Goal: Task Accomplishment & Management: Manage account settings

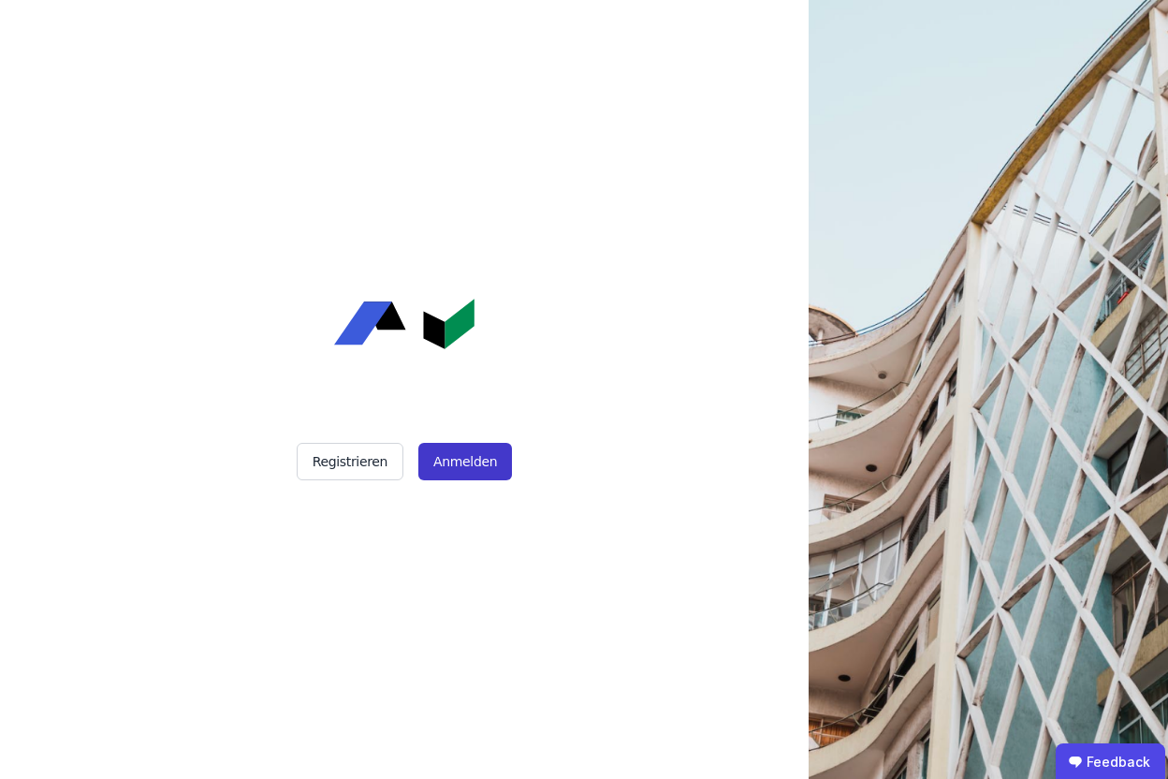
click at [444, 462] on button "Anmelden" at bounding box center [465, 461] width 94 height 37
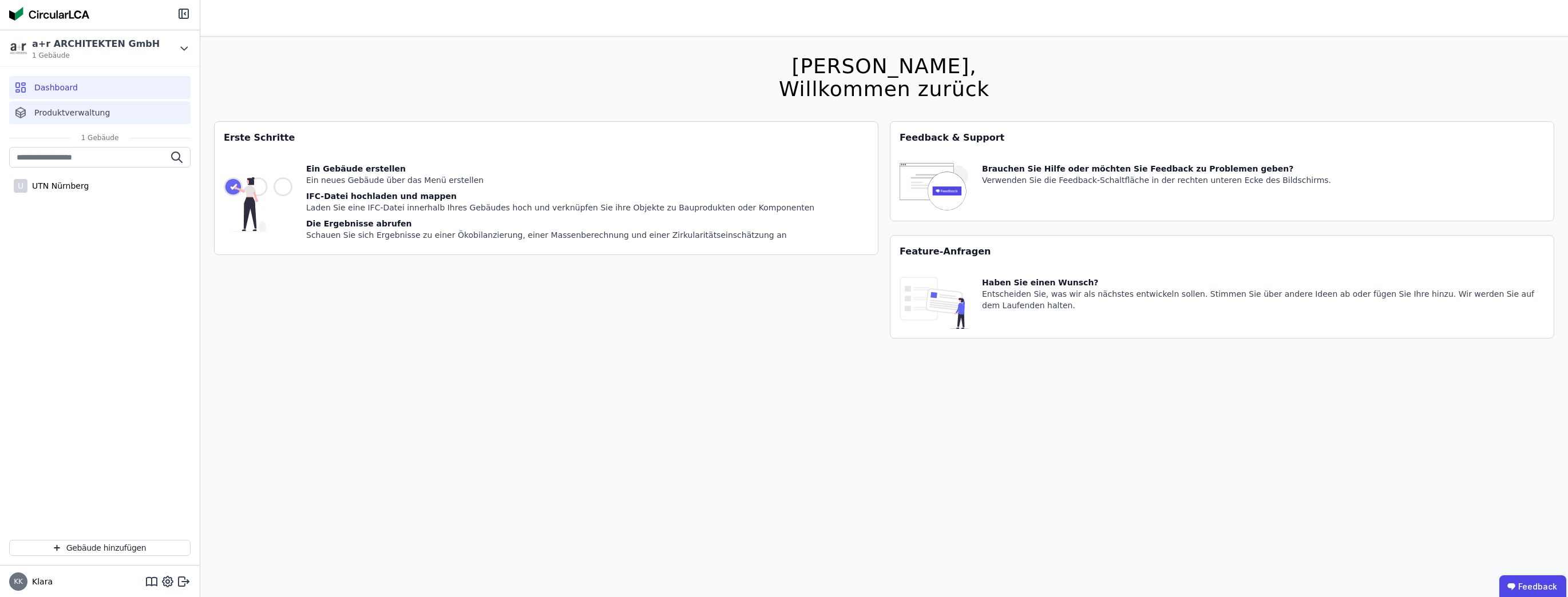
click at [98, 109] on span "Produktverwaltung" at bounding box center [72, 112] width 76 height 12
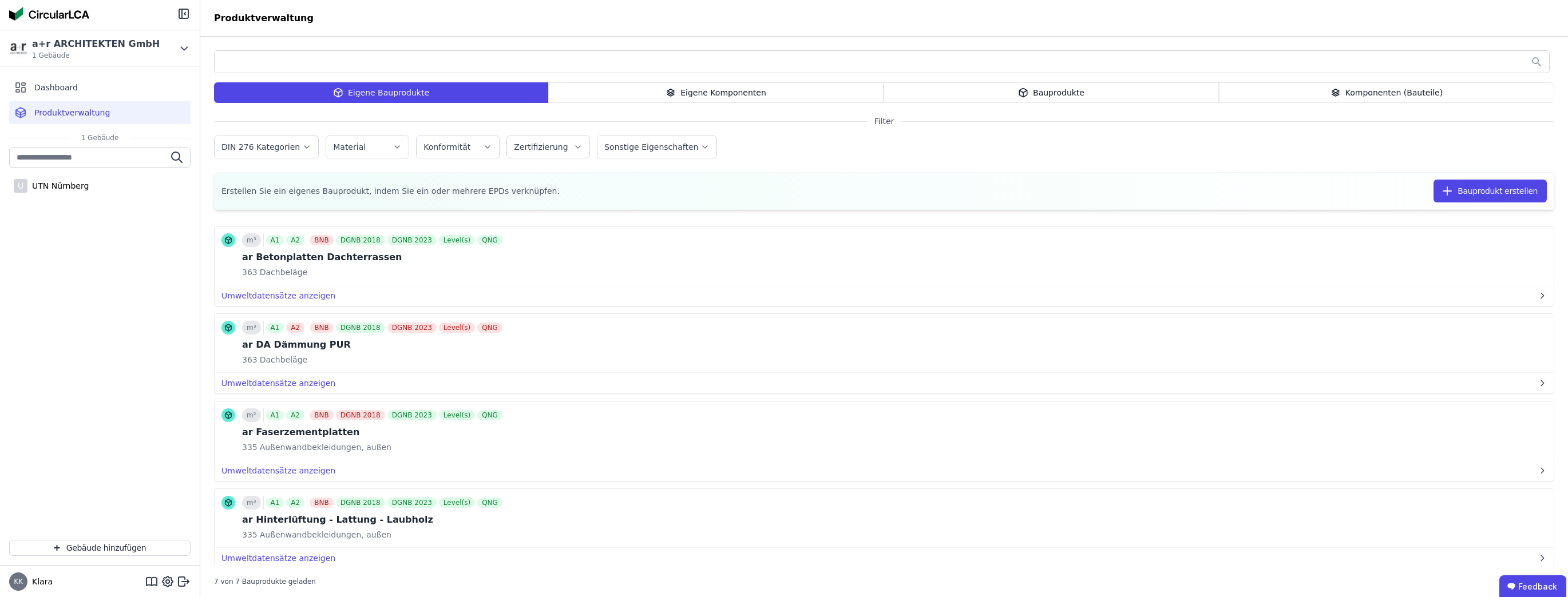
click at [713, 92] on div "Bauprodukte" at bounding box center [1051, 93] width 336 height 21
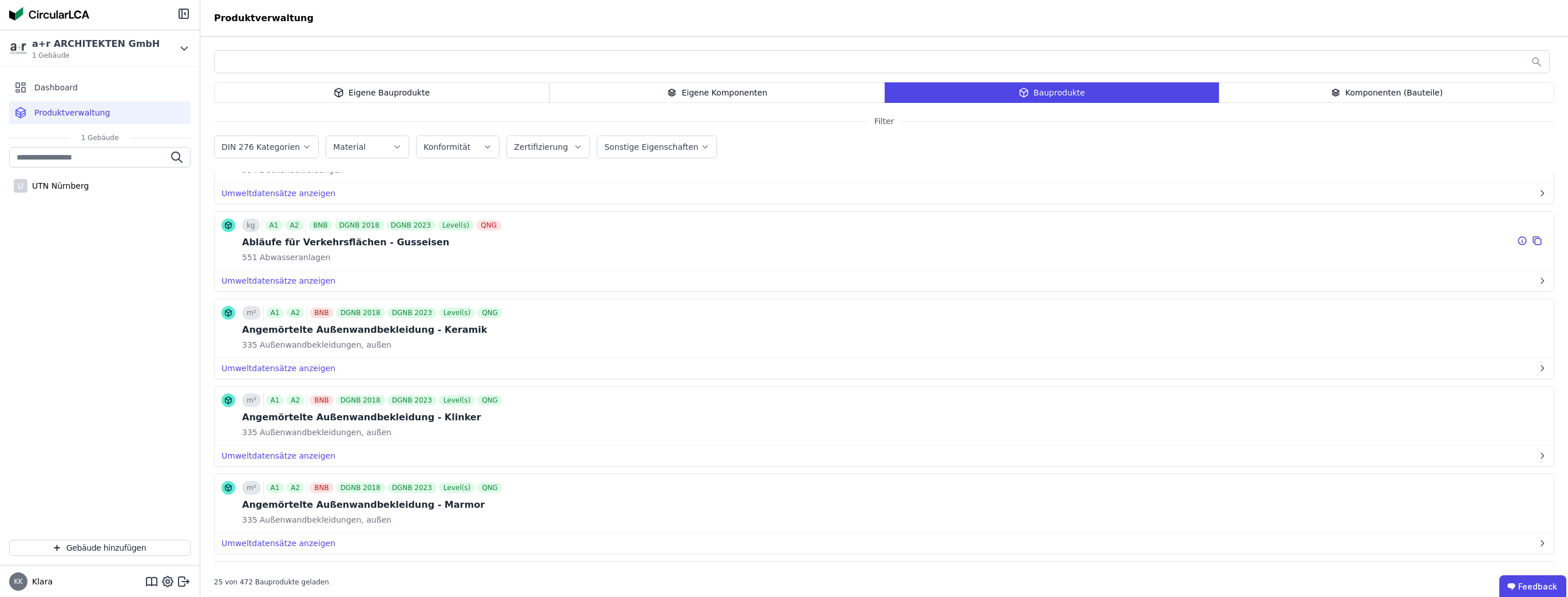
scroll to position [320, 0]
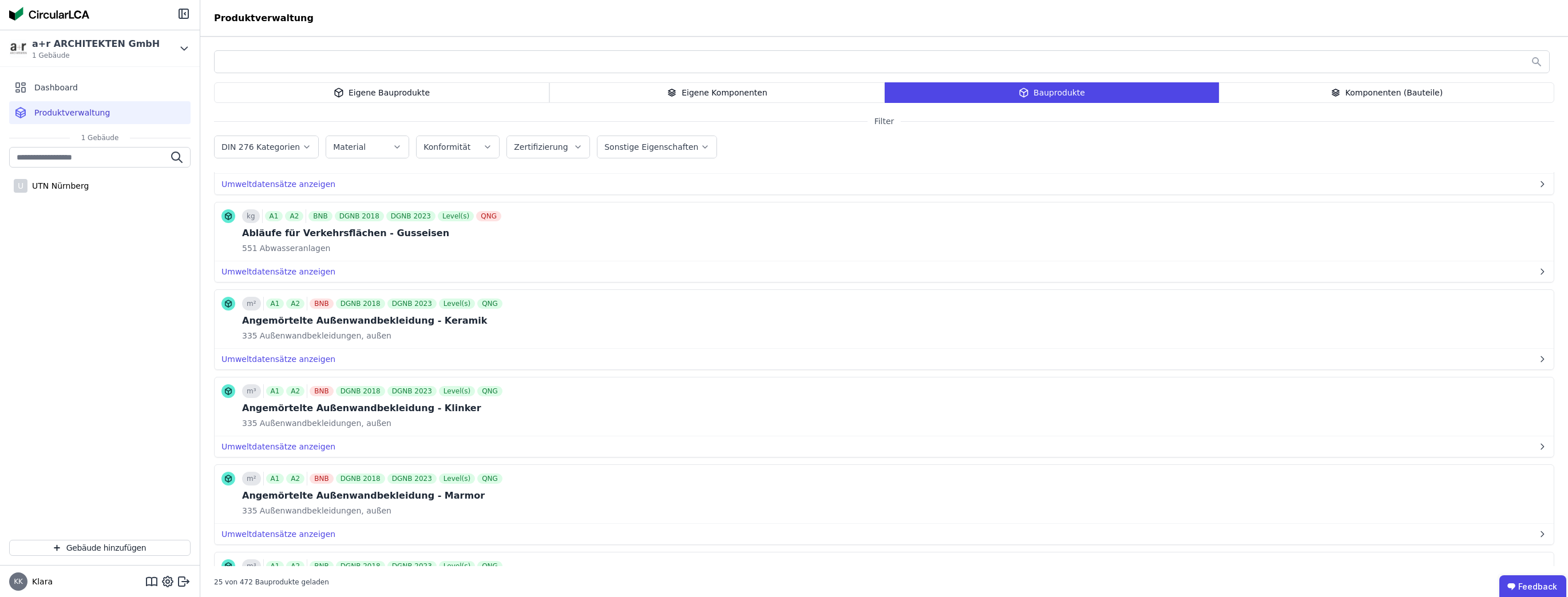
click at [713, 89] on div "Komponenten (Bauteile)" at bounding box center [1386, 93] width 336 height 21
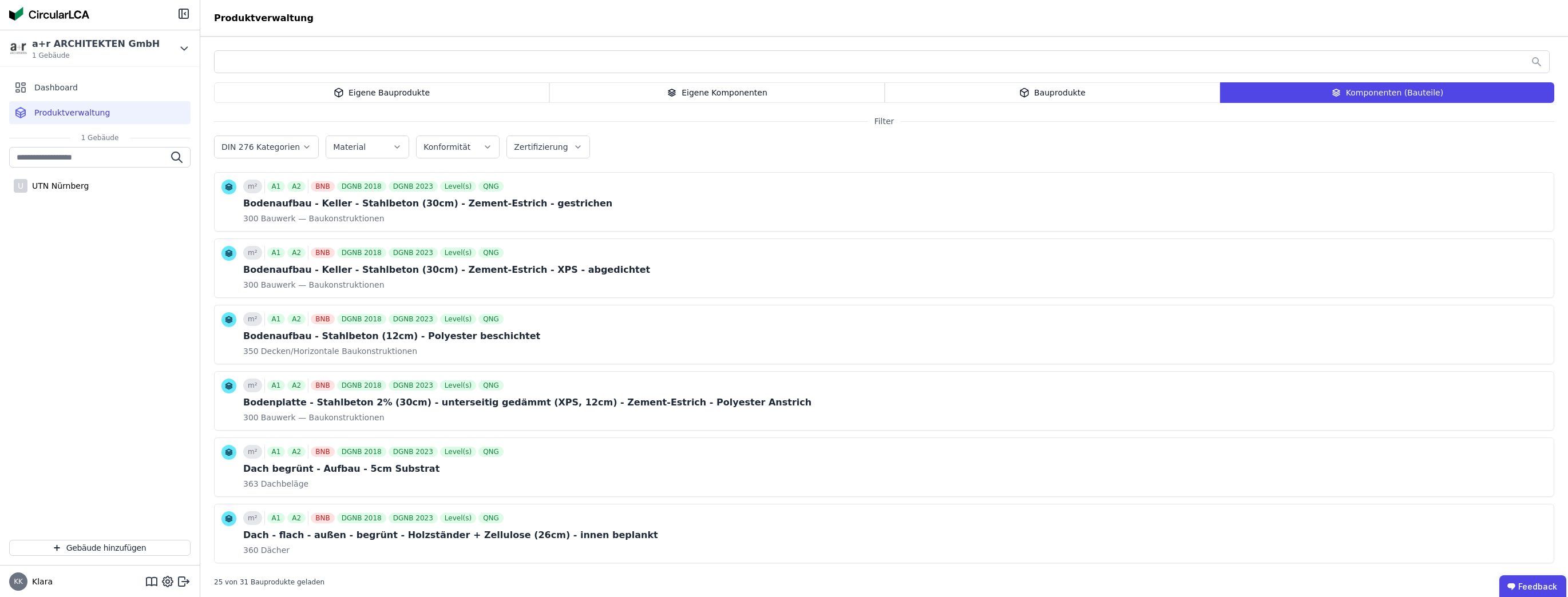
click at [713, 94] on icon at bounding box center [1024, 92] width 10 height 13
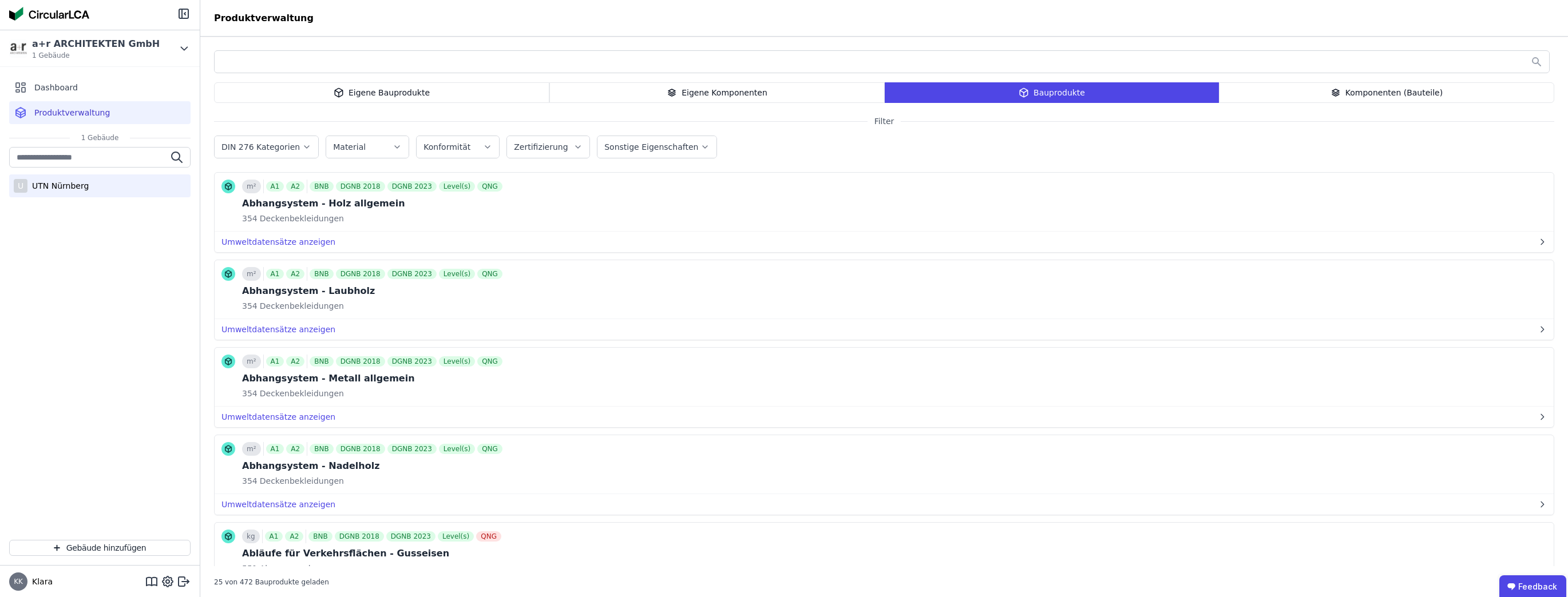
click at [67, 192] on div "U UTN Nürnberg" at bounding box center [100, 185] width 182 height 23
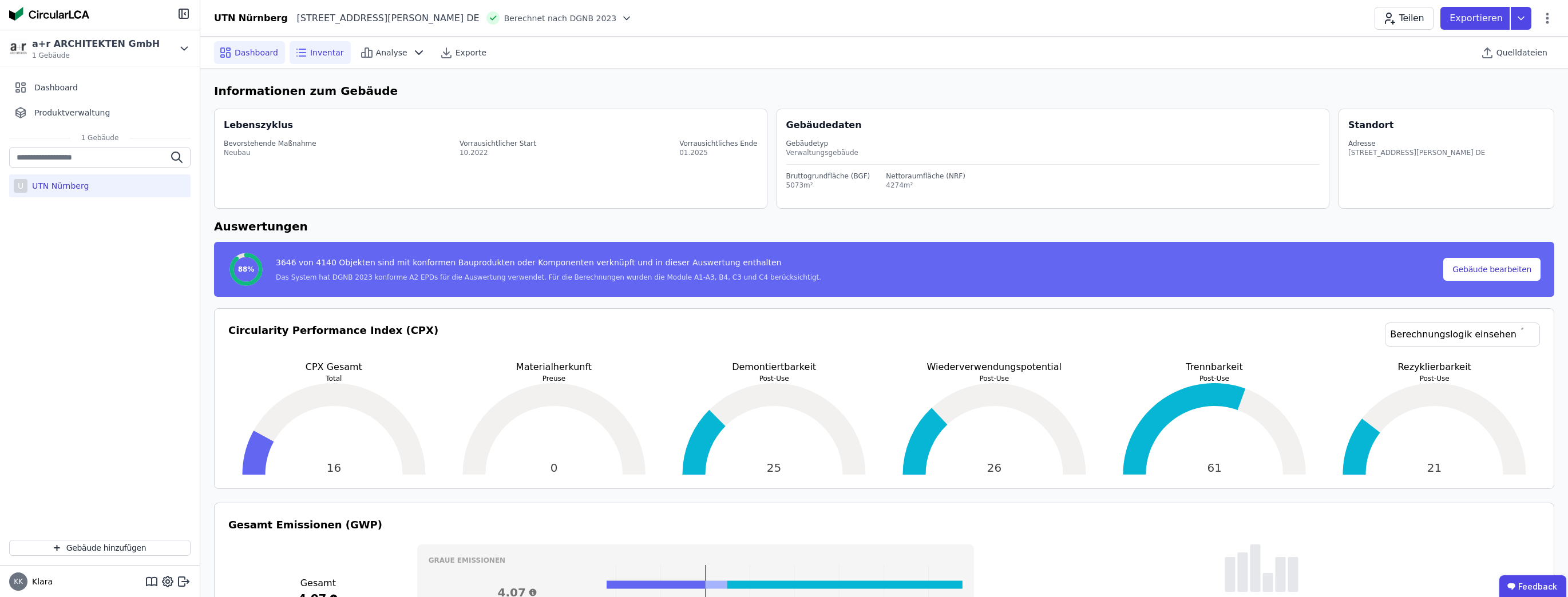
click at [315, 62] on div "Inventar" at bounding box center [320, 52] width 61 height 23
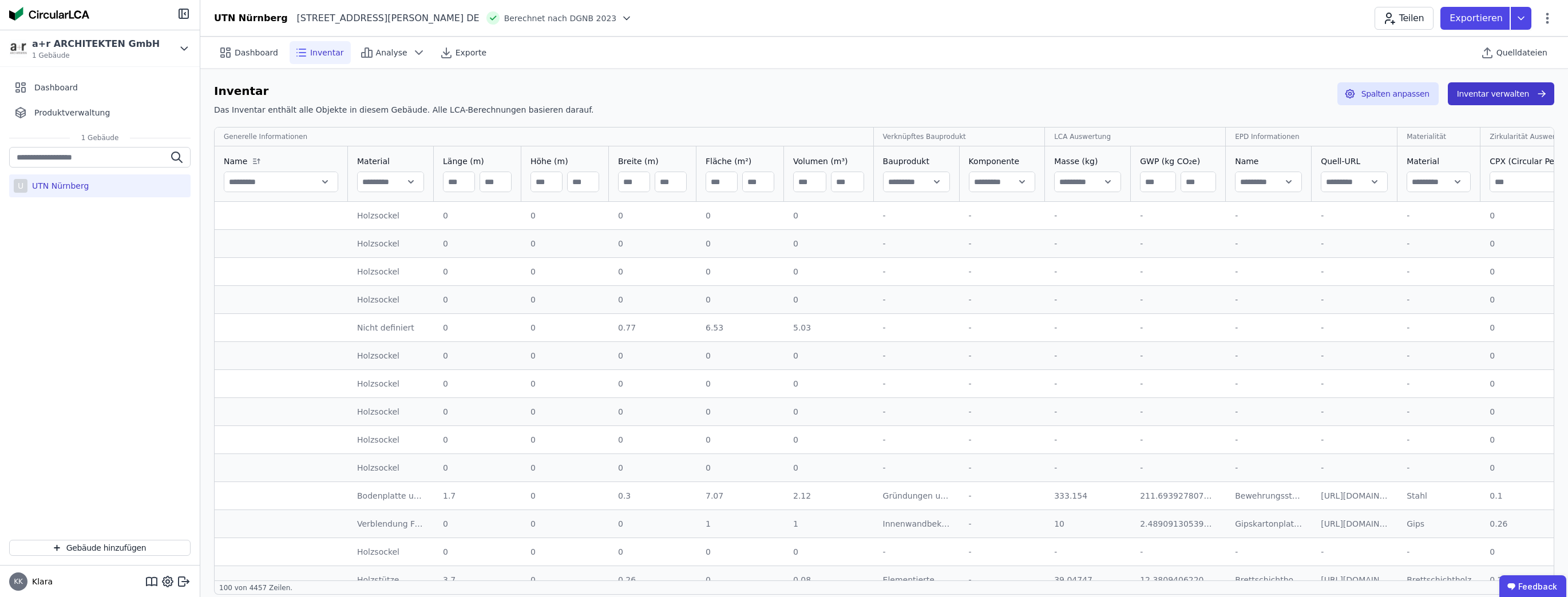
click at [713, 97] on button "Inventar verwalten" at bounding box center [1501, 93] width 106 height 23
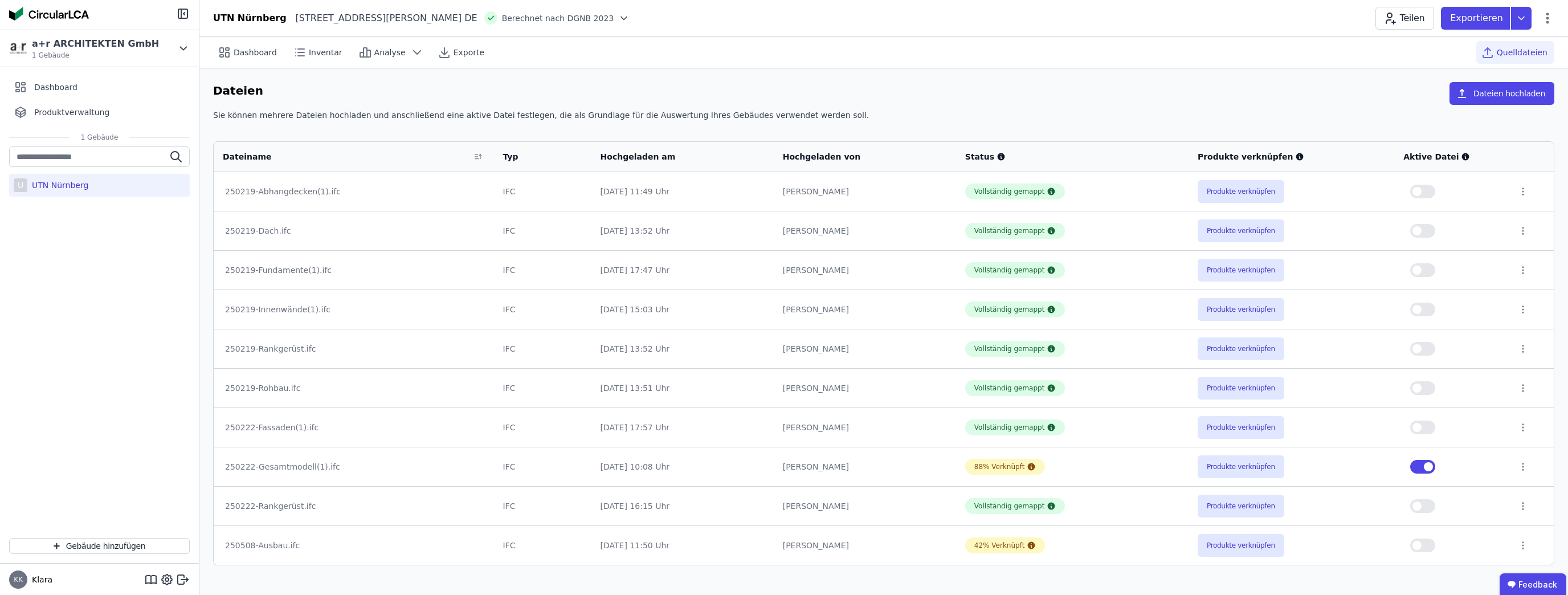
click at [710, 55] on span "Quelldateien" at bounding box center [1522, 52] width 51 height 12
click at [710, 52] on span "Quelldateien" at bounding box center [1522, 52] width 51 height 12
click at [317, 49] on span "Inventar" at bounding box center [325, 52] width 33 height 12
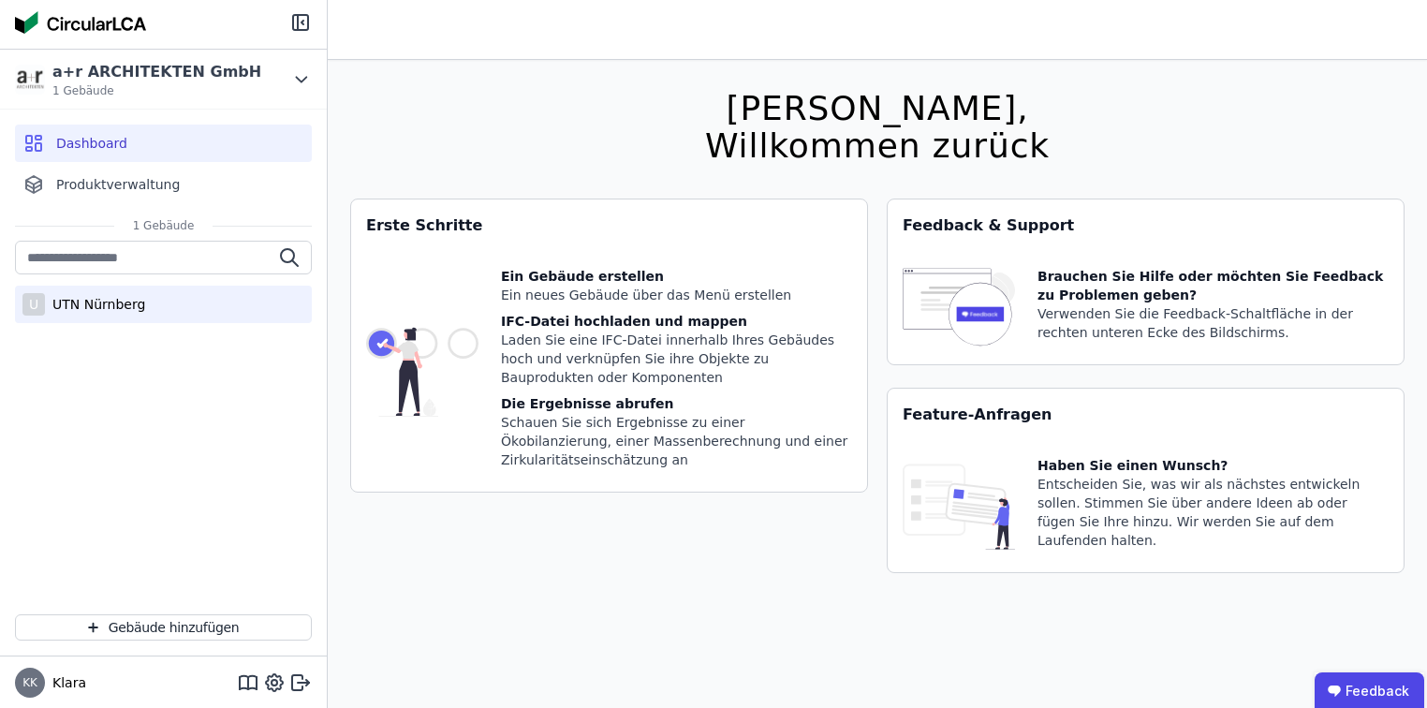
click at [115, 316] on div "U UTN Nürnberg" at bounding box center [163, 303] width 297 height 37
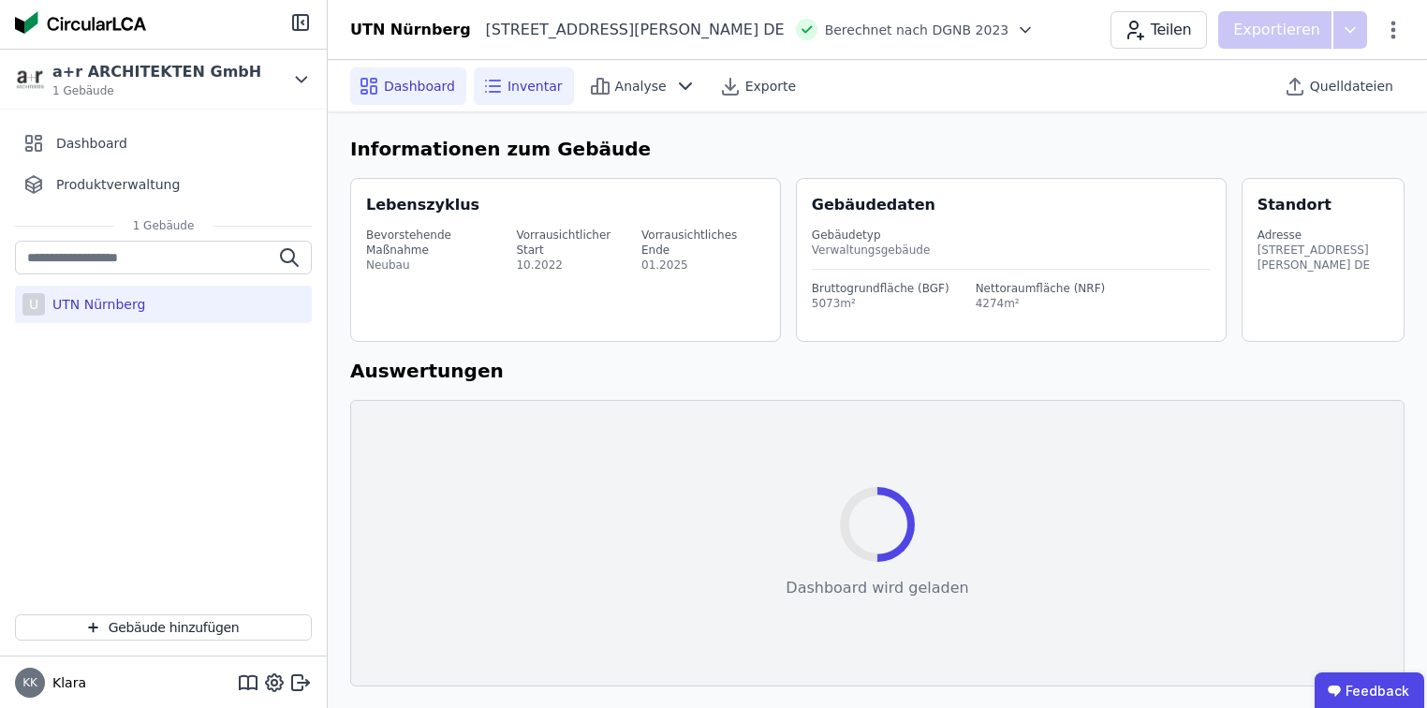
click at [514, 77] on span "Inventar" at bounding box center [534, 86] width 55 height 19
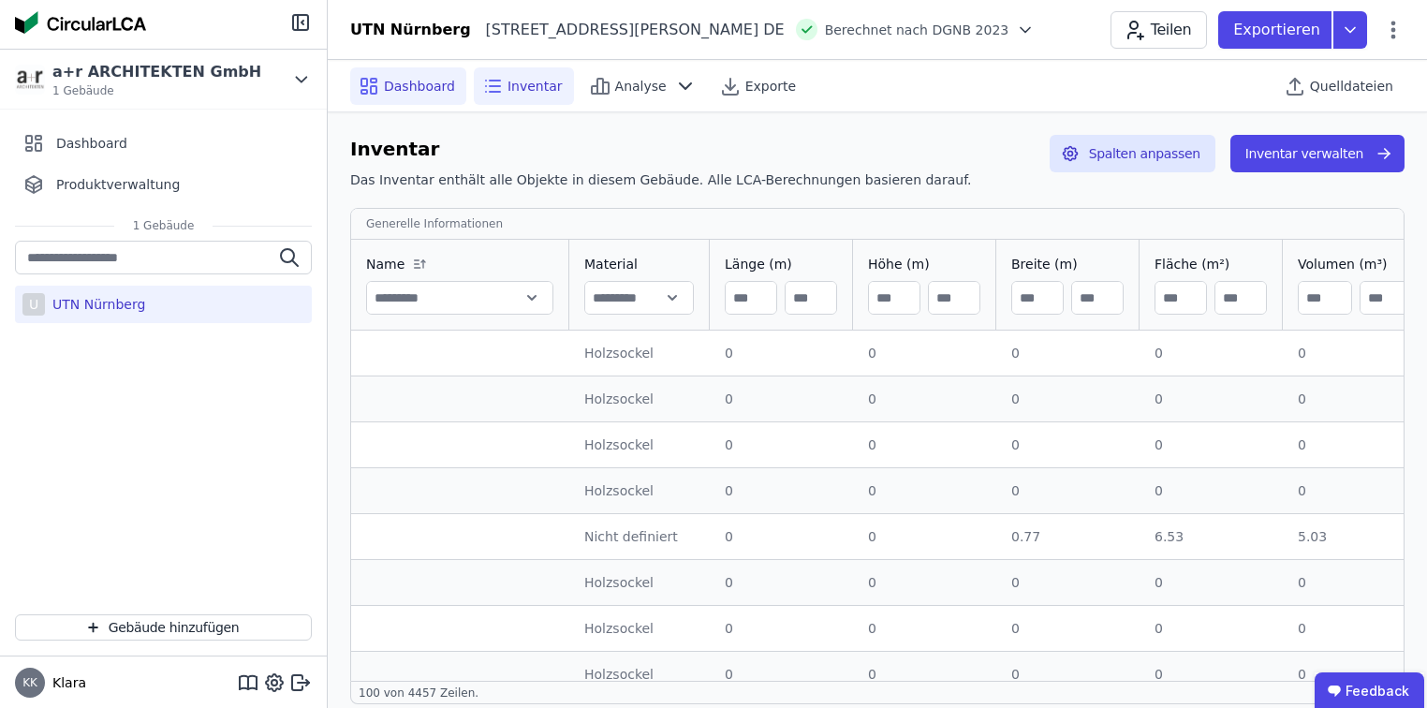
click at [414, 83] on span "Dashboard" at bounding box center [419, 86] width 71 height 19
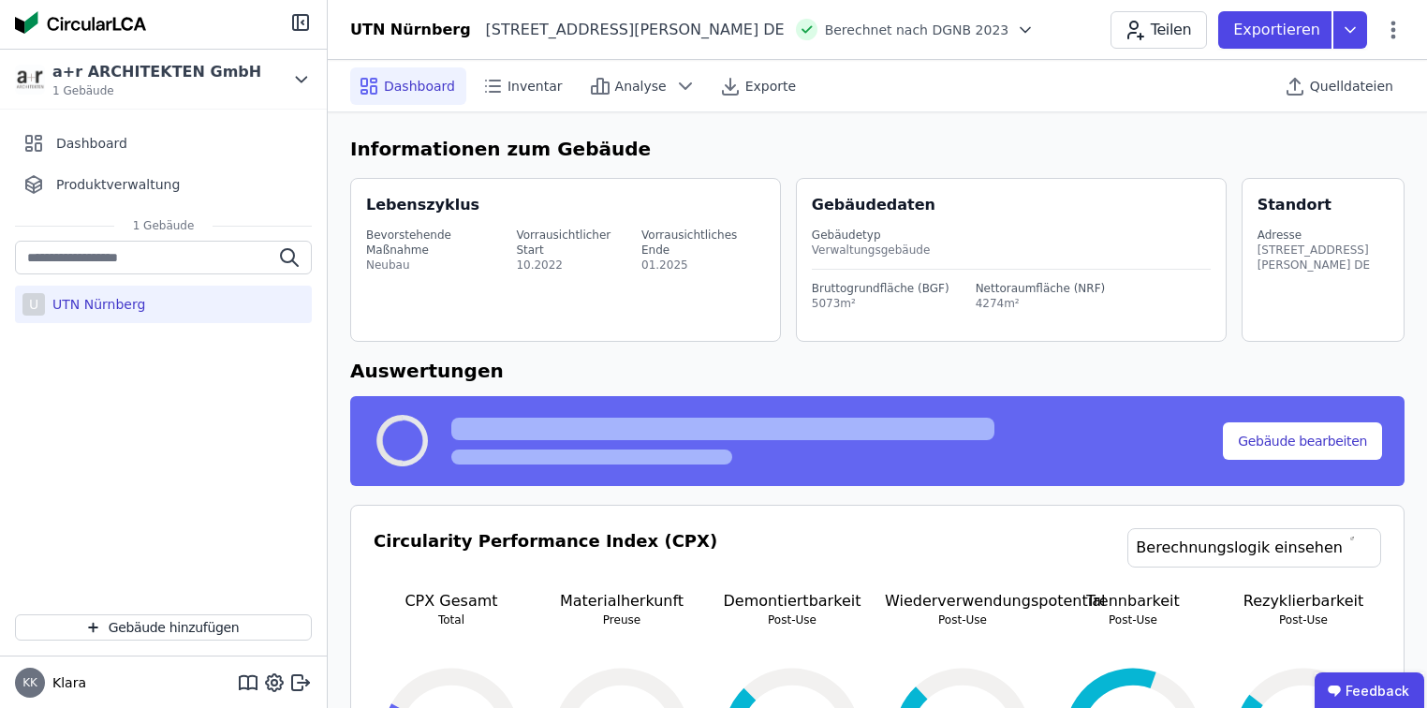
scroll to position [75, 0]
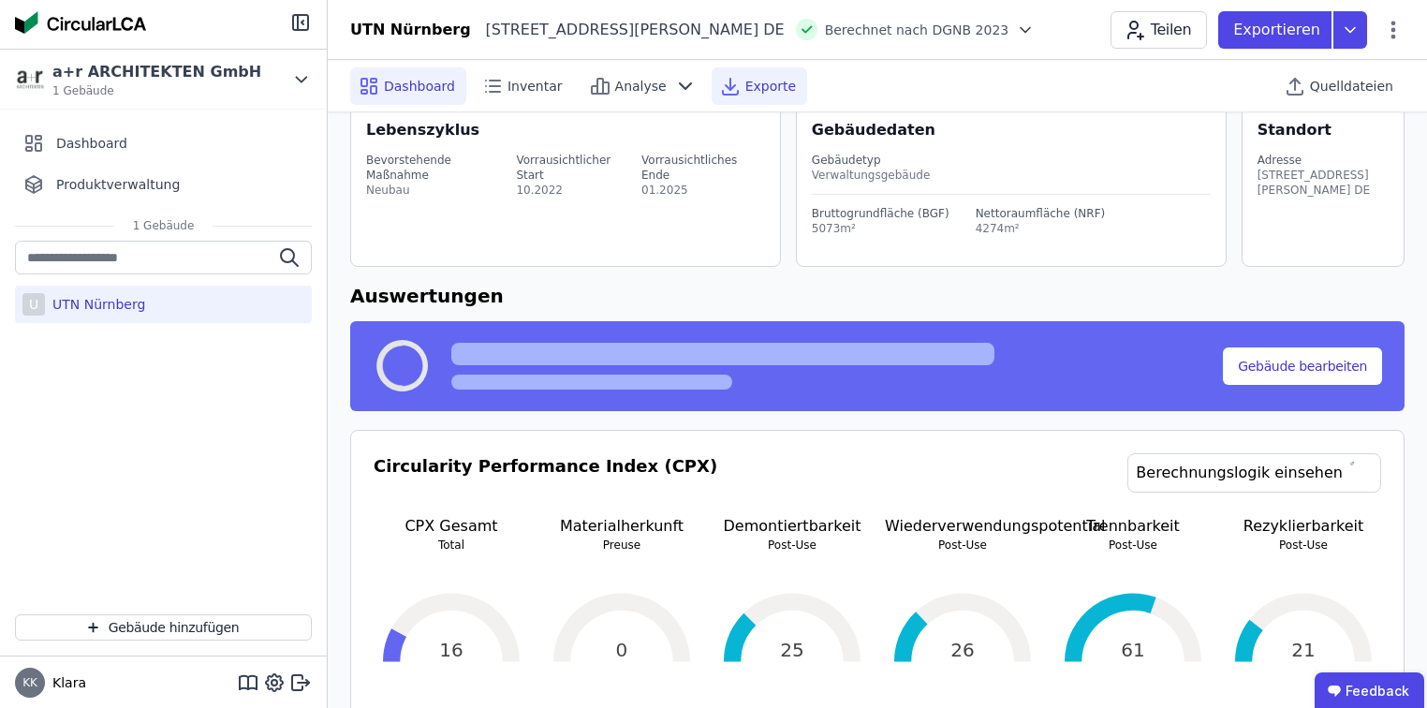
click at [751, 86] on span "Exporte" at bounding box center [770, 86] width 51 height 19
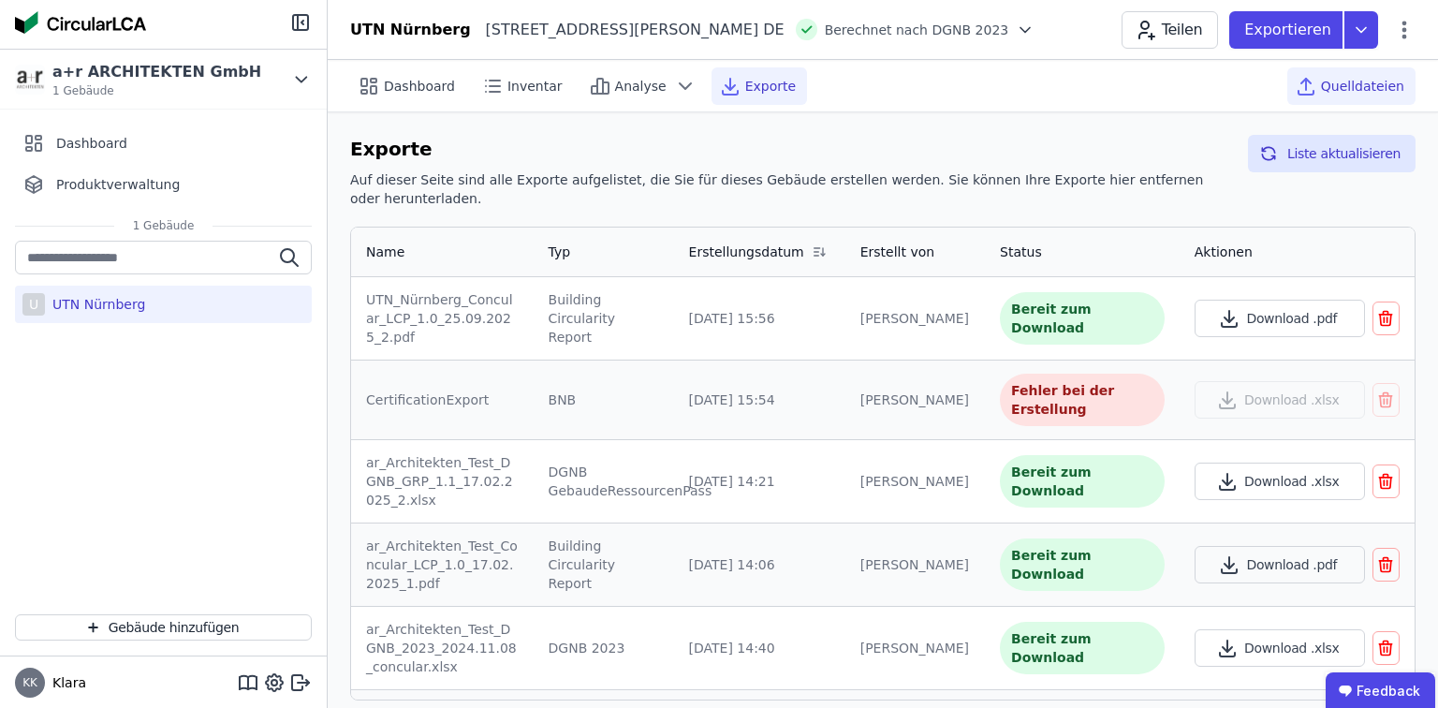
click at [1359, 90] on span "Quelldateien" at bounding box center [1362, 86] width 83 height 19
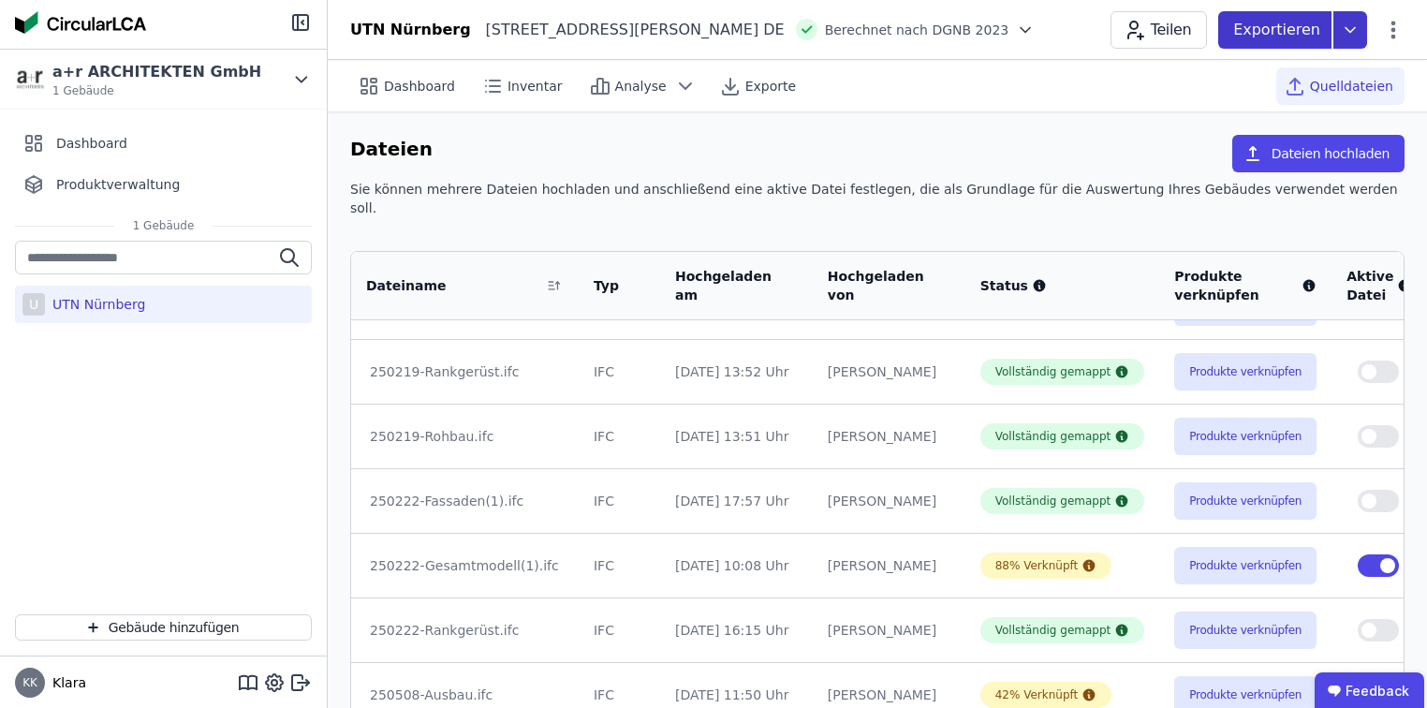
click at [1279, 41] on div "Exportieren" at bounding box center [1274, 29] width 113 height 37
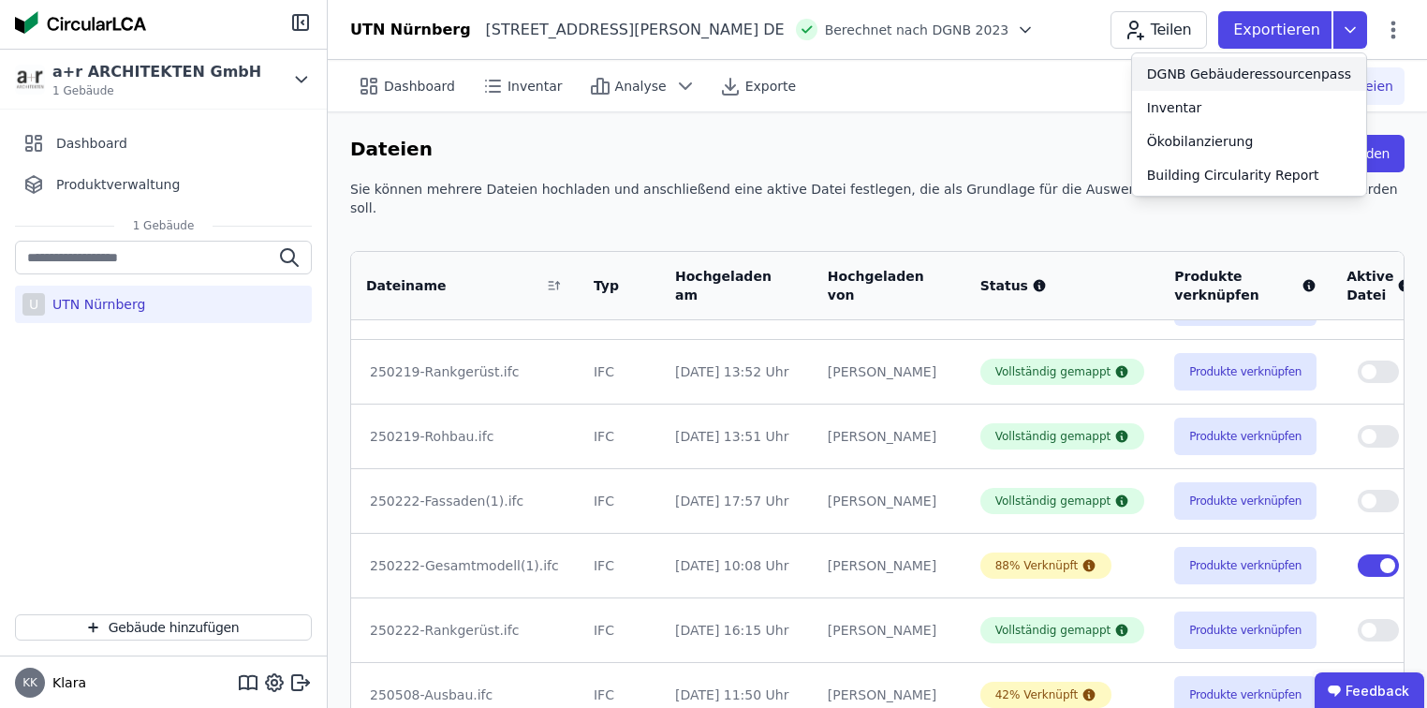
click at [1227, 77] on div "DGNB Gebäuderessourcenpass" at bounding box center [1249, 74] width 204 height 19
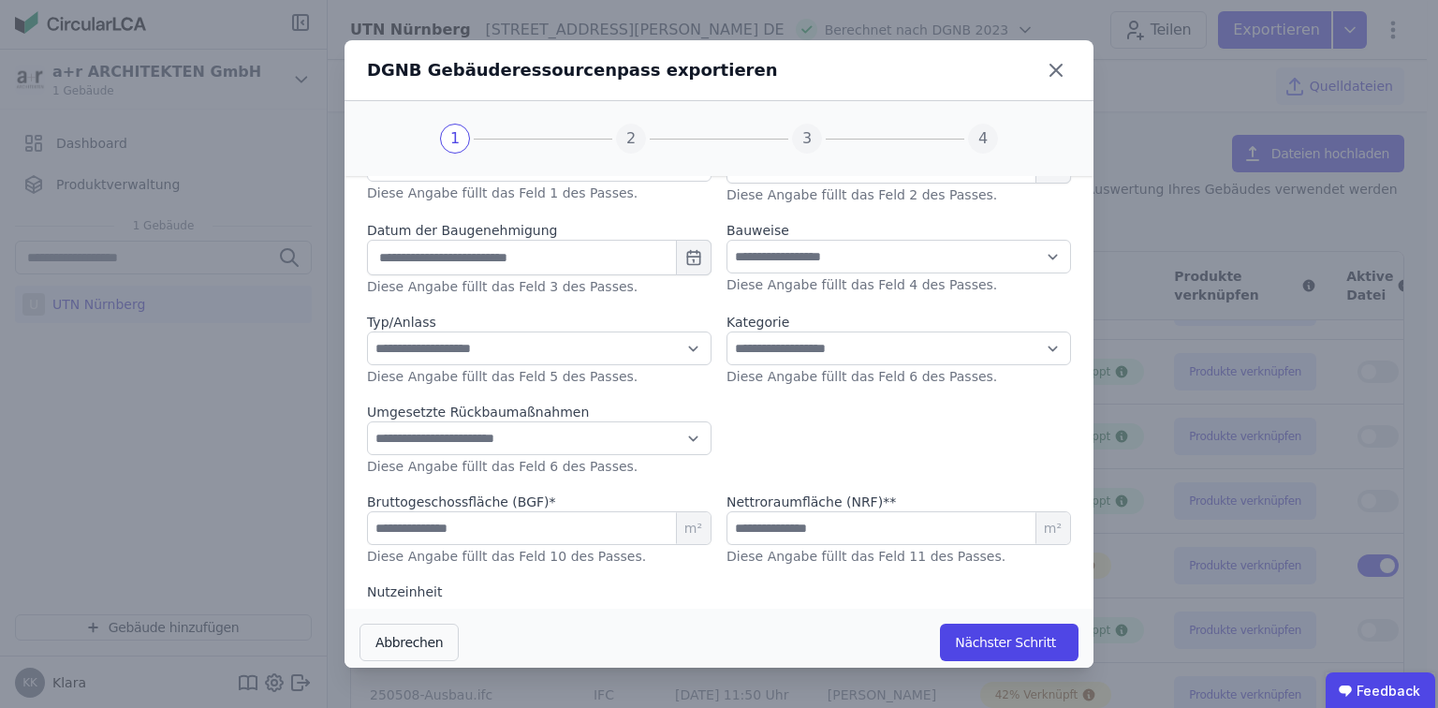
scroll to position [279, 0]
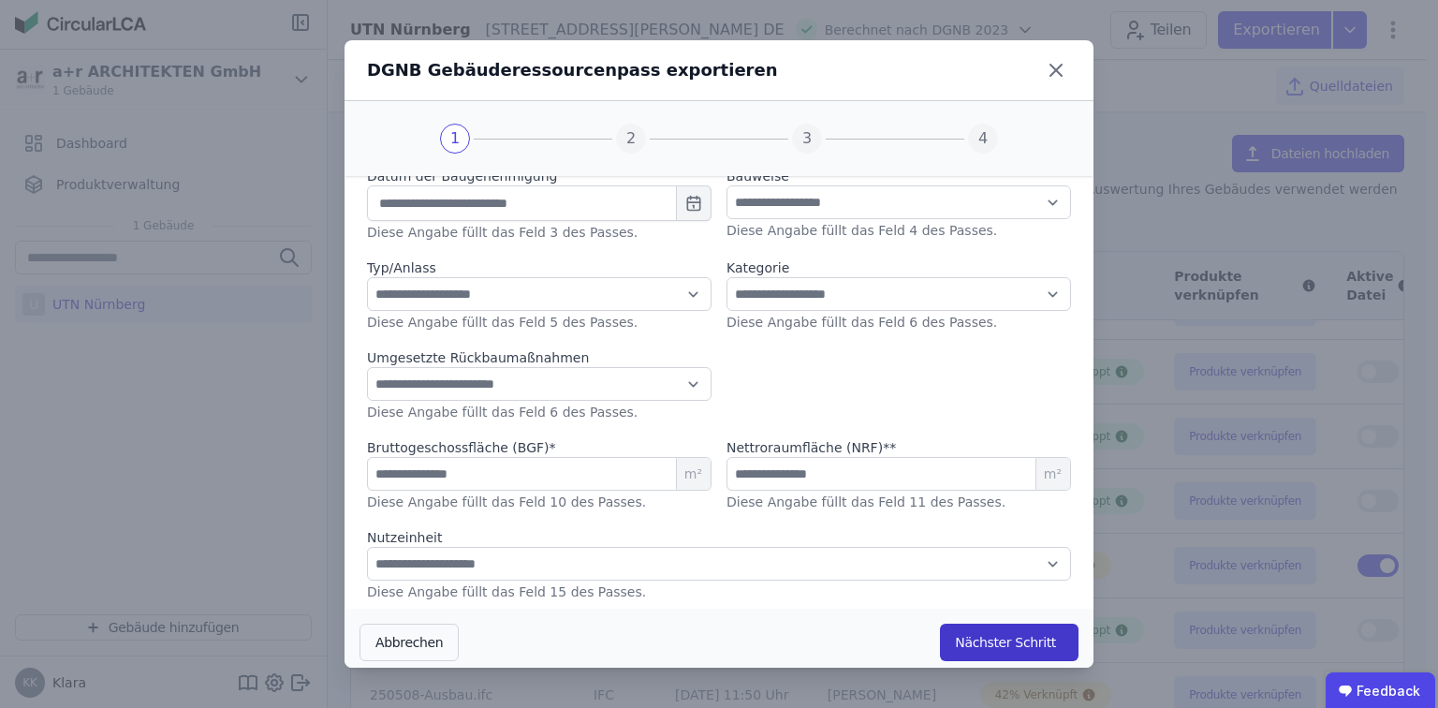
click at [979, 629] on button "Nächster Schritt" at bounding box center [1009, 641] width 139 height 37
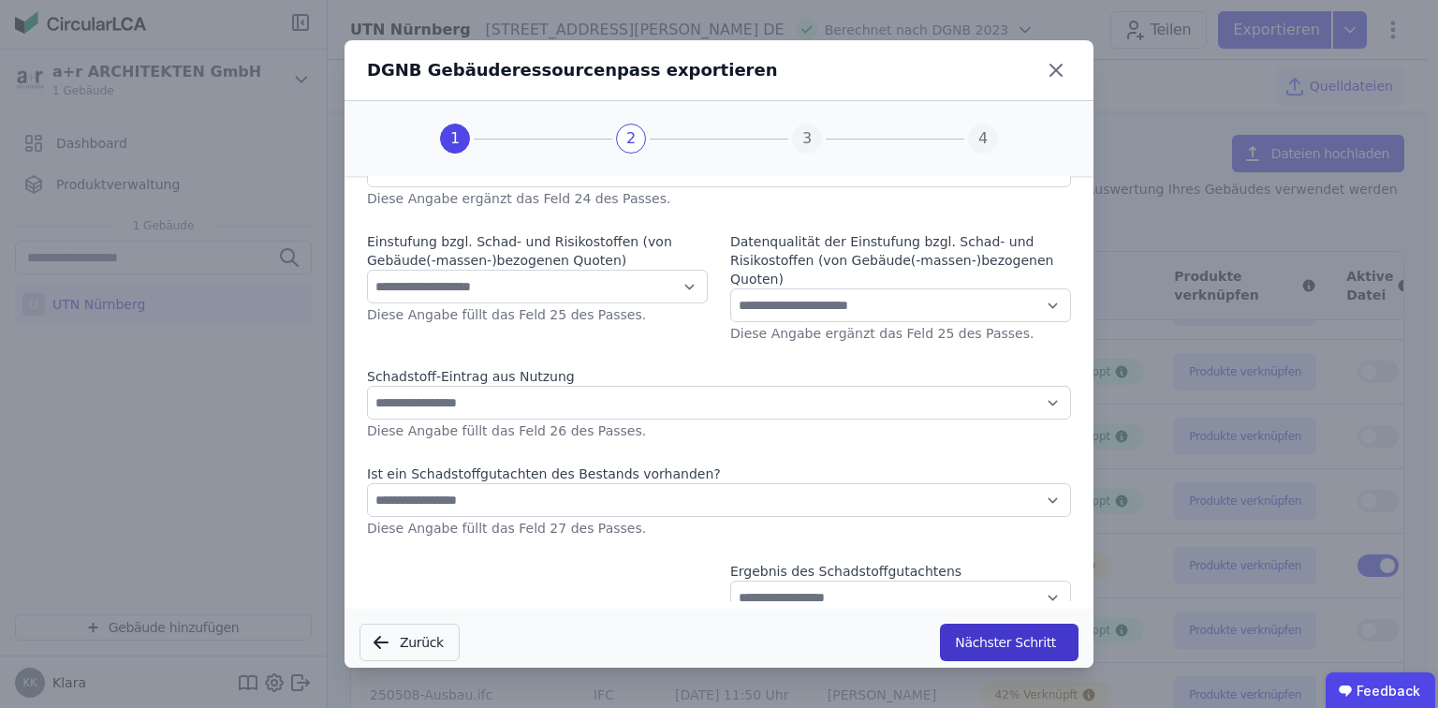
click at [973, 646] on button "Nächster Schritt" at bounding box center [1009, 641] width 139 height 37
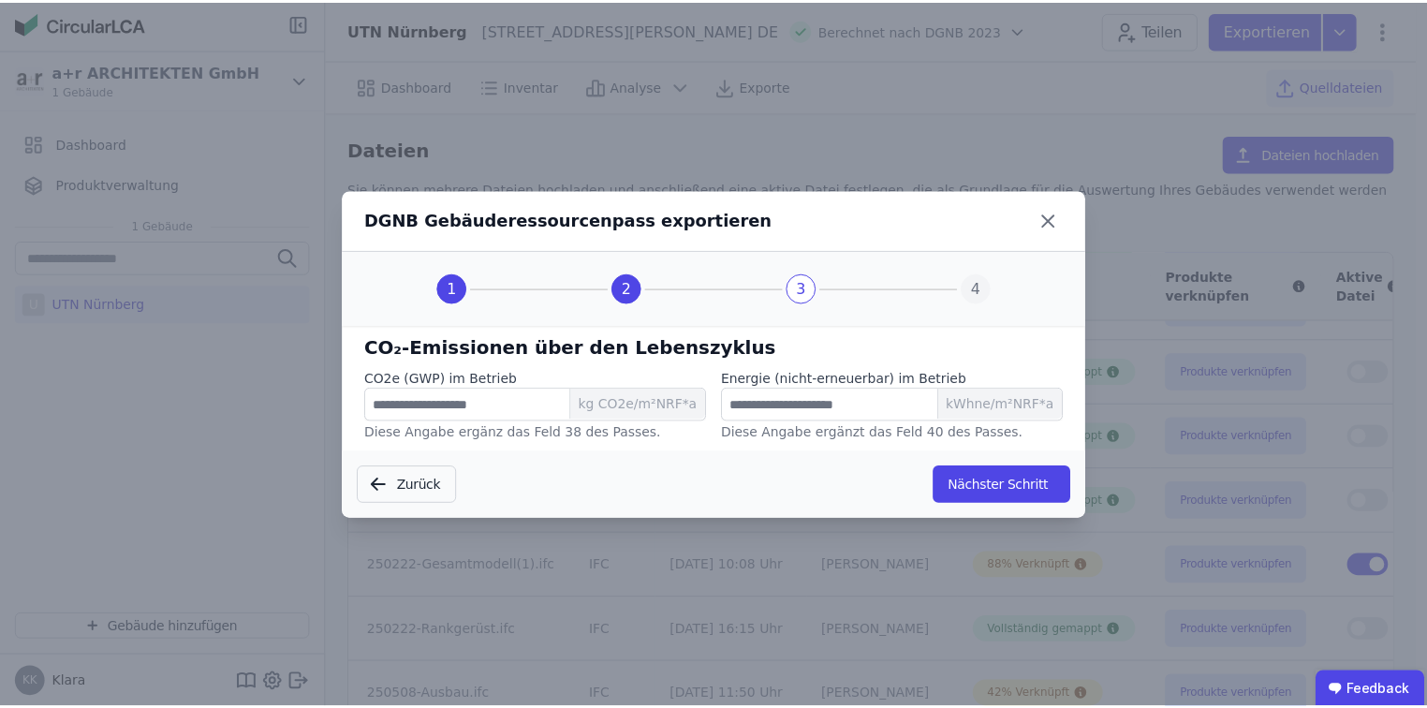
scroll to position [0, 0]
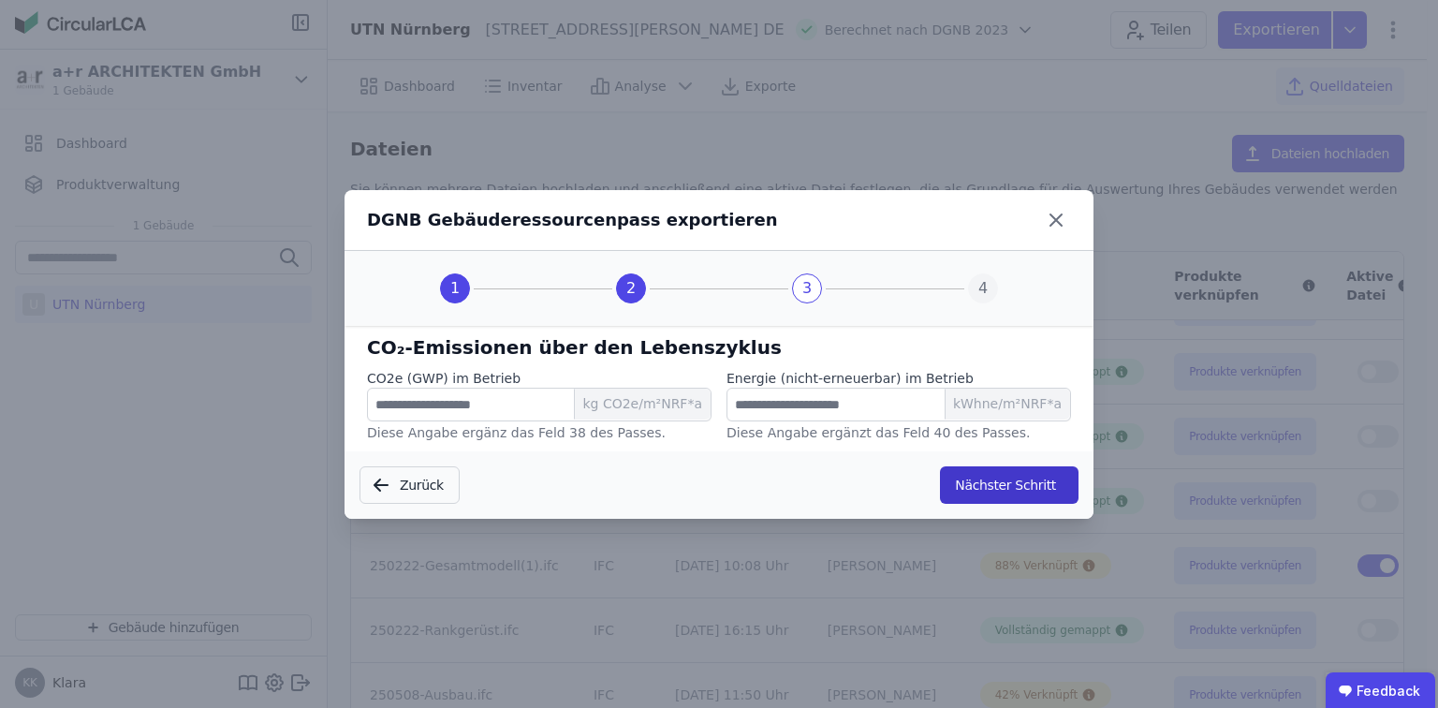
click at [983, 480] on button "Nächster Schritt" at bounding box center [1009, 484] width 139 height 37
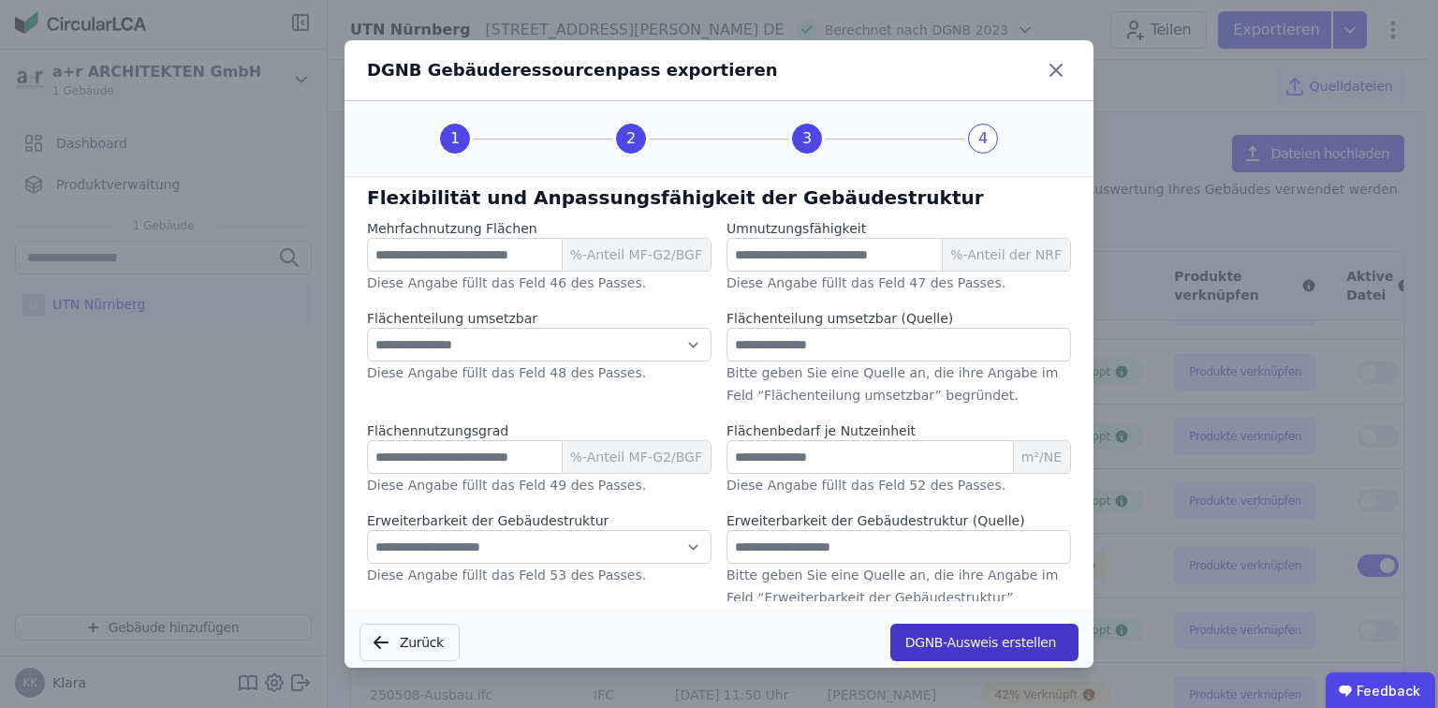
click at [959, 648] on button "DGNB-Ausweis erstellen" at bounding box center [984, 641] width 188 height 37
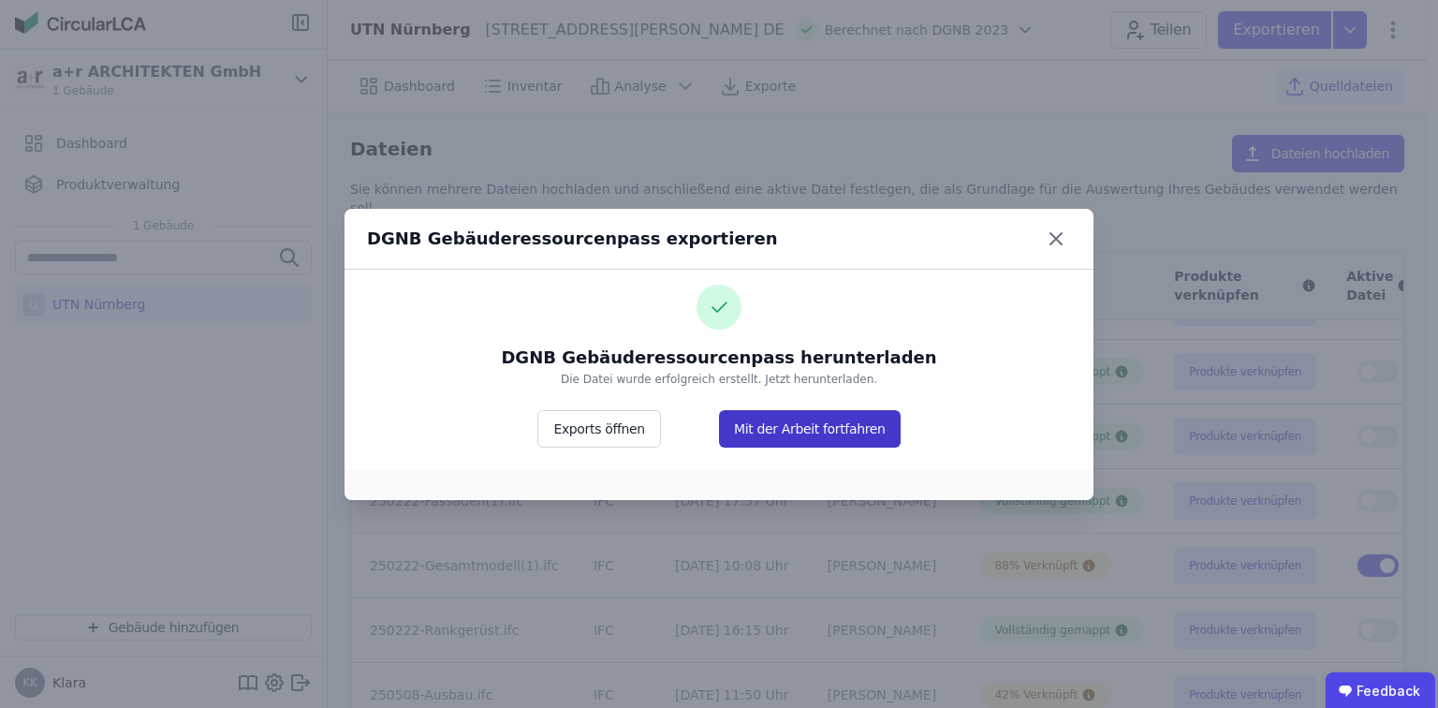
click at [786, 431] on button "Mit der Arbeit fortfahren" at bounding box center [810, 428] width 182 height 37
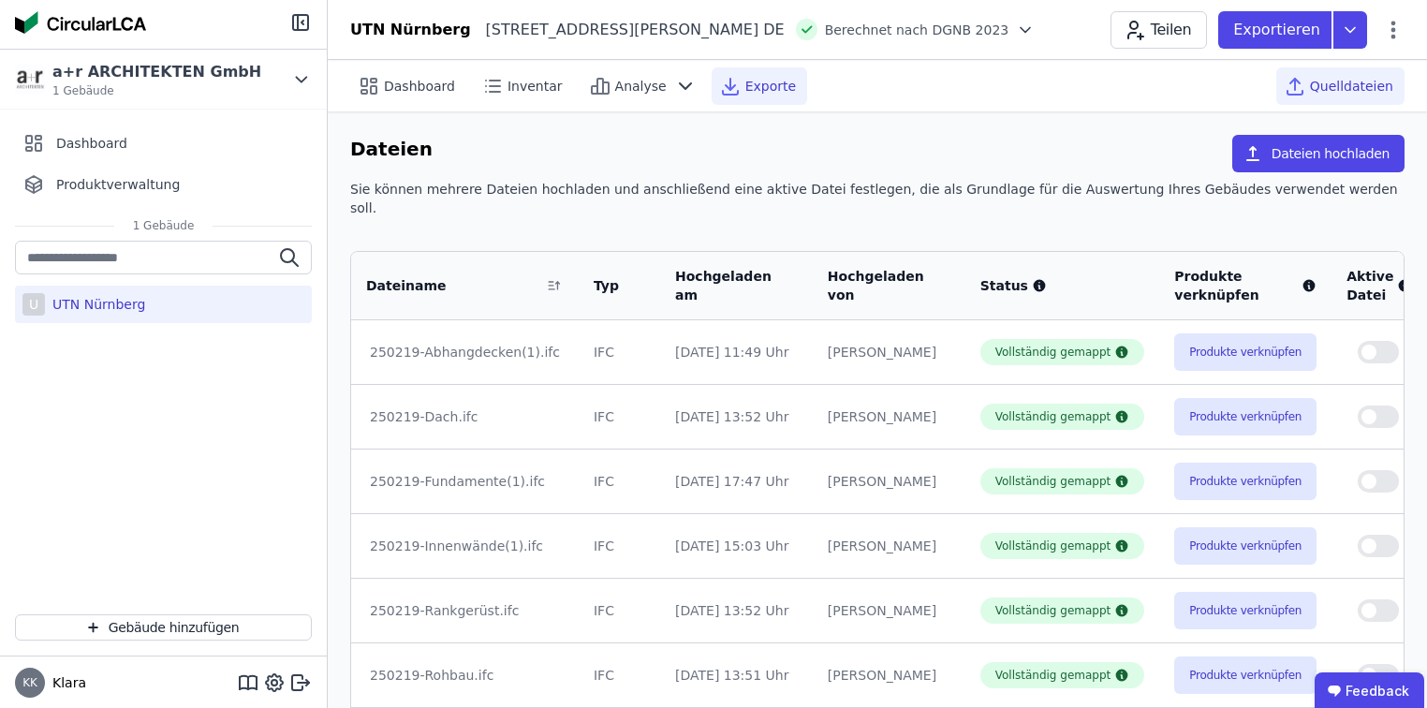
click at [745, 80] on span "Exporte" at bounding box center [770, 86] width 51 height 19
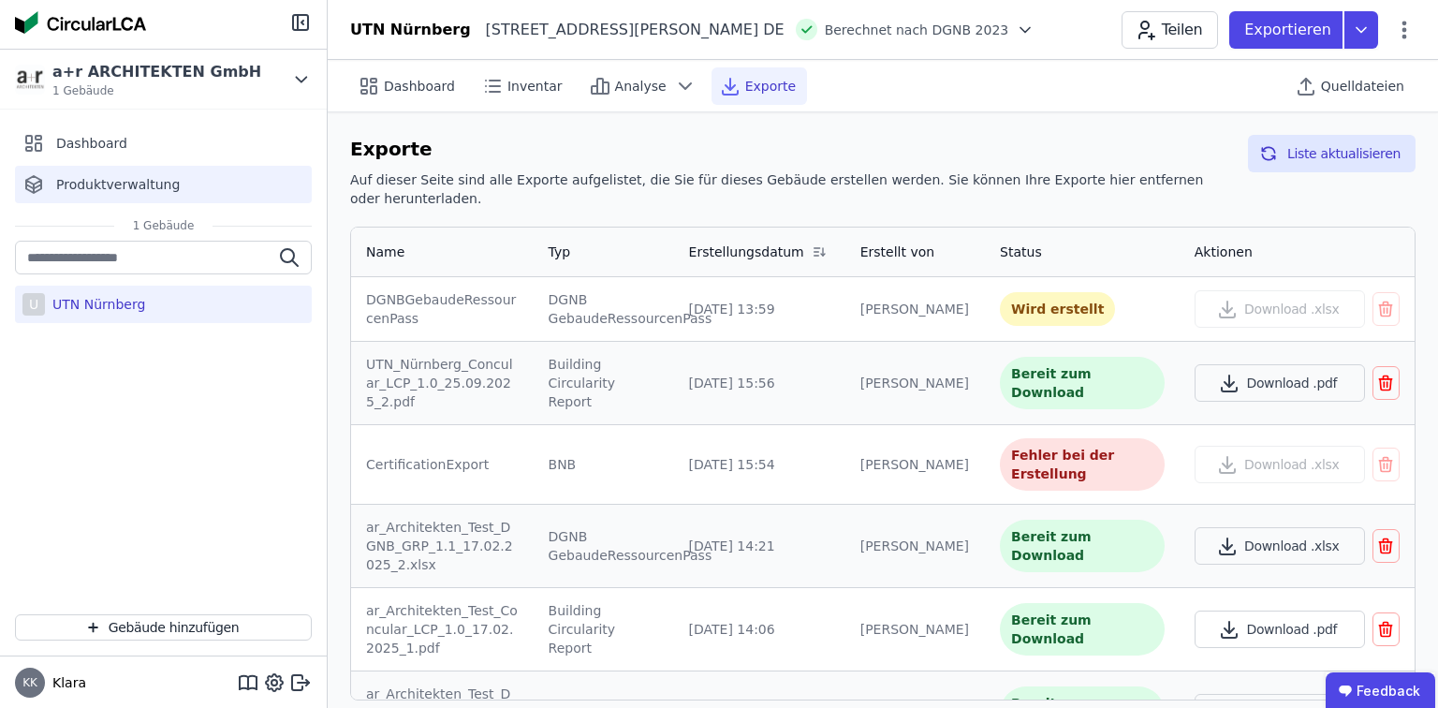
click at [88, 190] on span "Produktverwaltung" at bounding box center [118, 184] width 124 height 19
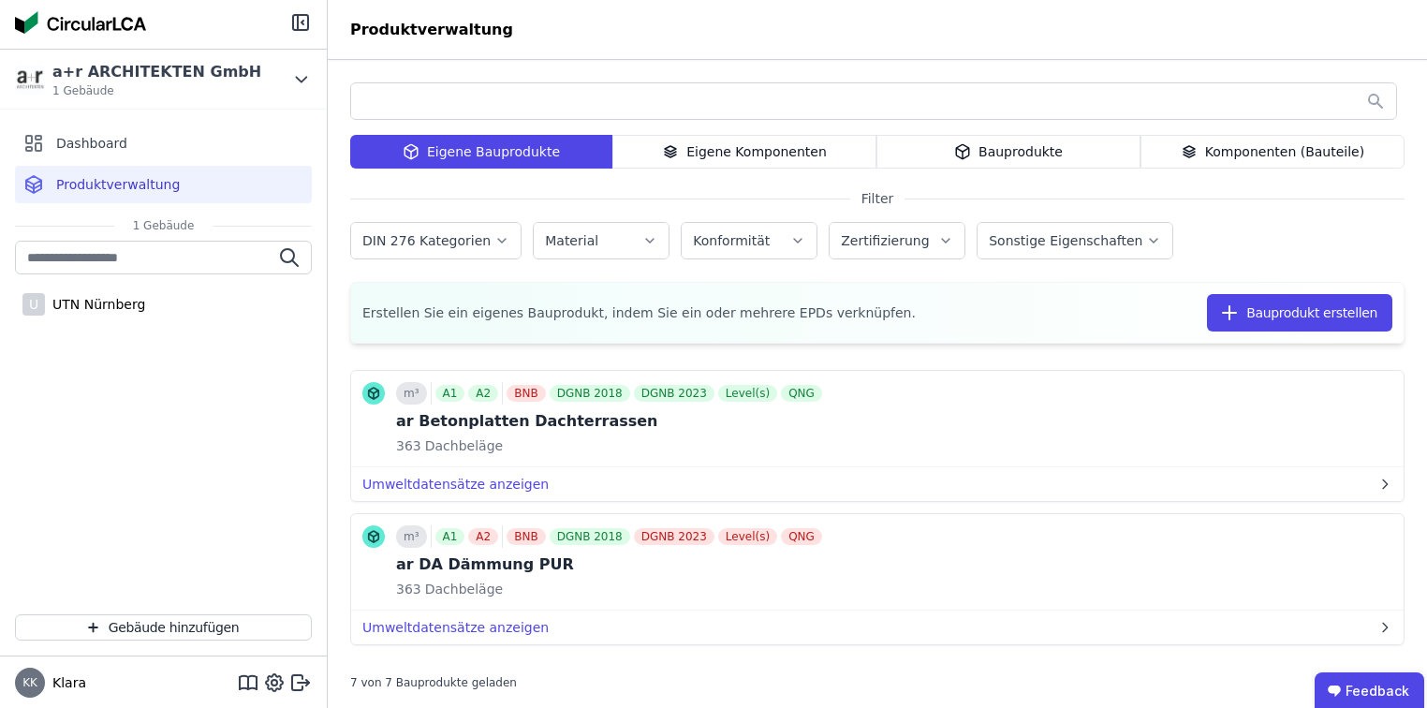
click at [679, 159] on icon at bounding box center [670, 151] width 17 height 22
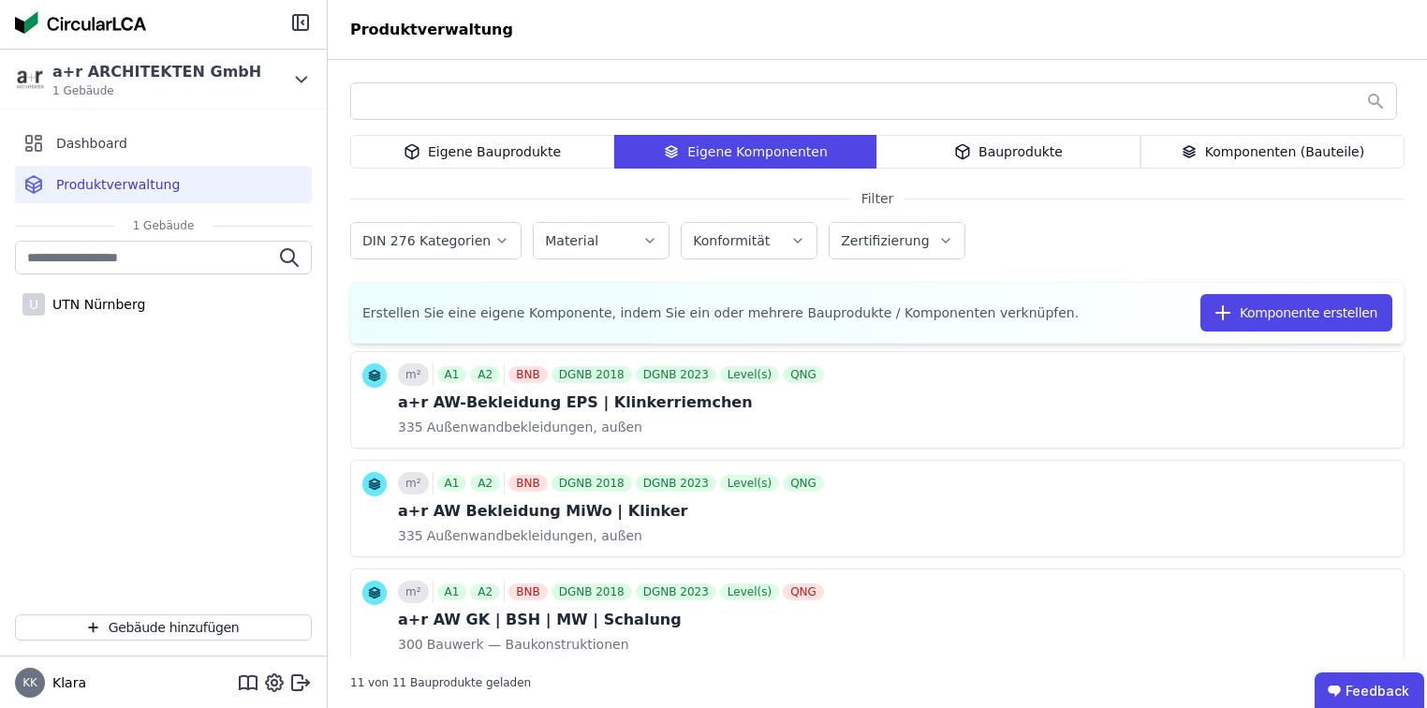
drag, startPoint x: 474, startPoint y: 151, endPoint x: 479, endPoint y: 170, distance: 20.4
click at [474, 150] on div "Eigene Bauprodukte" at bounding box center [482, 152] width 264 height 34
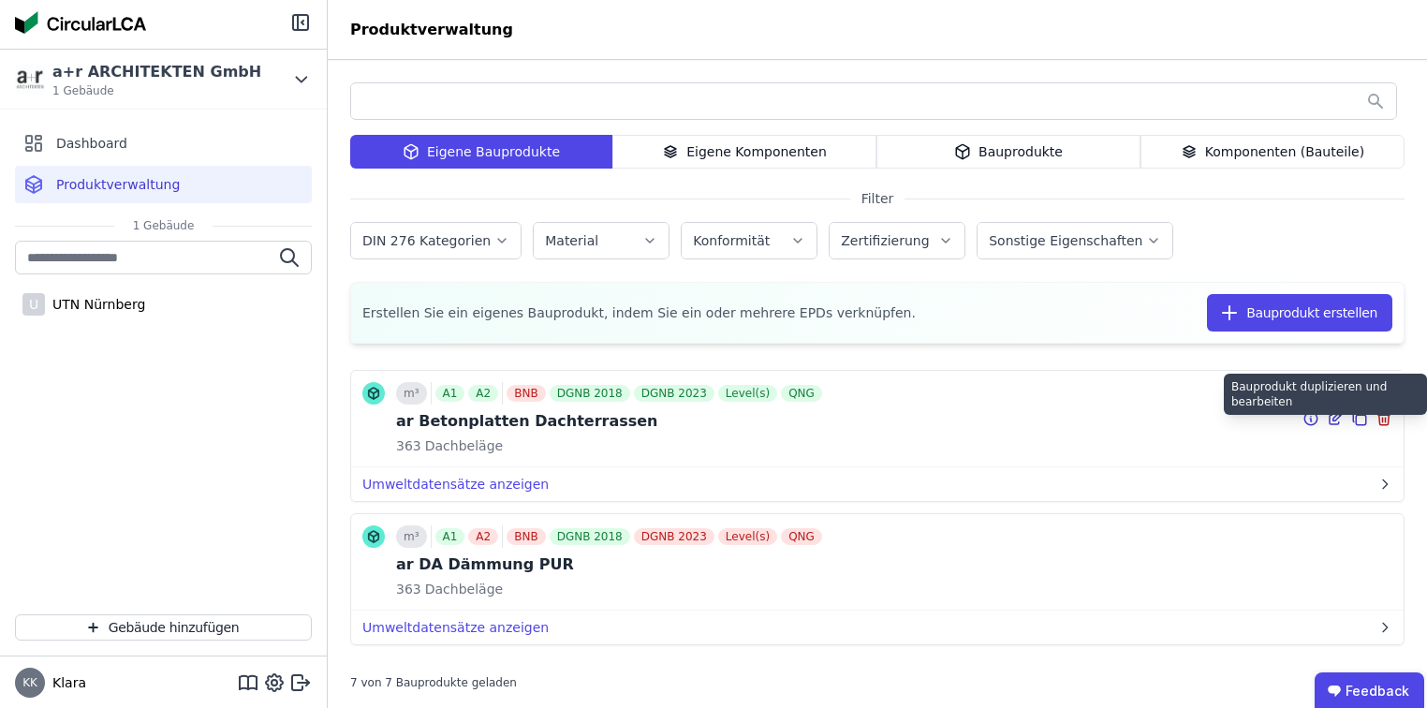
click at [1352, 417] on icon at bounding box center [1359, 418] width 17 height 22
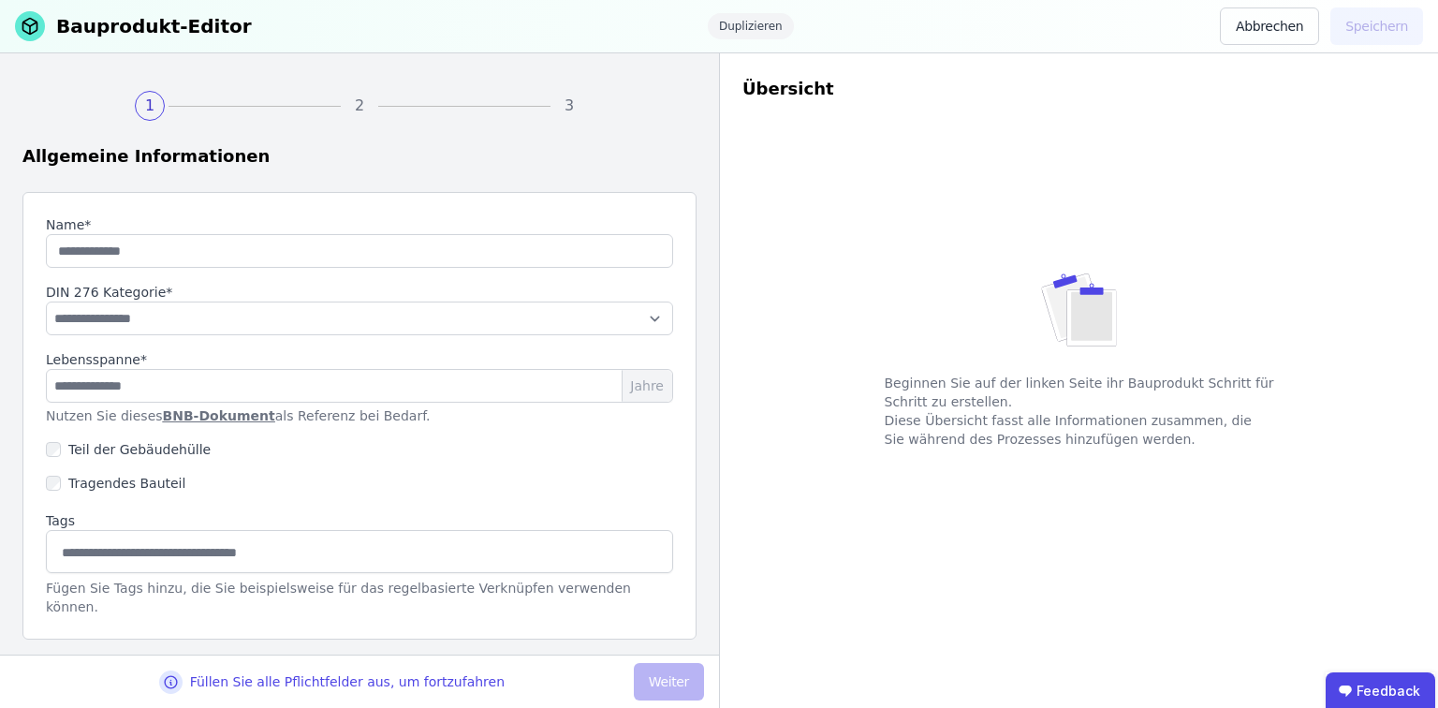
type input "**********"
select select "**********"
type input "**"
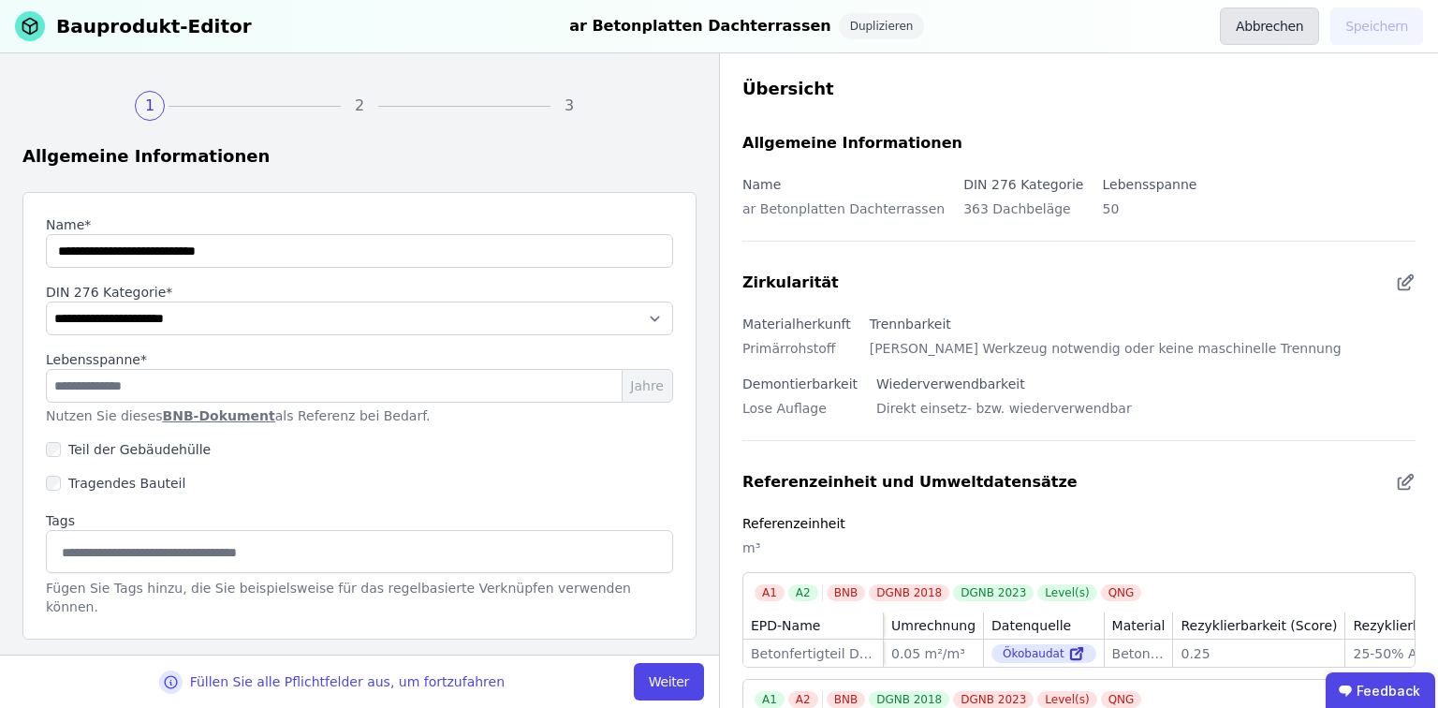
click at [1307, 22] on button "Abbrechen" at bounding box center [1269, 25] width 99 height 37
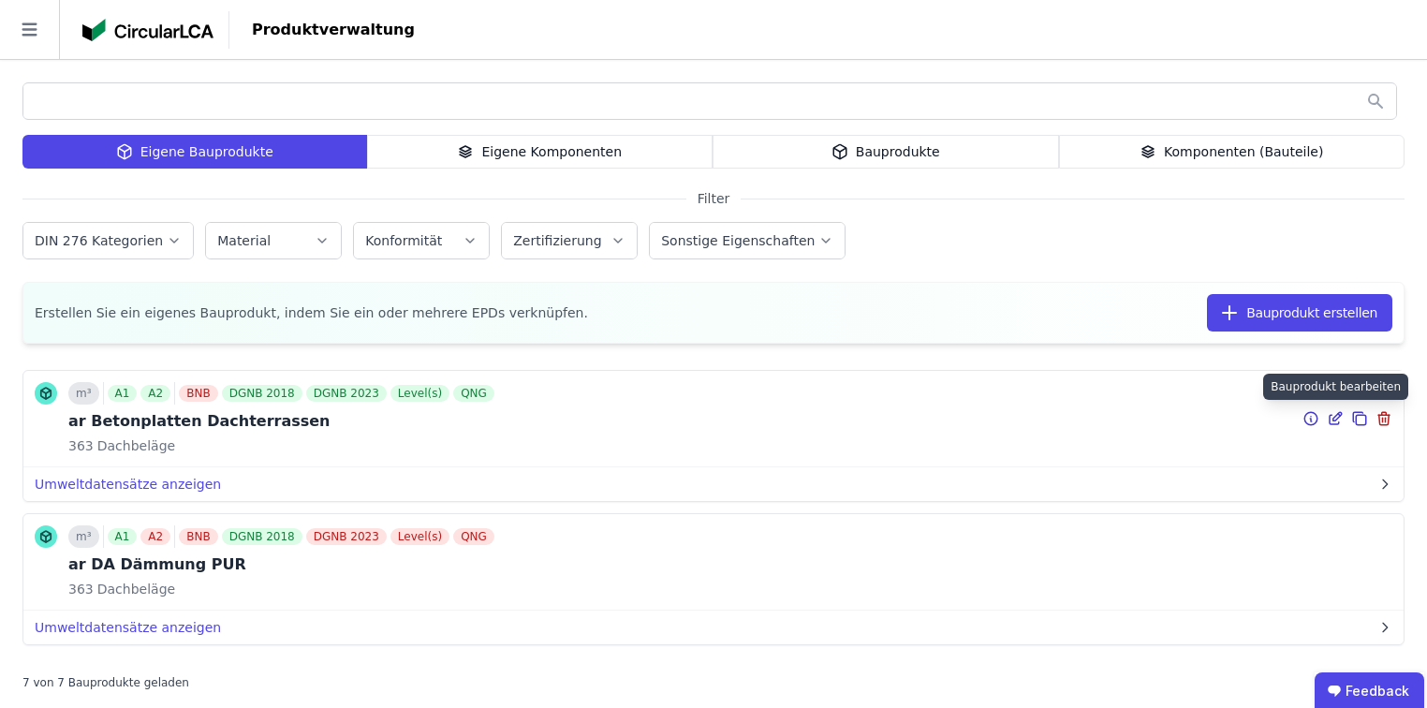
click at [1326, 417] on icon at bounding box center [1334, 418] width 17 height 22
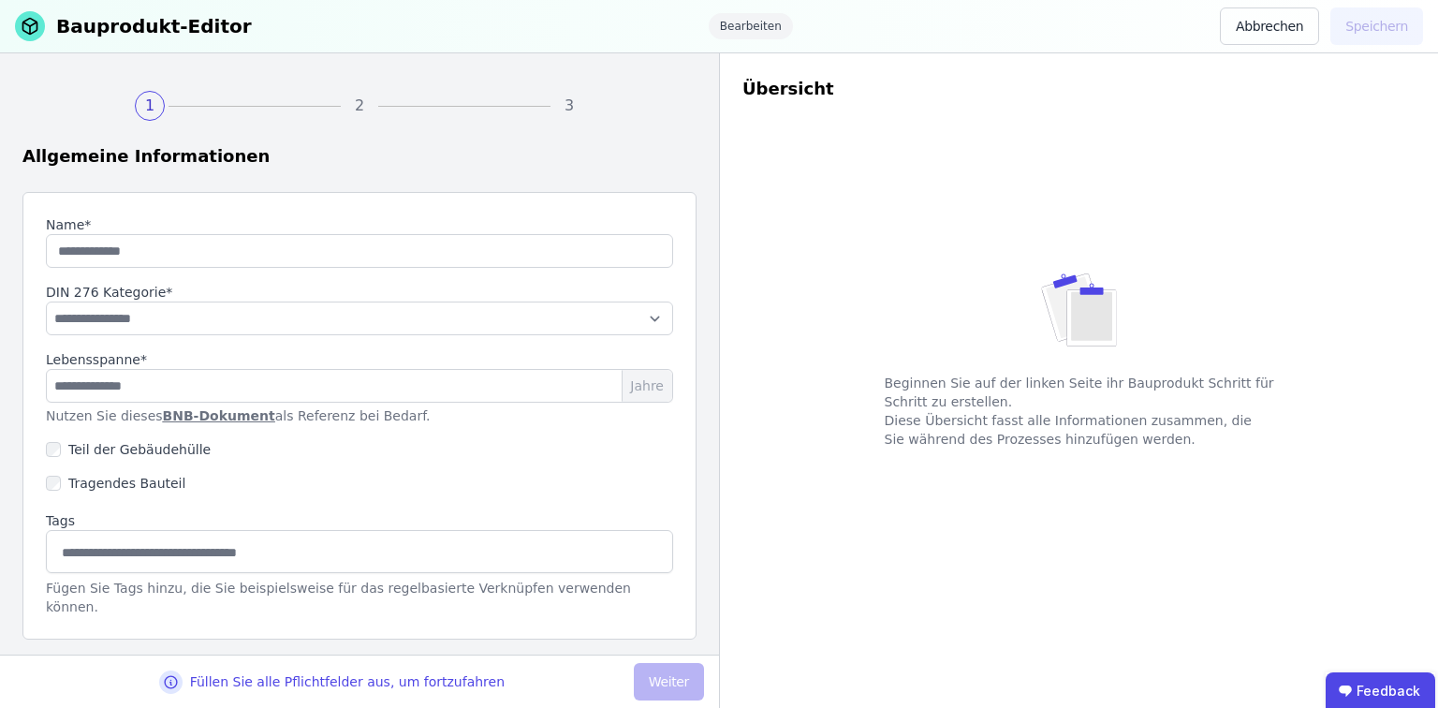
type input "**********"
select select "**********"
type input "**"
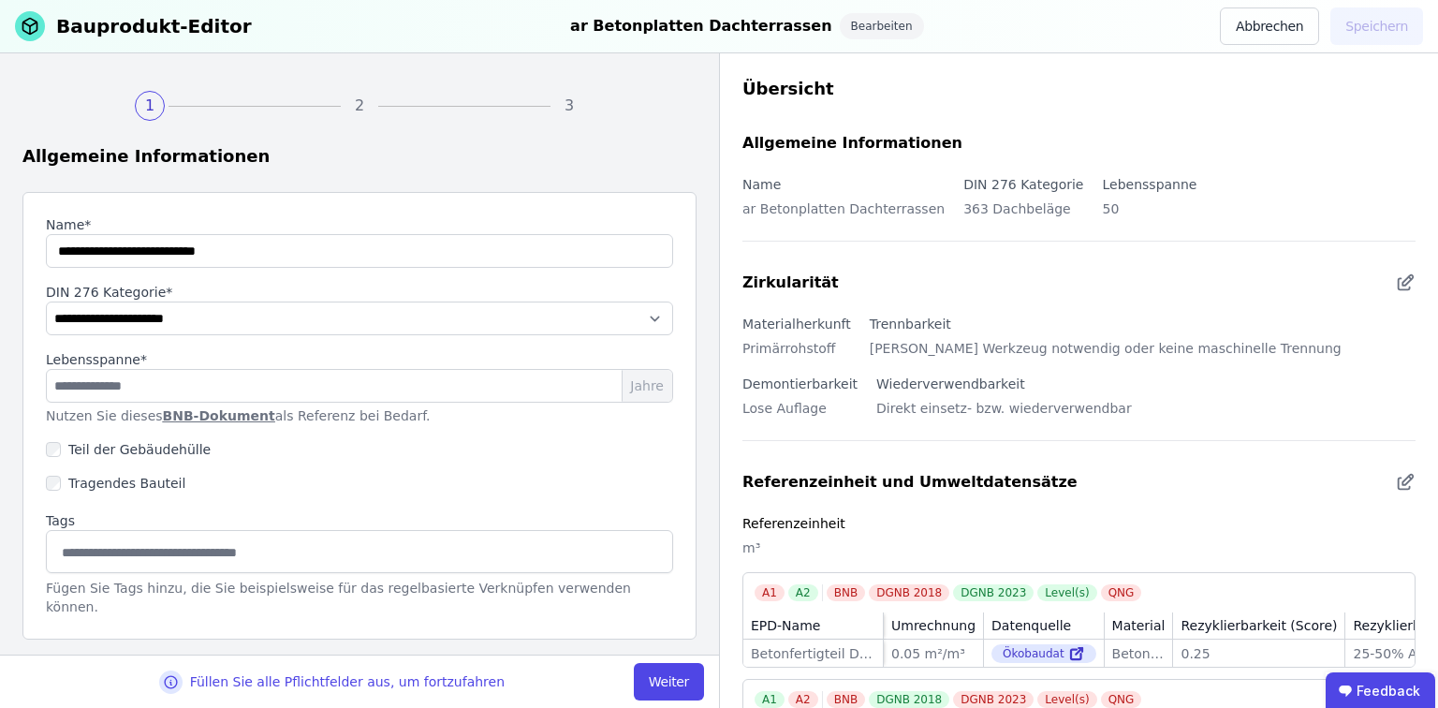
scroll to position [3, 0]
click at [678, 681] on button "Weiter" at bounding box center [669, 681] width 70 height 37
select select "**********"
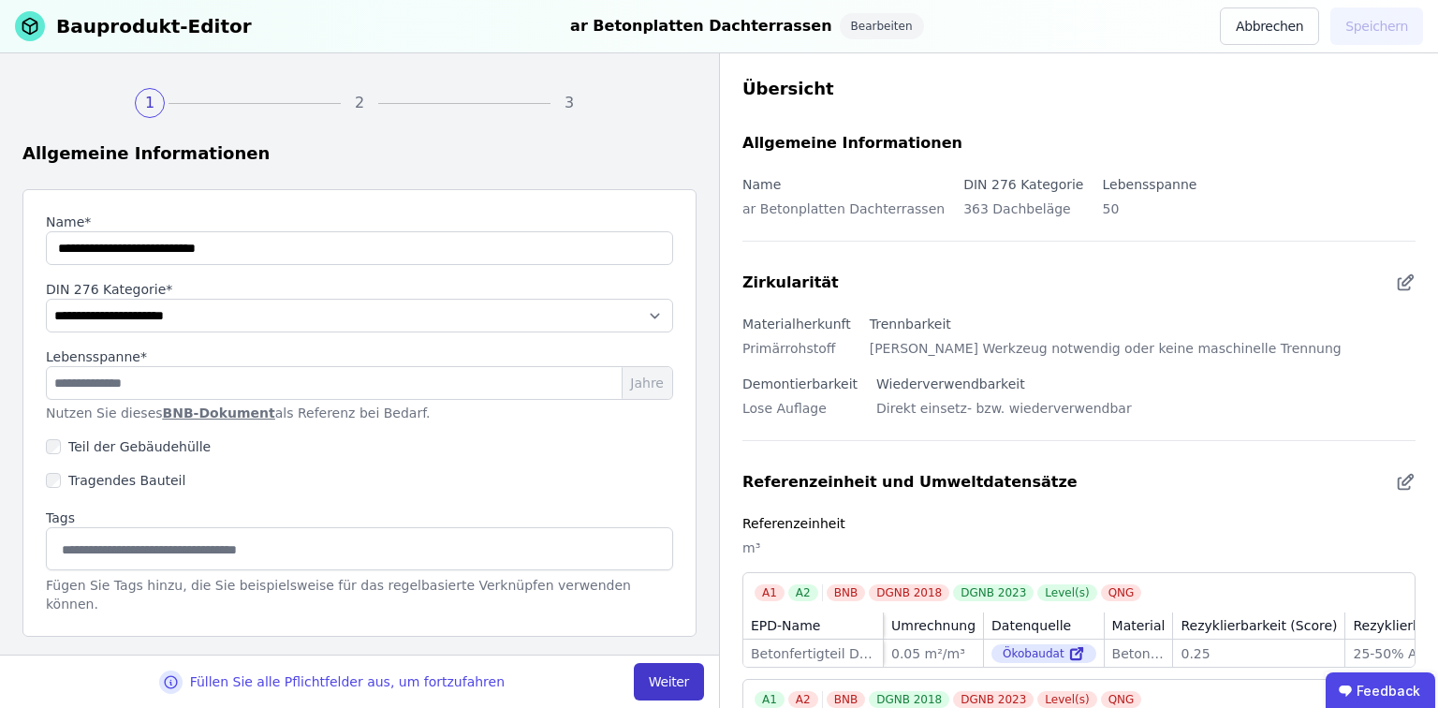
select select "**********"
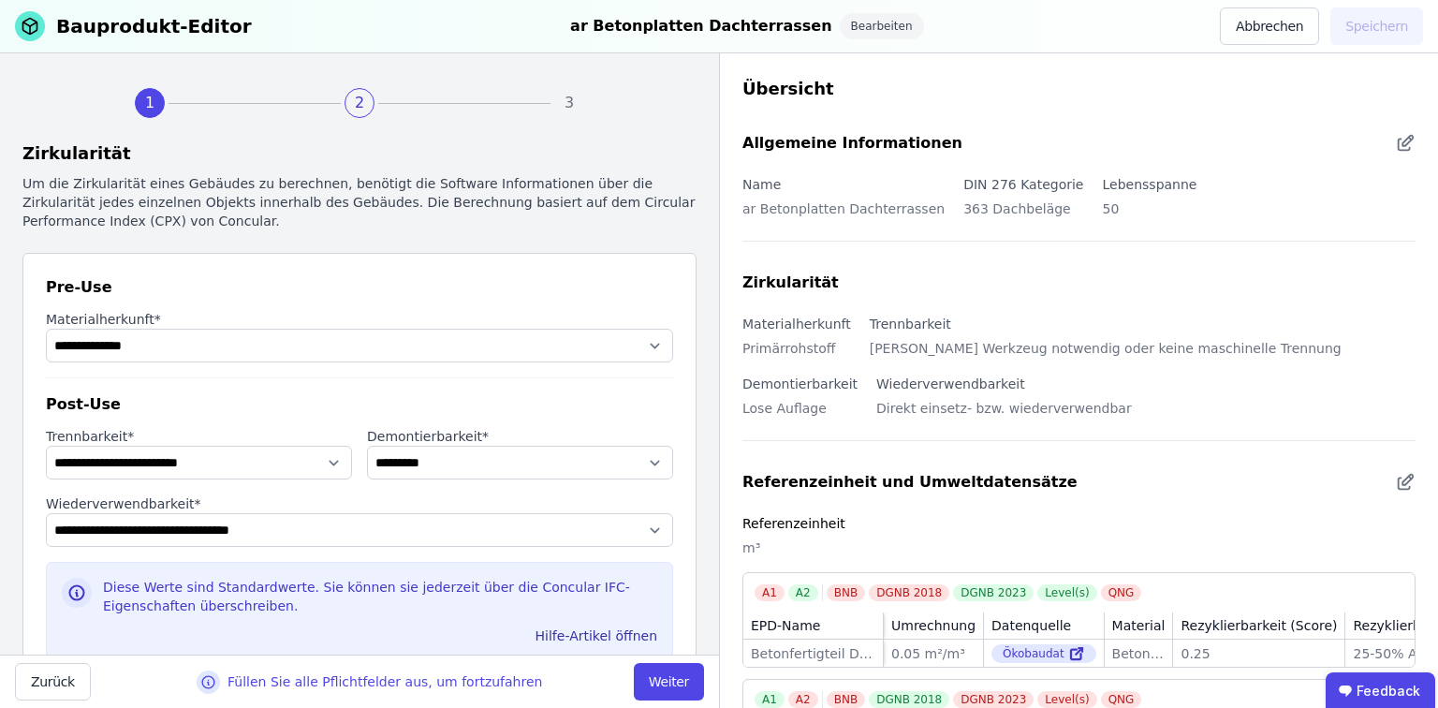
scroll to position [69, 0]
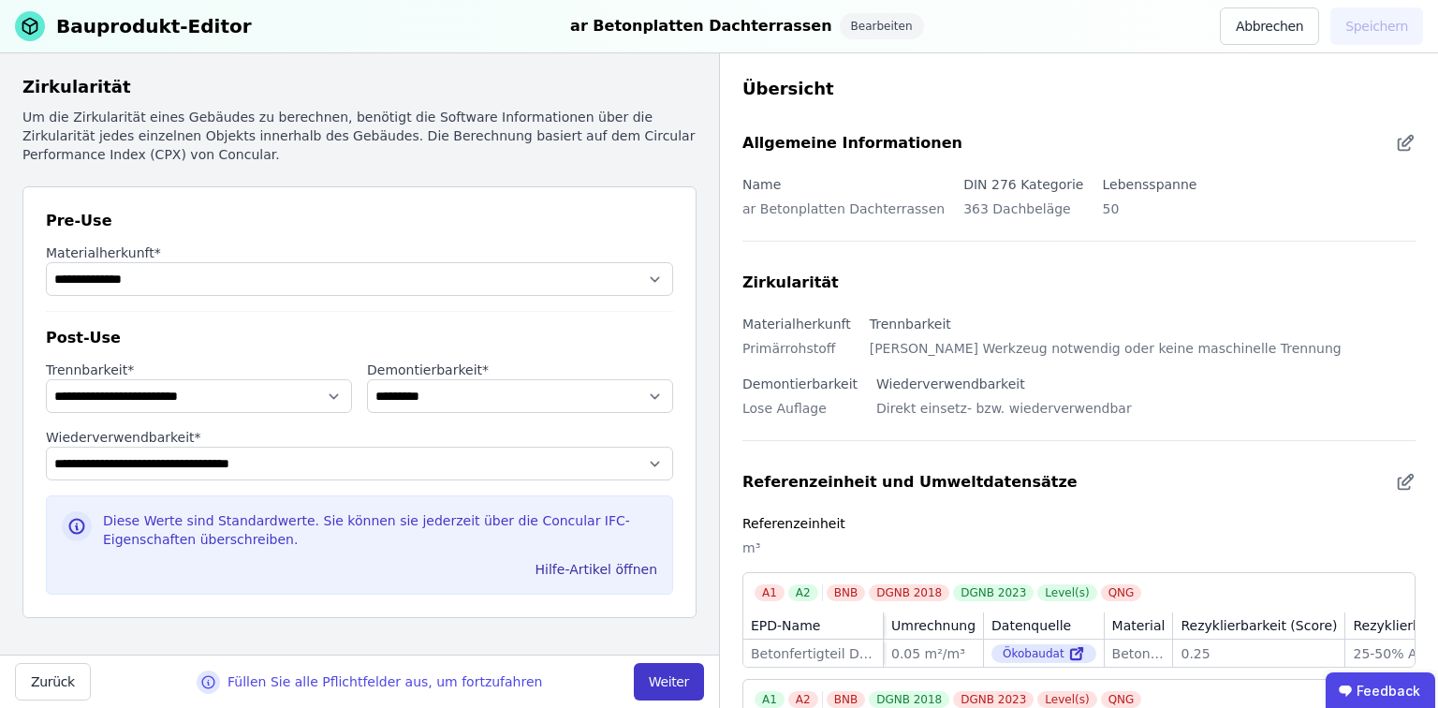
click at [675, 681] on button "Weiter" at bounding box center [669, 681] width 70 height 37
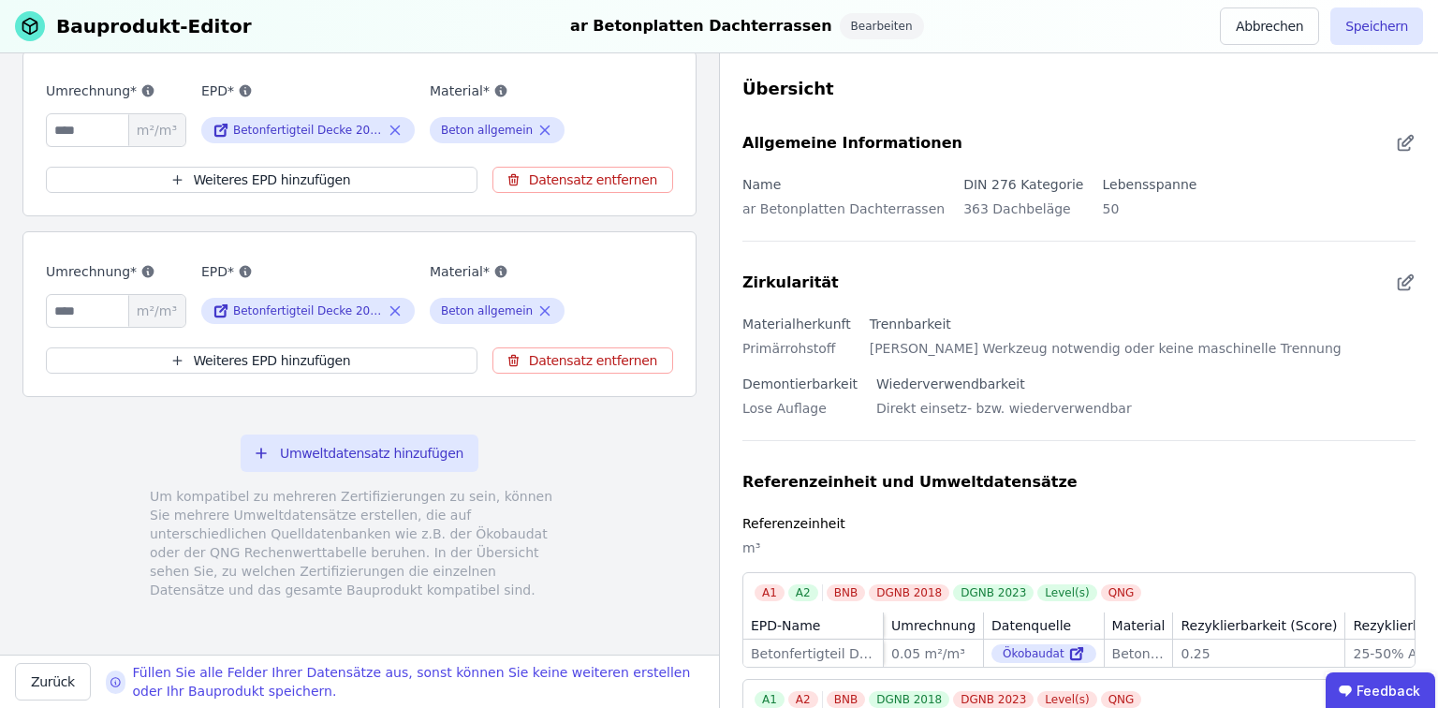
scroll to position [369, 0]
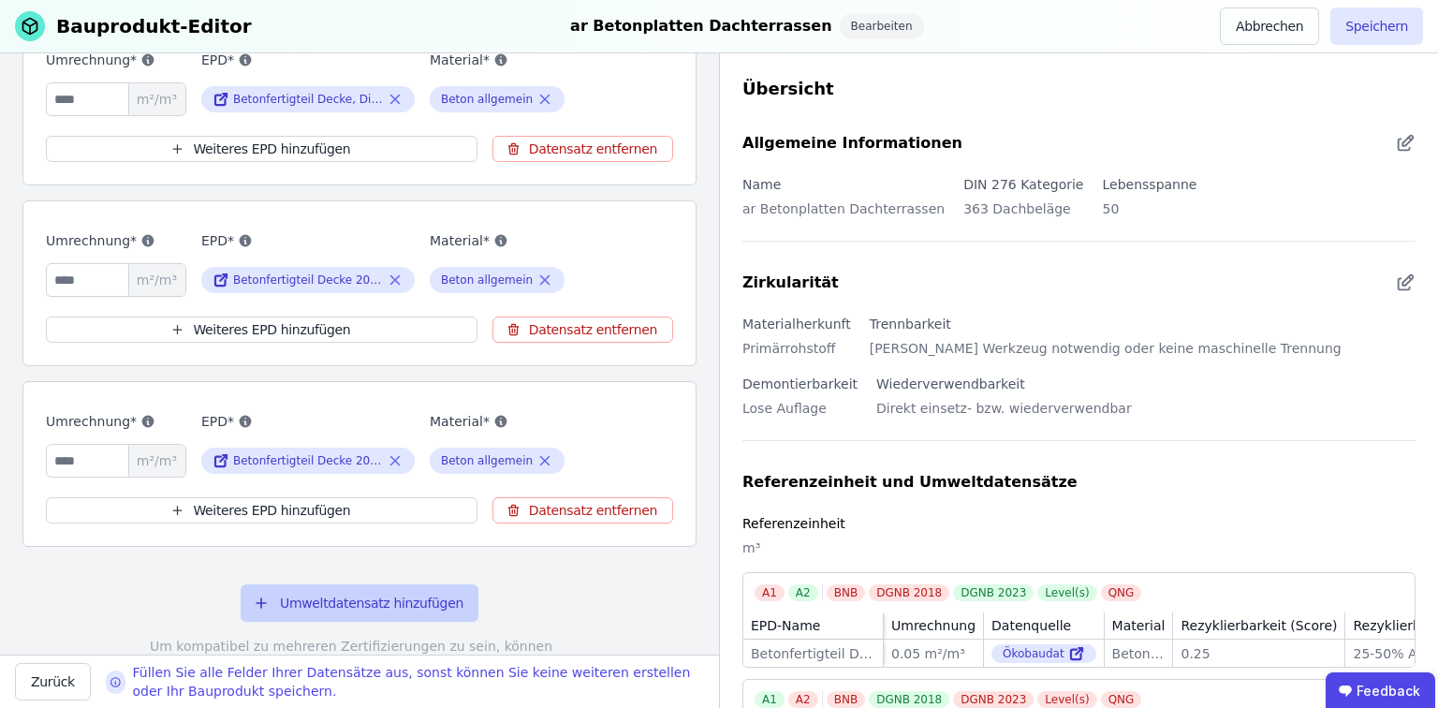
click at [302, 604] on button "Umweltdatensatz hinzufügen" at bounding box center [360, 602] width 238 height 37
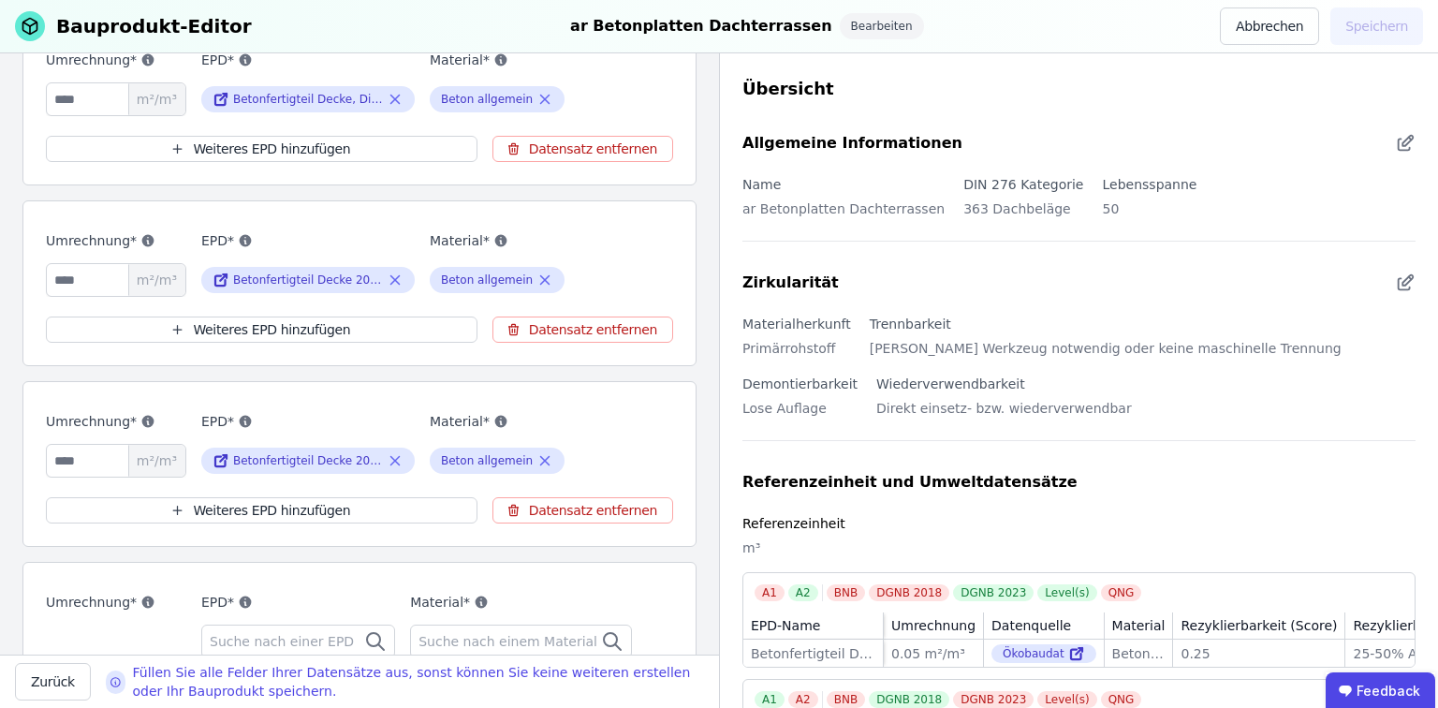
scroll to position [593, 0]
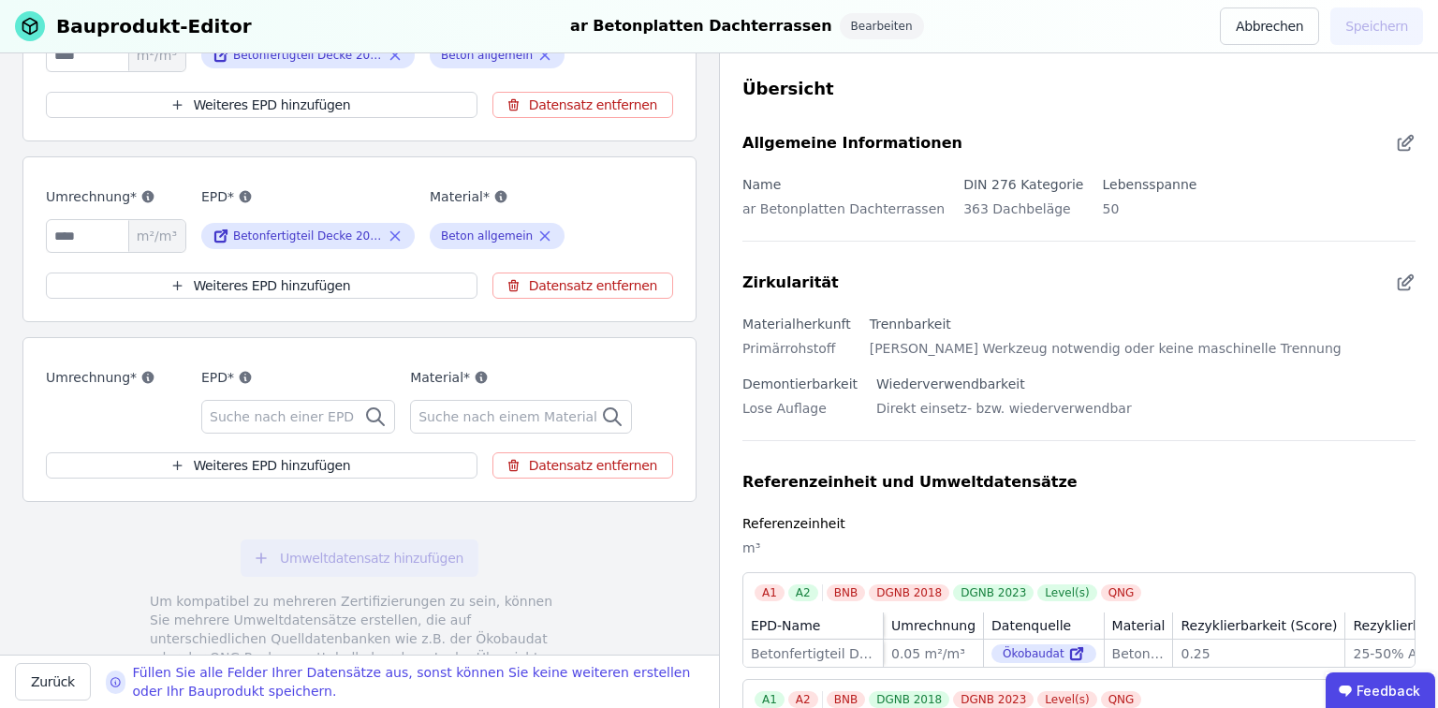
click at [298, 408] on span "Suche nach einer EPD" at bounding box center [284, 416] width 148 height 19
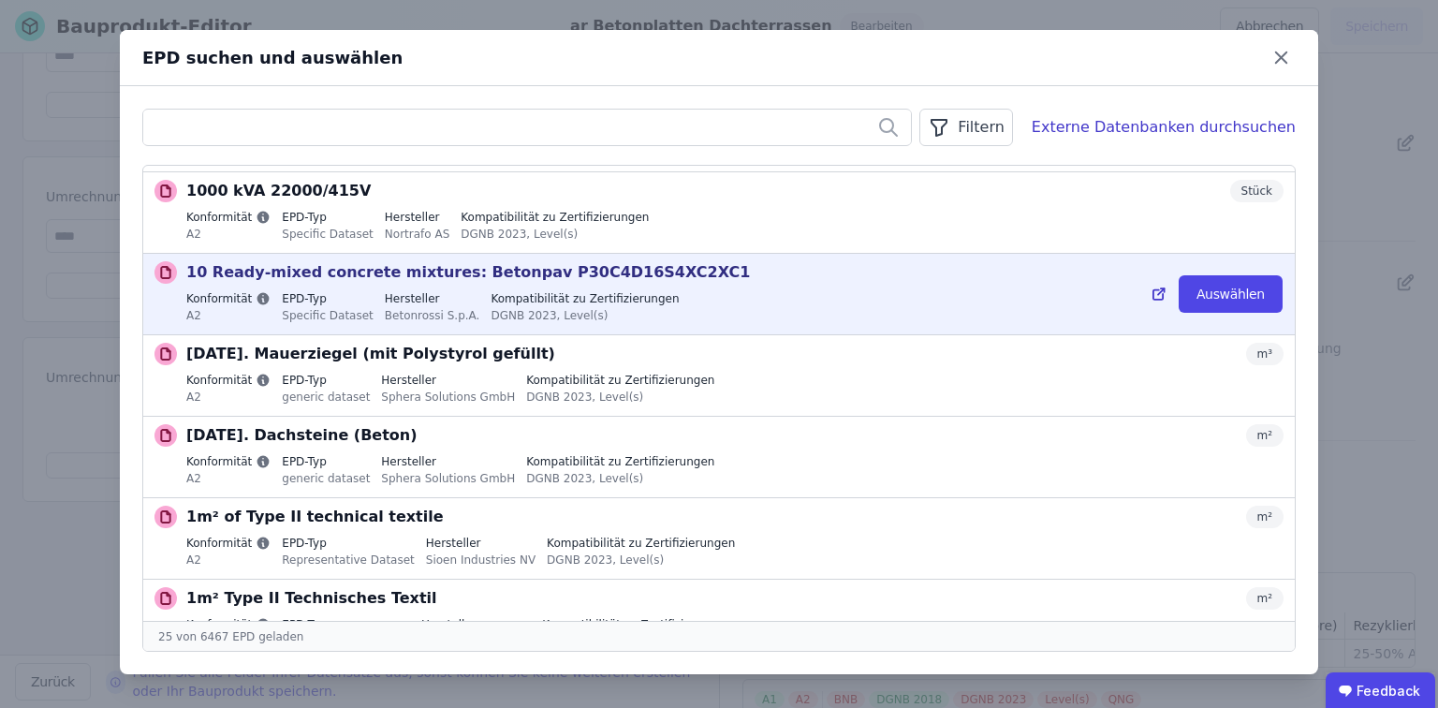
scroll to position [0, 0]
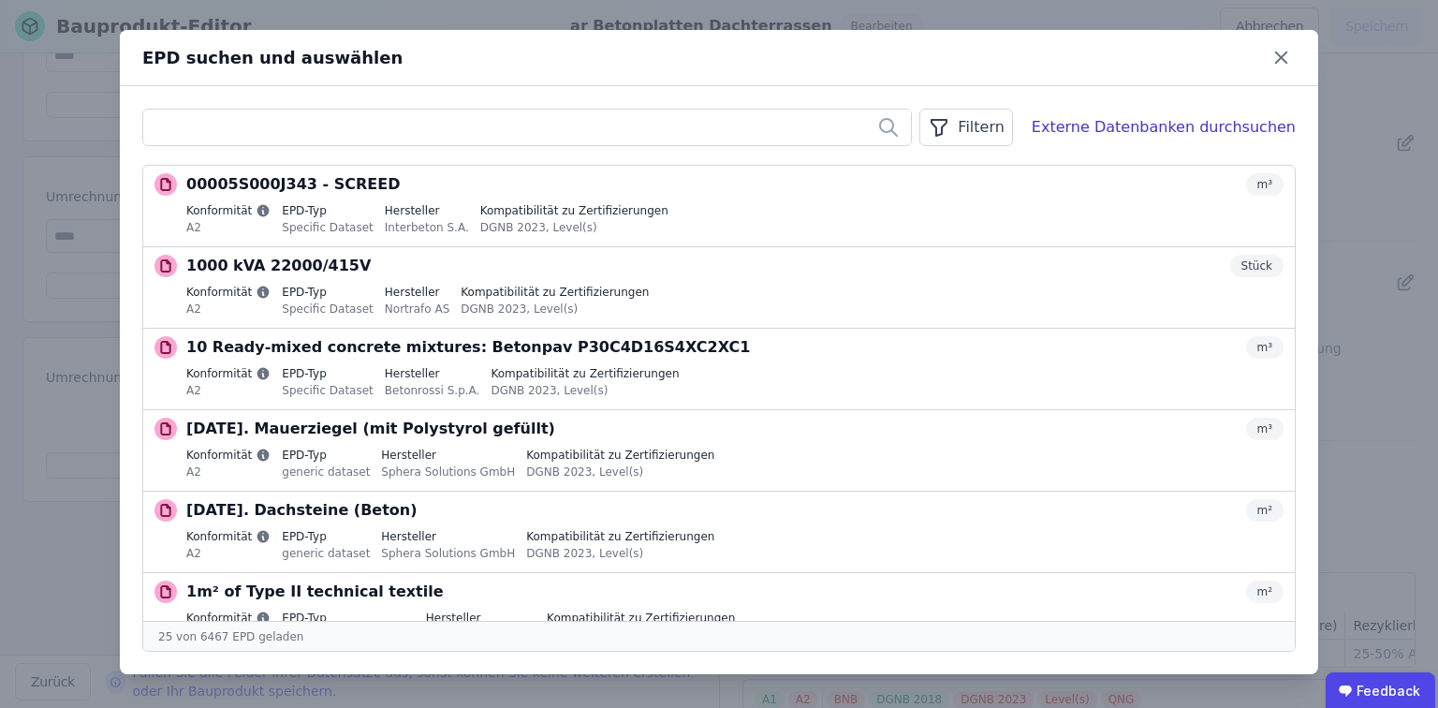
click at [950, 131] on icon "button" at bounding box center [939, 127] width 22 height 22
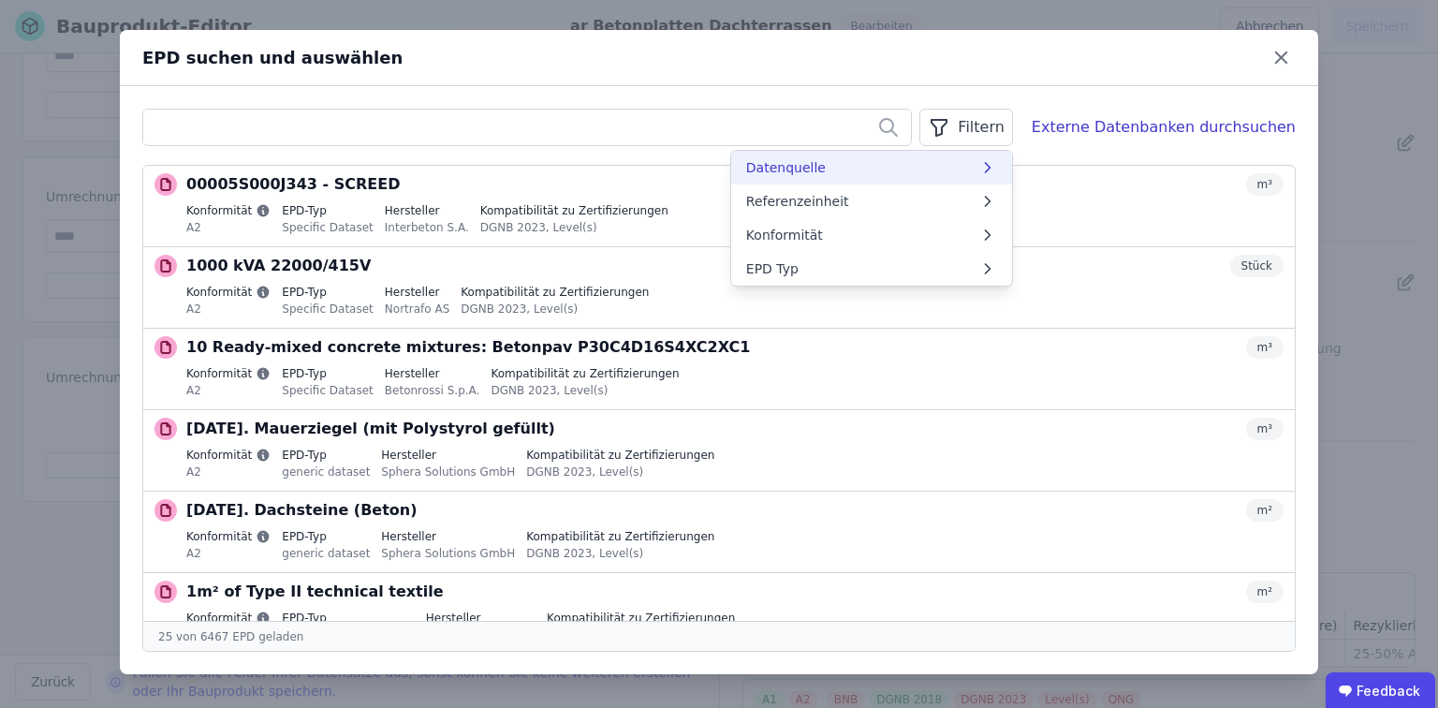
click at [884, 173] on li "Datenquelle" at bounding box center [871, 168] width 281 height 34
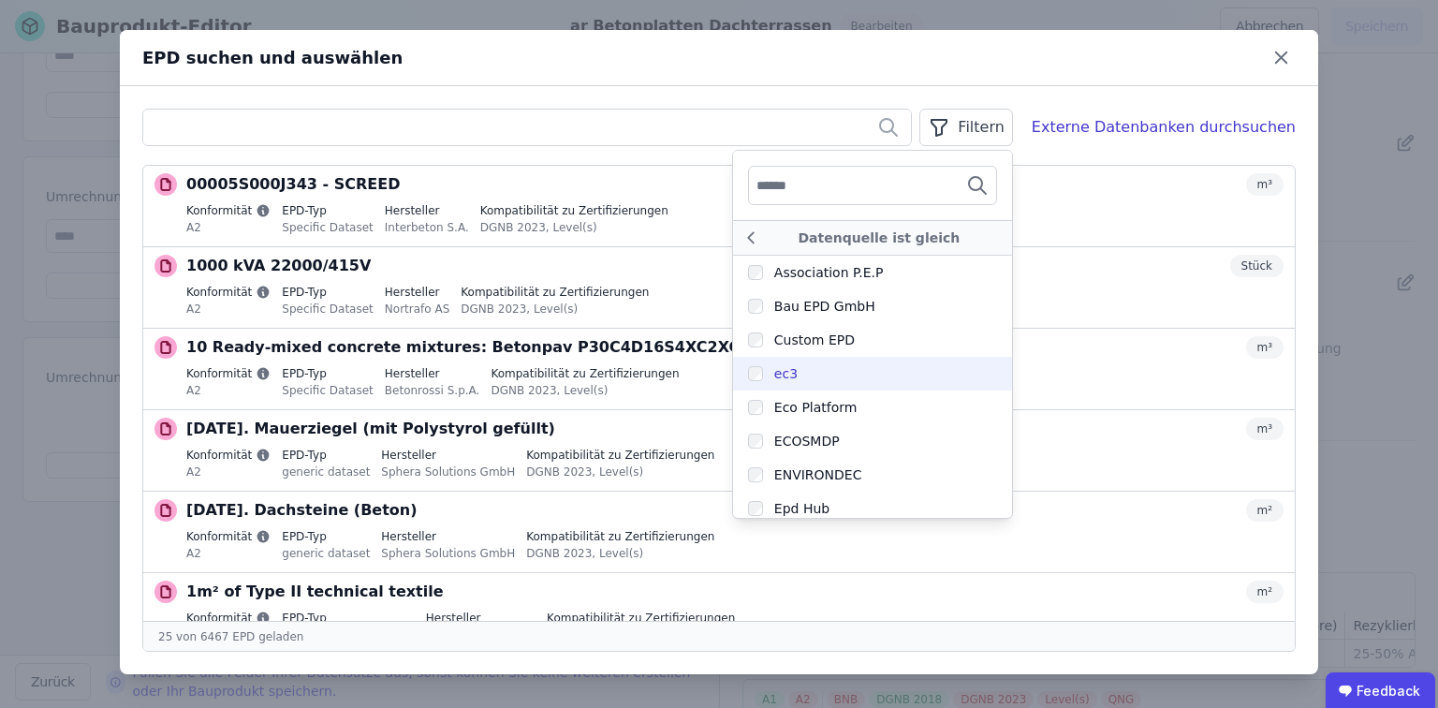
scroll to position [513, 0]
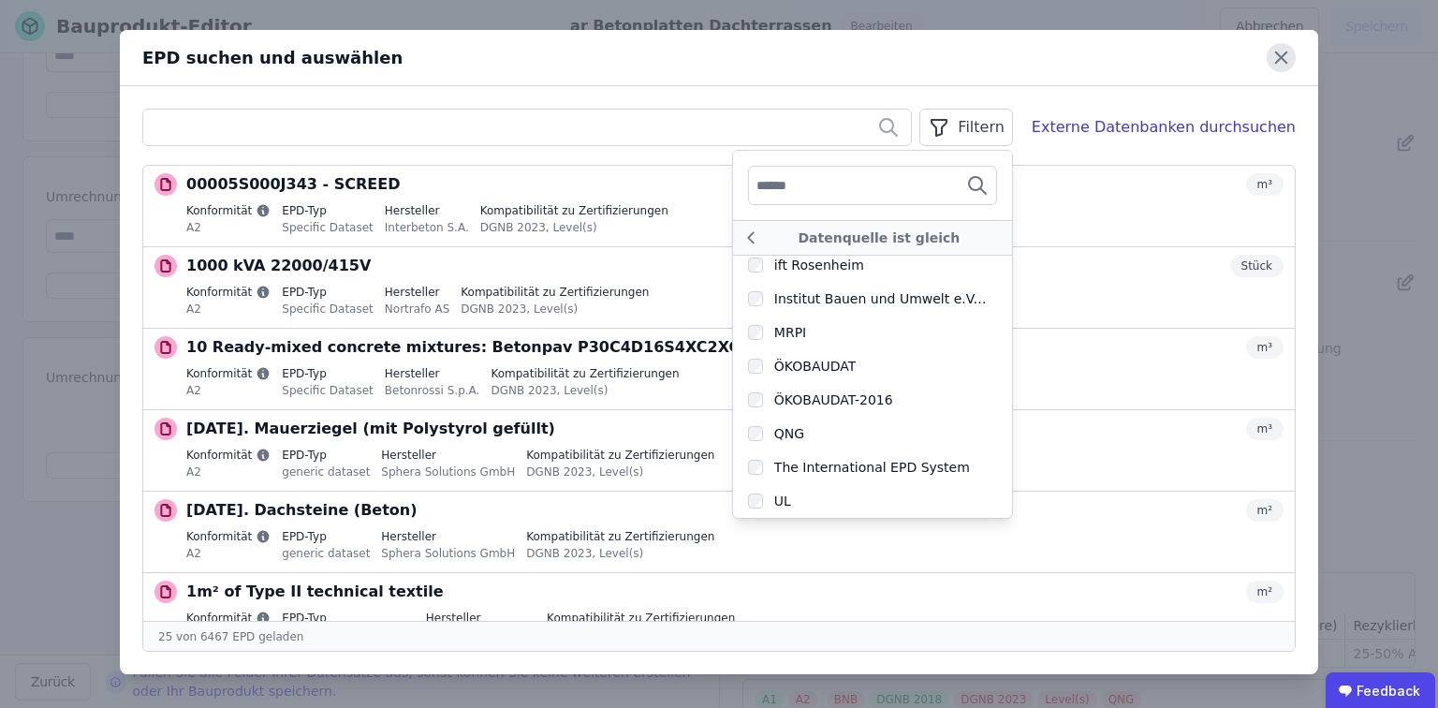
click at [1272, 60] on icon at bounding box center [1280, 57] width 29 height 29
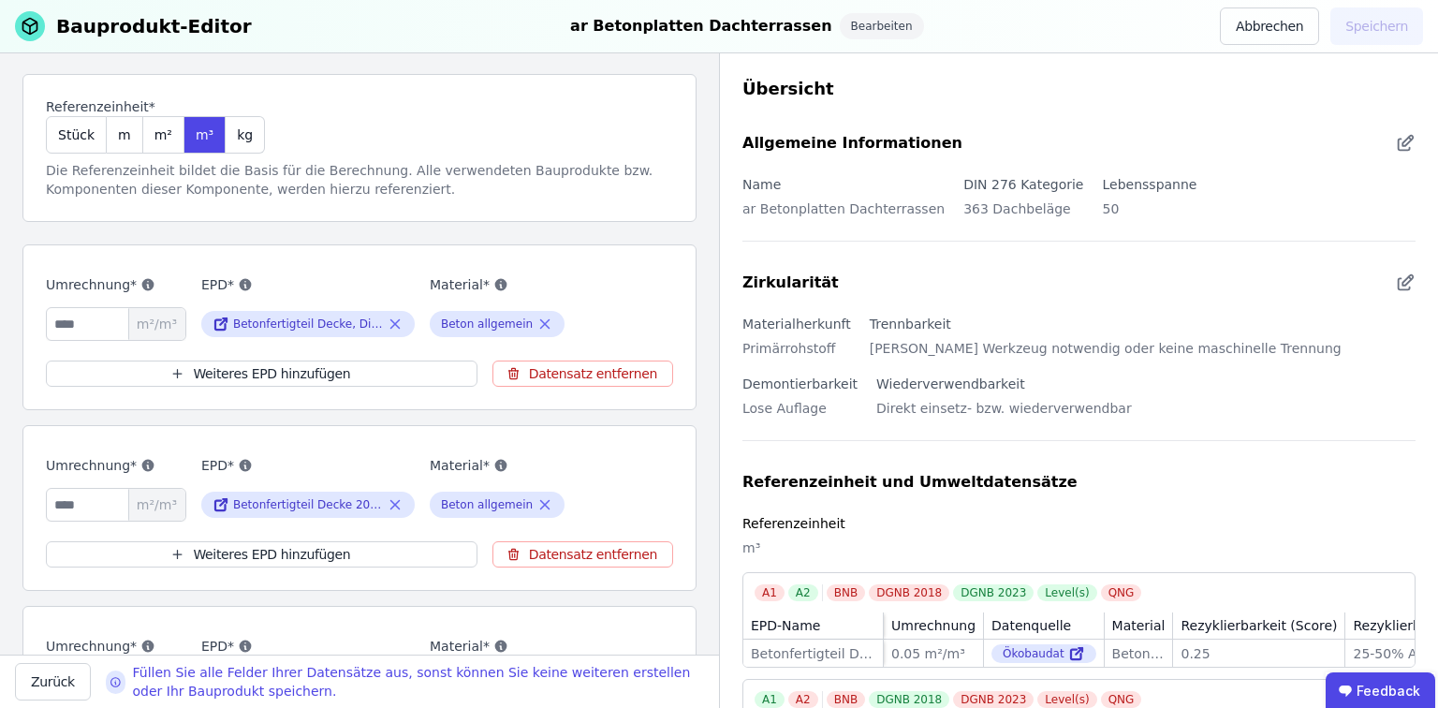
scroll to position [0, 0]
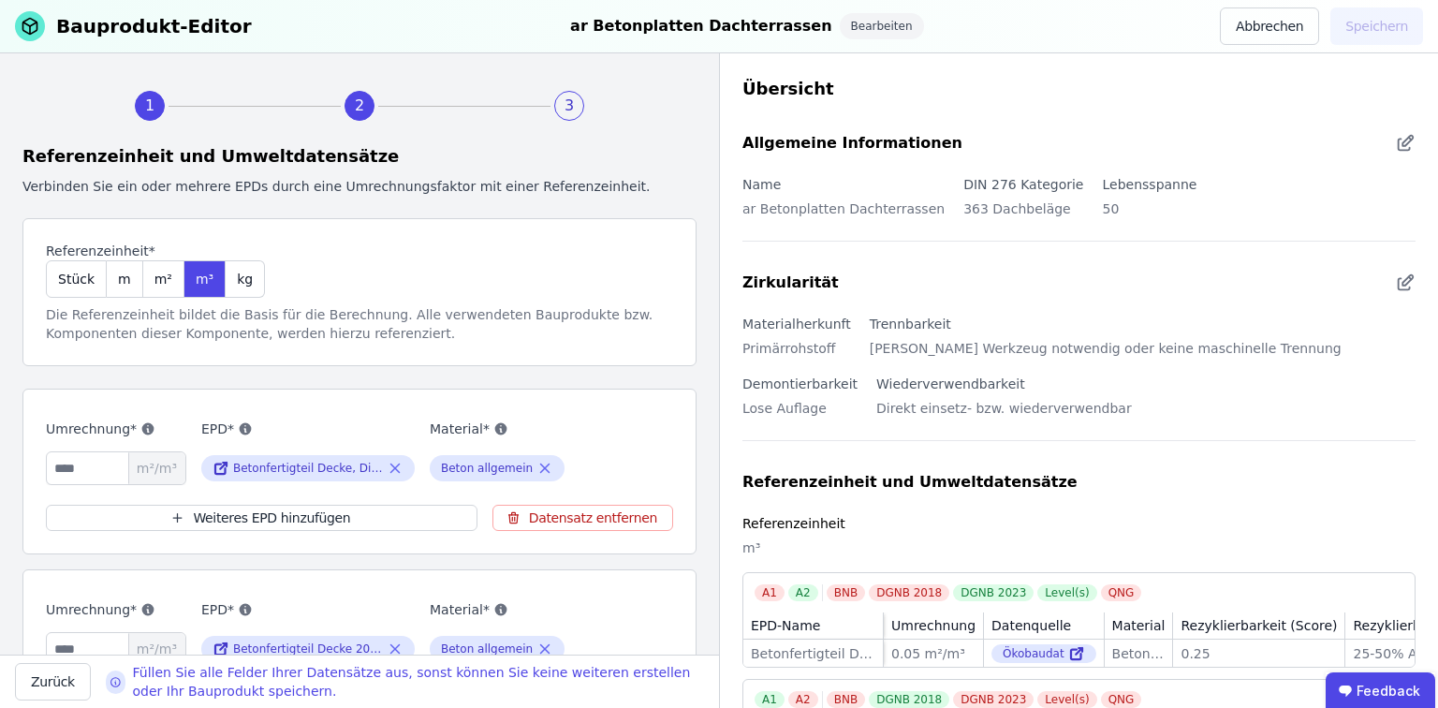
click at [37, 30] on icon at bounding box center [30, 26] width 30 height 30
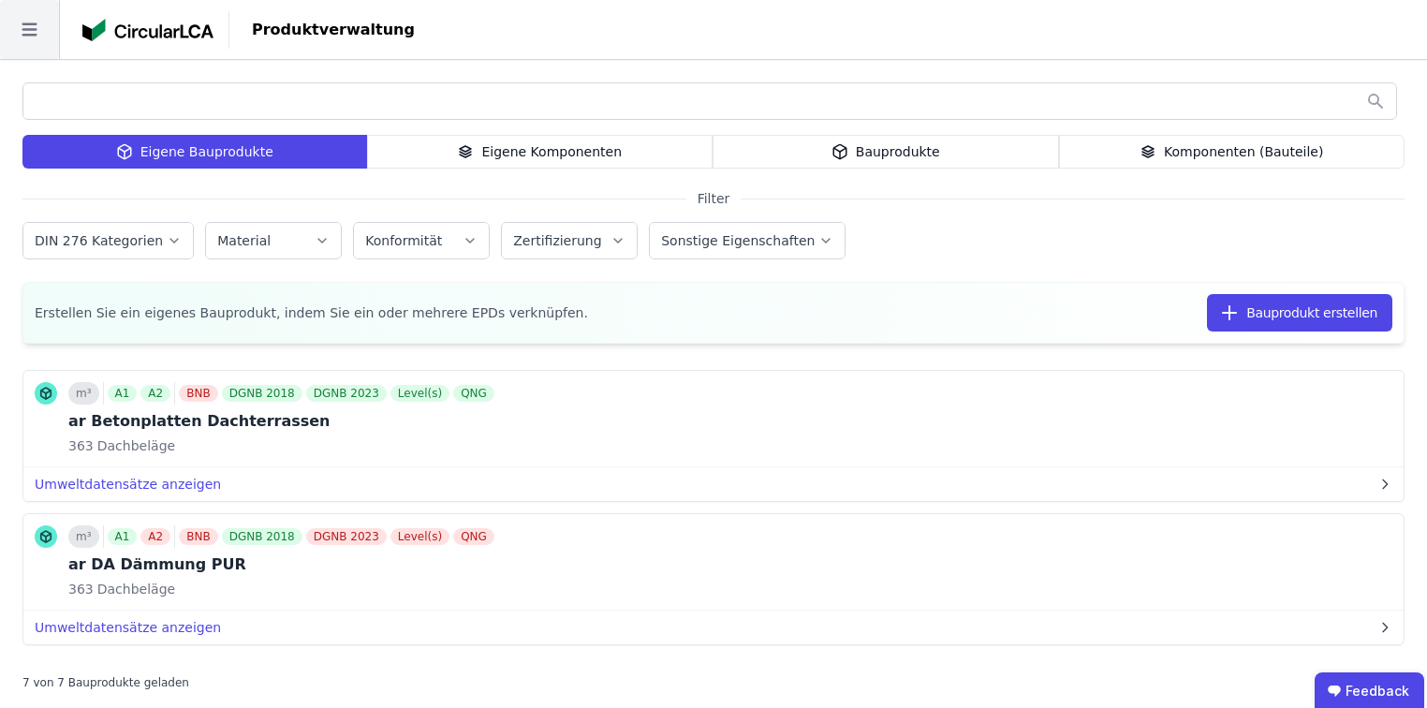
click at [18, 34] on icon at bounding box center [29, 29] width 59 height 59
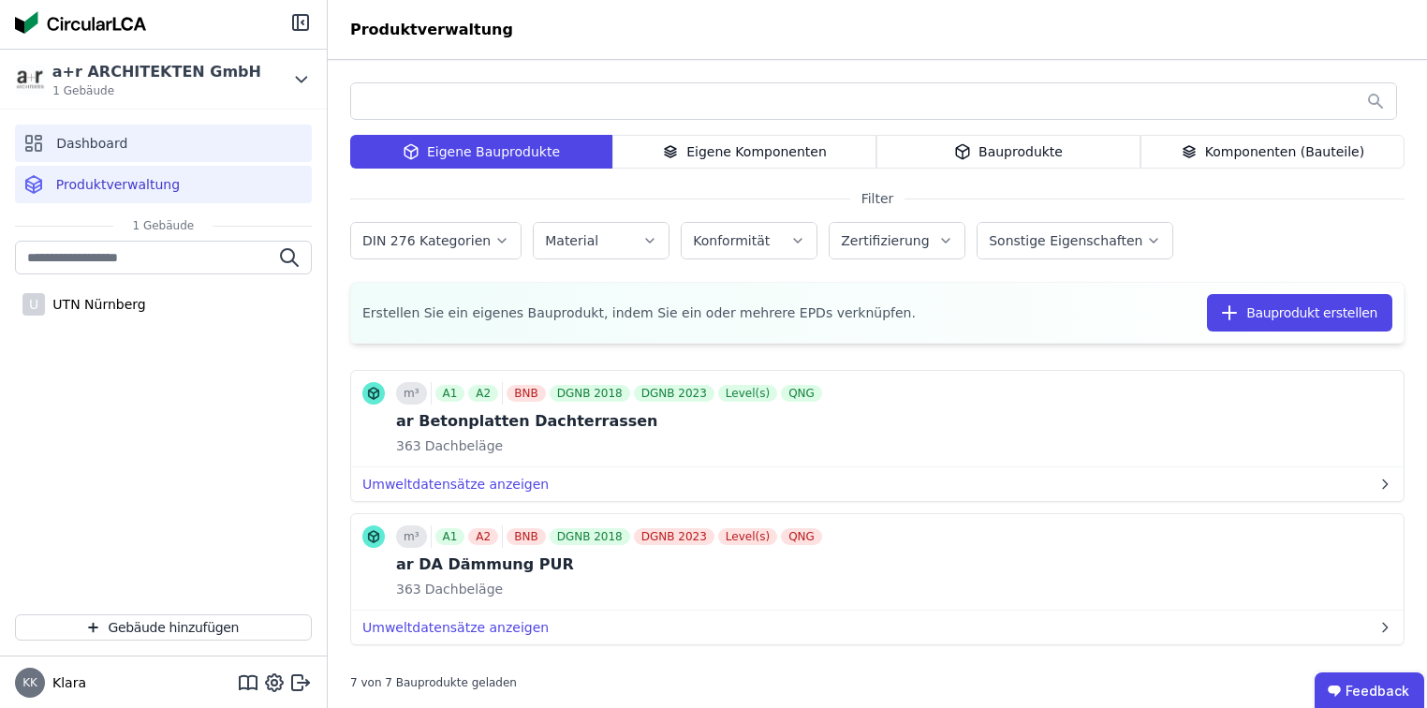
click at [56, 154] on div "Dashboard" at bounding box center [163, 142] width 297 height 37
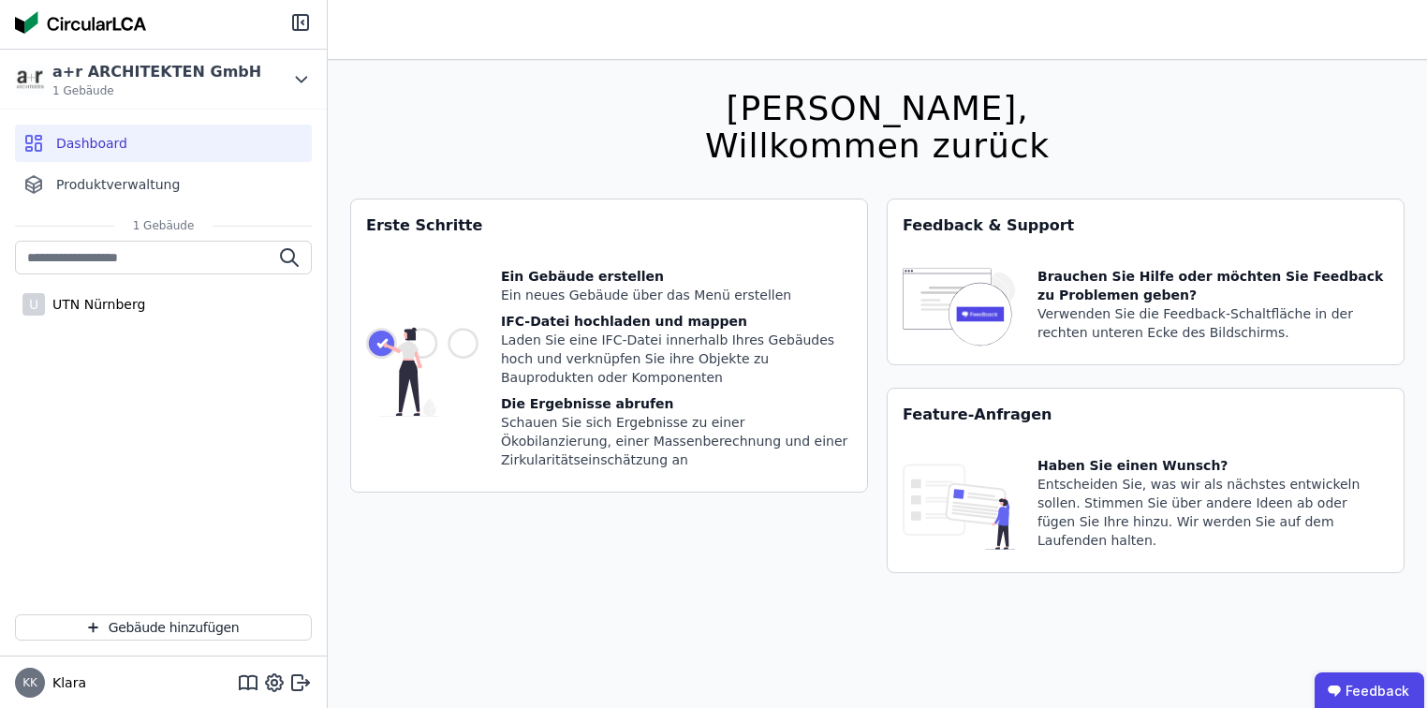
click at [564, 617] on div "[PERSON_NAME], Willkommen zurück Sie verwenden derzeit eine Beta-Version. Es kö…" at bounding box center [877, 414] width 1054 height 708
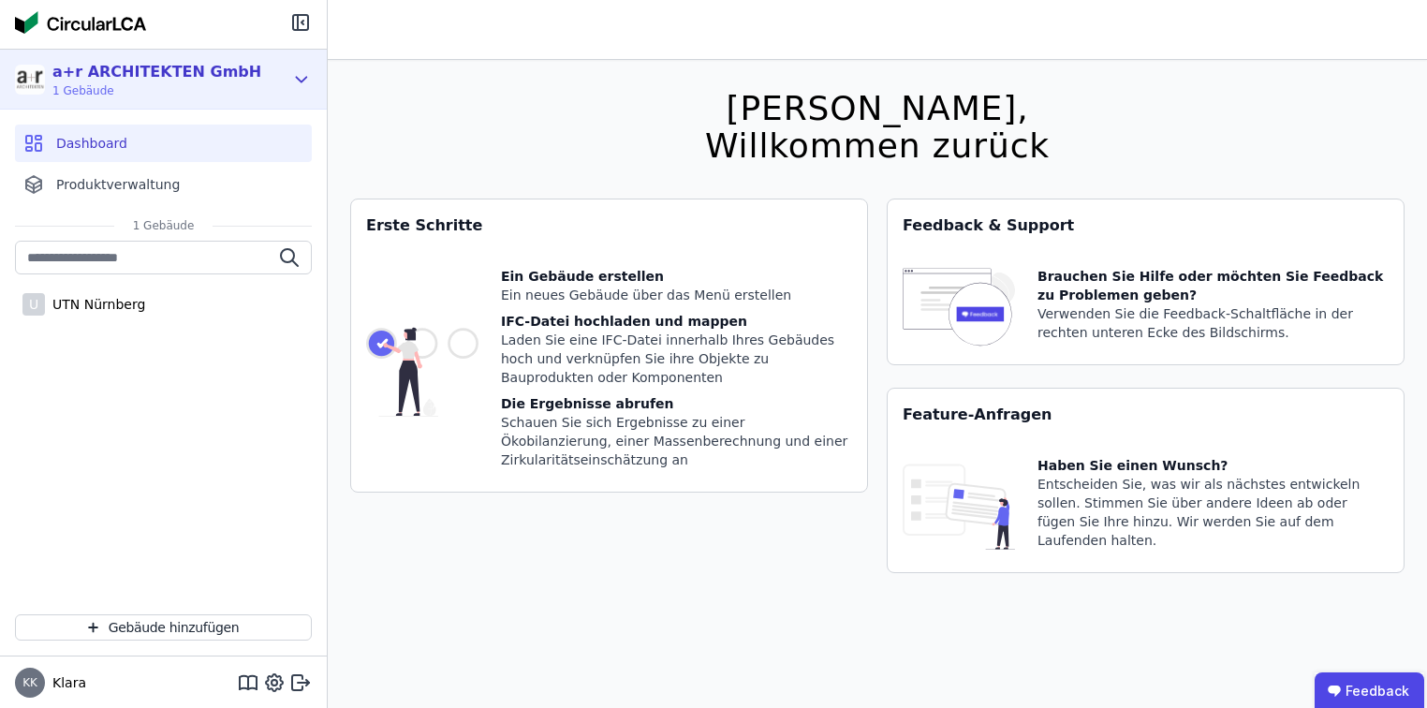
click at [300, 77] on icon at bounding box center [301, 79] width 21 height 22
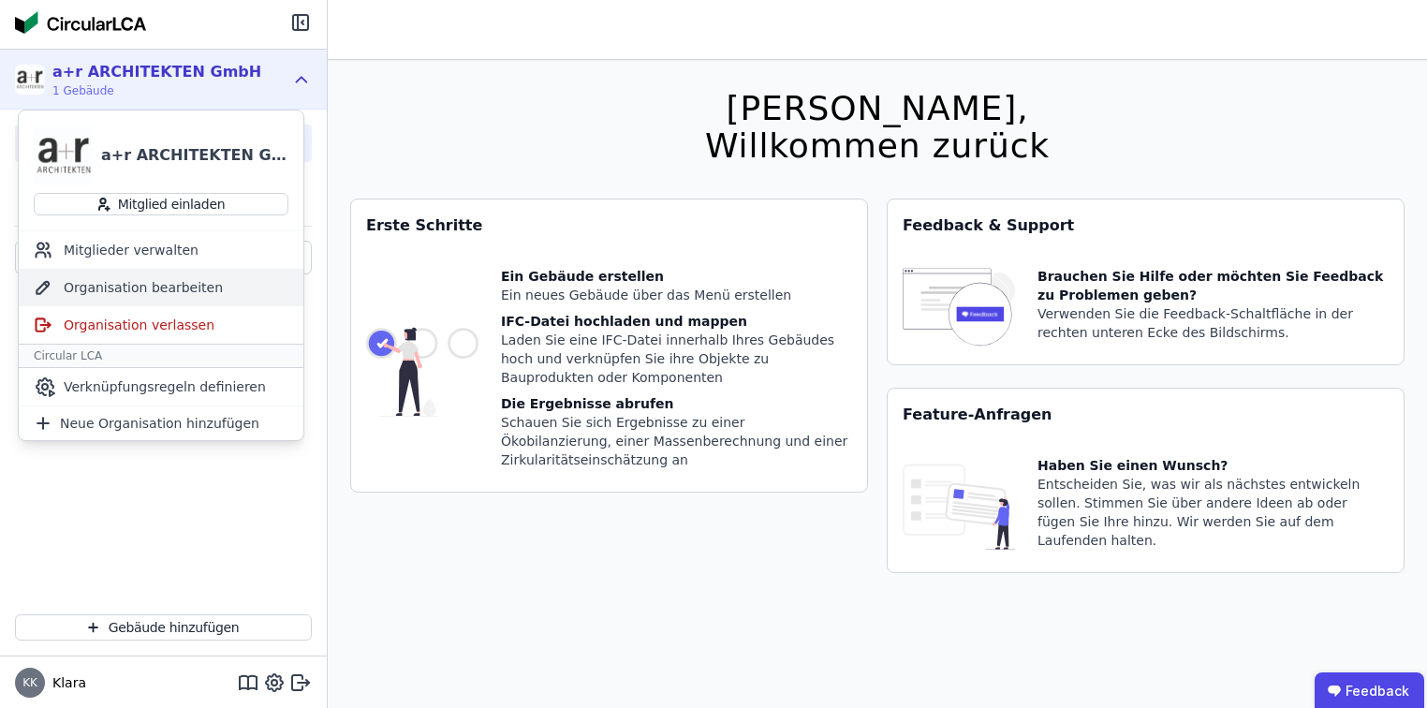
click at [130, 284] on div "Organisation bearbeiten" at bounding box center [161, 287] width 285 height 37
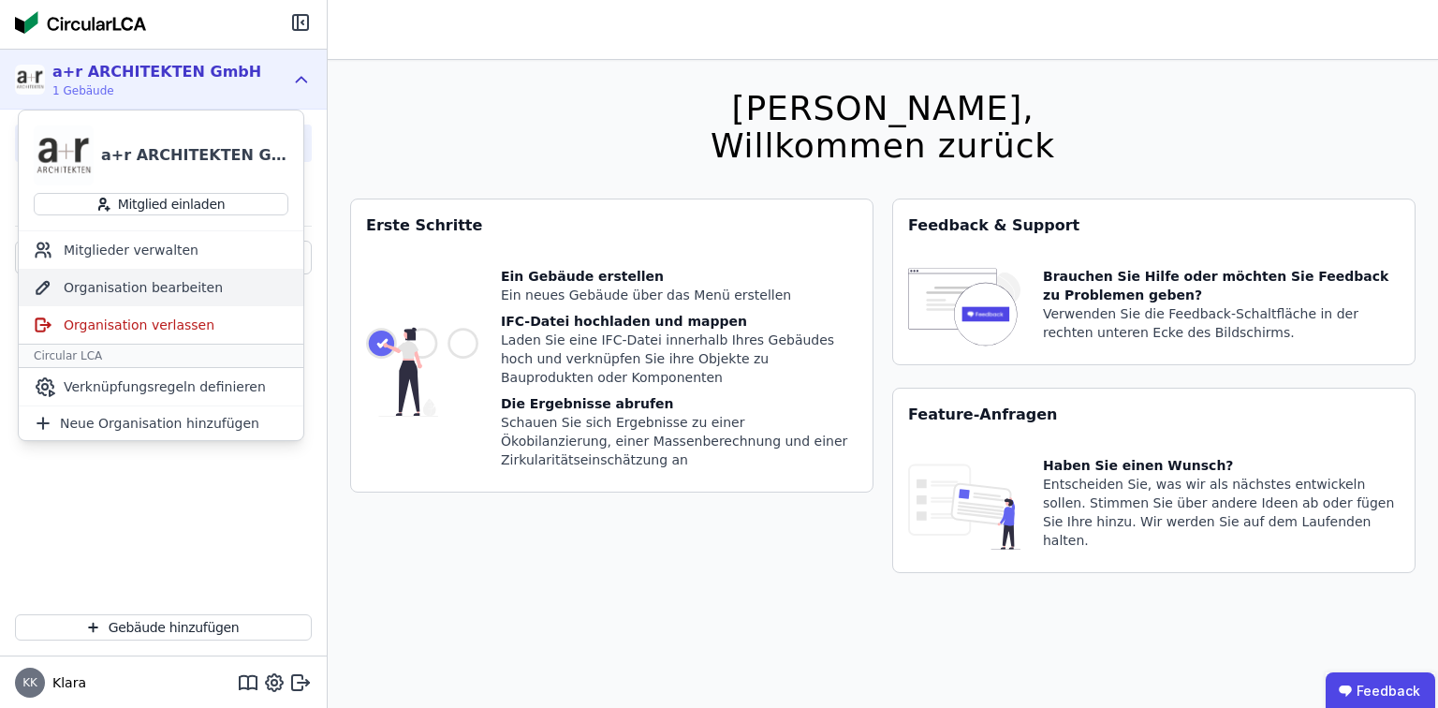
select select "**********"
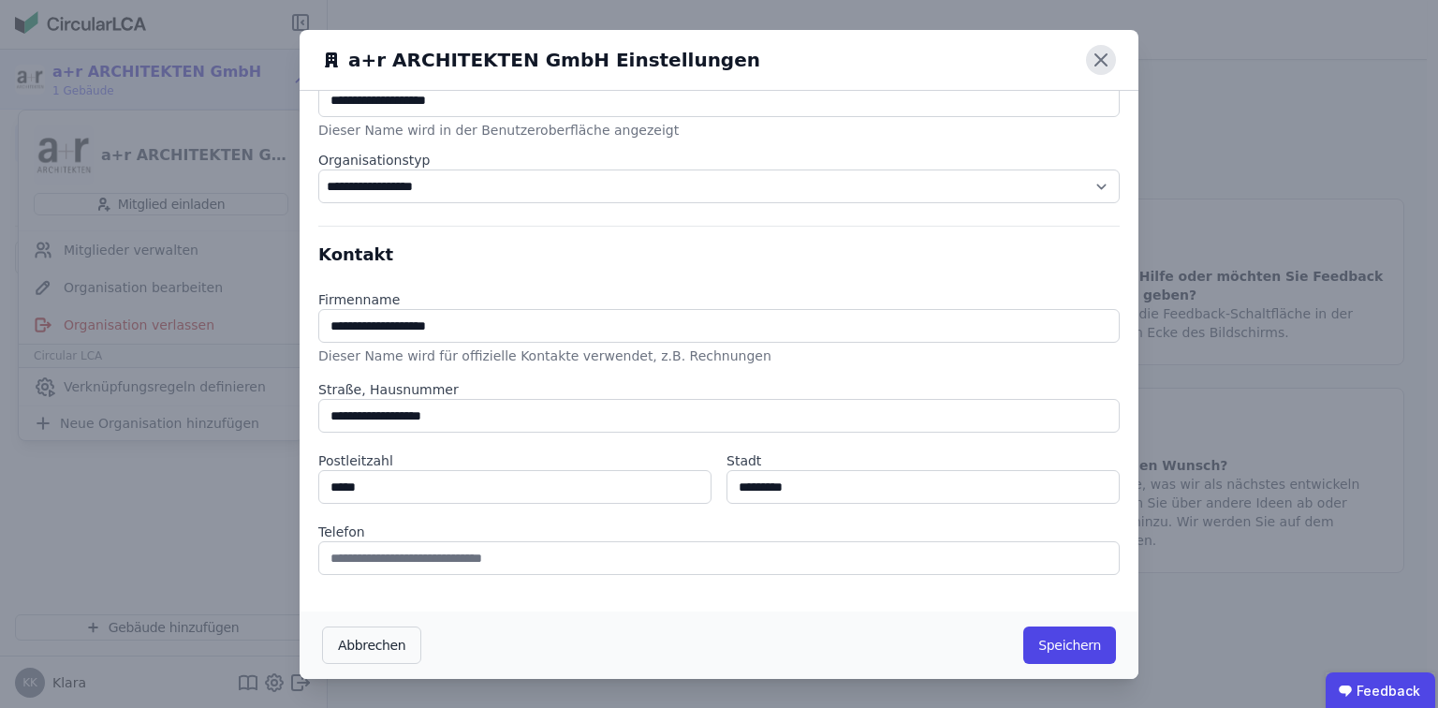
click at [1095, 55] on icon at bounding box center [1100, 59] width 11 height 11
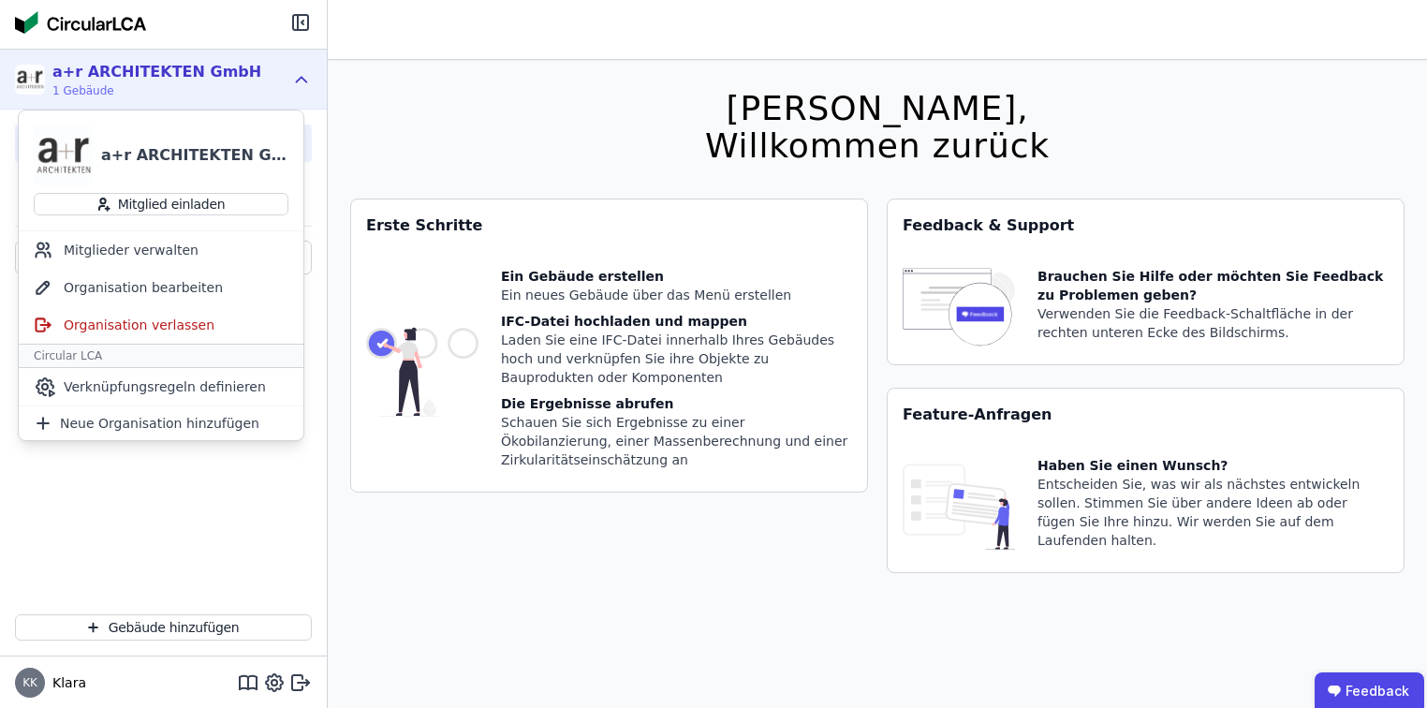
click at [144, 158] on div "a+r ARCHITEKTEN GmbH" at bounding box center [194, 155] width 187 height 22
click at [273, 681] on icon at bounding box center [274, 683] width 6 height 6
select select "*"
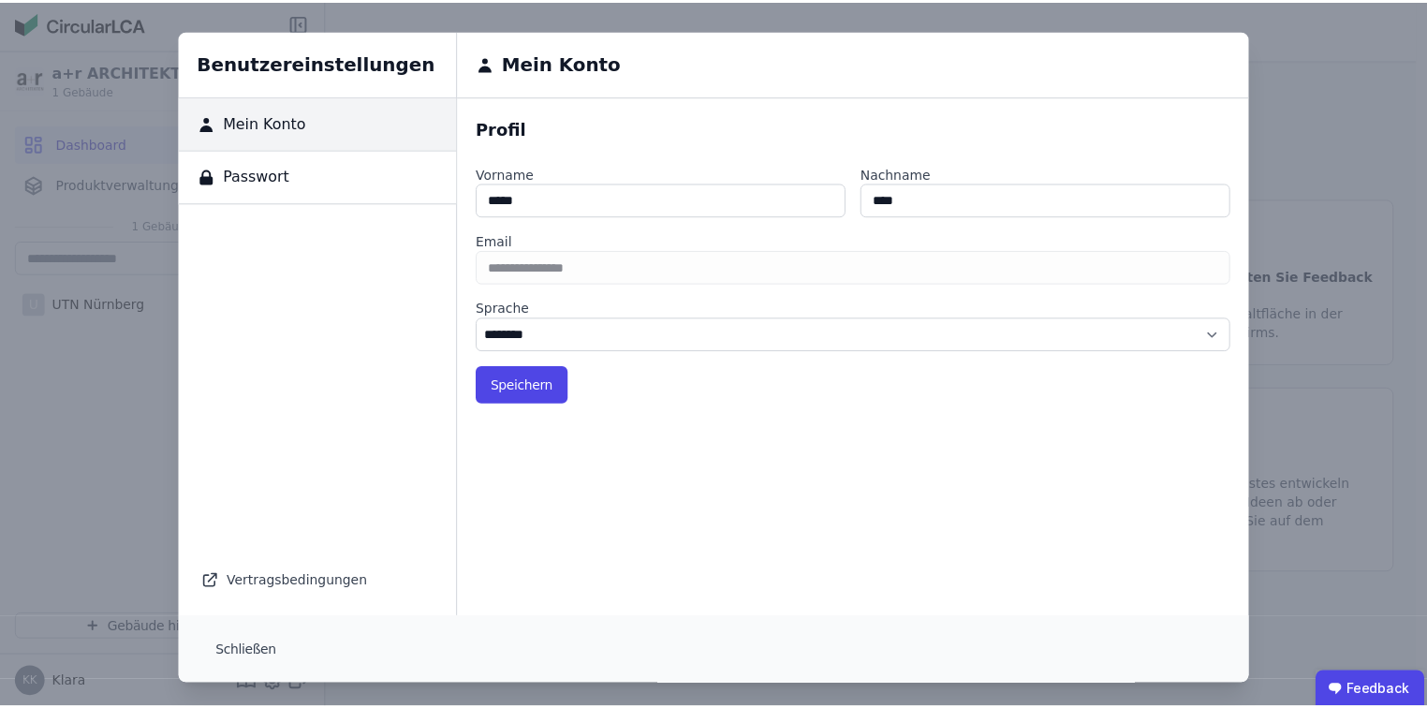
scroll to position [6, 0]
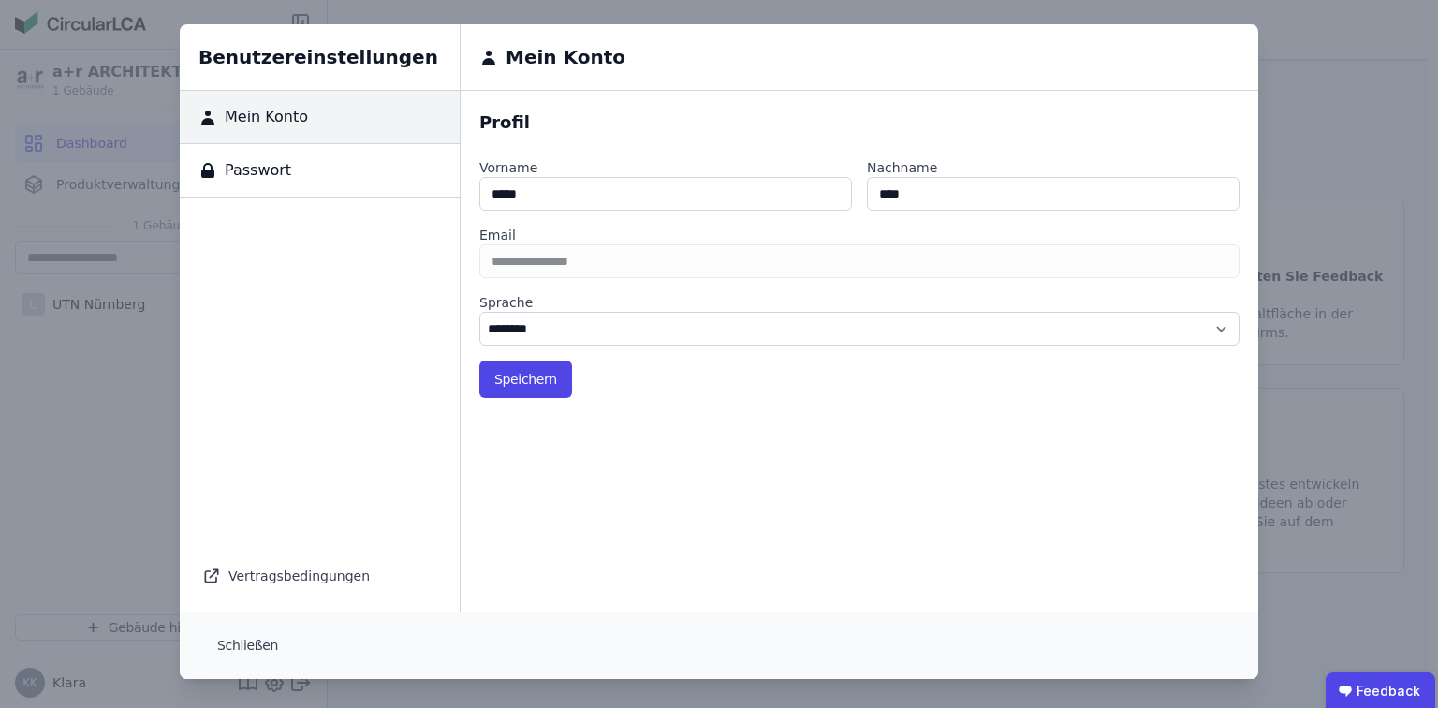
click at [266, 574] on div "Vertragsbedingungen" at bounding box center [319, 576] width 235 height 26
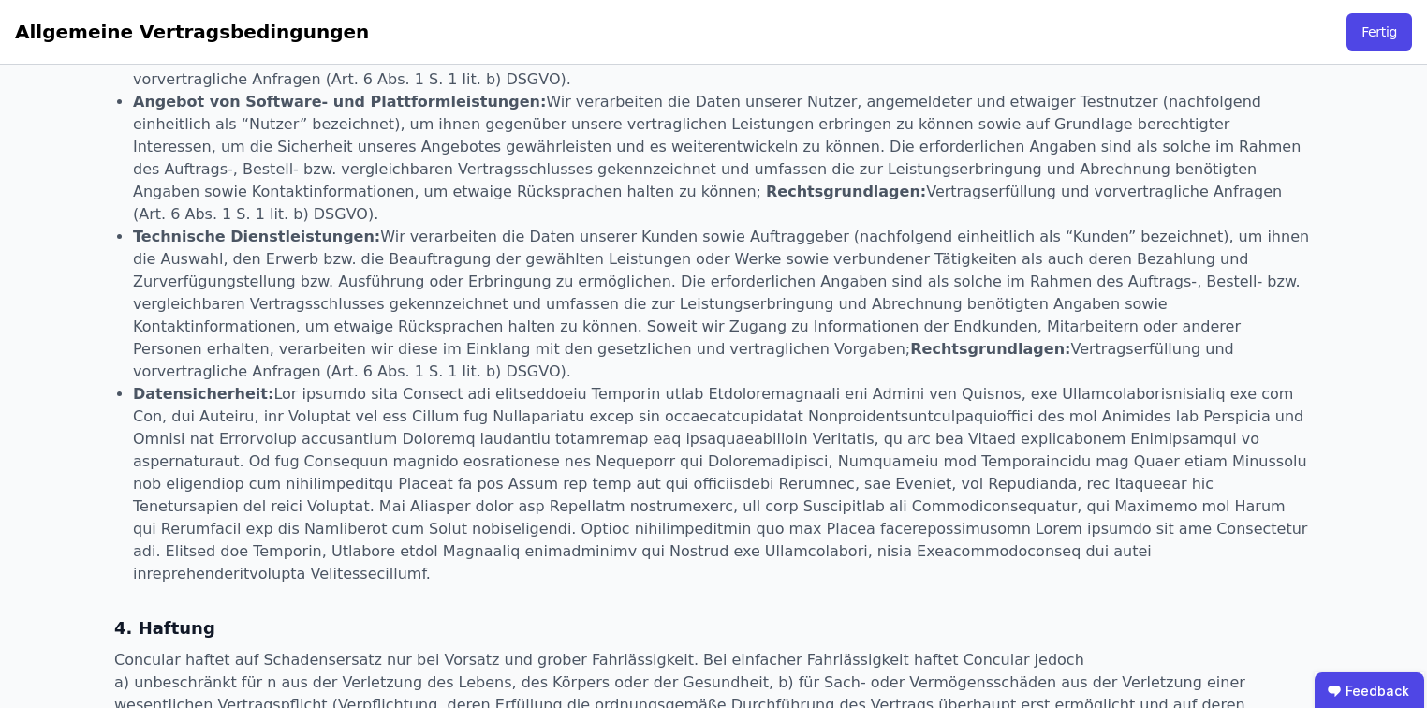
scroll to position [1868, 0]
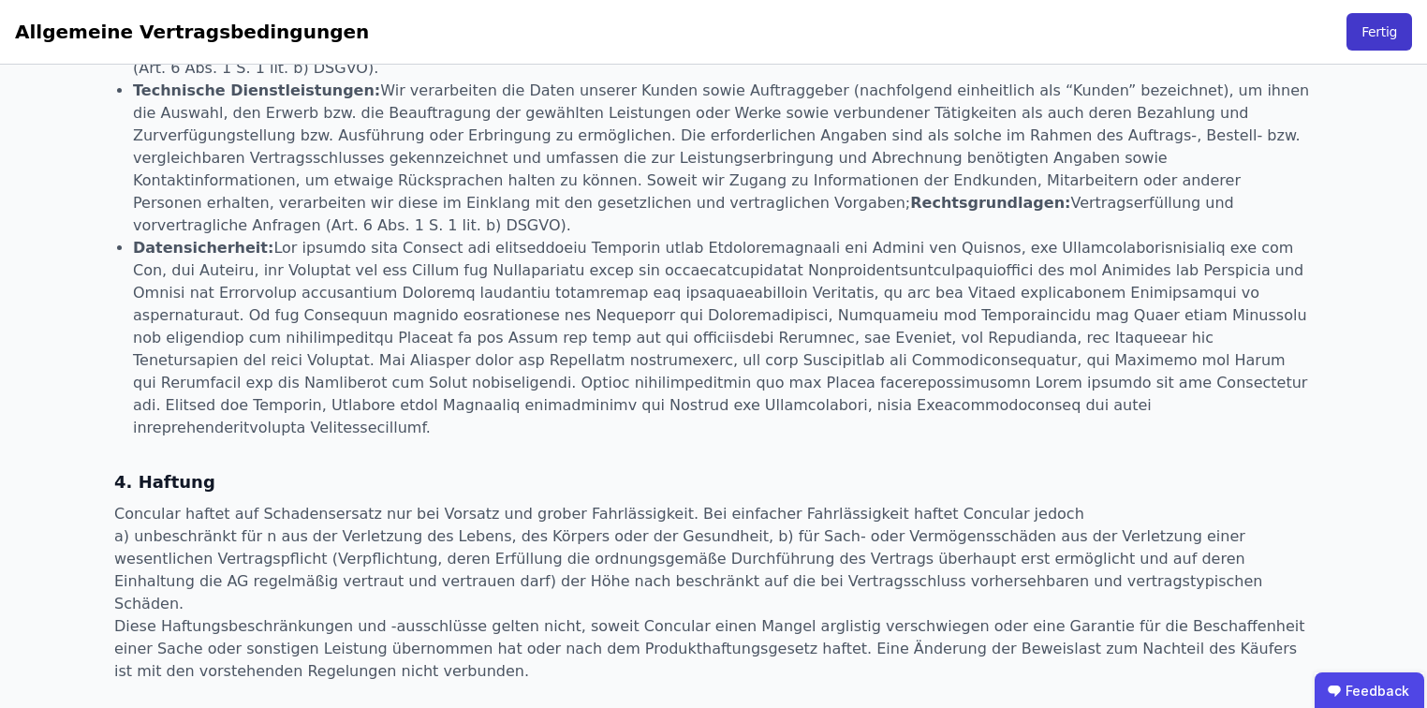
click at [1356, 34] on button "Fertig" at bounding box center [1379, 31] width 66 height 37
select select "*"
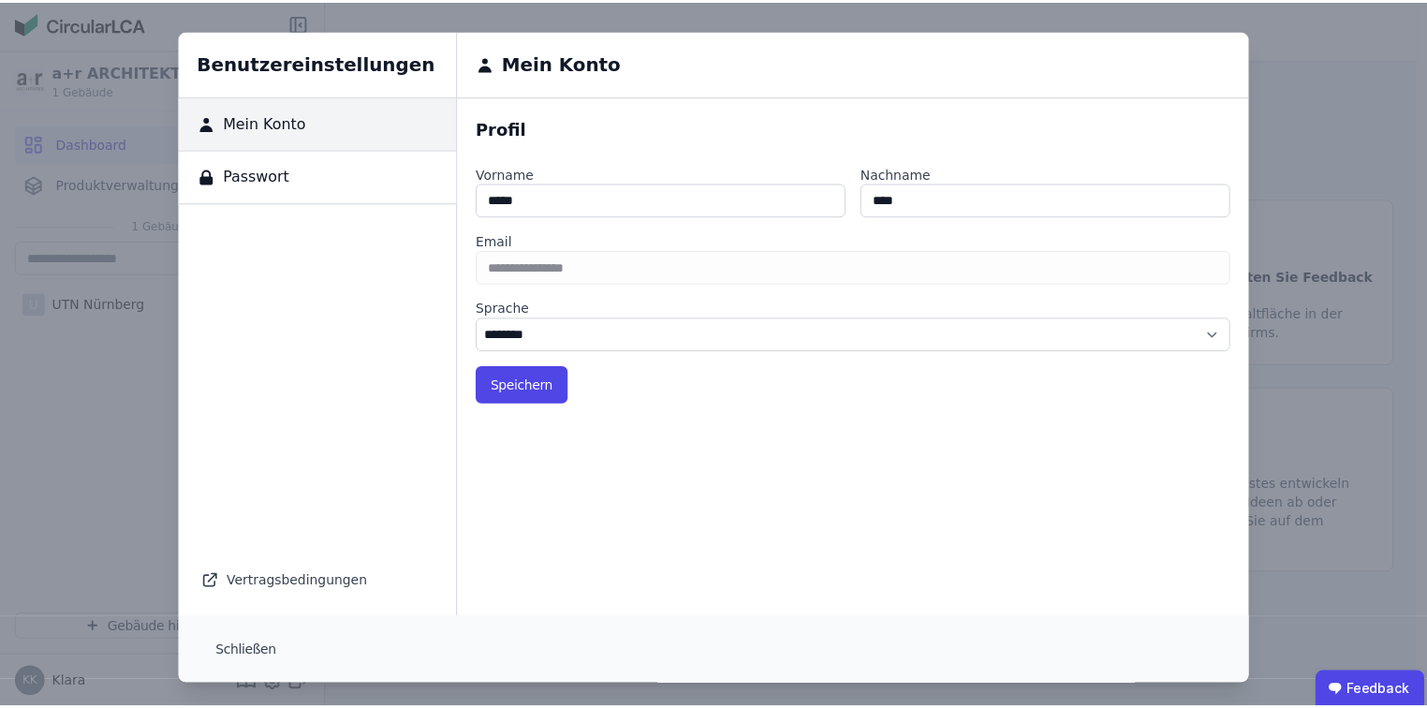
scroll to position [6, 0]
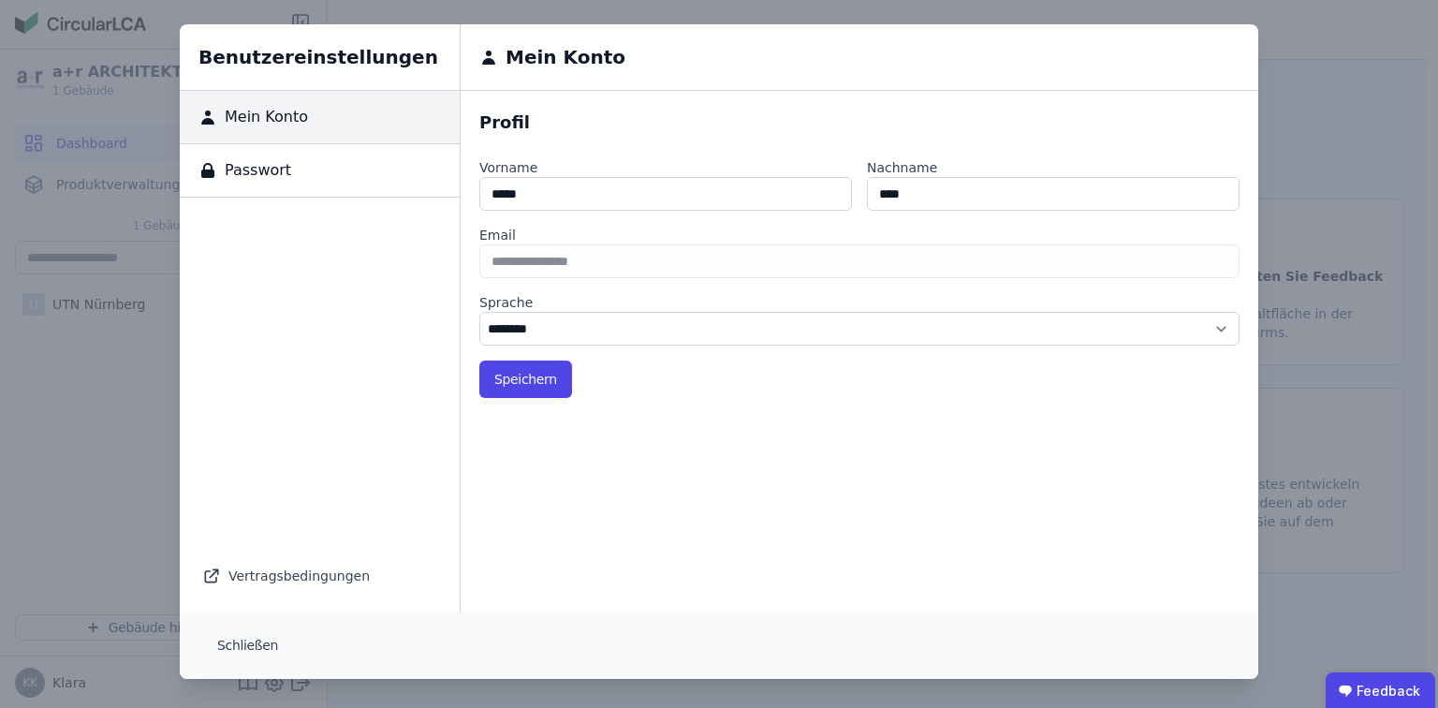
click at [113, 480] on div "Benutzereinstellungen Mein Konto Passwort Vertragsbedingungen Mein Konto Profil…" at bounding box center [719, 351] width 1438 height 714
click at [256, 646] on button "Schließen" at bounding box center [247, 644] width 91 height 37
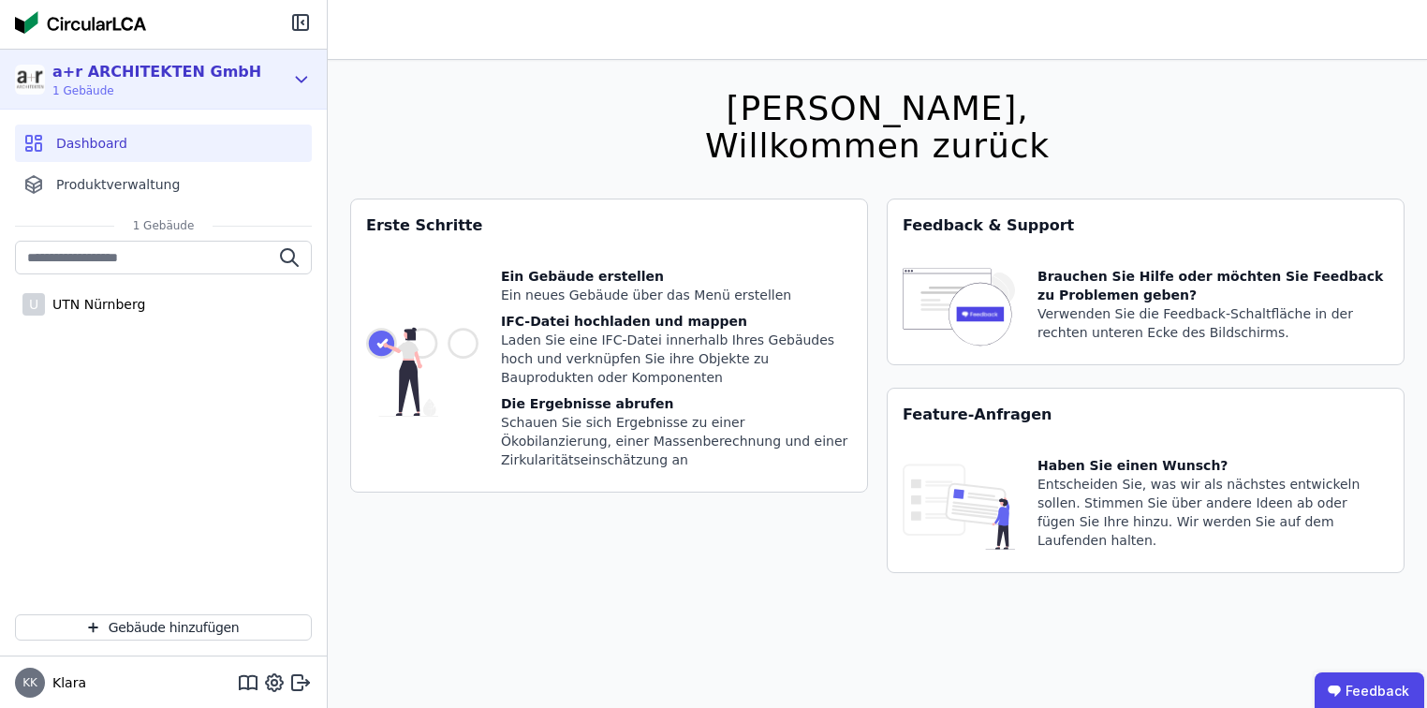
click at [118, 61] on div "a+r ARCHITEKTEN GmbH" at bounding box center [156, 72] width 209 height 22
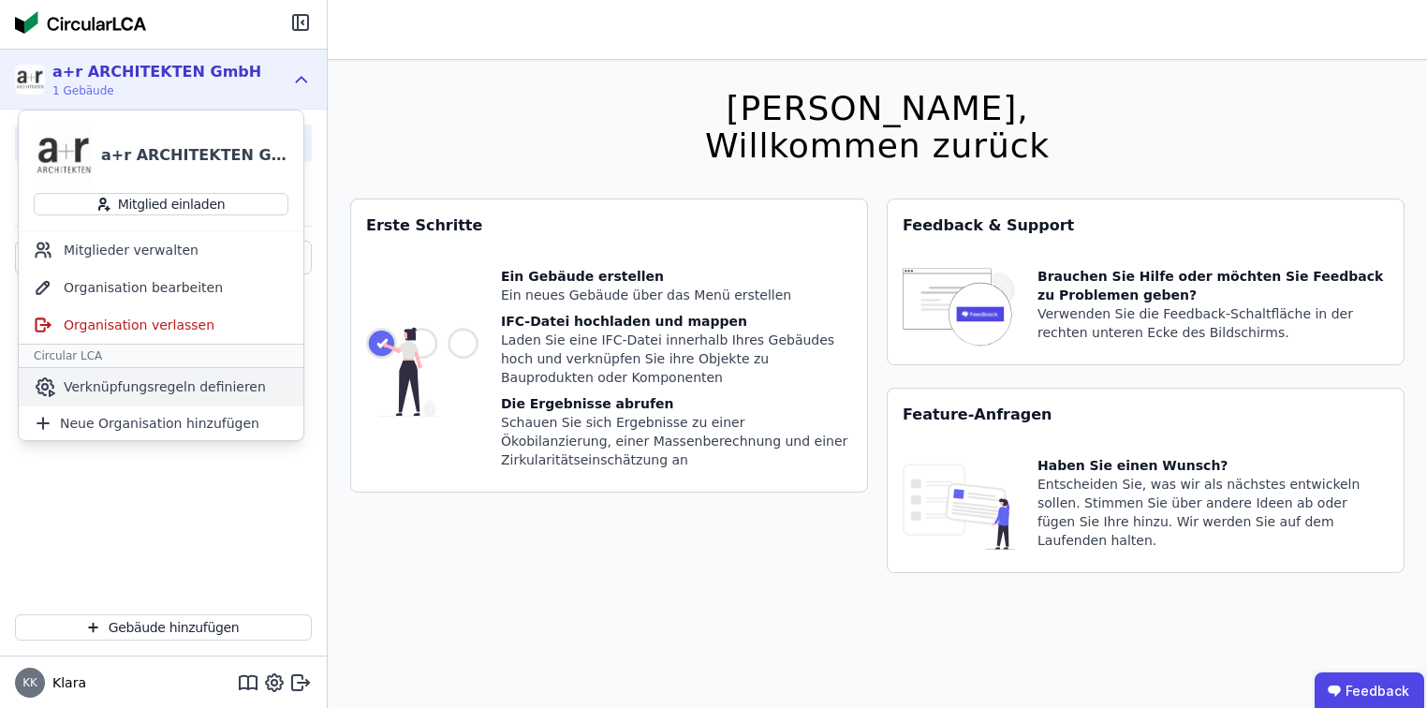
click at [182, 380] on span "Verknüpfungsregeln definieren" at bounding box center [165, 386] width 202 height 19
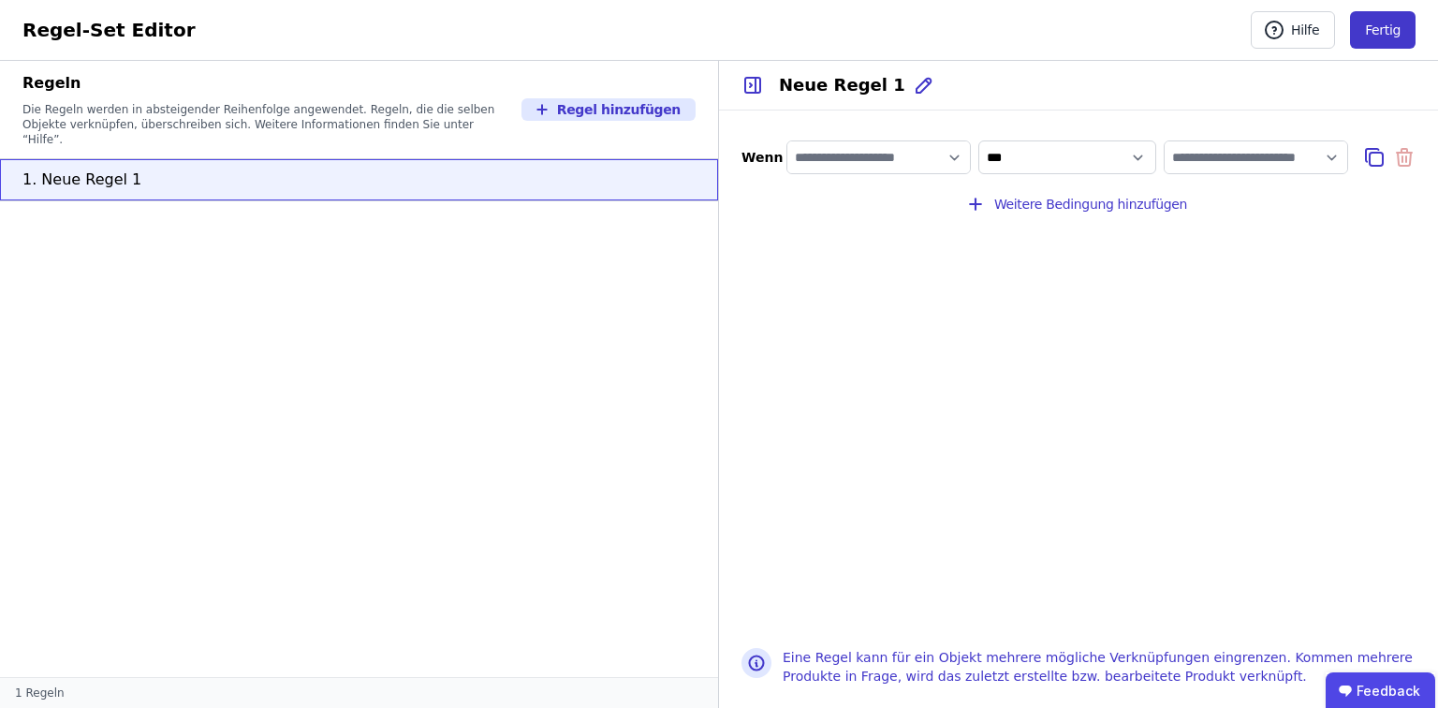
click at [1362, 32] on button "Fertig" at bounding box center [1383, 29] width 66 height 37
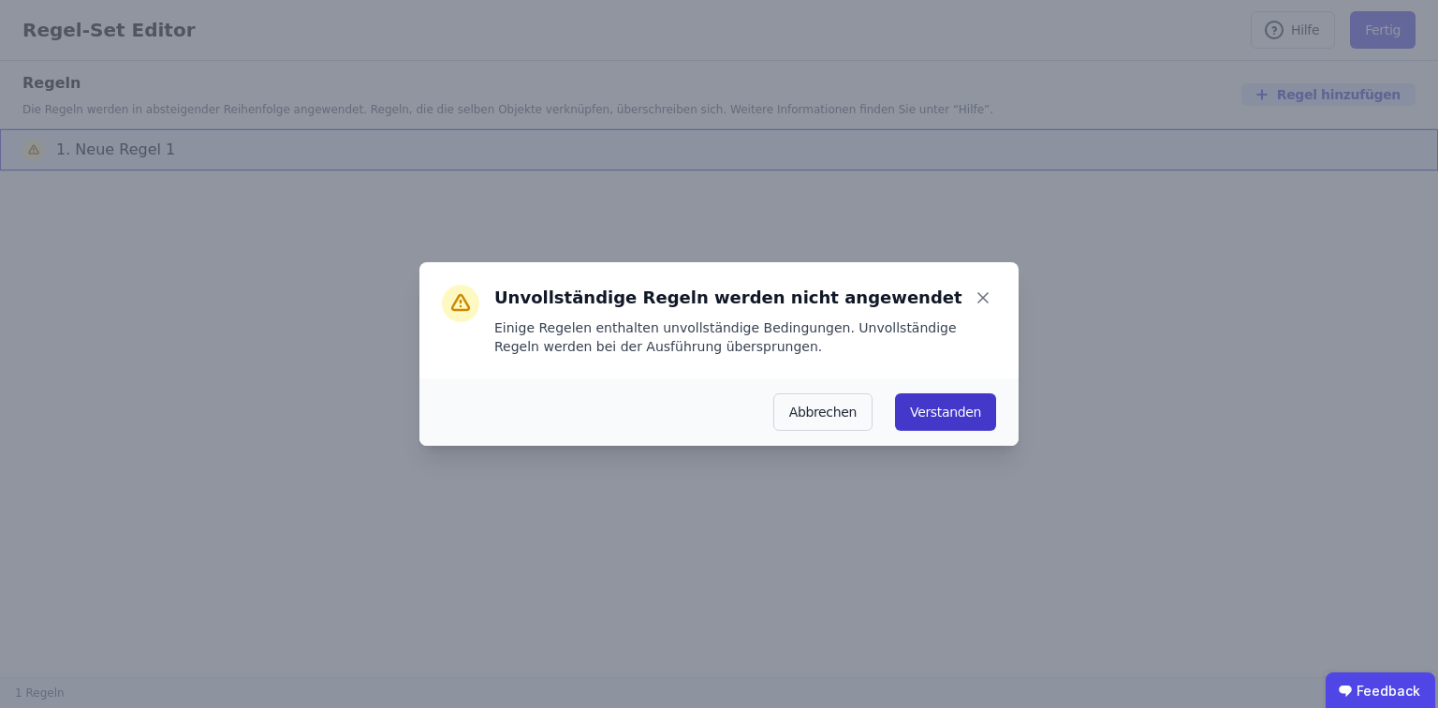
click at [931, 419] on button "Verstanden" at bounding box center [945, 411] width 101 height 37
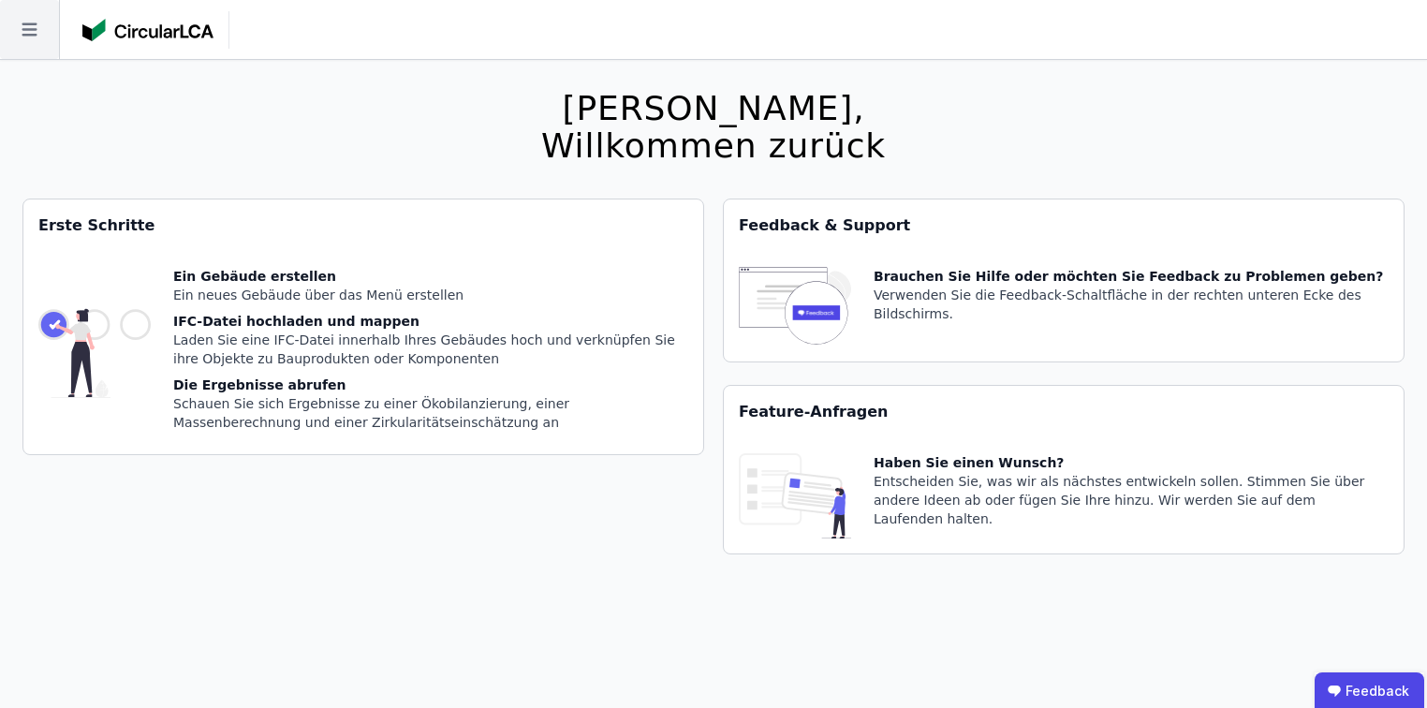
click at [19, 25] on icon at bounding box center [29, 29] width 59 height 59
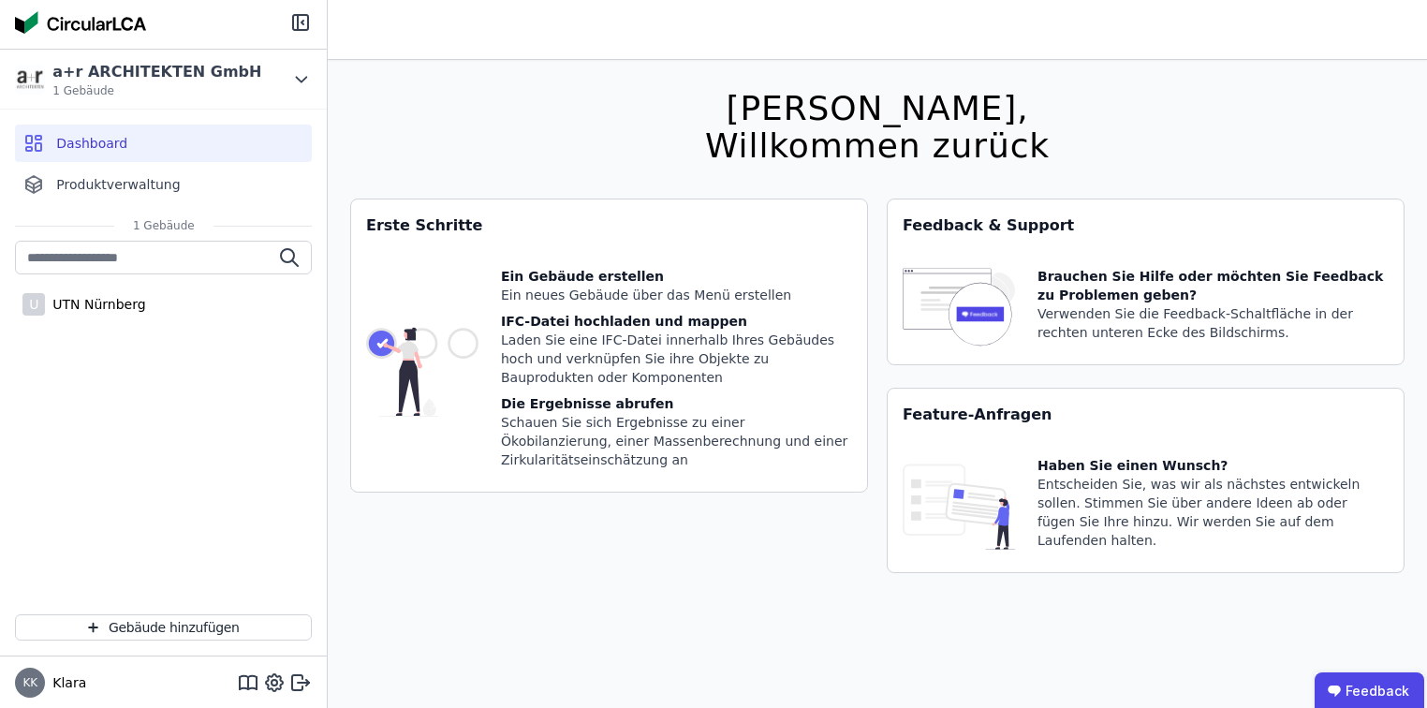
click at [1018, 620] on div "[PERSON_NAME], Willkommen zurück Sie verwenden derzeit eine Beta-Version. Es kö…" at bounding box center [877, 414] width 1054 height 708
click at [154, 621] on button "Gebäude hinzufügen" at bounding box center [163, 627] width 297 height 26
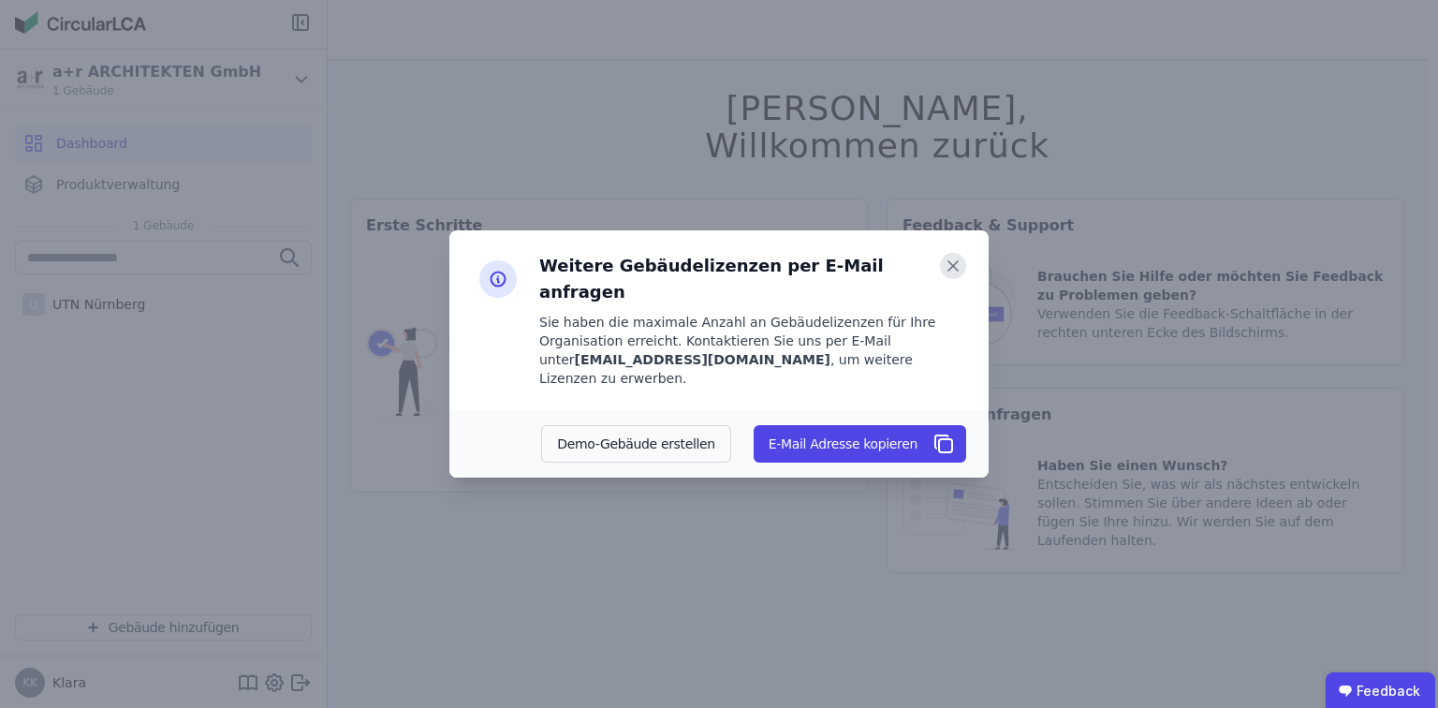
click at [949, 279] on icon at bounding box center [953, 266] width 26 height 26
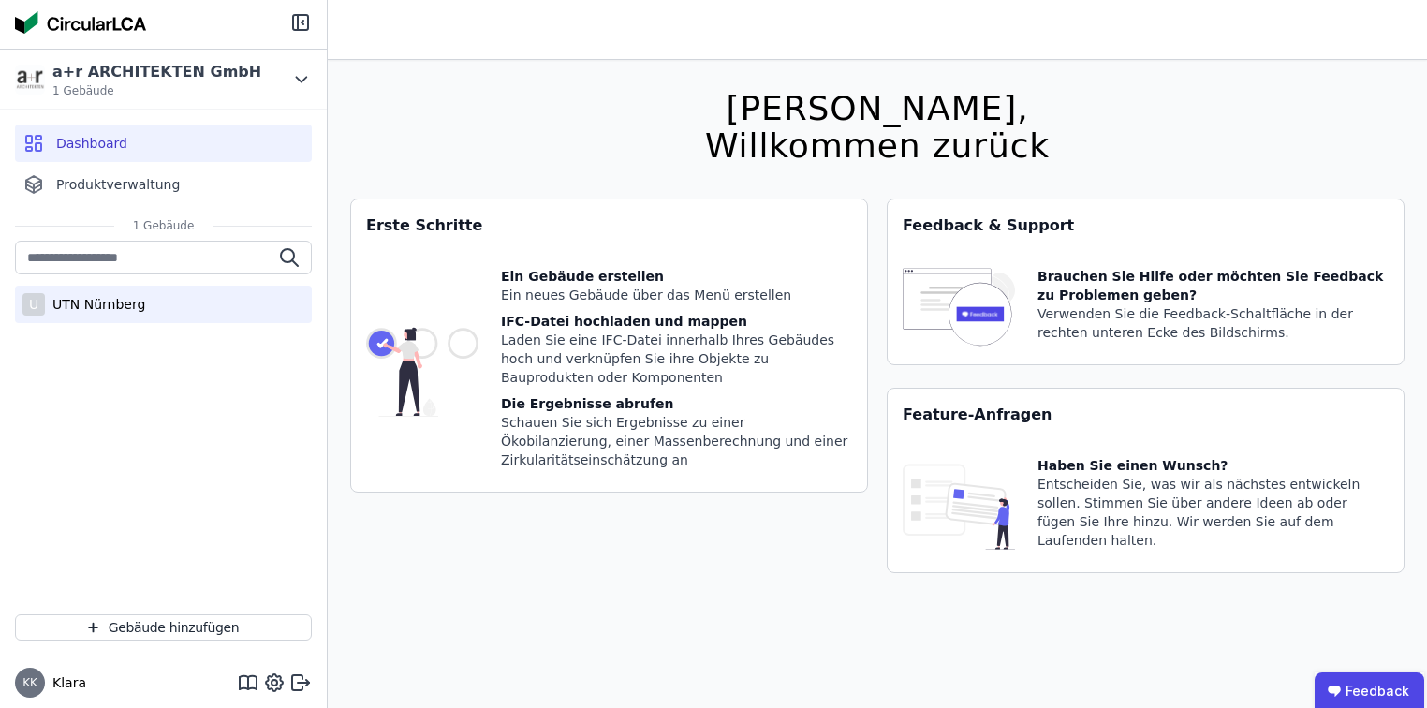
click at [92, 309] on div "UTN Nürnberg" at bounding box center [95, 304] width 100 height 19
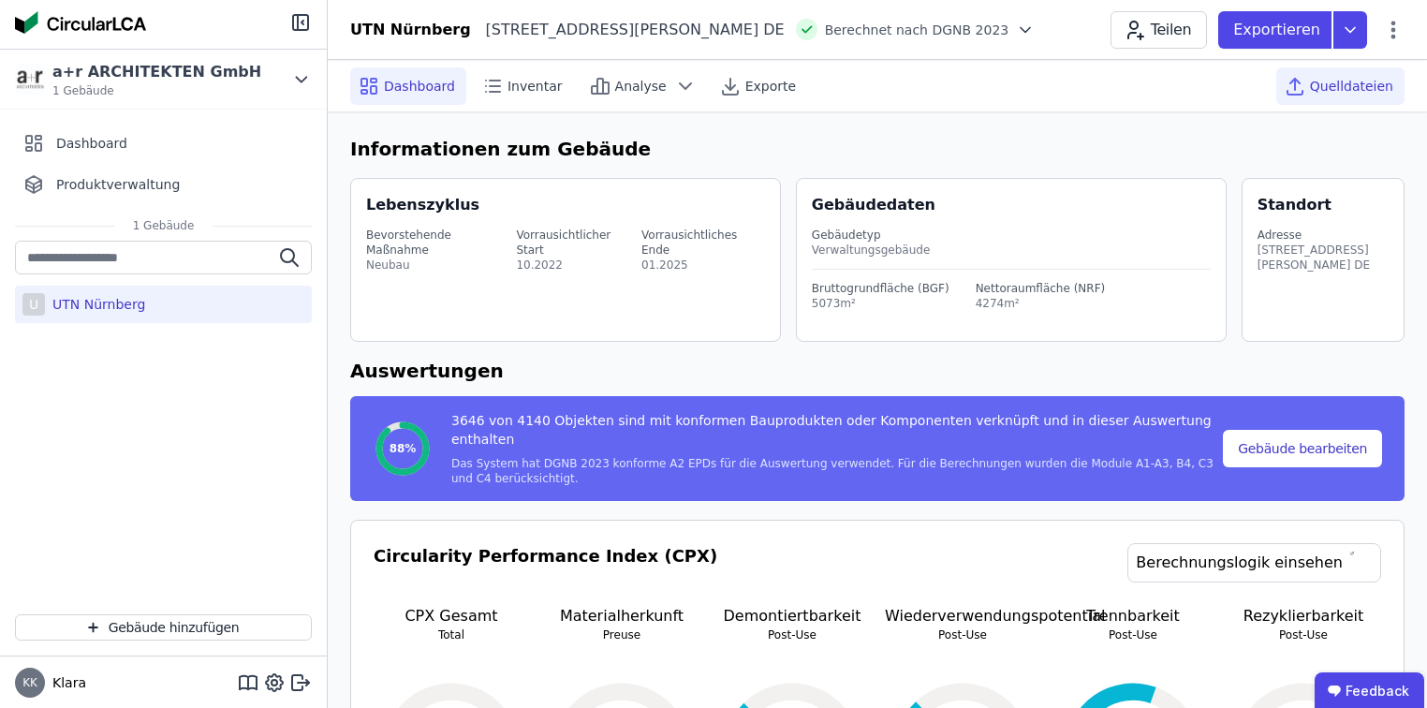
click at [1329, 83] on span "Quelldateien" at bounding box center [1351, 86] width 83 height 19
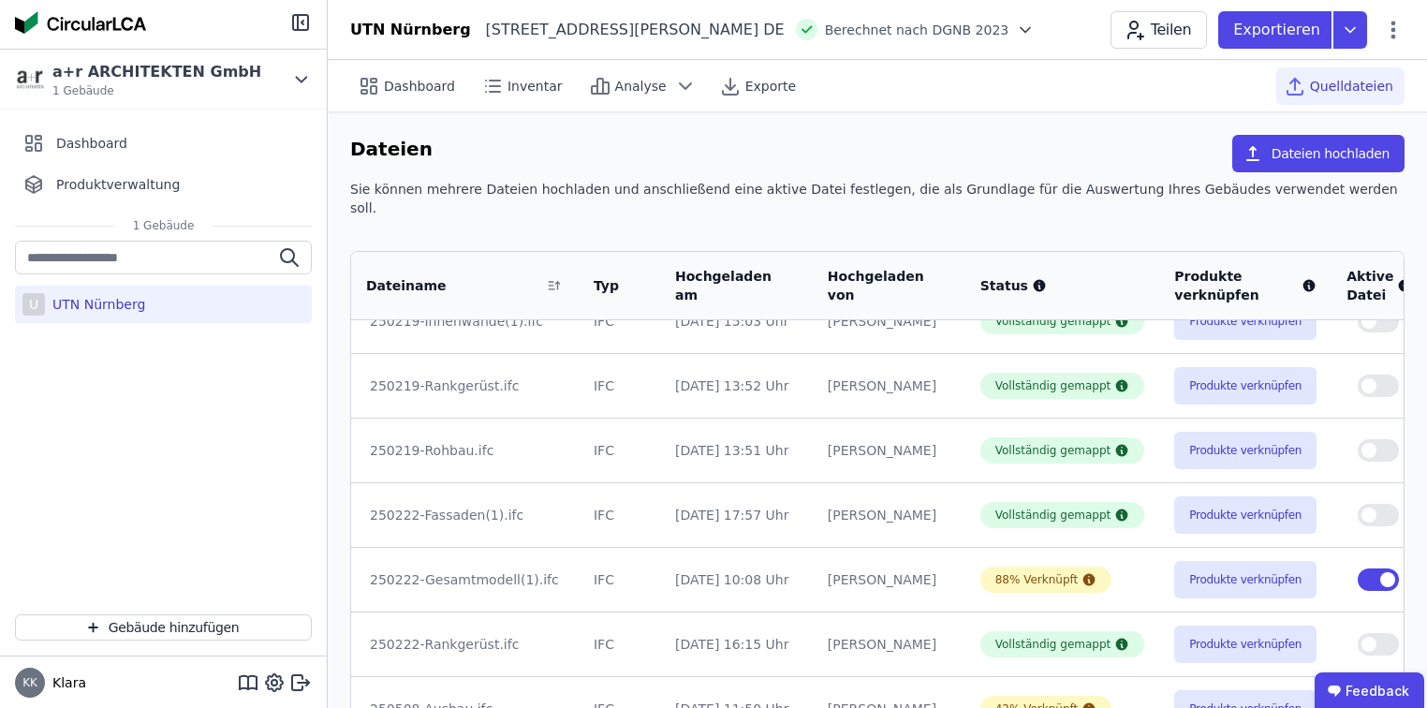
scroll to position [239, 0]
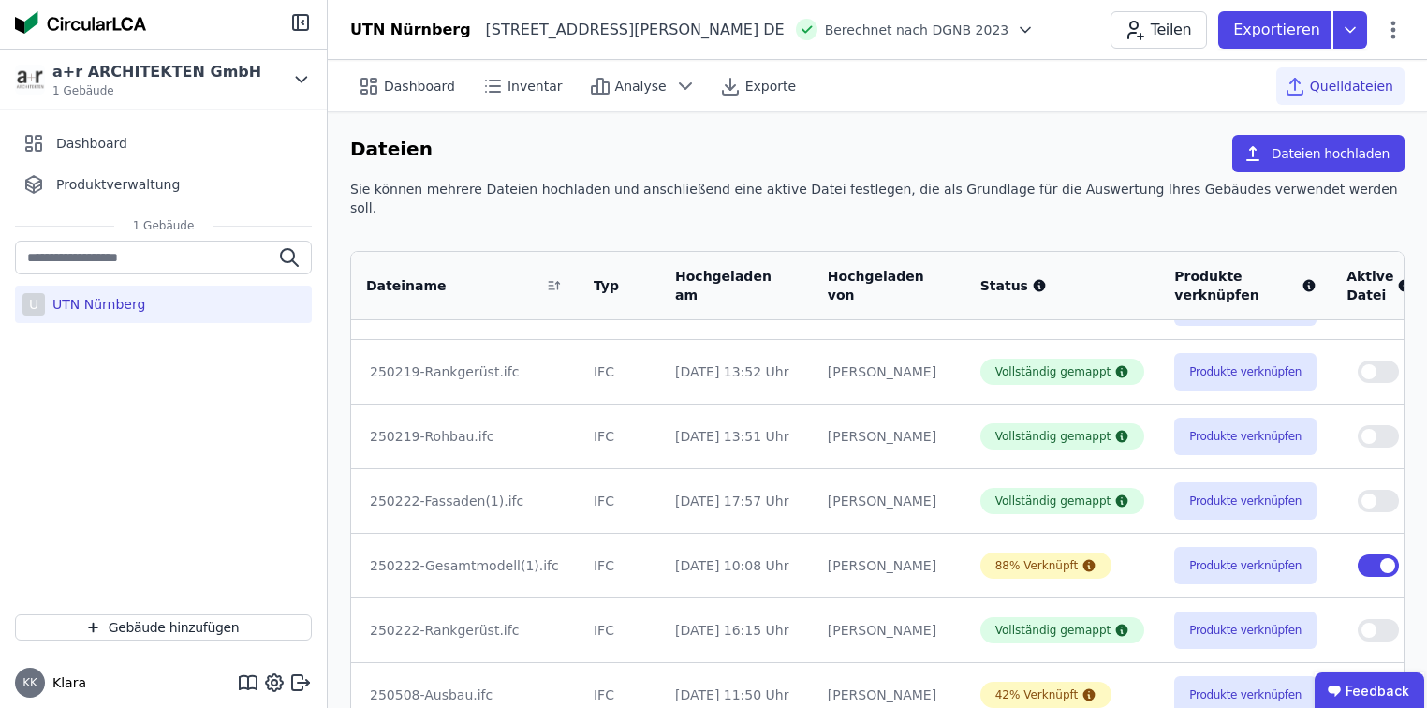
click at [1437, 560] on icon at bounding box center [1451, 565] width 2 height 11
click at [1308, 481] on div "Im 3D-Viewer öffnen" at bounding box center [1352, 494] width 187 height 45
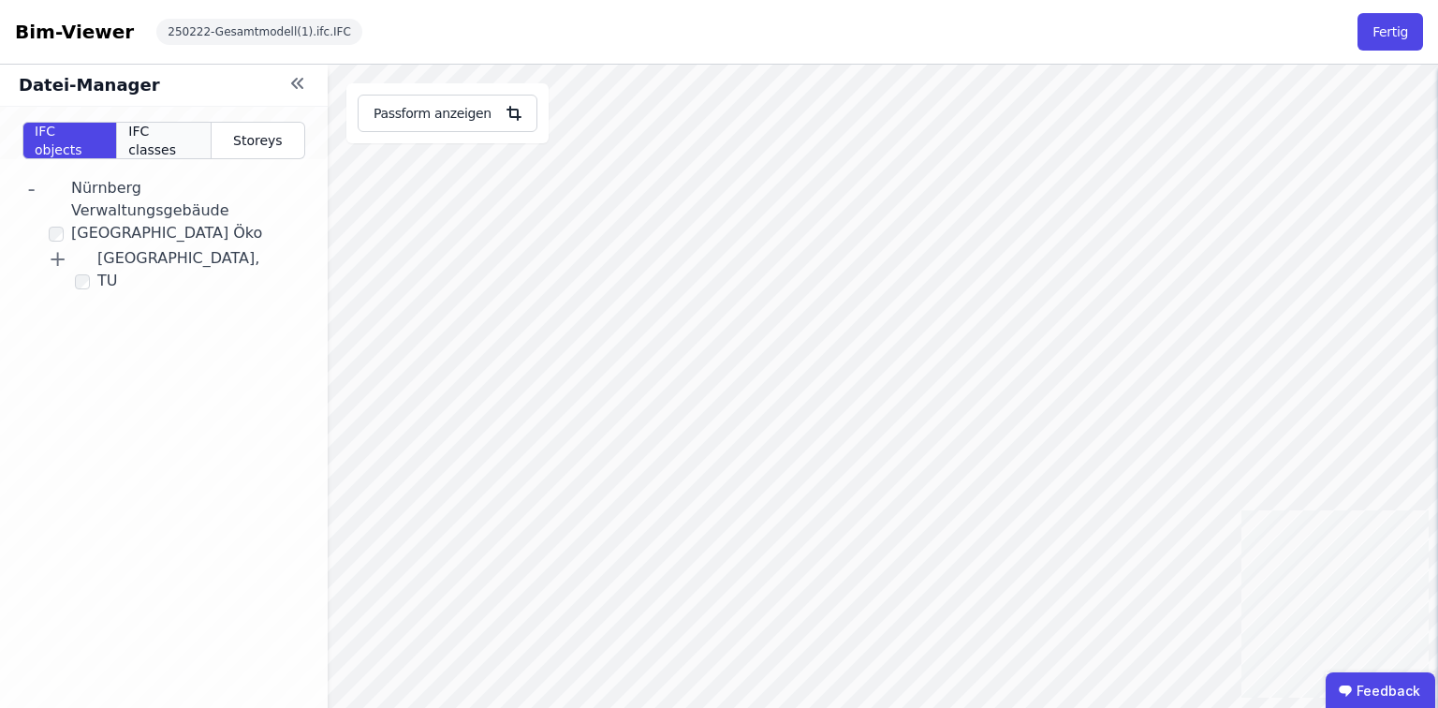
click at [146, 137] on span "IFC classes" at bounding box center [163, 140] width 70 height 37
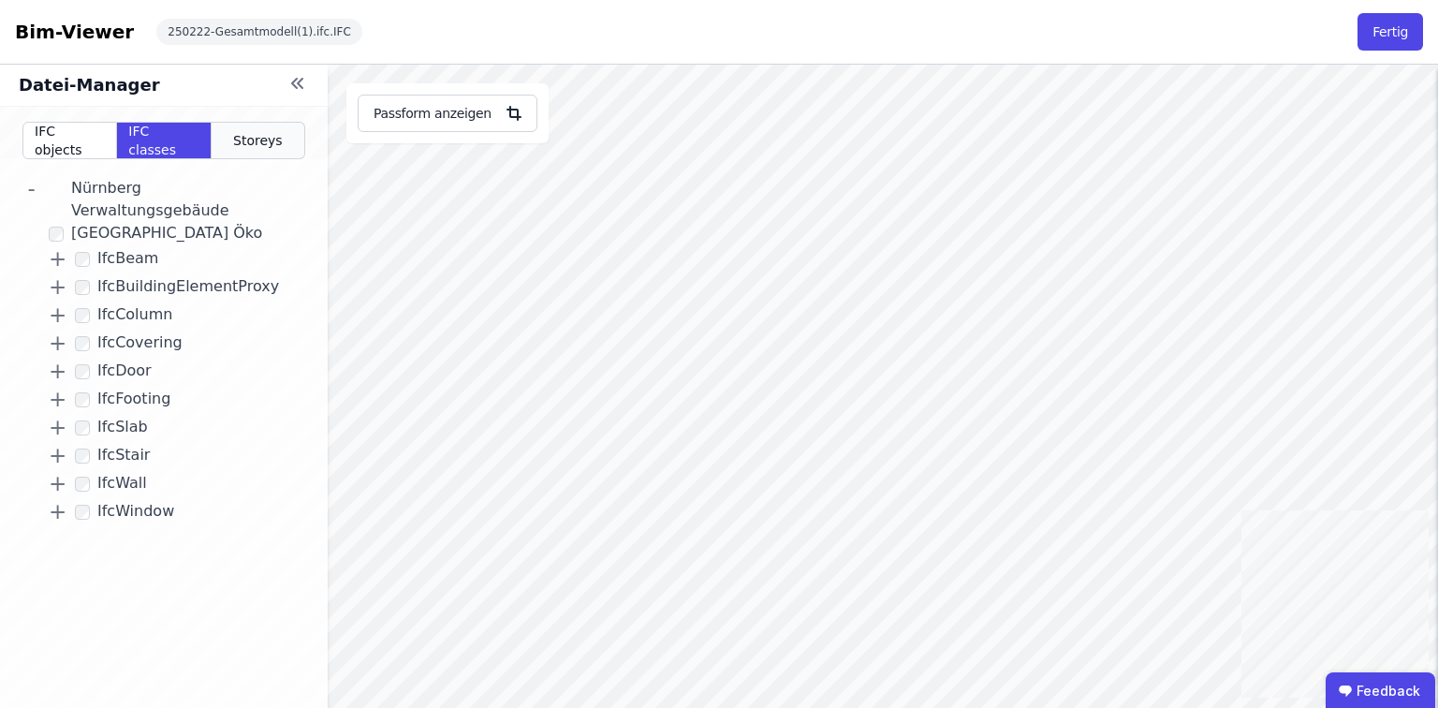
click at [251, 139] on span "Storeys" at bounding box center [258, 140] width 50 height 19
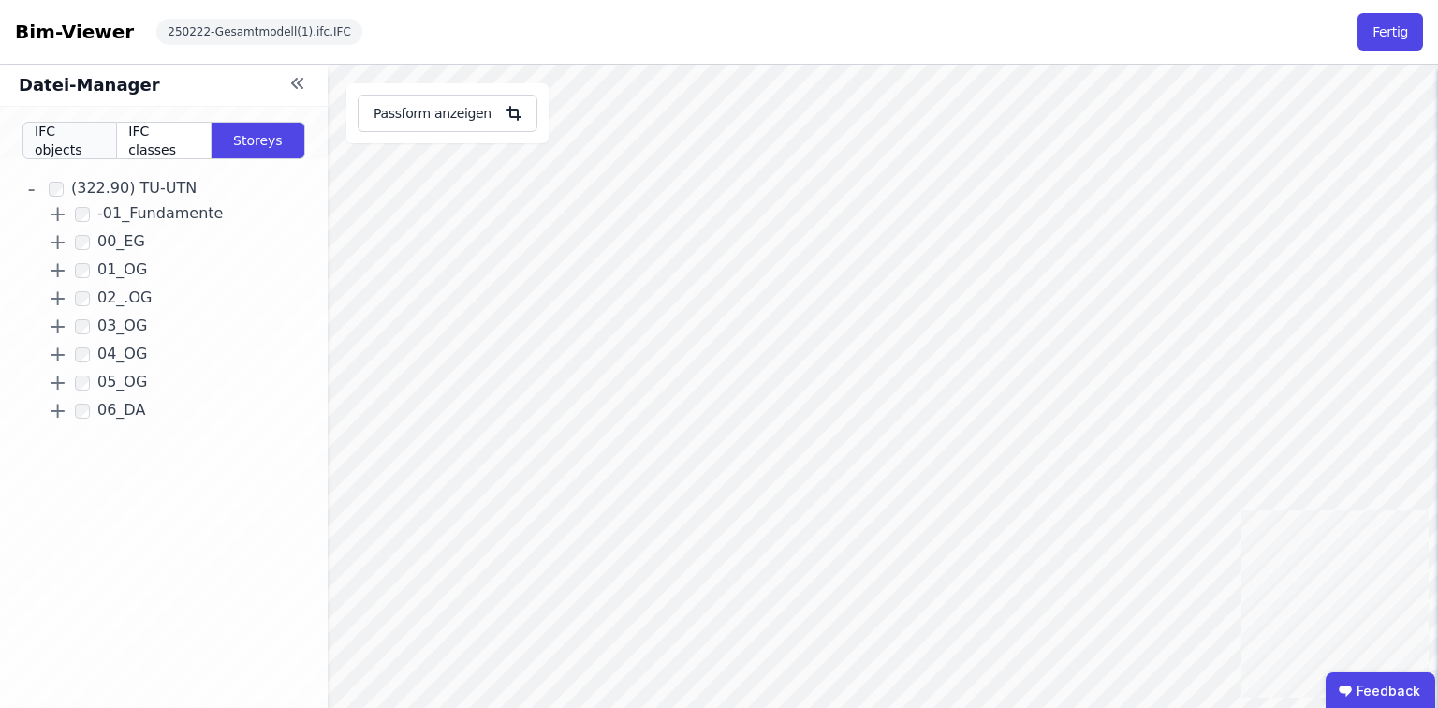
click at [67, 142] on span "IFC objects" at bounding box center [70, 140] width 70 height 37
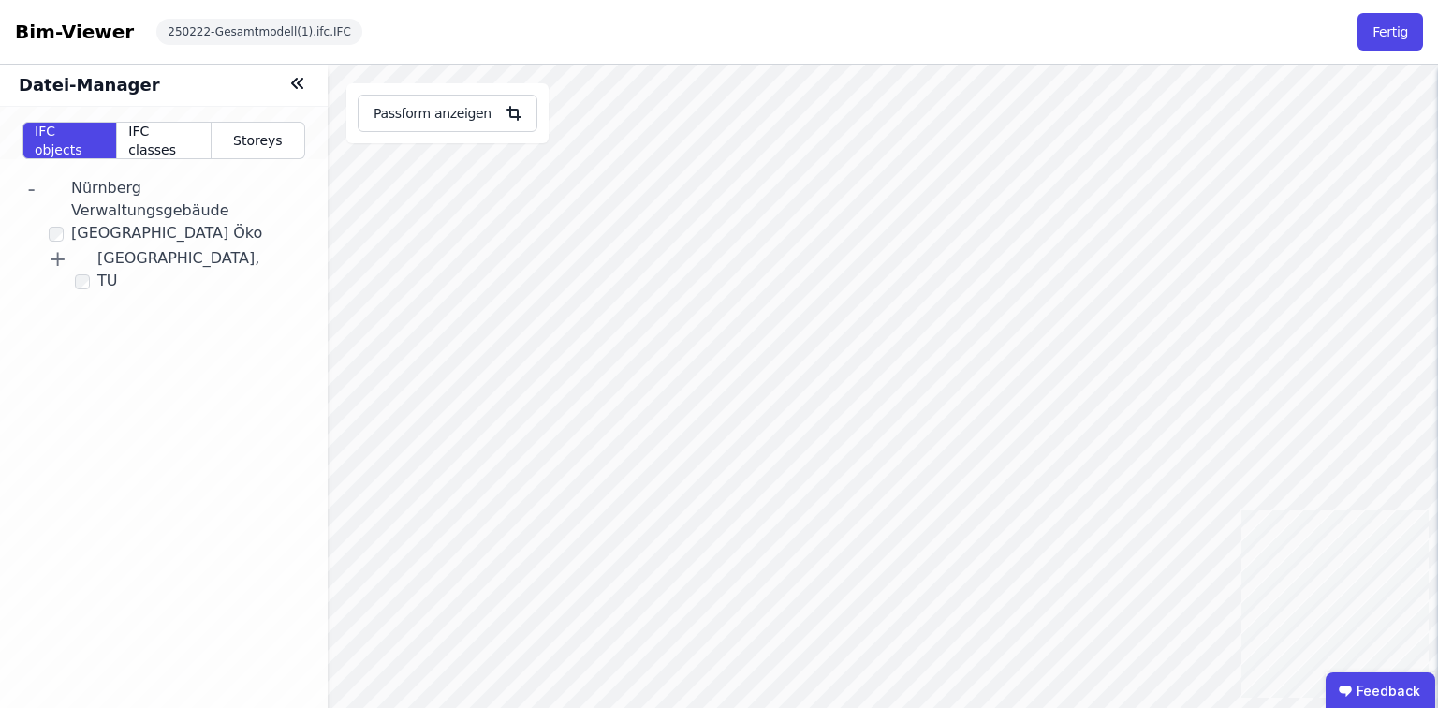
click at [298, 82] on icon at bounding box center [300, 83] width 5 height 9
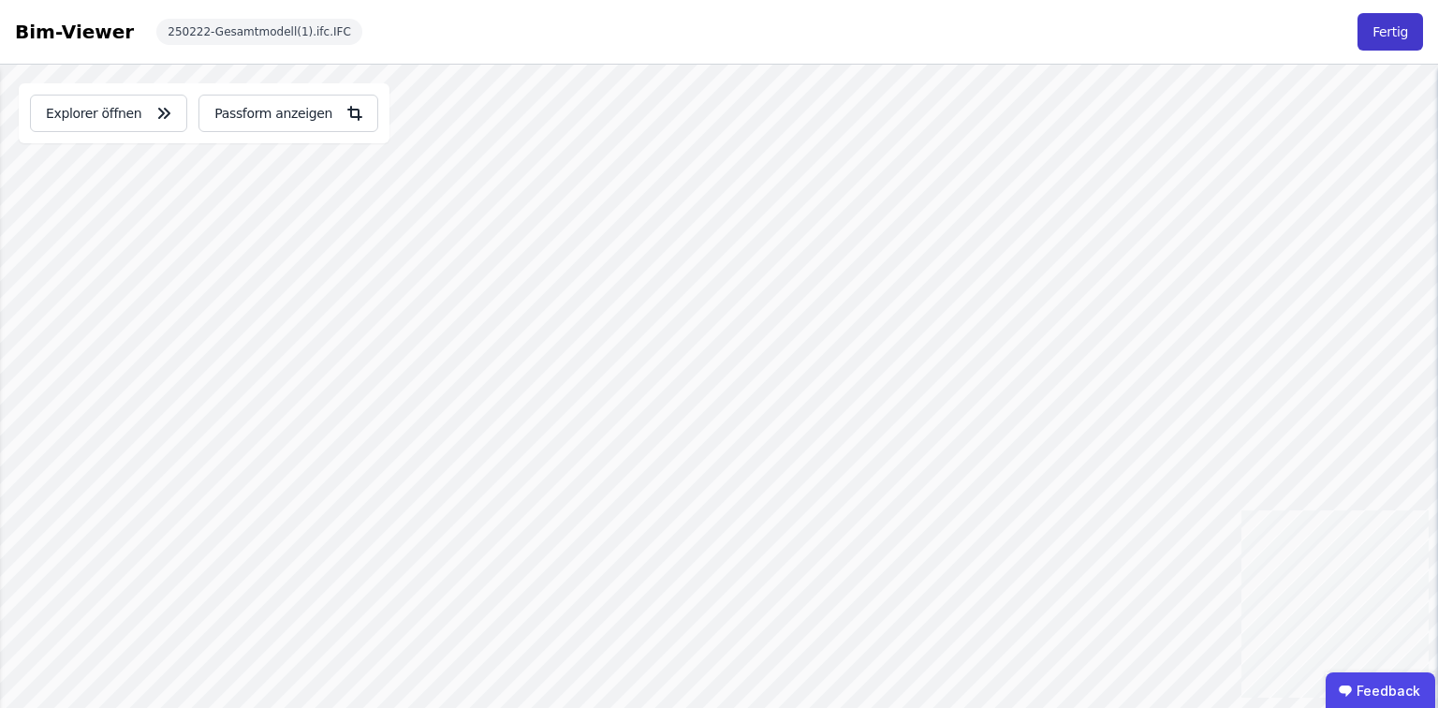
click at [1385, 37] on button "Fertig" at bounding box center [1390, 31] width 66 height 37
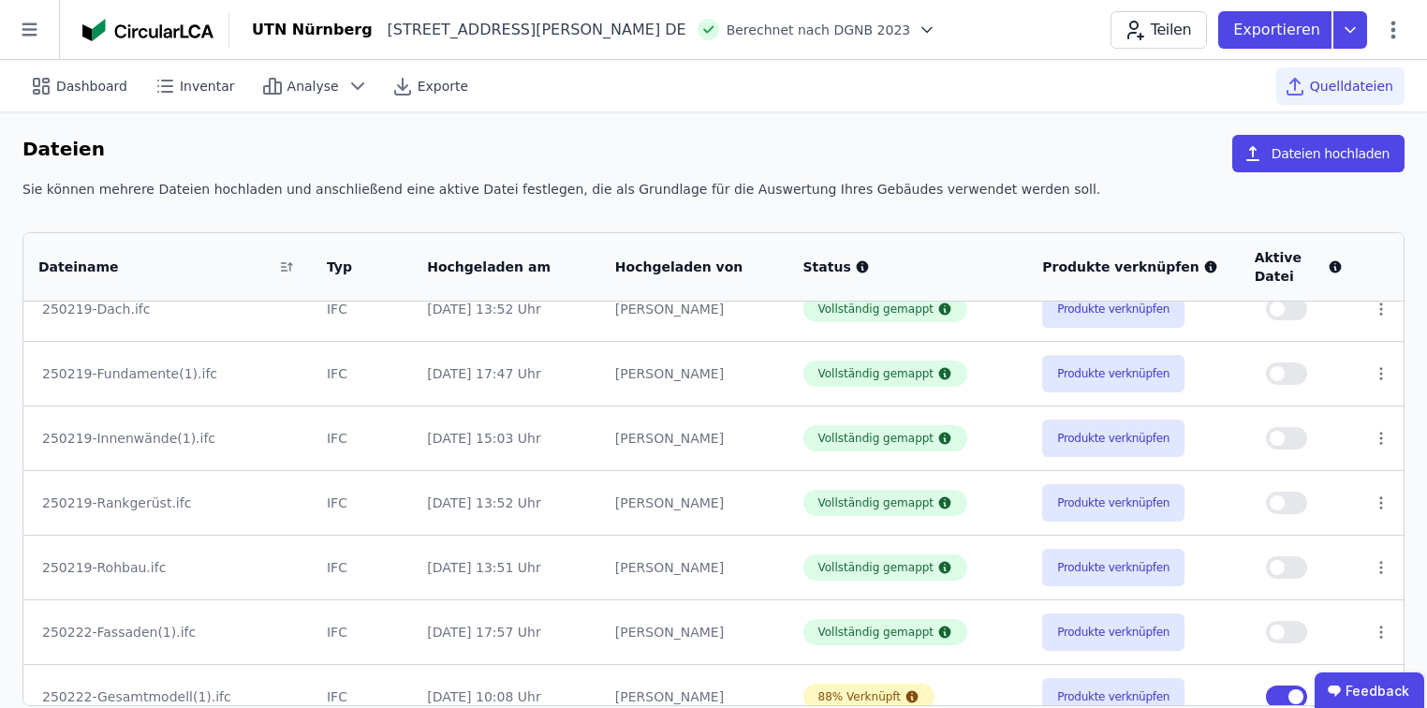
scroll to position [164, 0]
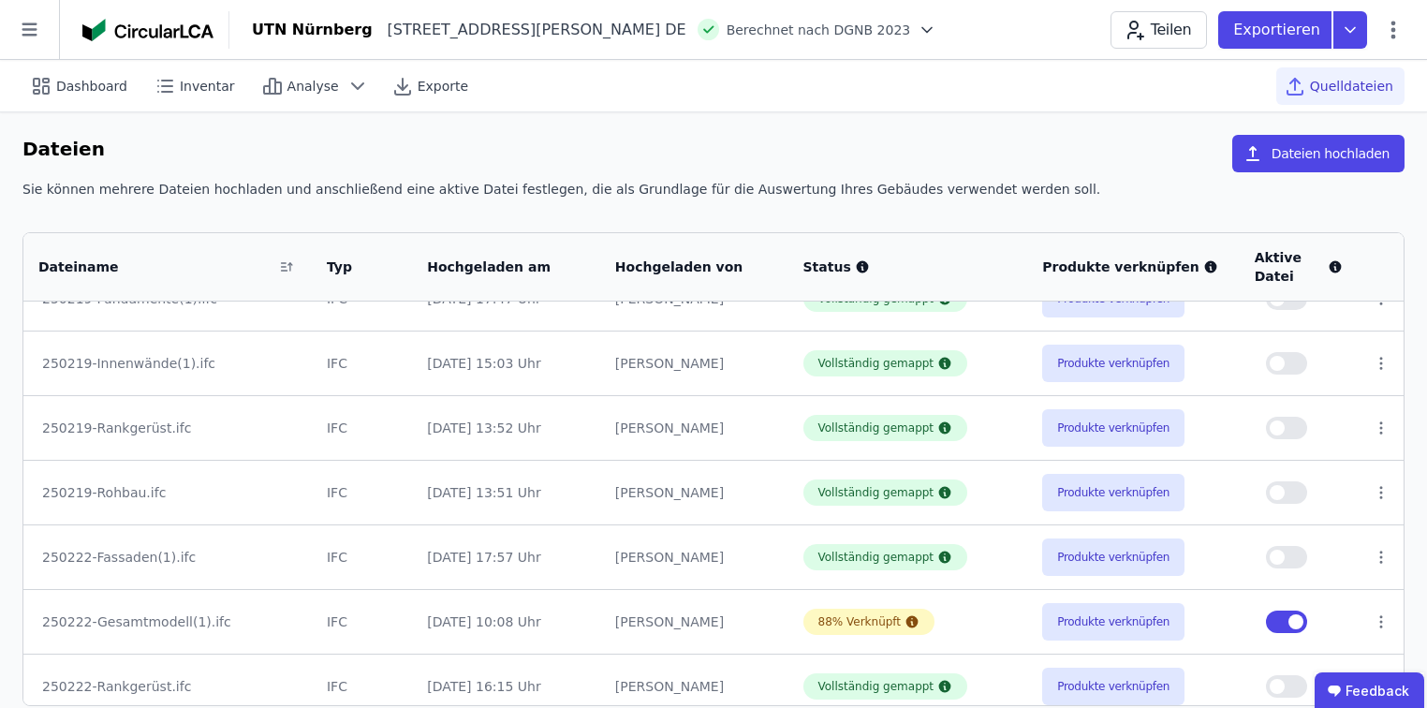
click at [1290, 620] on span "button" at bounding box center [1295, 621] width 15 height 15
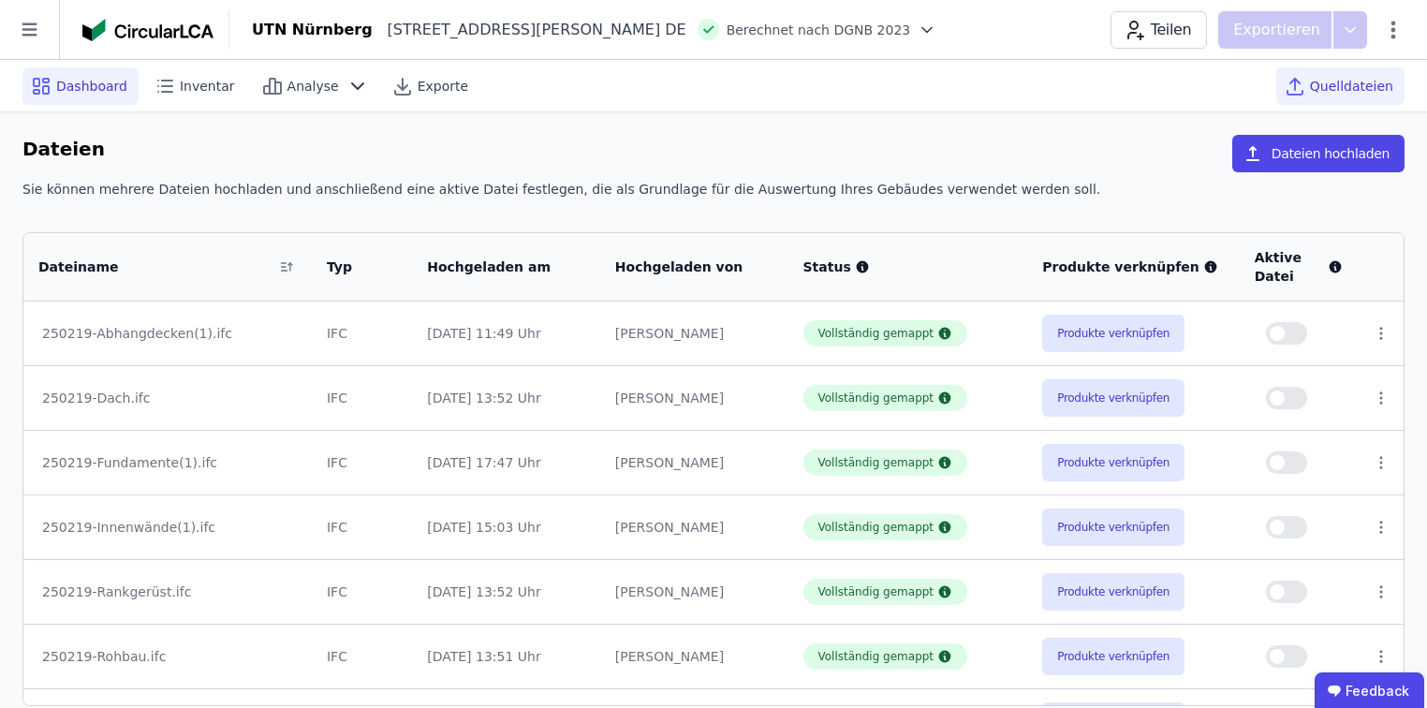
click at [61, 73] on div "Dashboard" at bounding box center [80, 85] width 116 height 37
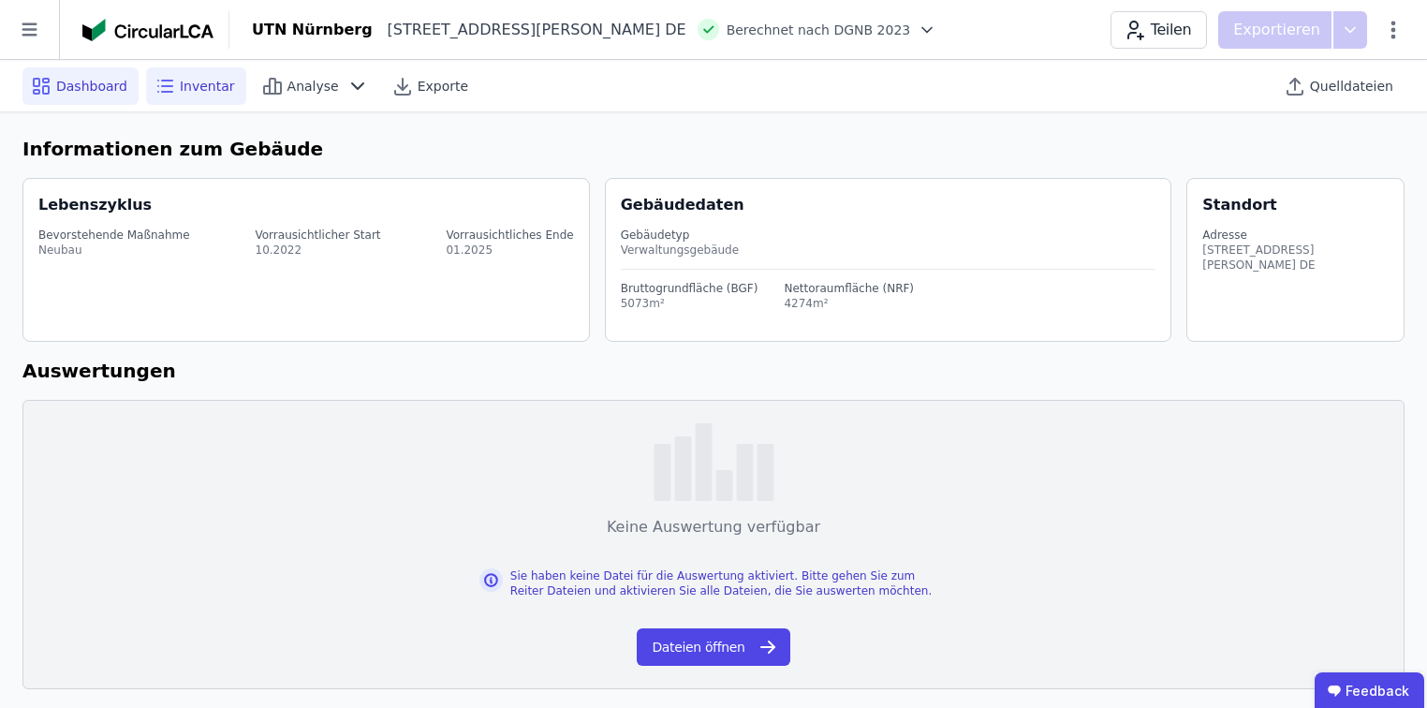
click at [206, 89] on span "Inventar" at bounding box center [207, 86] width 55 height 19
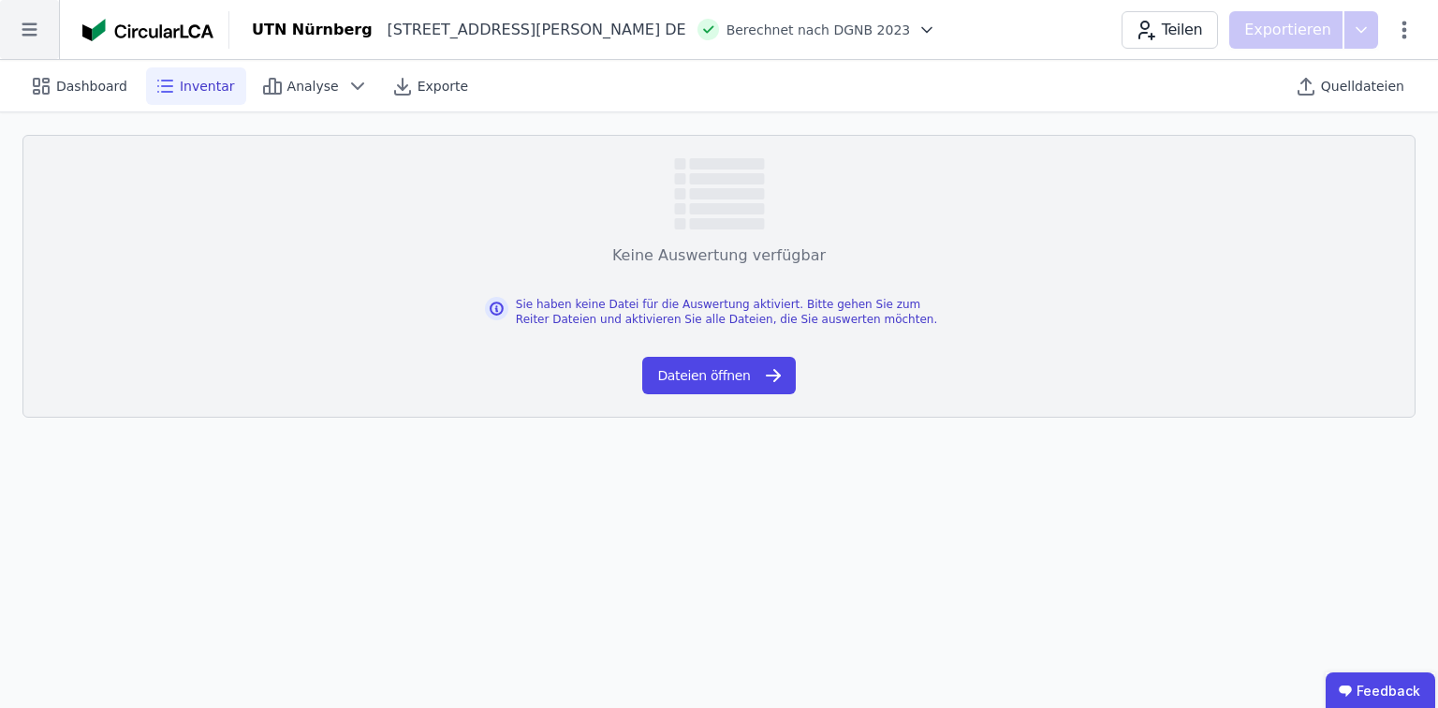
click at [39, 31] on icon at bounding box center [29, 29] width 59 height 59
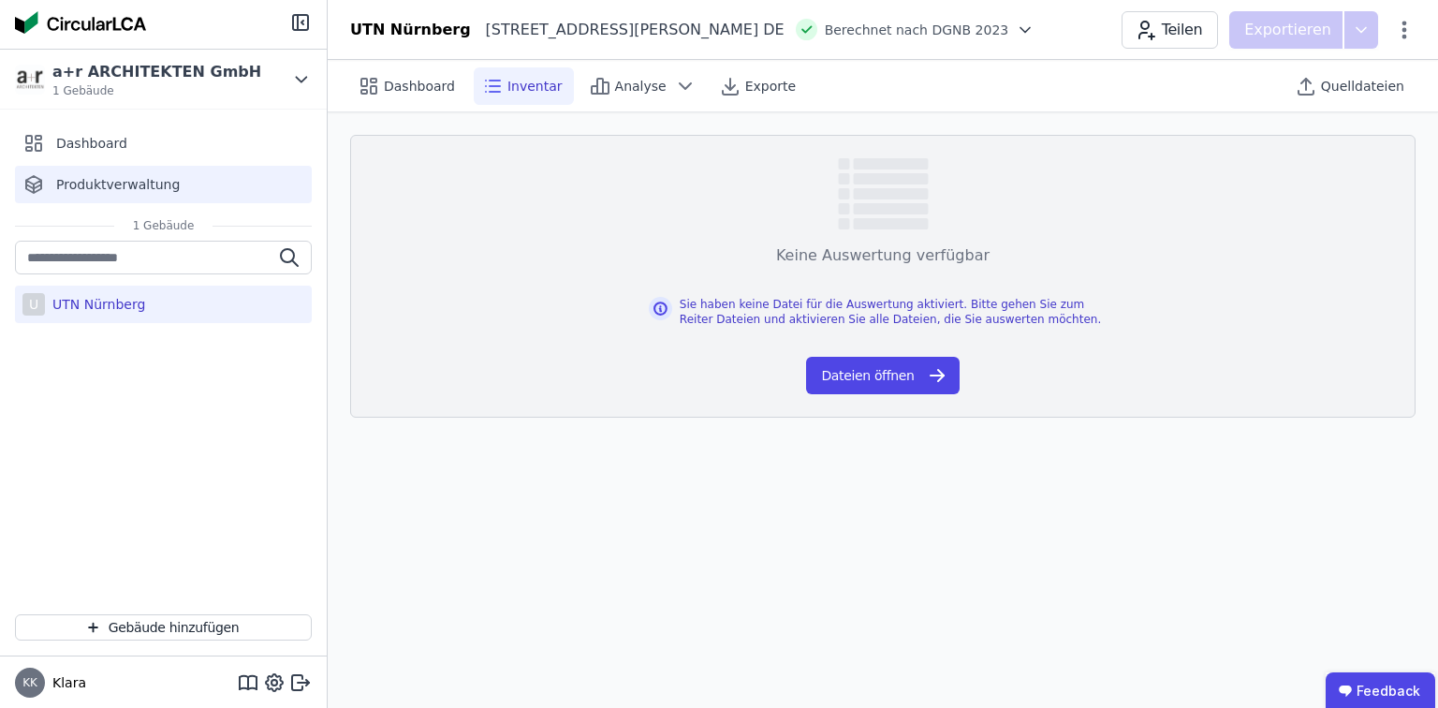
click at [82, 187] on span "Produktverwaltung" at bounding box center [118, 184] width 124 height 19
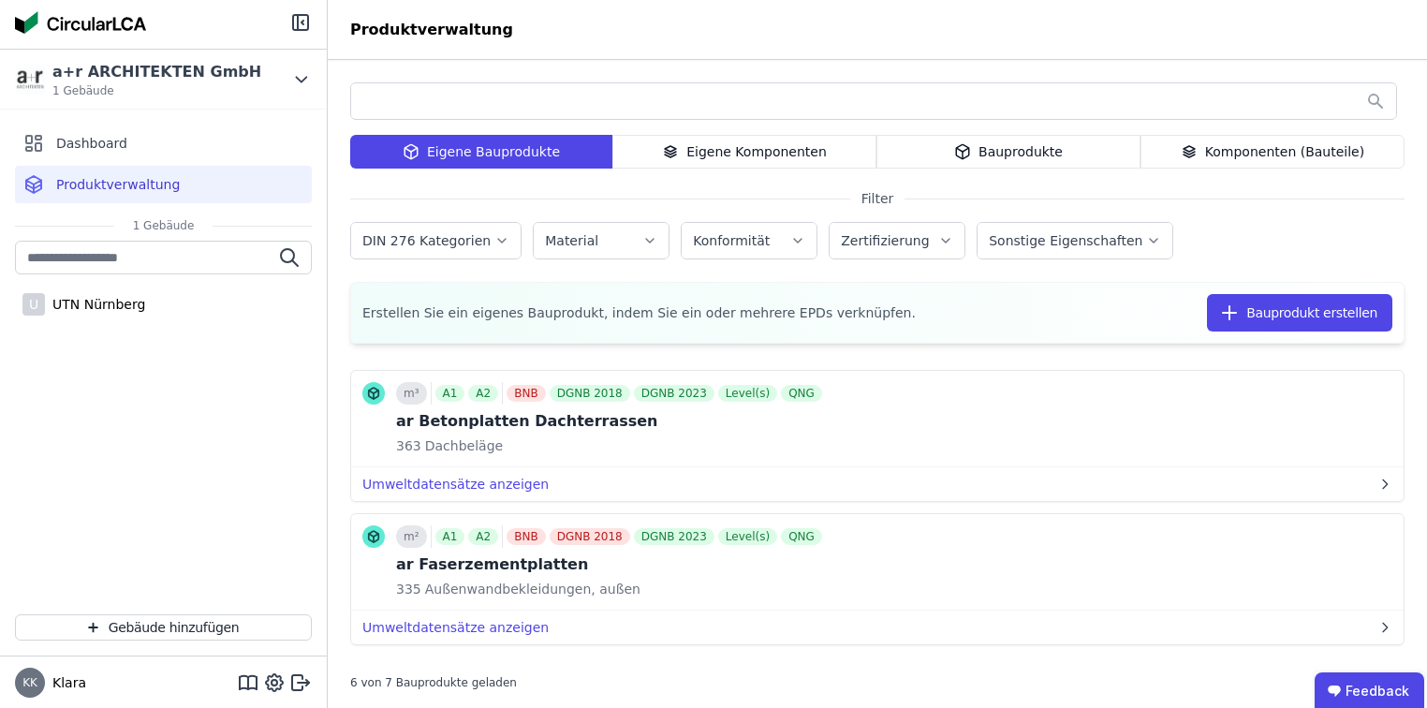
click at [1037, 154] on div "Bauprodukte" at bounding box center [1008, 152] width 264 height 34
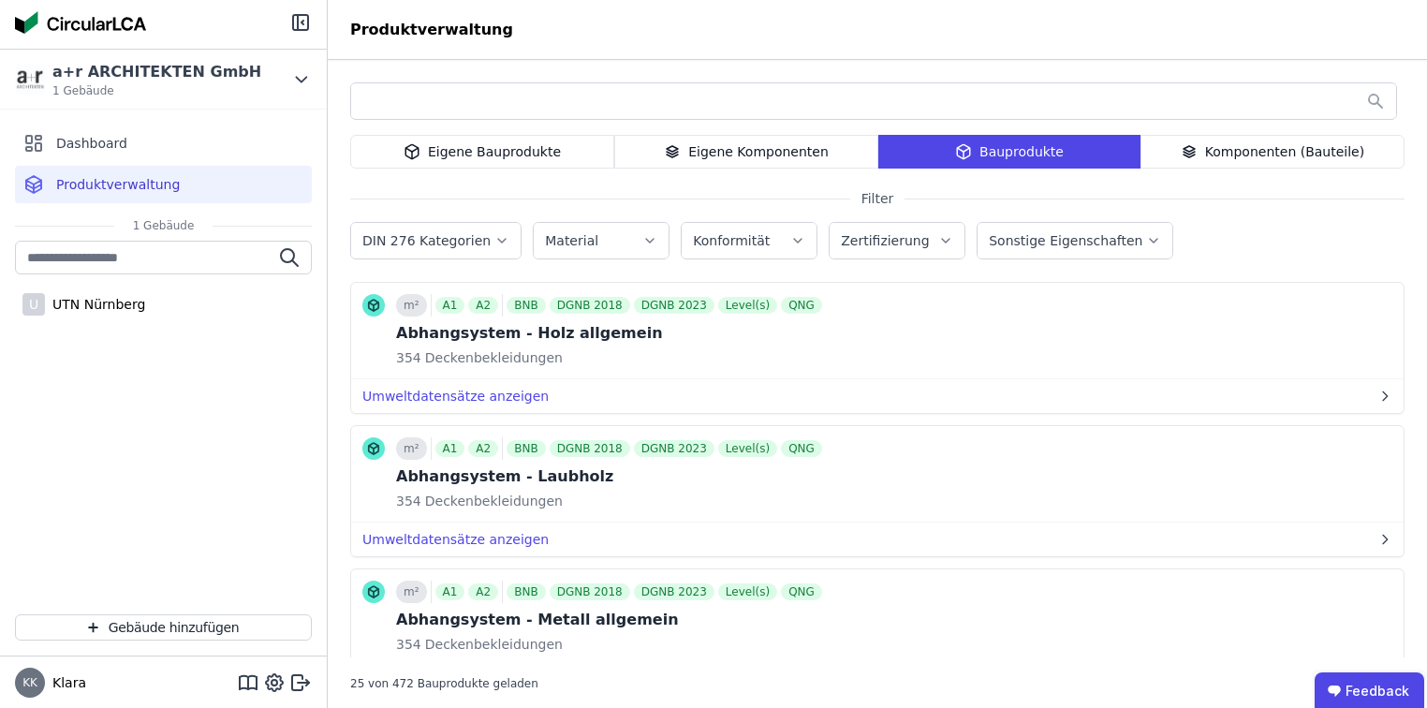
click at [512, 146] on div "Eigene Bauprodukte" at bounding box center [482, 152] width 264 height 34
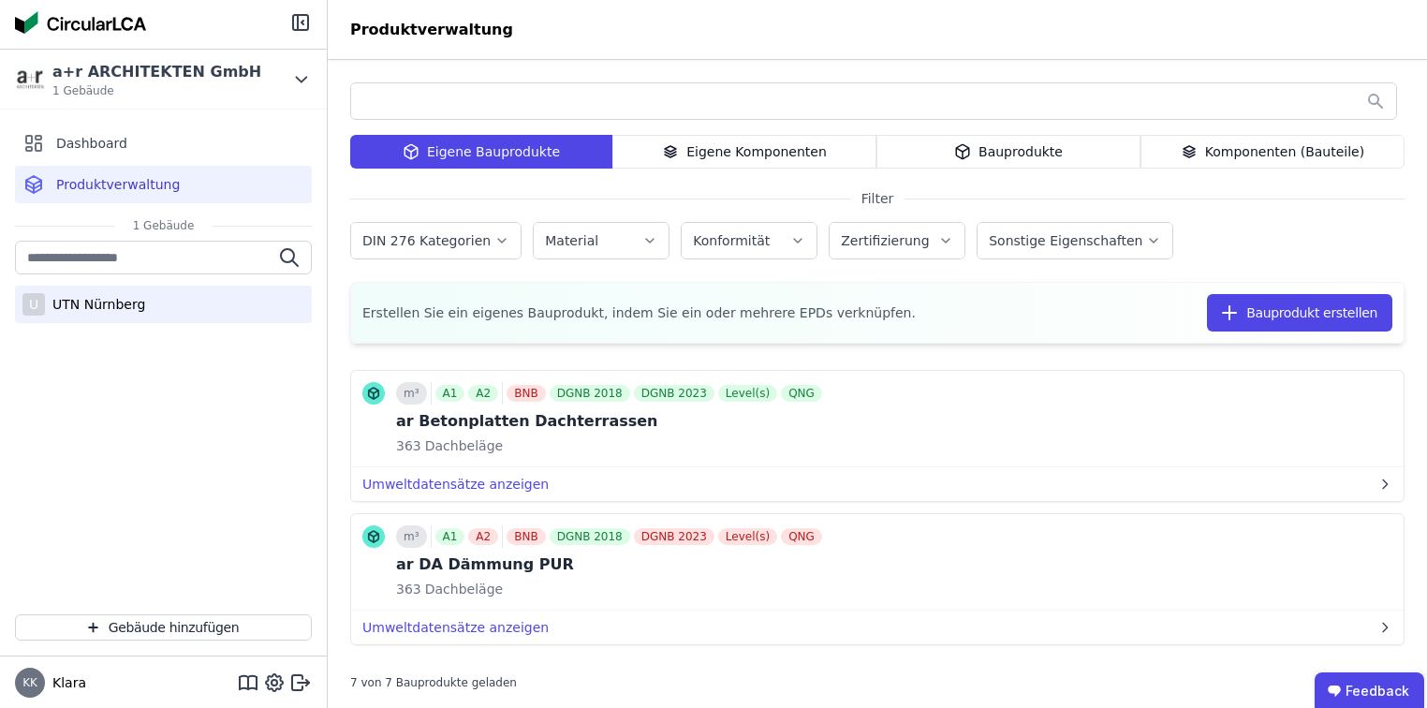
click at [66, 307] on div "UTN Nürnberg" at bounding box center [95, 304] width 100 height 19
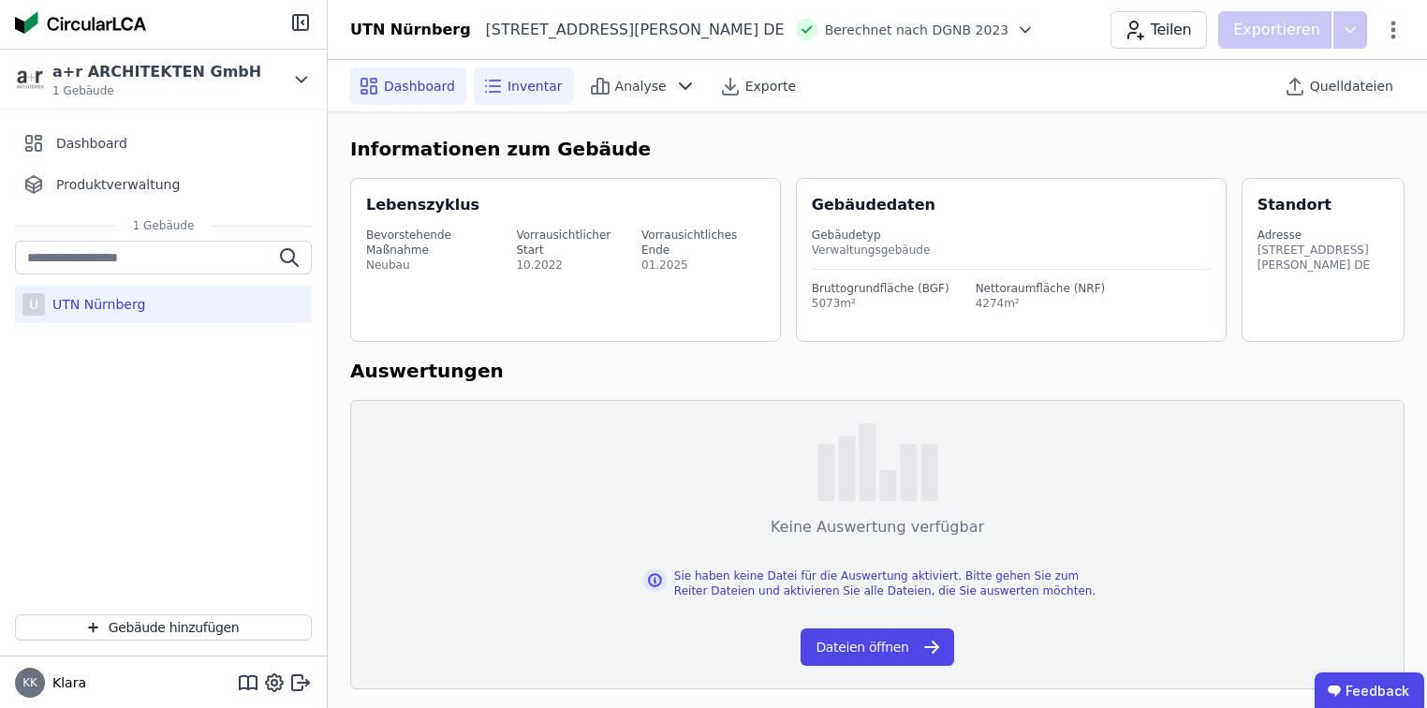
click at [526, 76] on div "Inventar" at bounding box center [524, 85] width 100 height 37
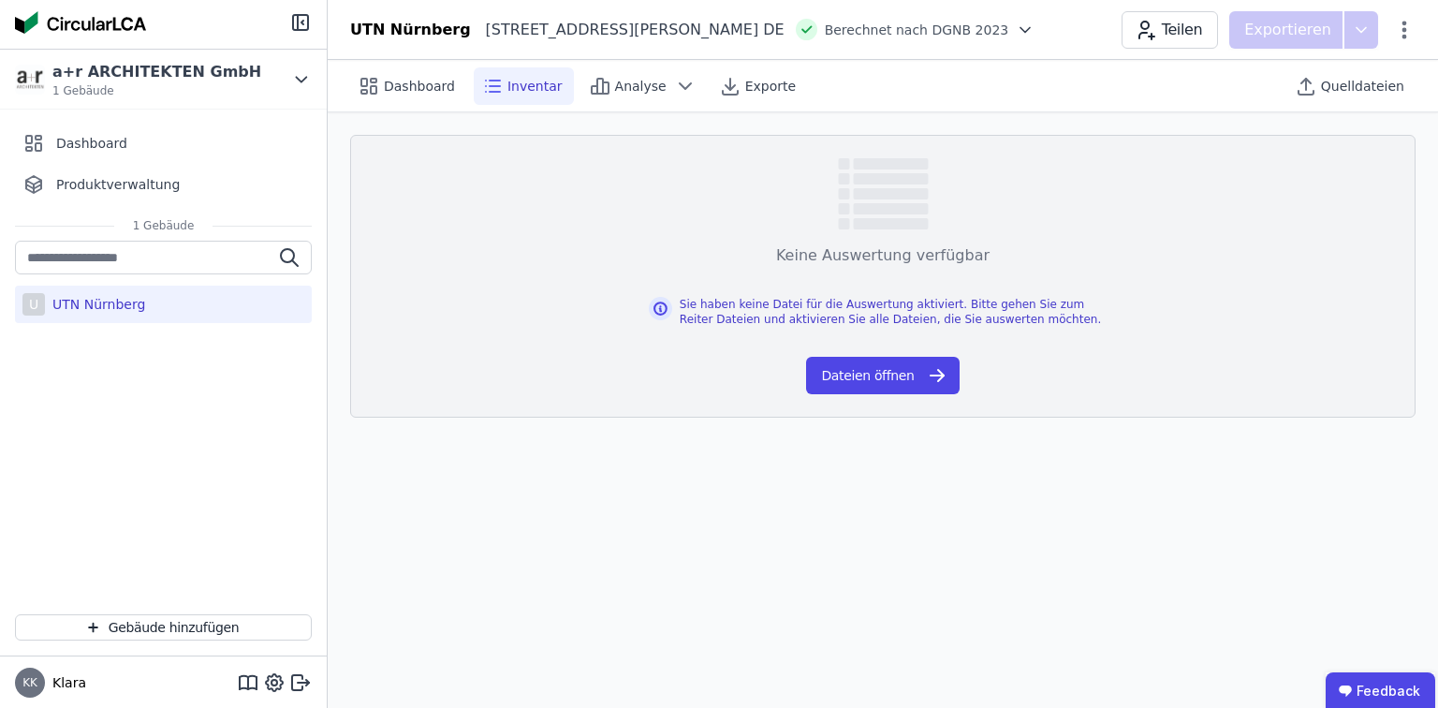
click at [126, 301] on div "UTN Nürnberg" at bounding box center [95, 304] width 100 height 19
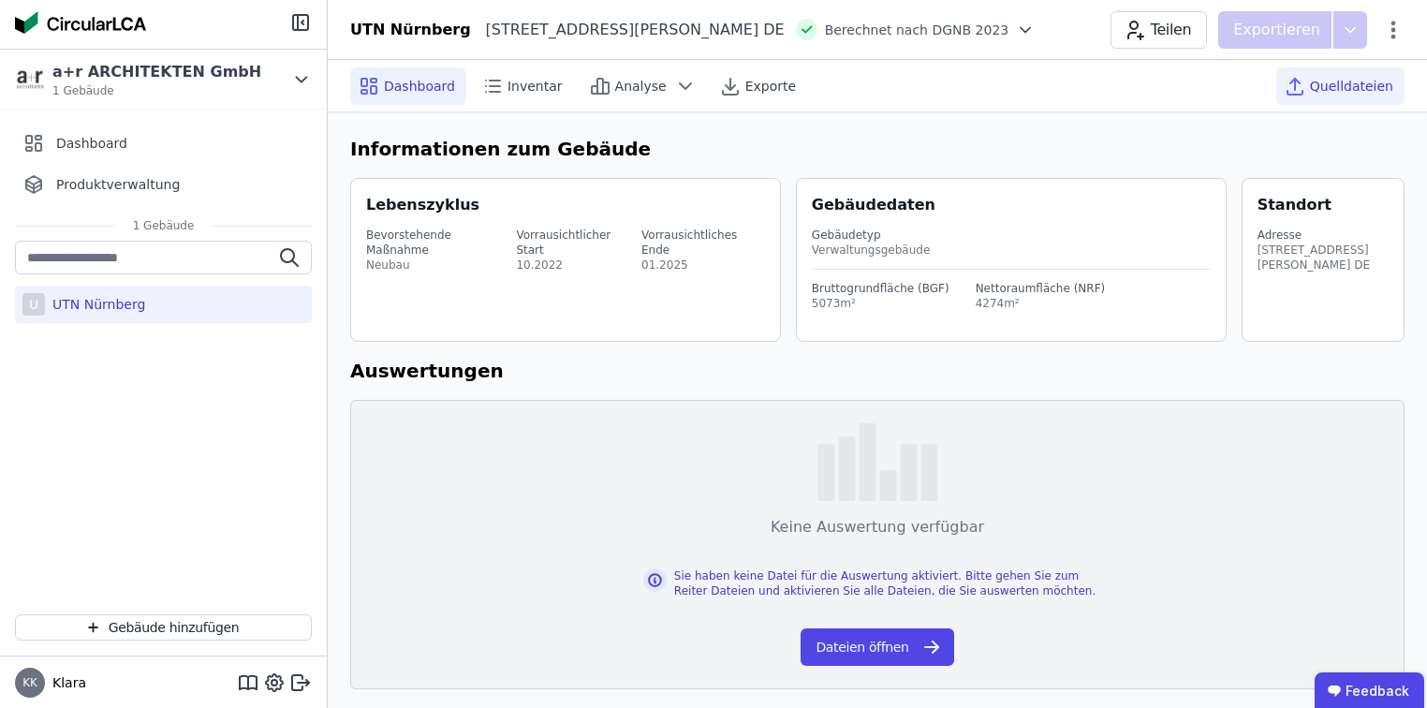
click at [1317, 98] on div "Quelldateien" at bounding box center [1340, 85] width 128 height 37
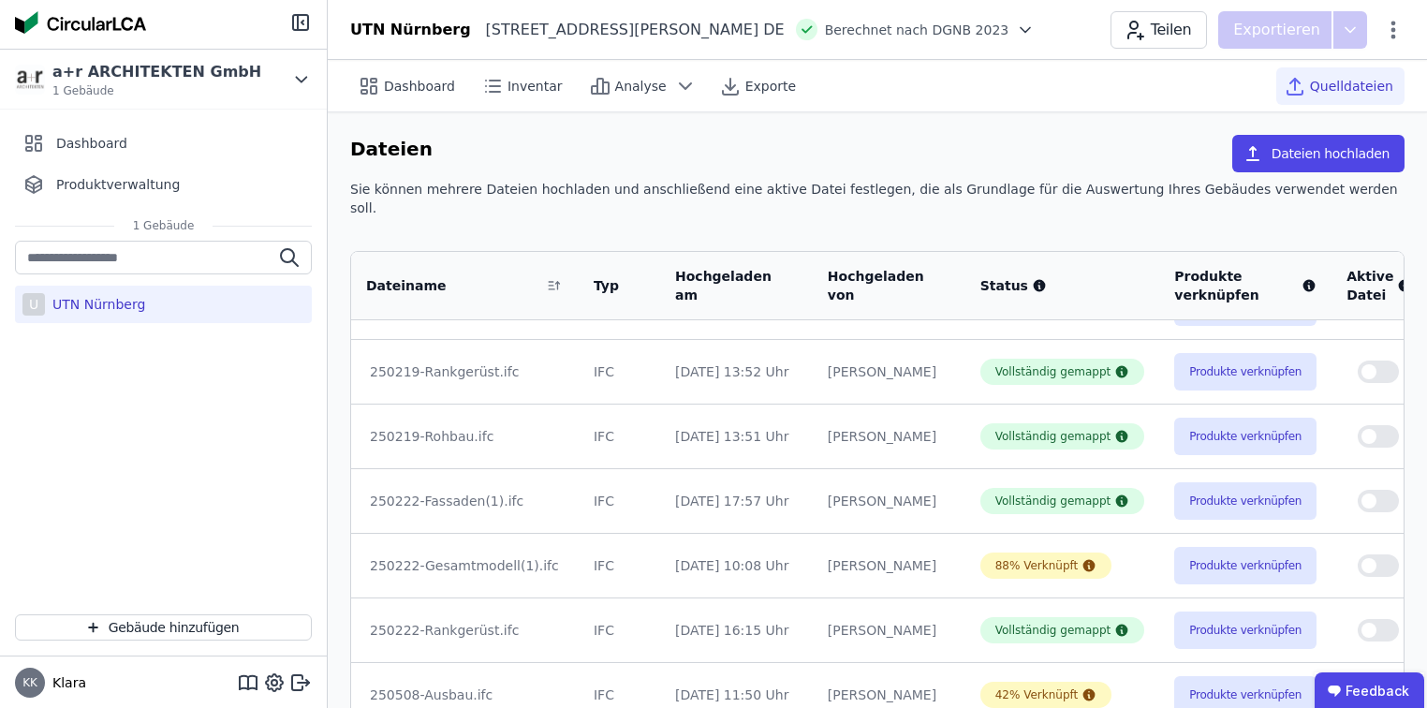
scroll to position [21, 0]
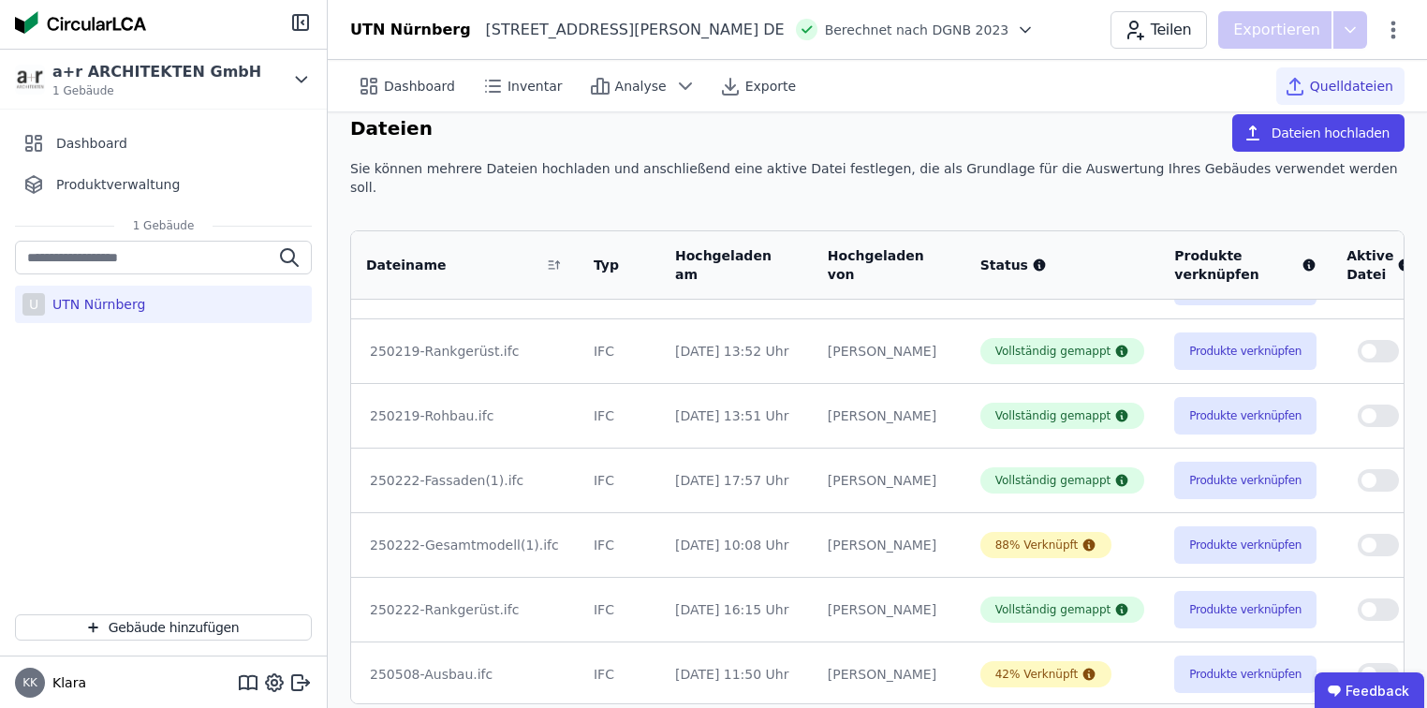
click at [1357, 534] on button "button" at bounding box center [1377, 545] width 41 height 22
click at [213, 295] on div "U UTN Nürnberg" at bounding box center [163, 303] width 297 height 37
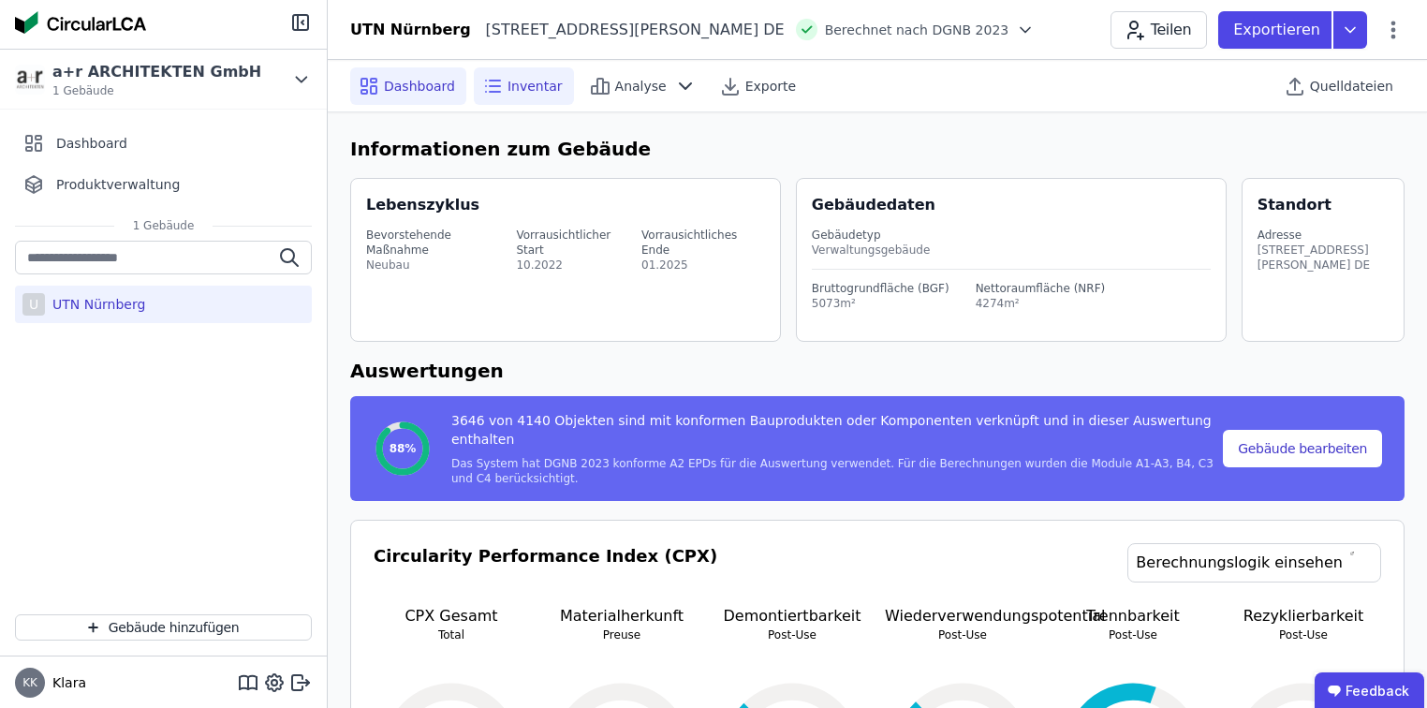
click at [545, 87] on span "Inventar" at bounding box center [534, 86] width 55 height 19
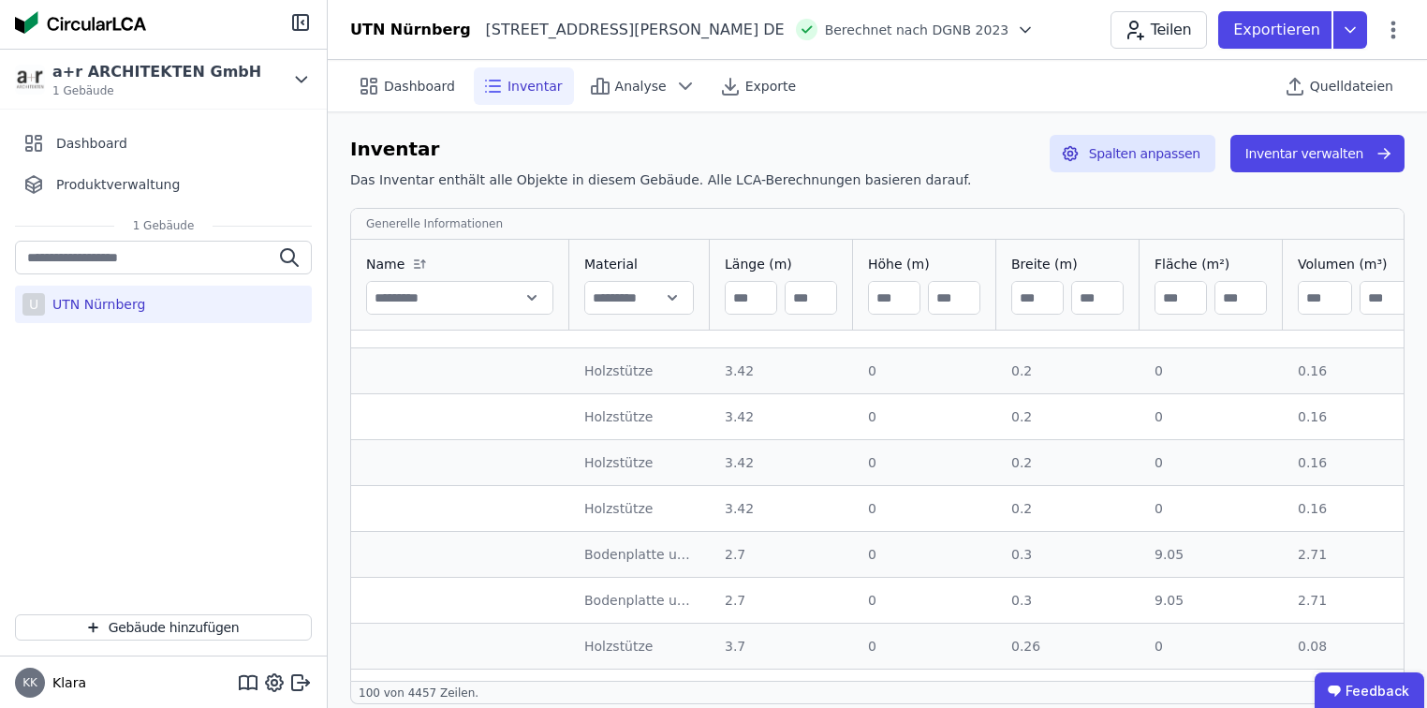
scroll to position [2771, 0]
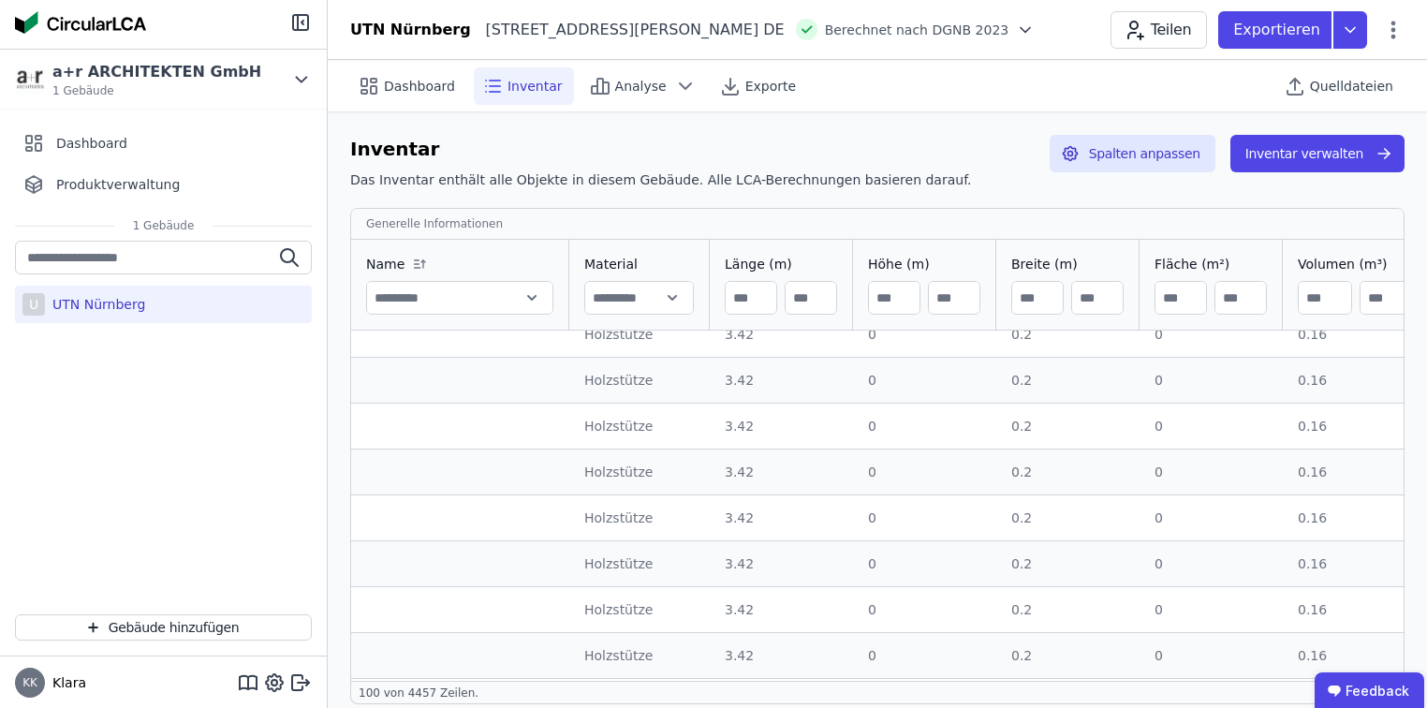
click at [676, 300] on input "text" at bounding box center [639, 298] width 108 height 34
type input "***"
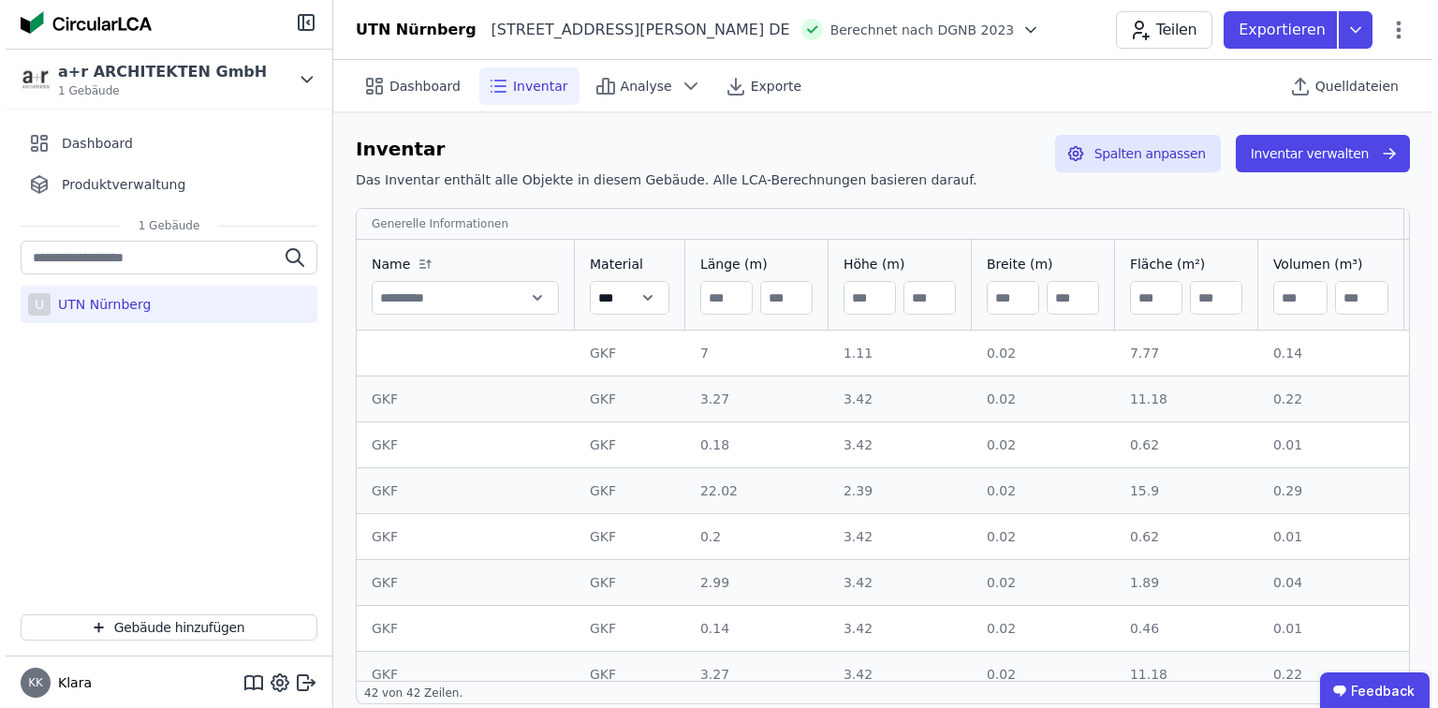
scroll to position [75, 0]
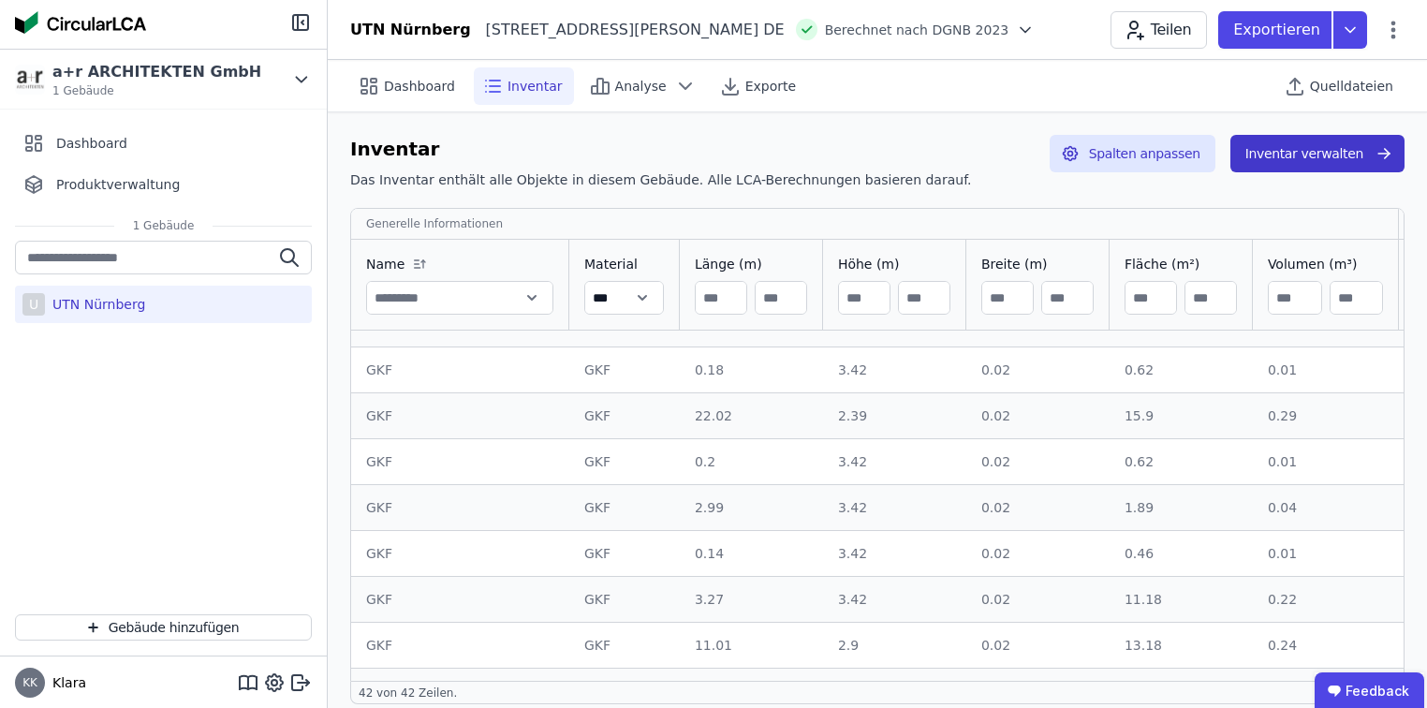
click at [1342, 158] on button "Inventar verwalten" at bounding box center [1317, 153] width 174 height 37
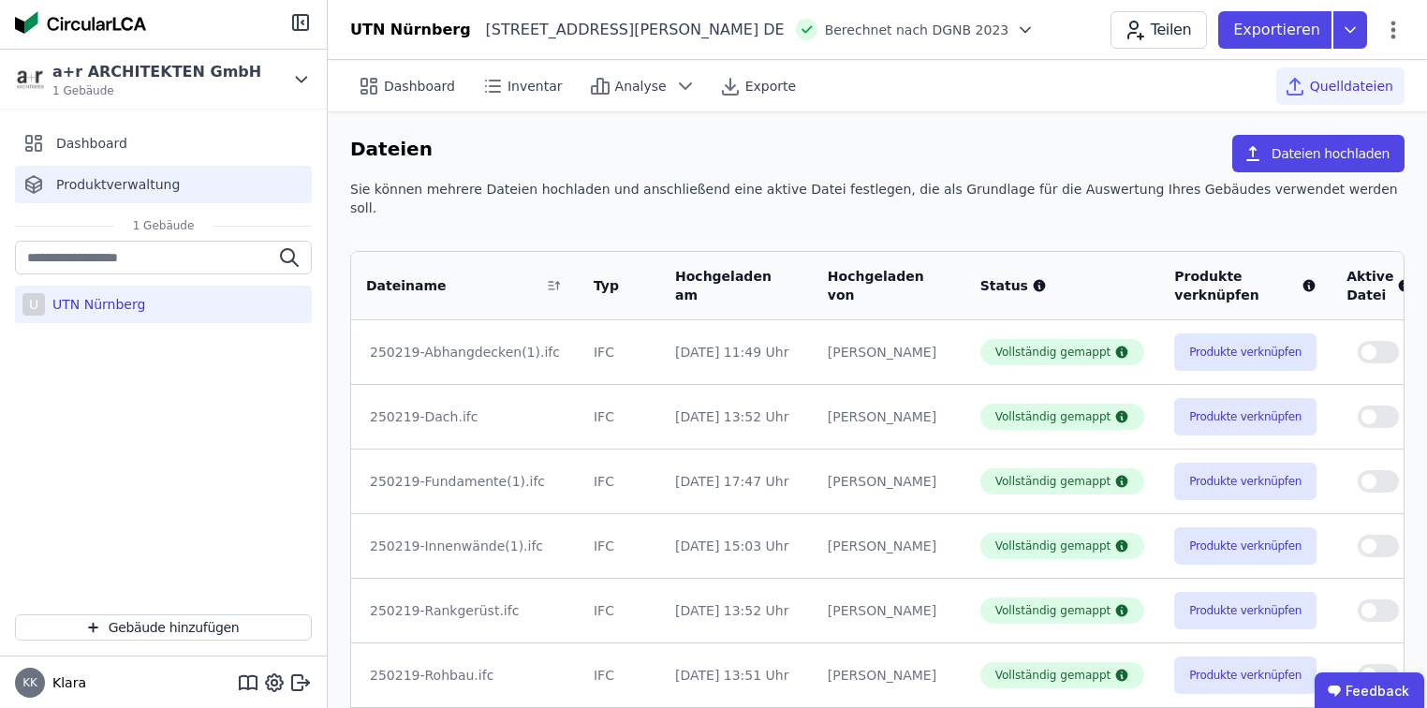
click at [116, 180] on span "Produktverwaltung" at bounding box center [118, 184] width 124 height 19
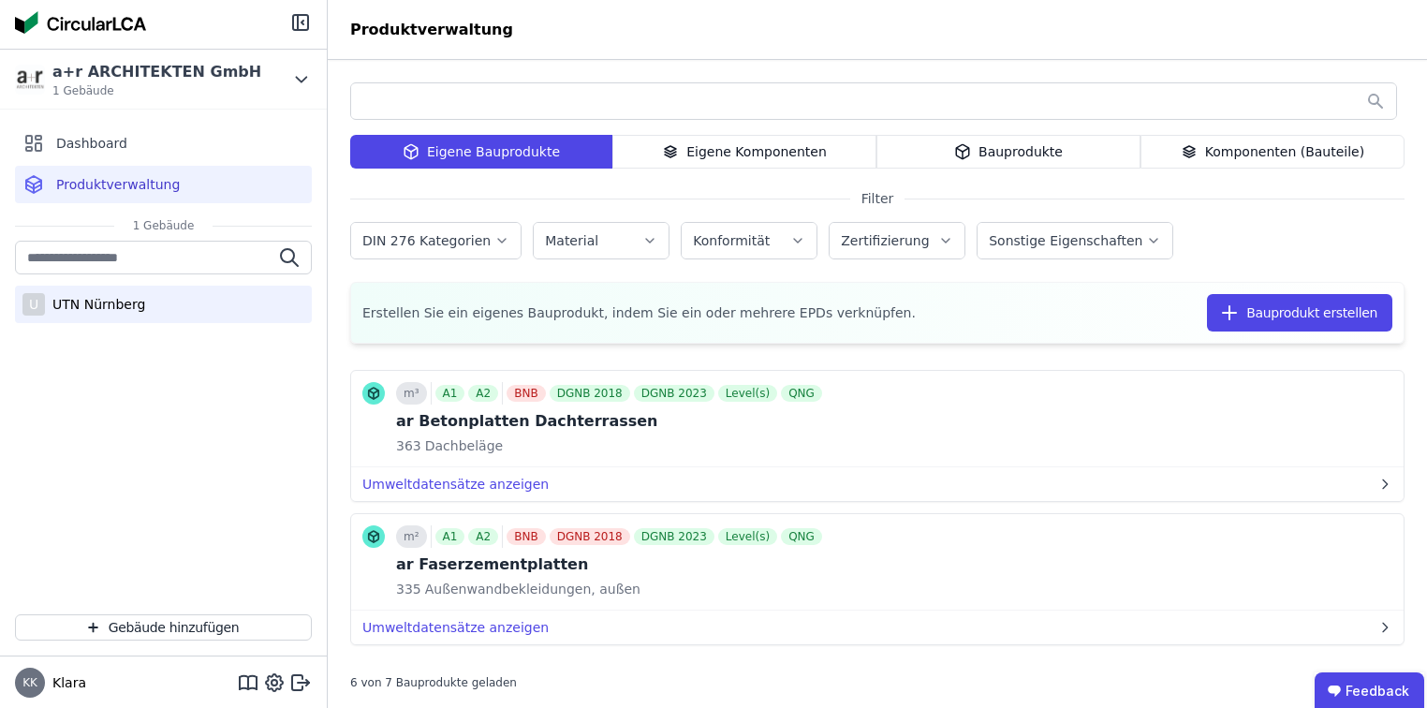
click at [96, 299] on div "UTN Nürnberg" at bounding box center [95, 304] width 100 height 19
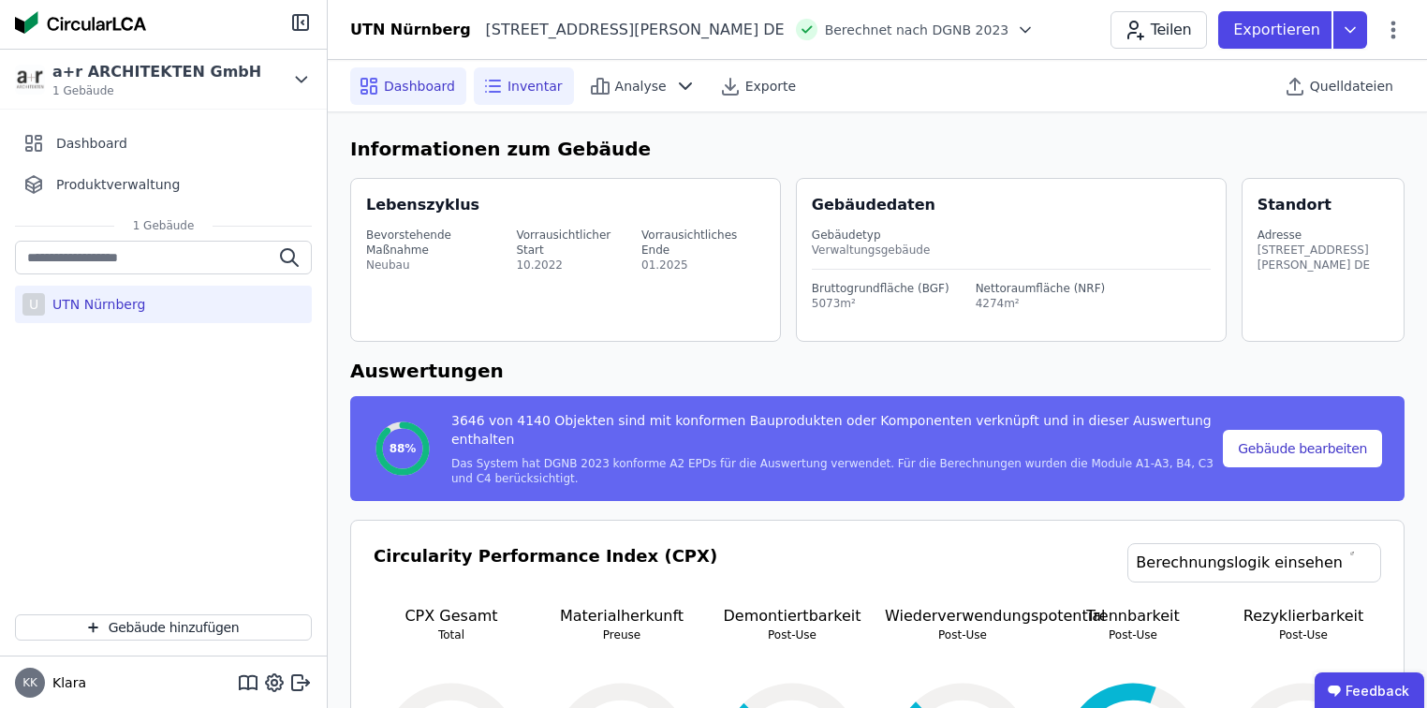
click at [507, 78] on span "Inventar" at bounding box center [534, 86] width 55 height 19
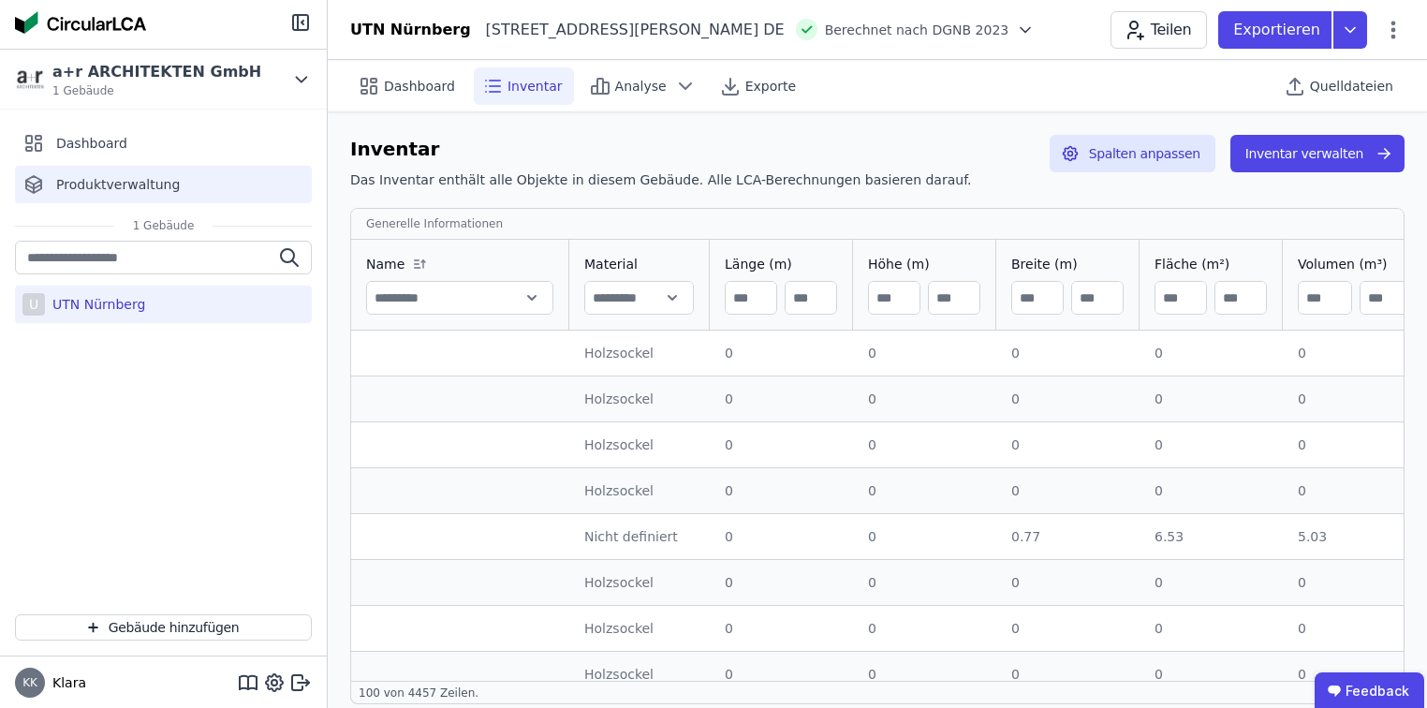
click at [90, 188] on span "Produktverwaltung" at bounding box center [118, 184] width 124 height 19
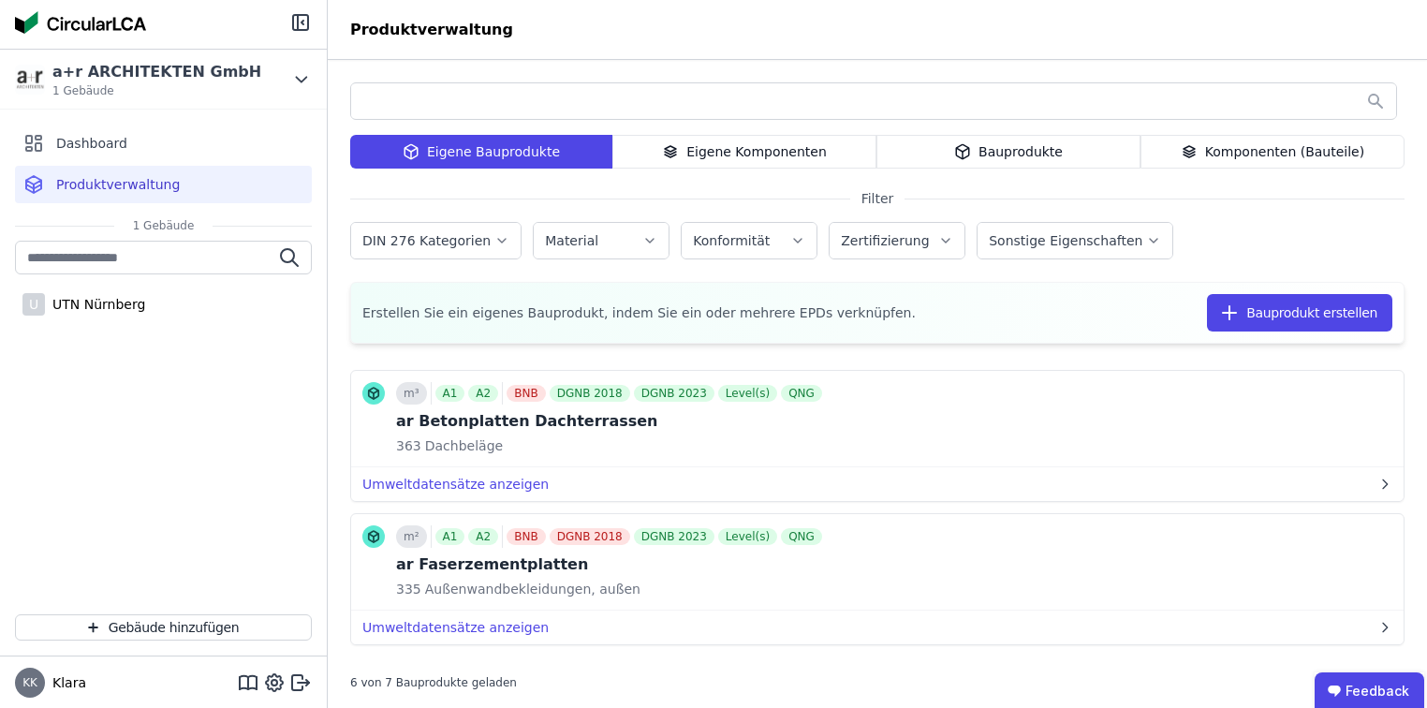
click at [1081, 155] on div "Bauprodukte" at bounding box center [1008, 152] width 264 height 34
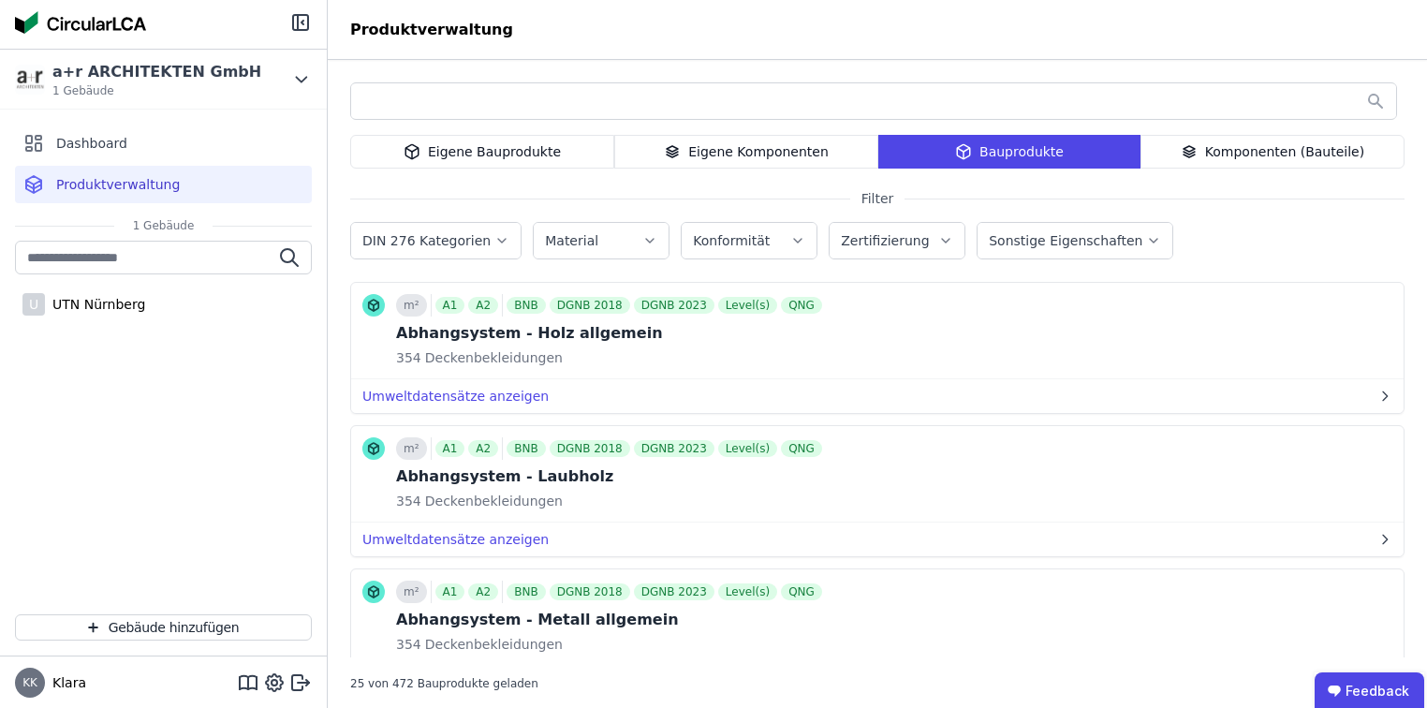
click at [542, 141] on div "Eigene Bauprodukte" at bounding box center [482, 152] width 264 height 34
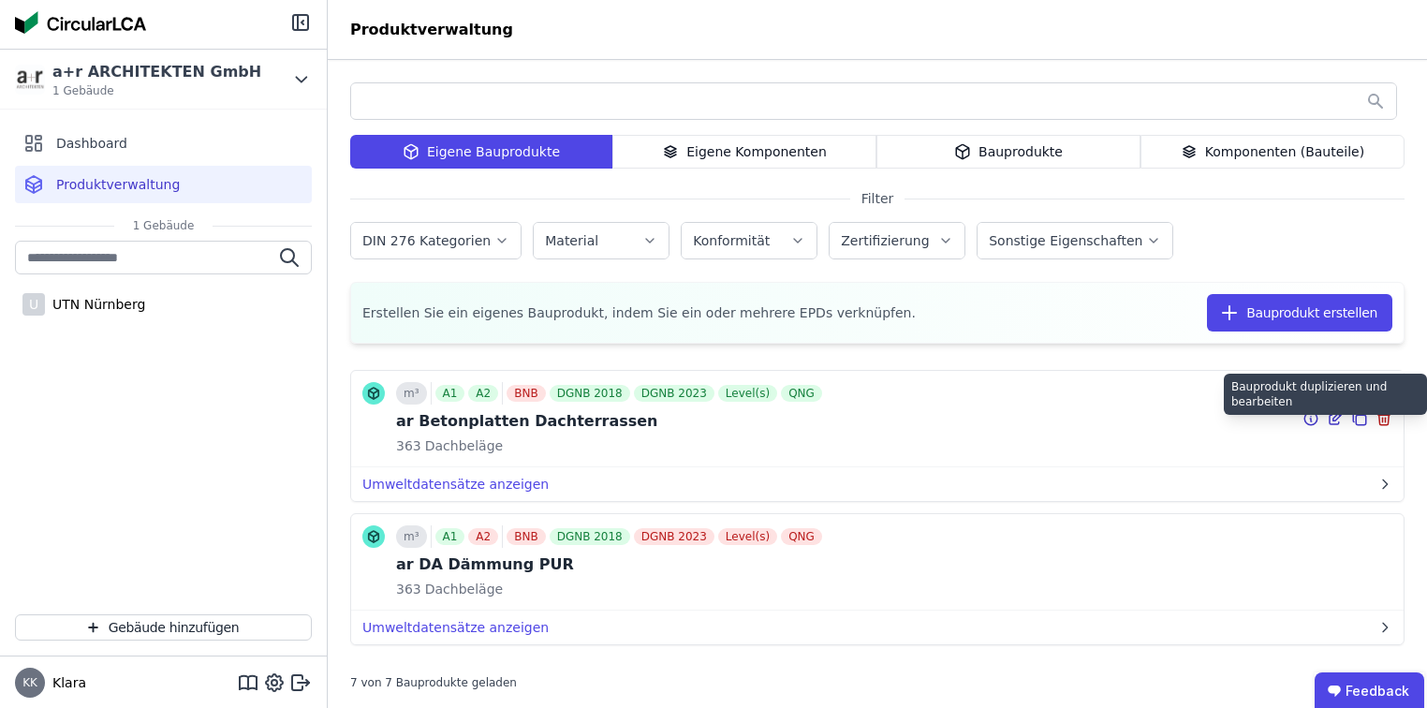
click at [1351, 418] on icon at bounding box center [1359, 418] width 17 height 22
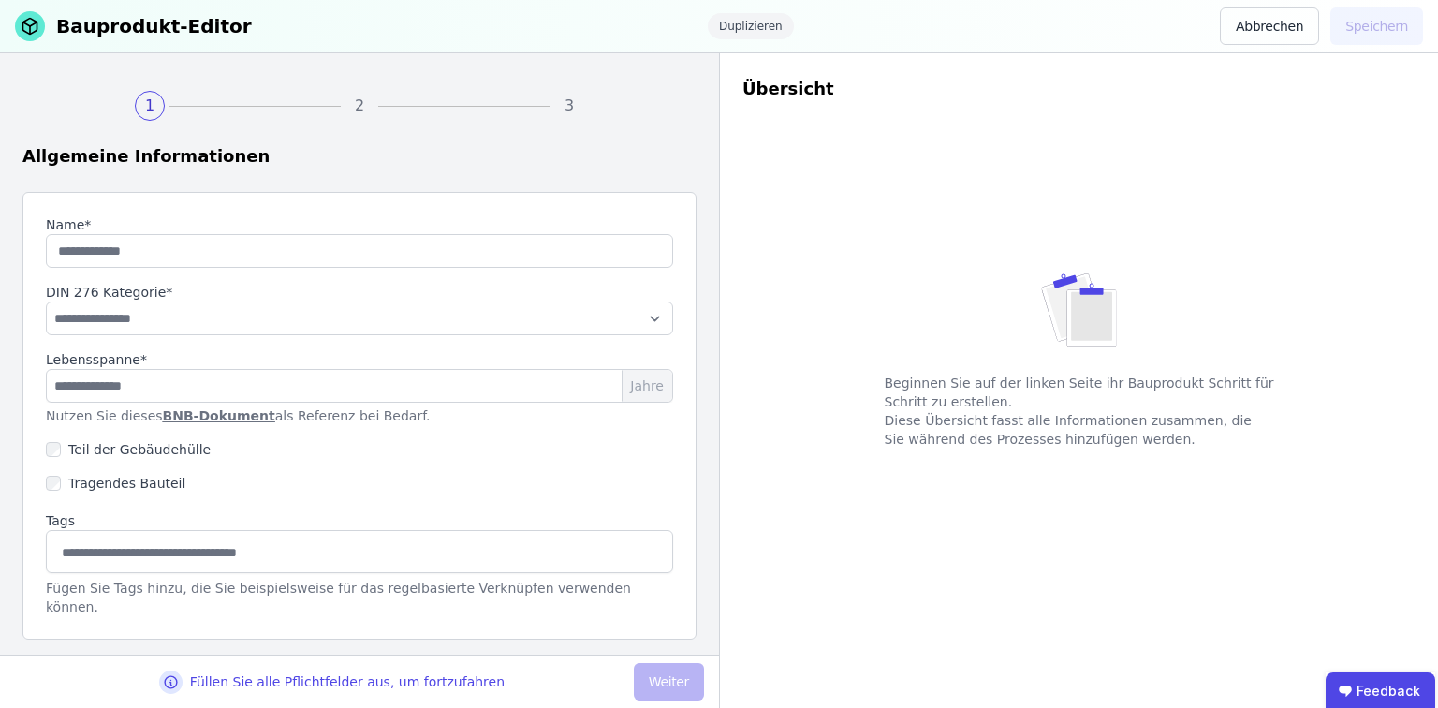
type input "**********"
select select "**********"
type input "**"
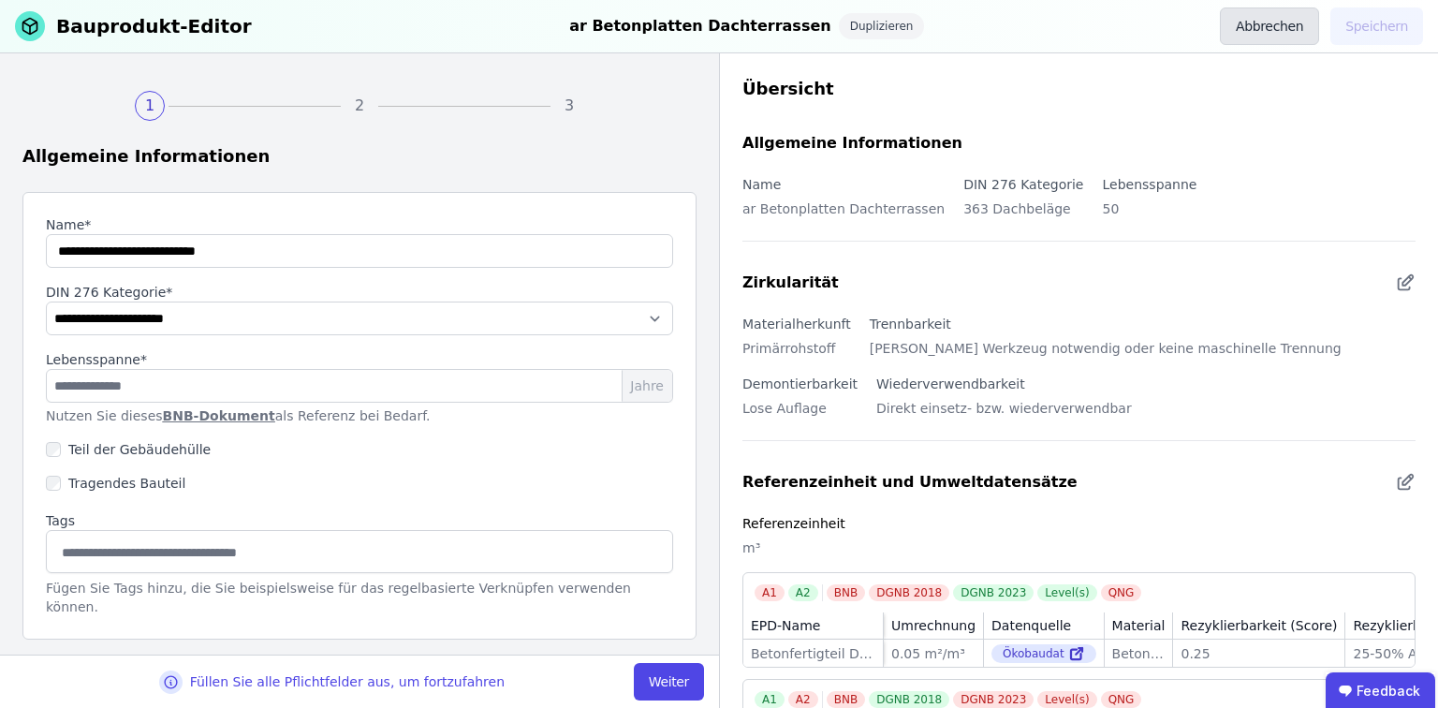
click at [1288, 34] on button "Abbrechen" at bounding box center [1269, 25] width 99 height 37
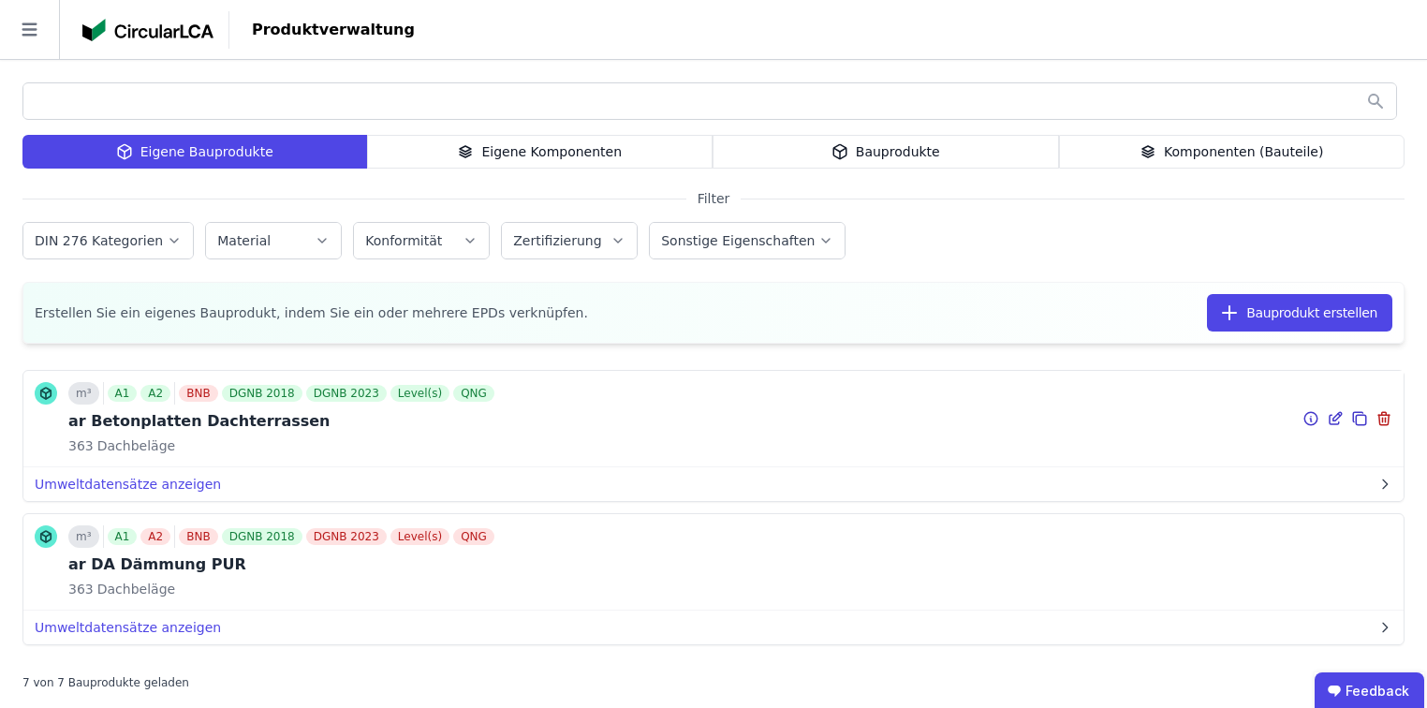
click at [1326, 422] on icon at bounding box center [1334, 418] width 17 height 22
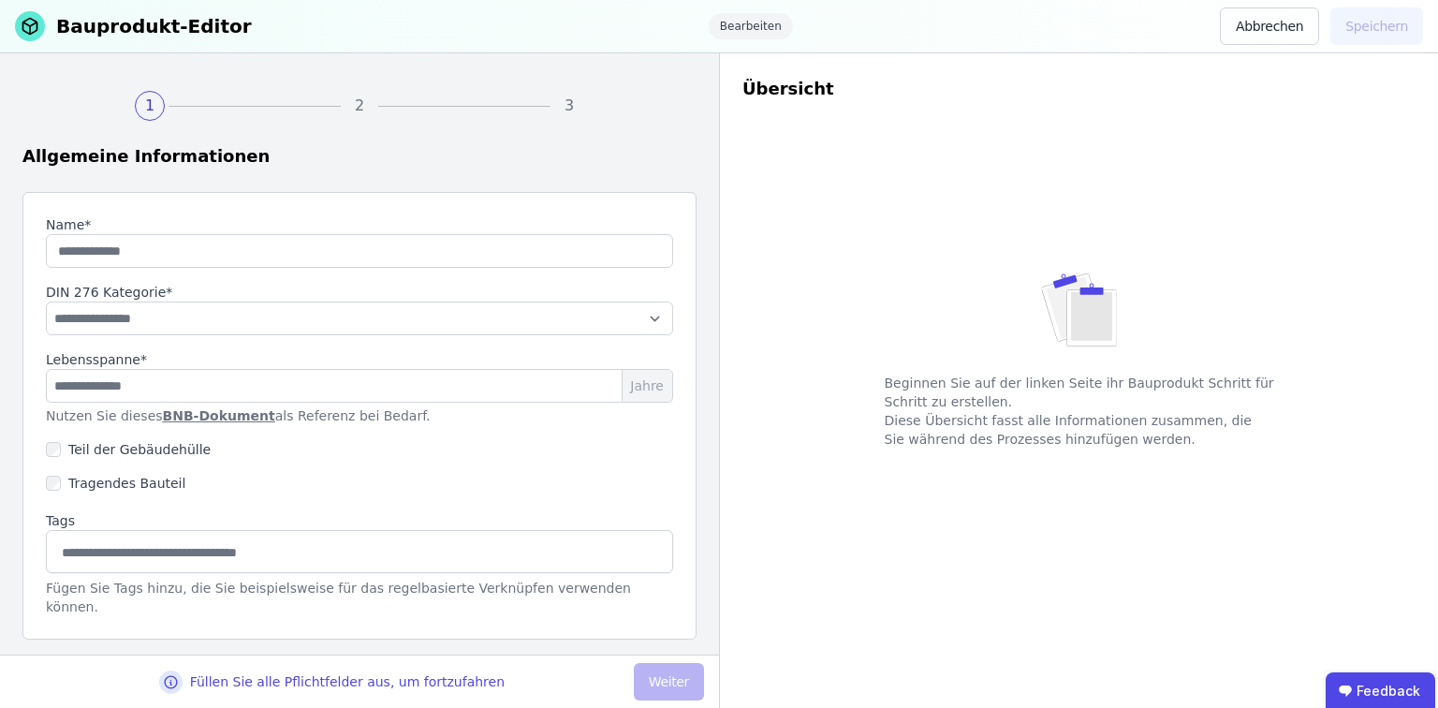
type input "**********"
select select "**********"
type input "**"
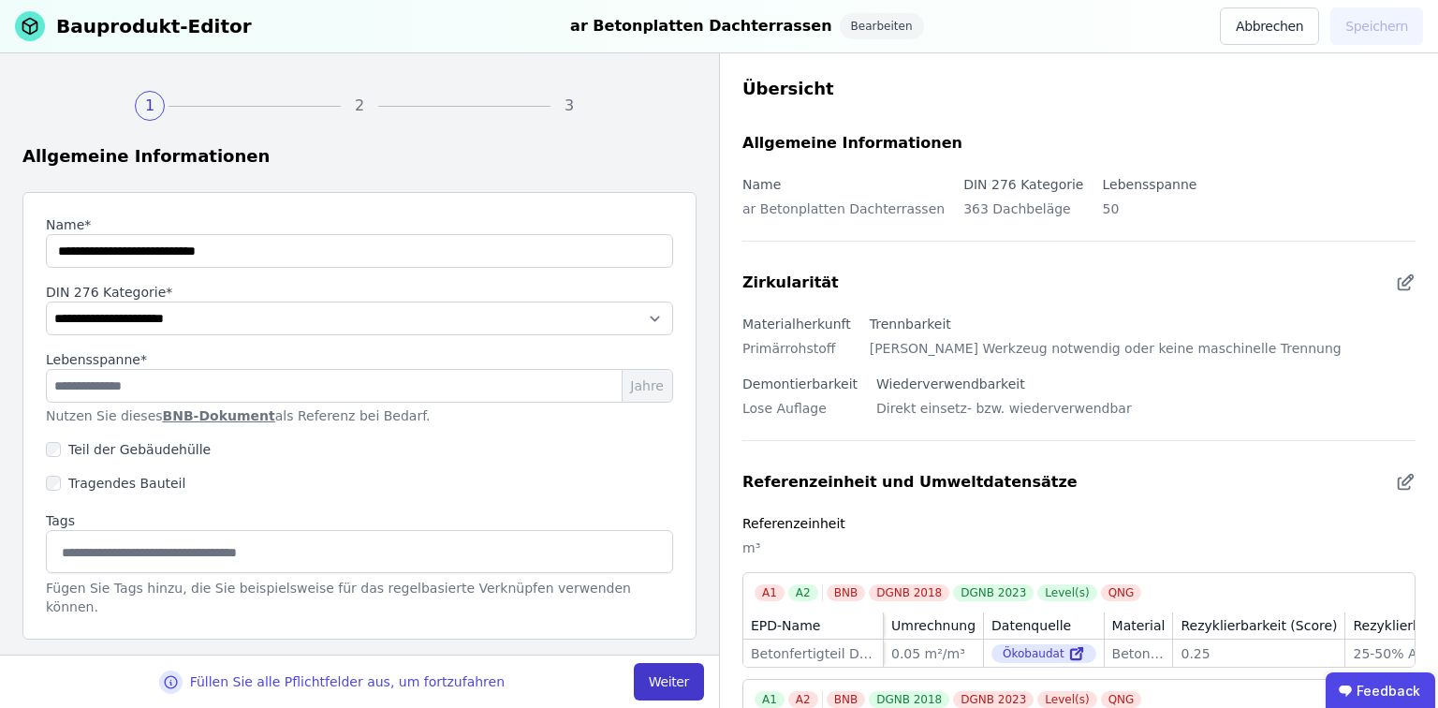
click at [676, 676] on button "Weiter" at bounding box center [669, 681] width 70 height 37
select select "**********"
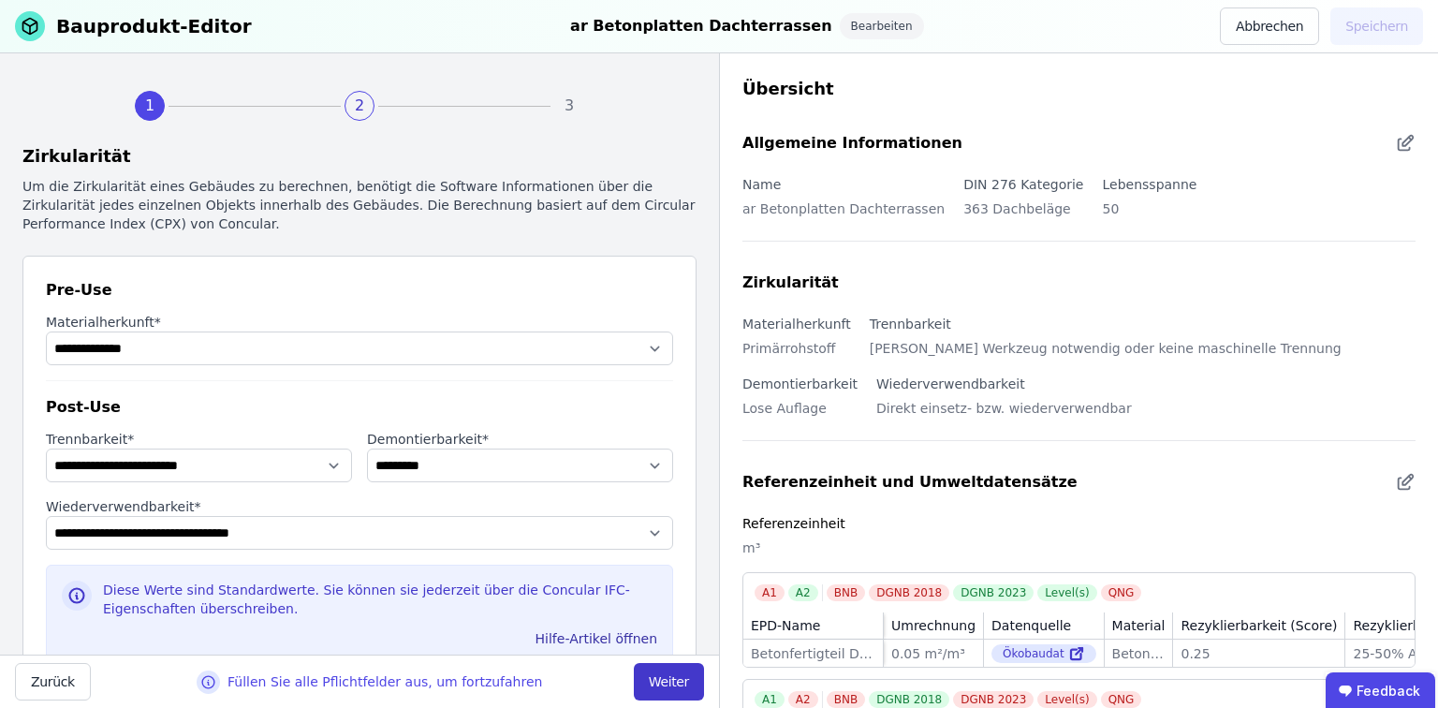
click at [676, 676] on button "Weiter" at bounding box center [669, 681] width 70 height 37
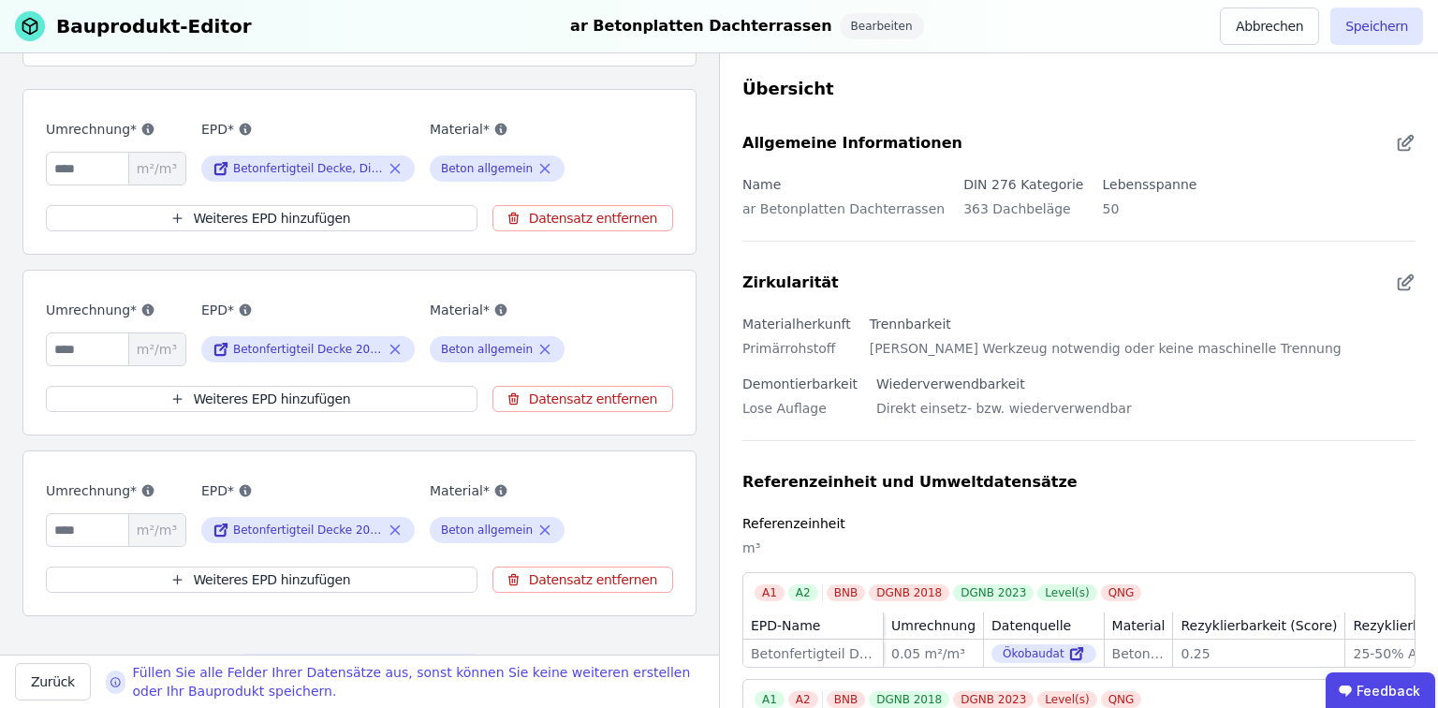
scroll to position [374, 0]
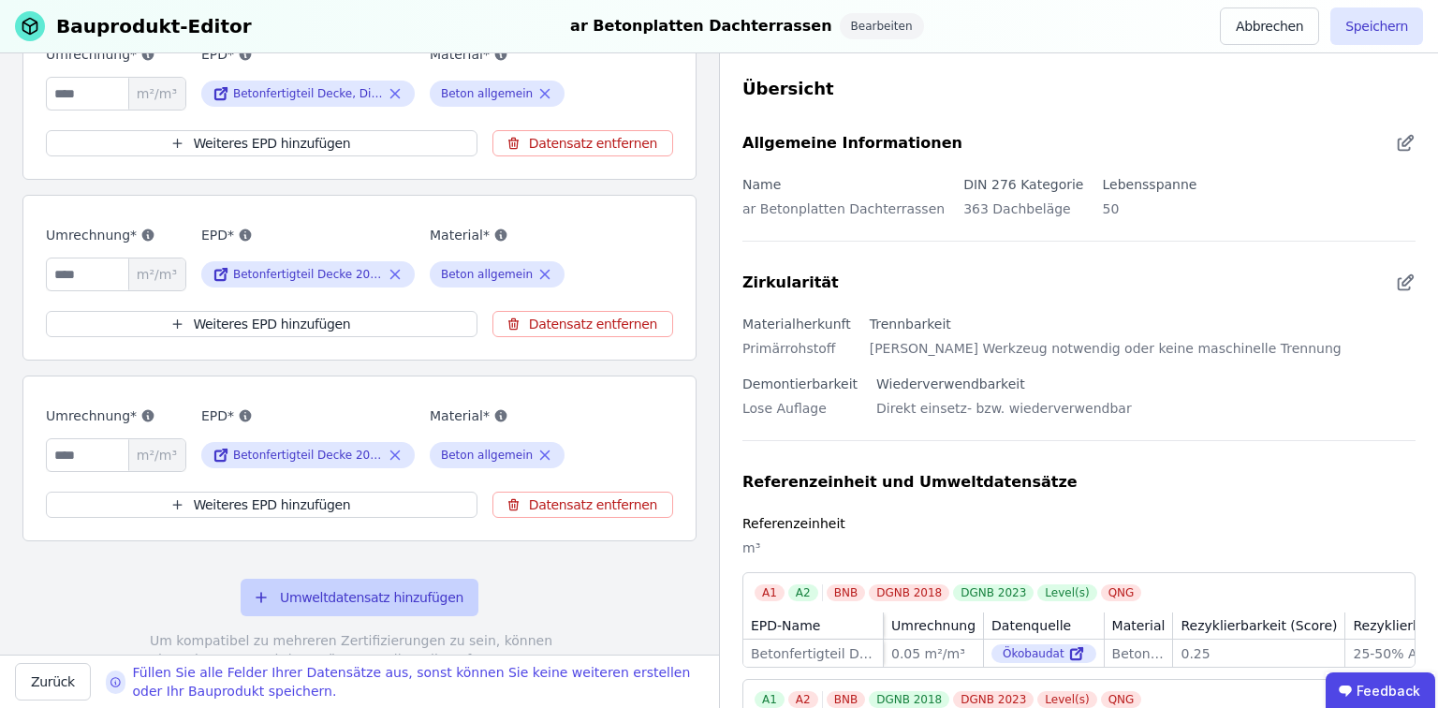
click at [334, 586] on button "Umweltdatensatz hinzufügen" at bounding box center [360, 596] width 238 height 37
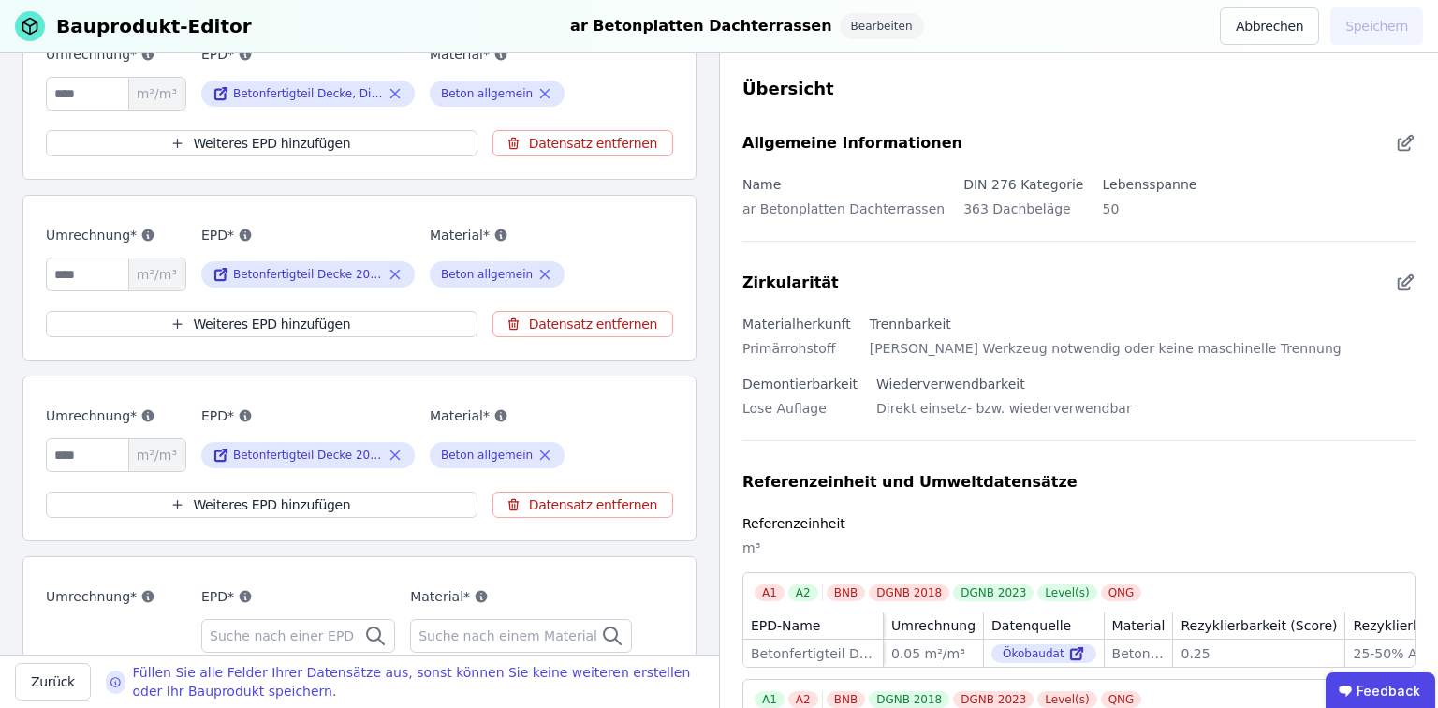
scroll to position [524, 0]
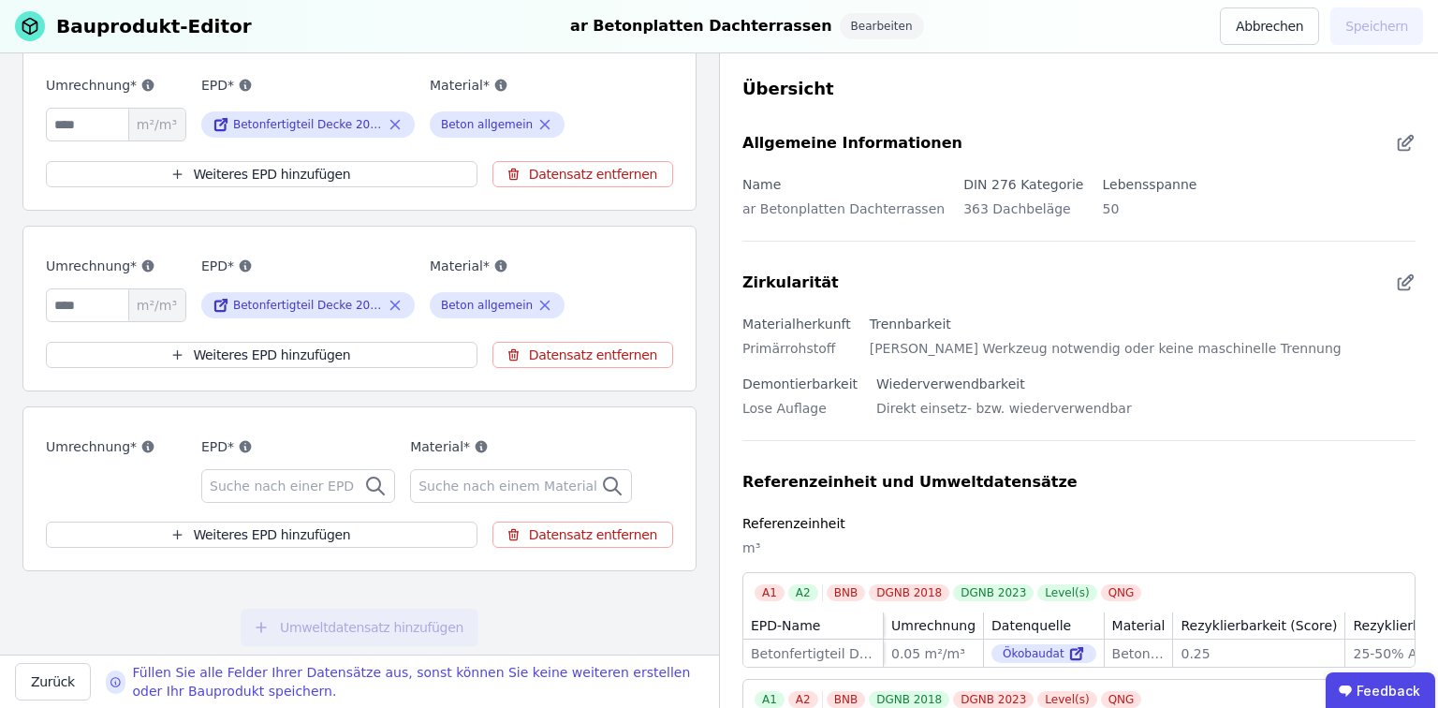
click at [292, 476] on span "Suche nach einer EPD" at bounding box center [284, 485] width 148 height 19
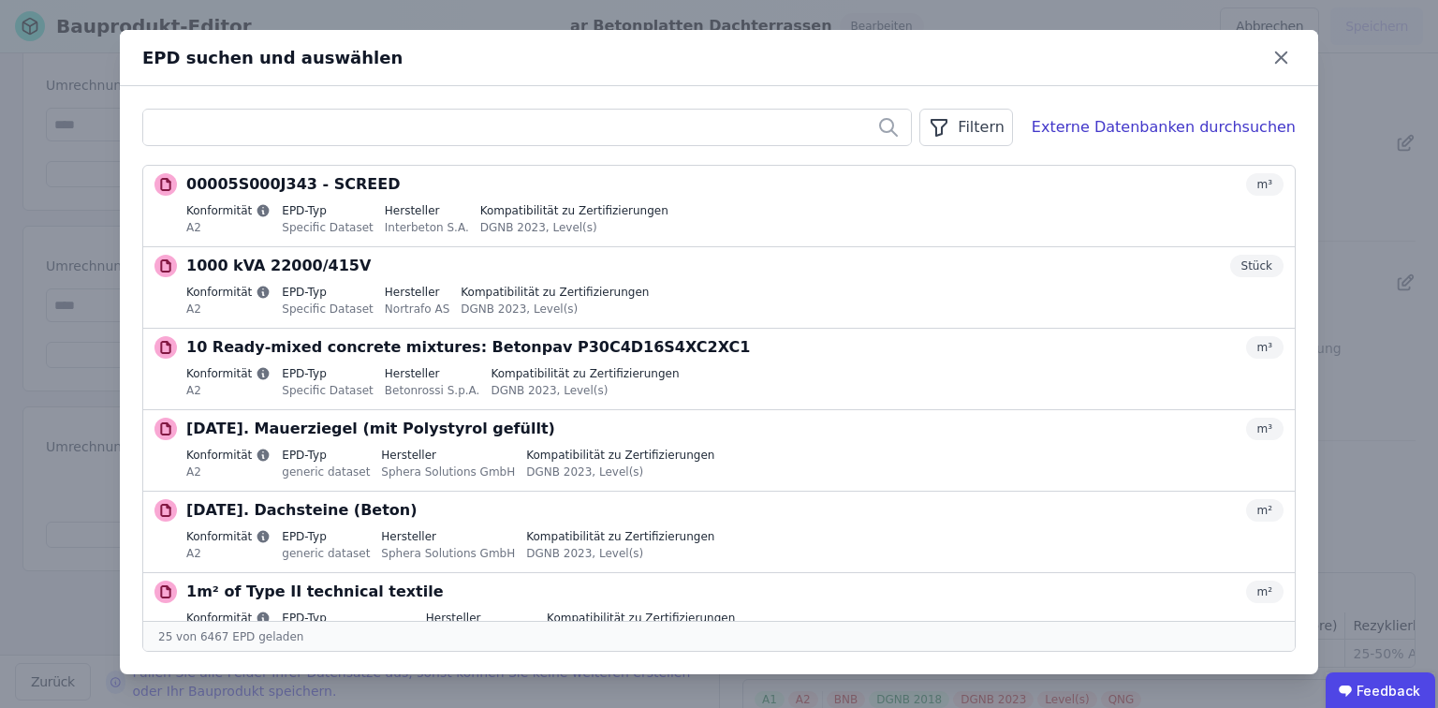
click at [1012, 115] on div "Filtern" at bounding box center [965, 127] width 93 height 37
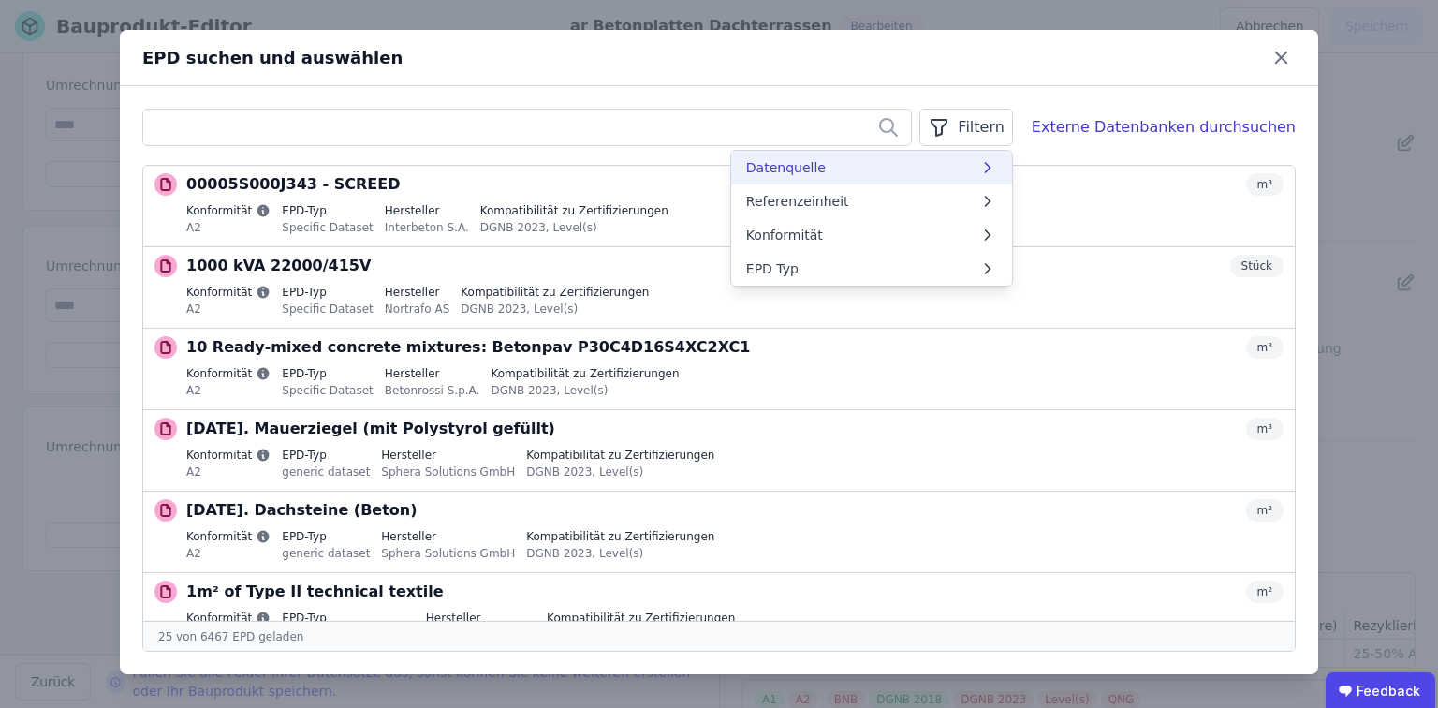
click at [944, 167] on li "Datenquelle" at bounding box center [871, 168] width 281 height 34
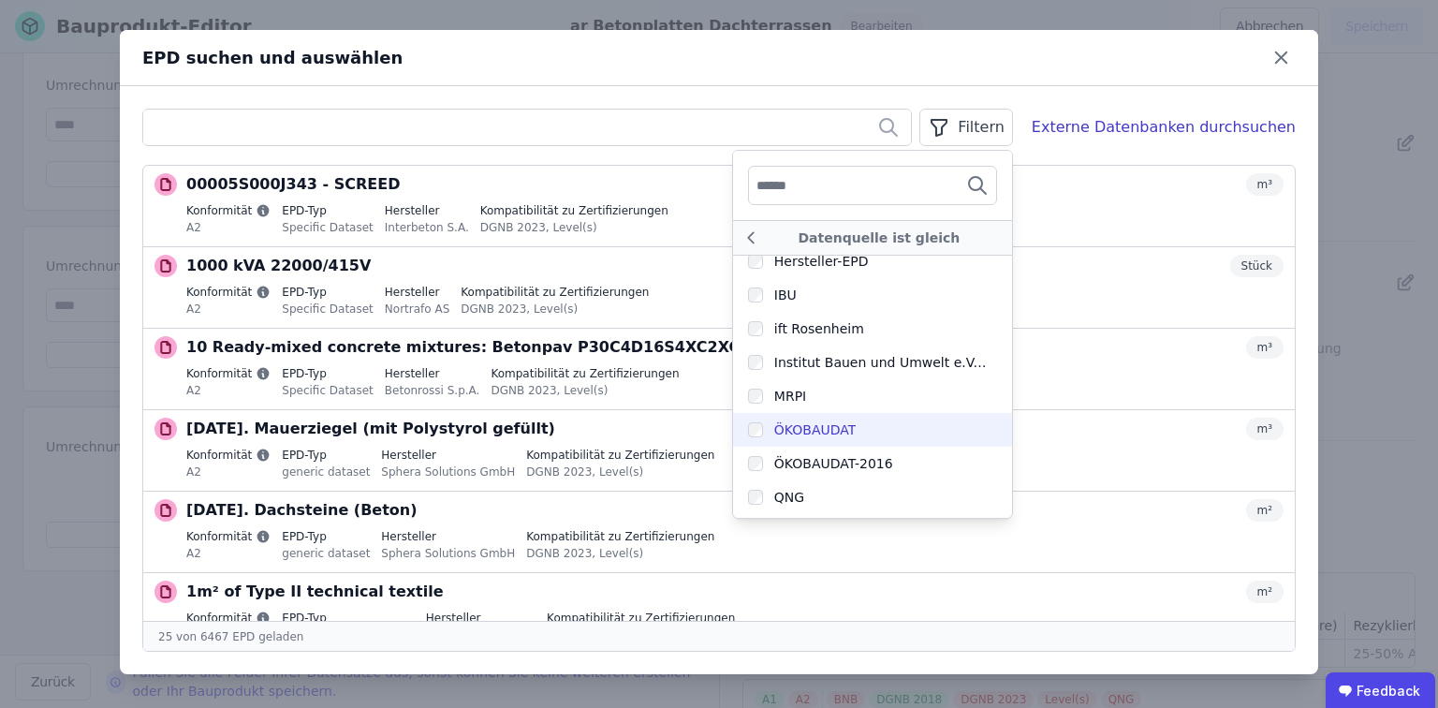
scroll to position [513, 0]
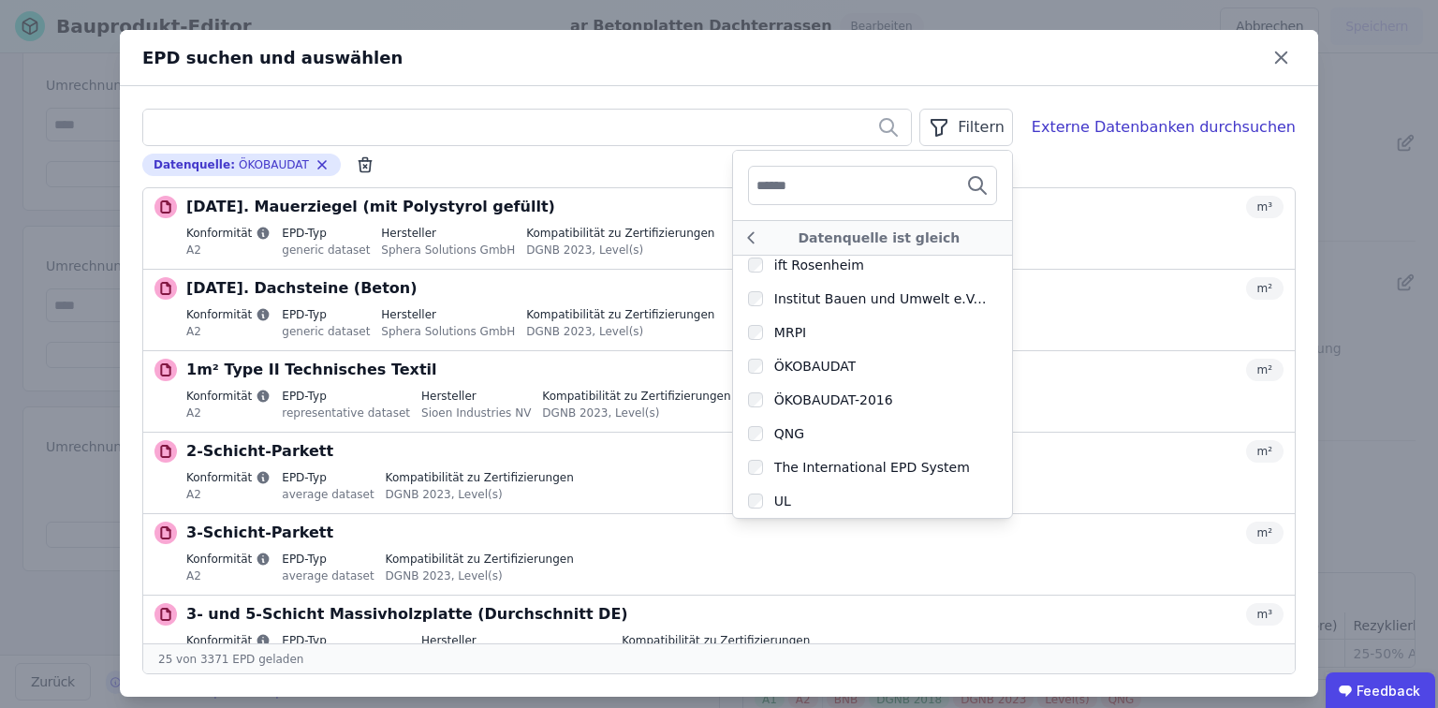
click at [782, 399] on div "ÖKOBAUDAT-2016" at bounding box center [820, 399] width 145 height 19
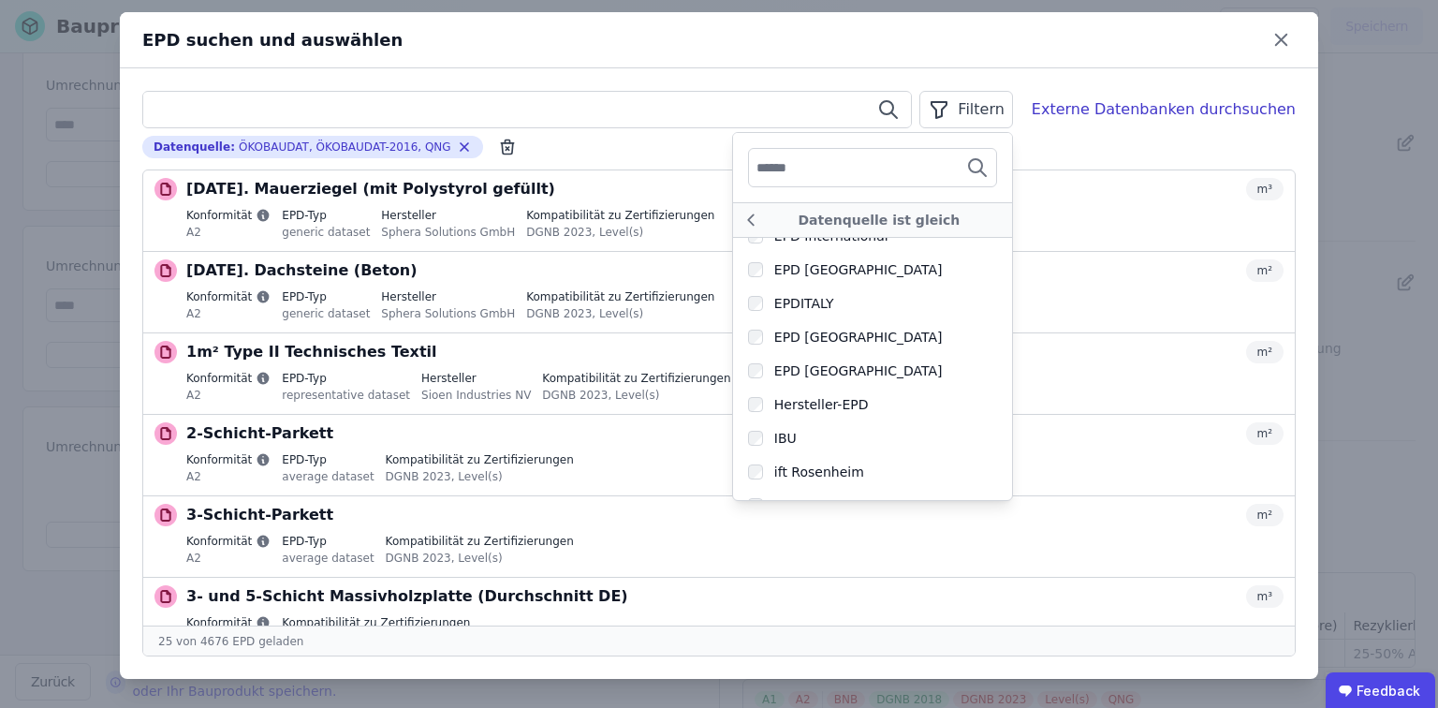
scroll to position [363, 0]
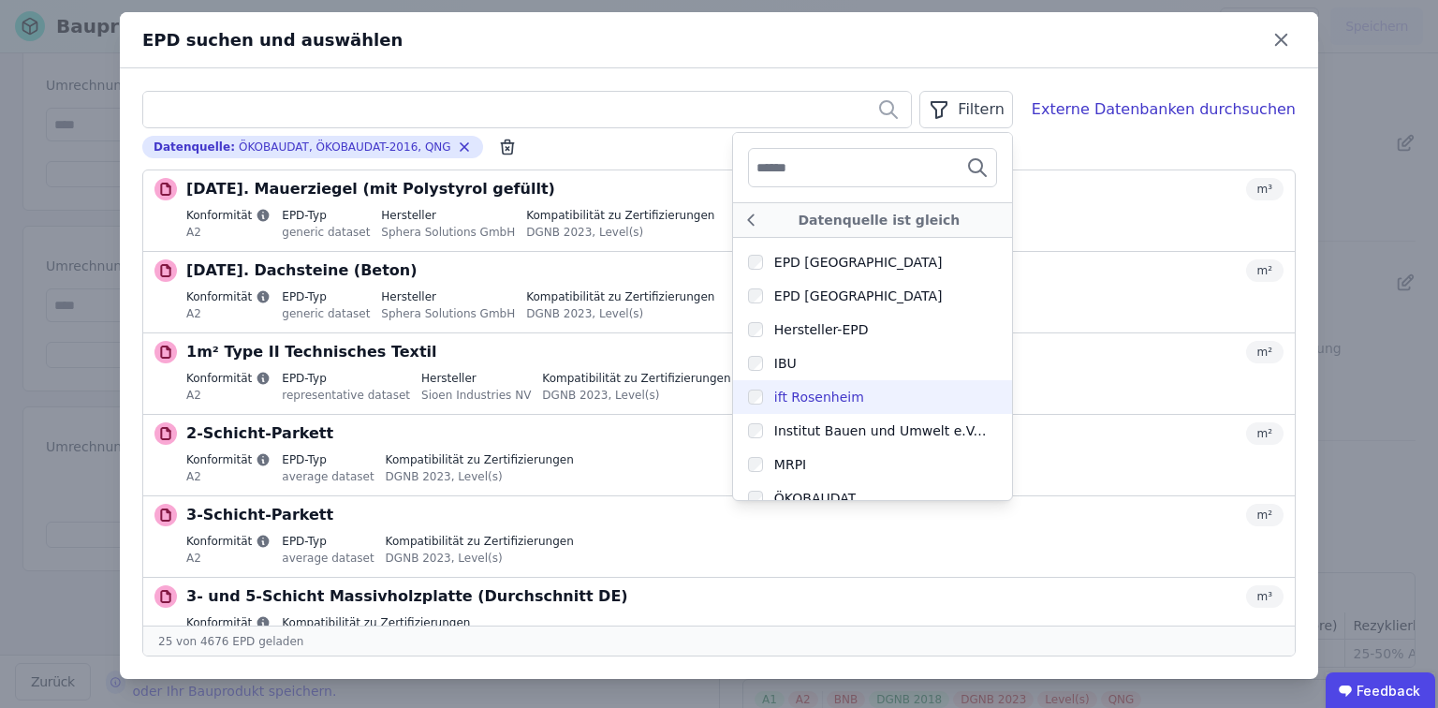
click at [783, 395] on div "ift Rosenheim" at bounding box center [806, 397] width 116 height 19
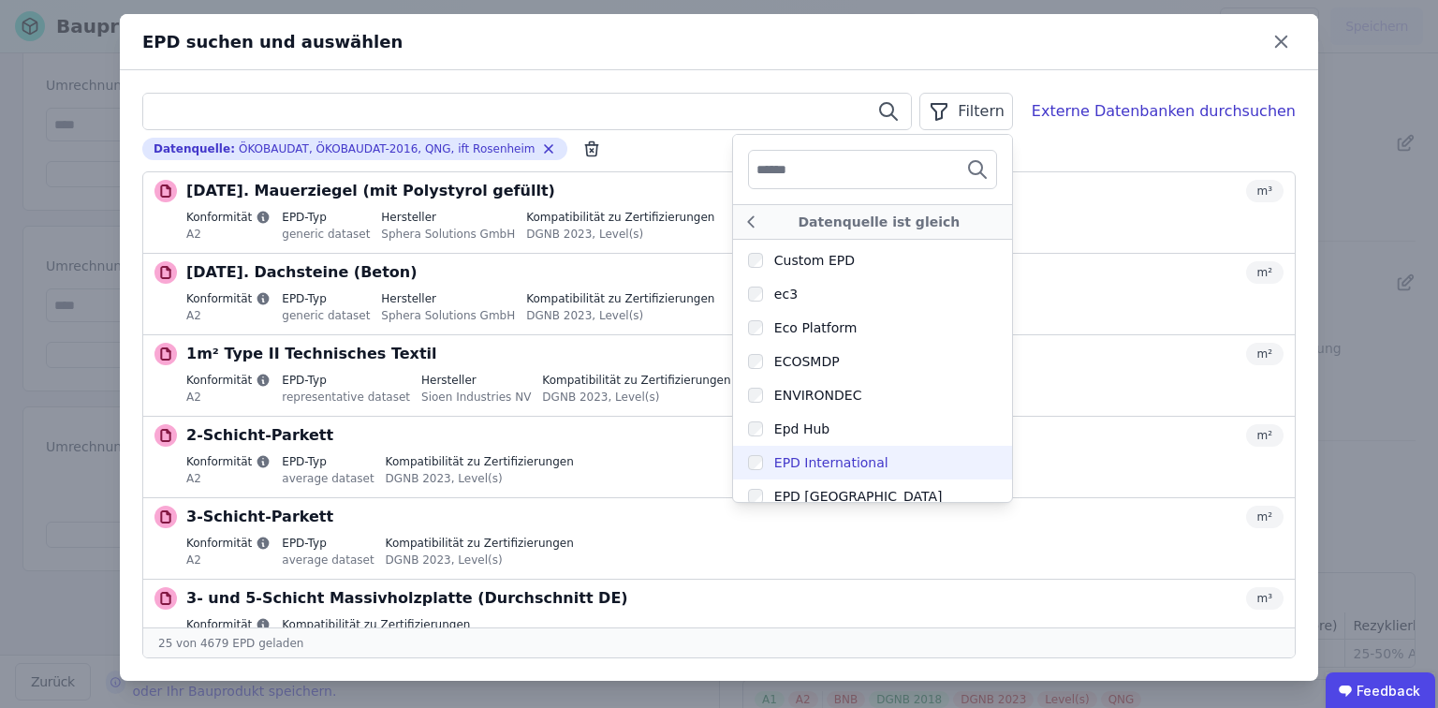
scroll to position [139, 0]
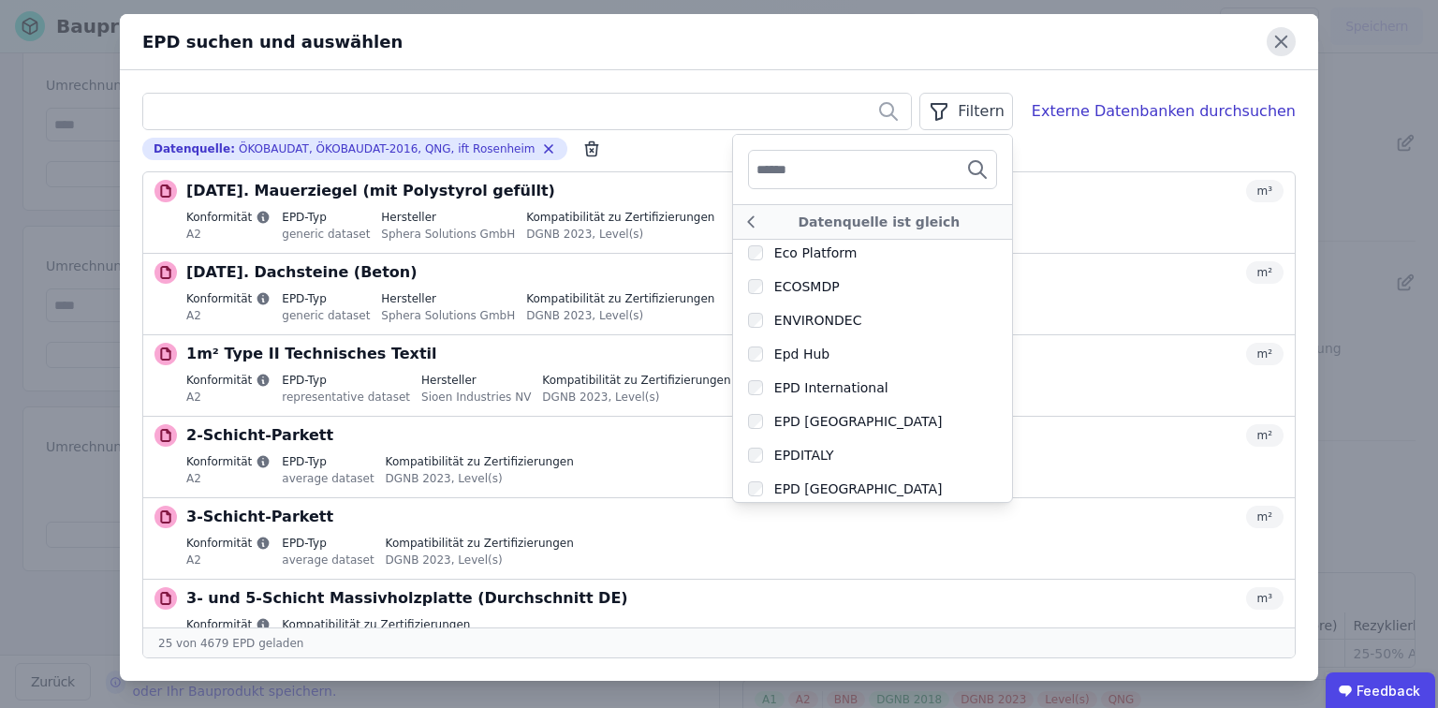
click at [1266, 44] on icon at bounding box center [1280, 41] width 29 height 29
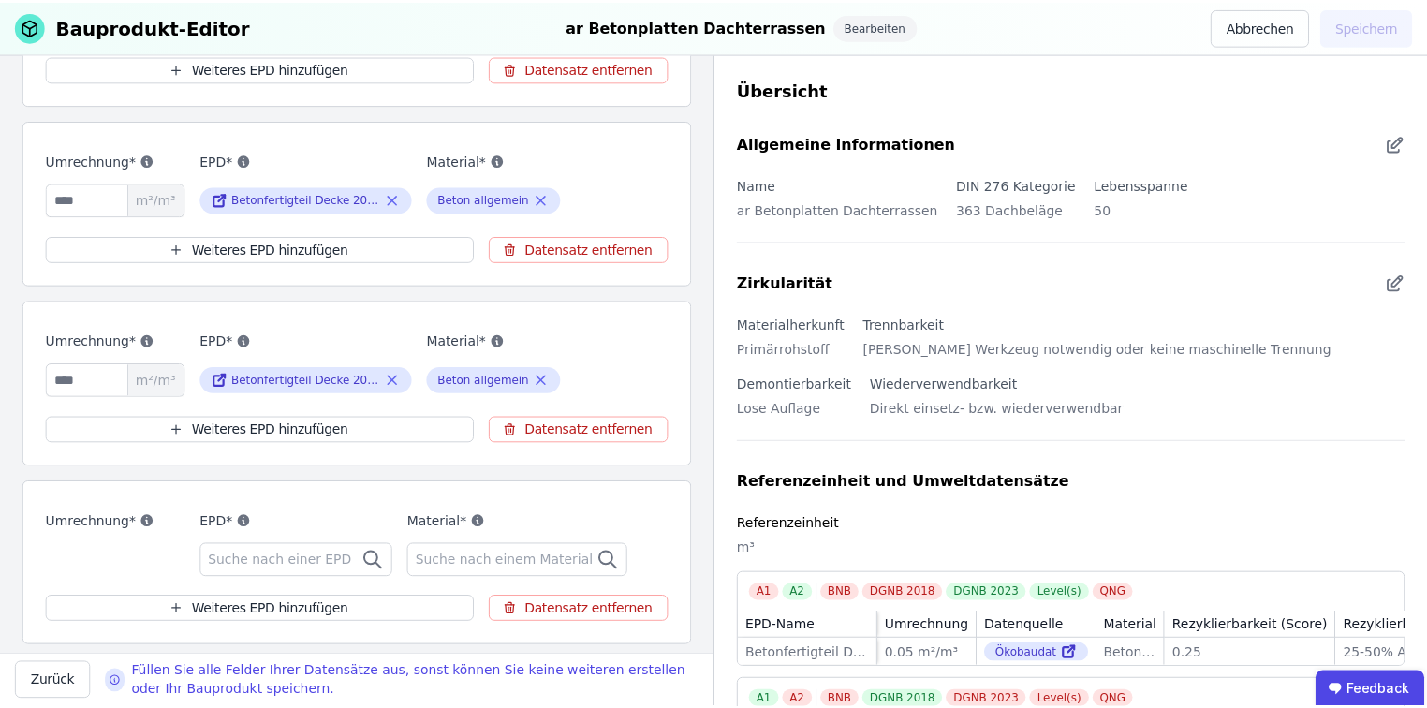
scroll to position [374, 0]
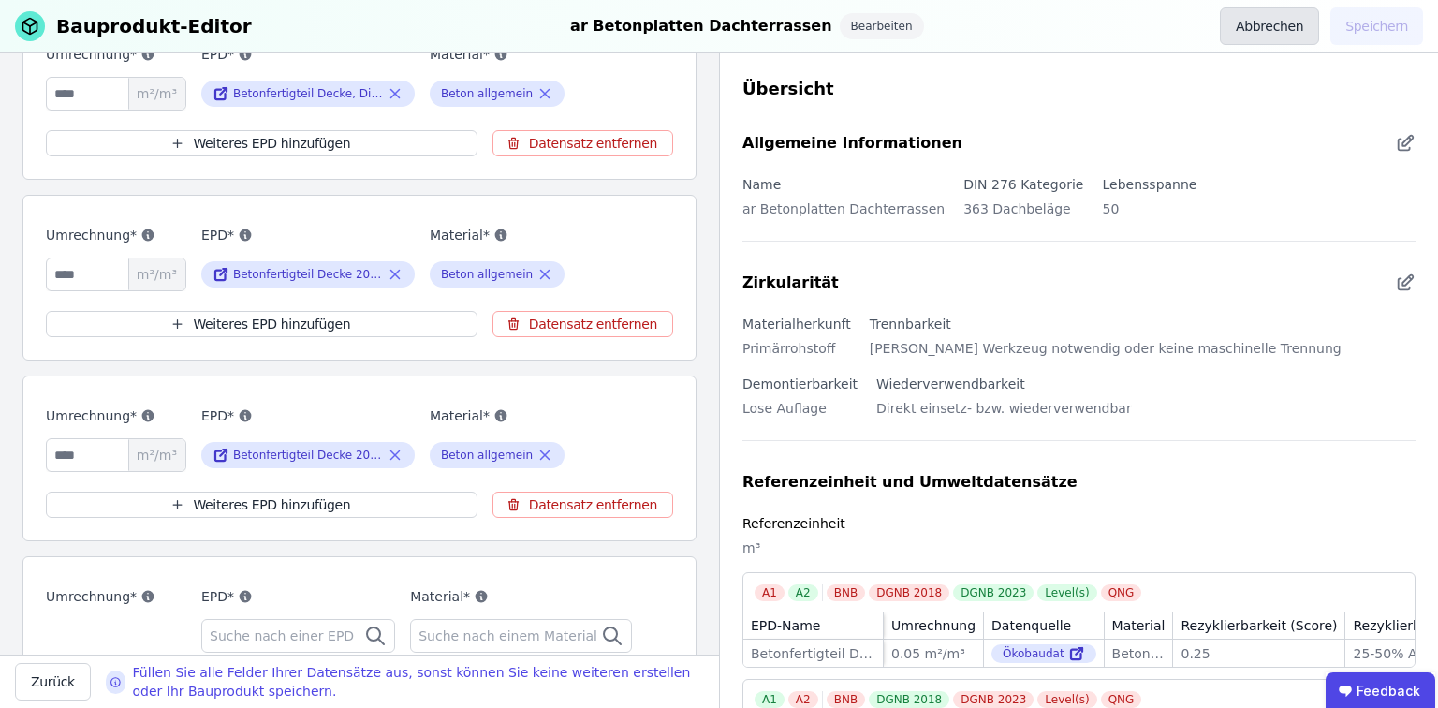
click at [1245, 25] on button "Abbrechen" at bounding box center [1269, 25] width 99 height 37
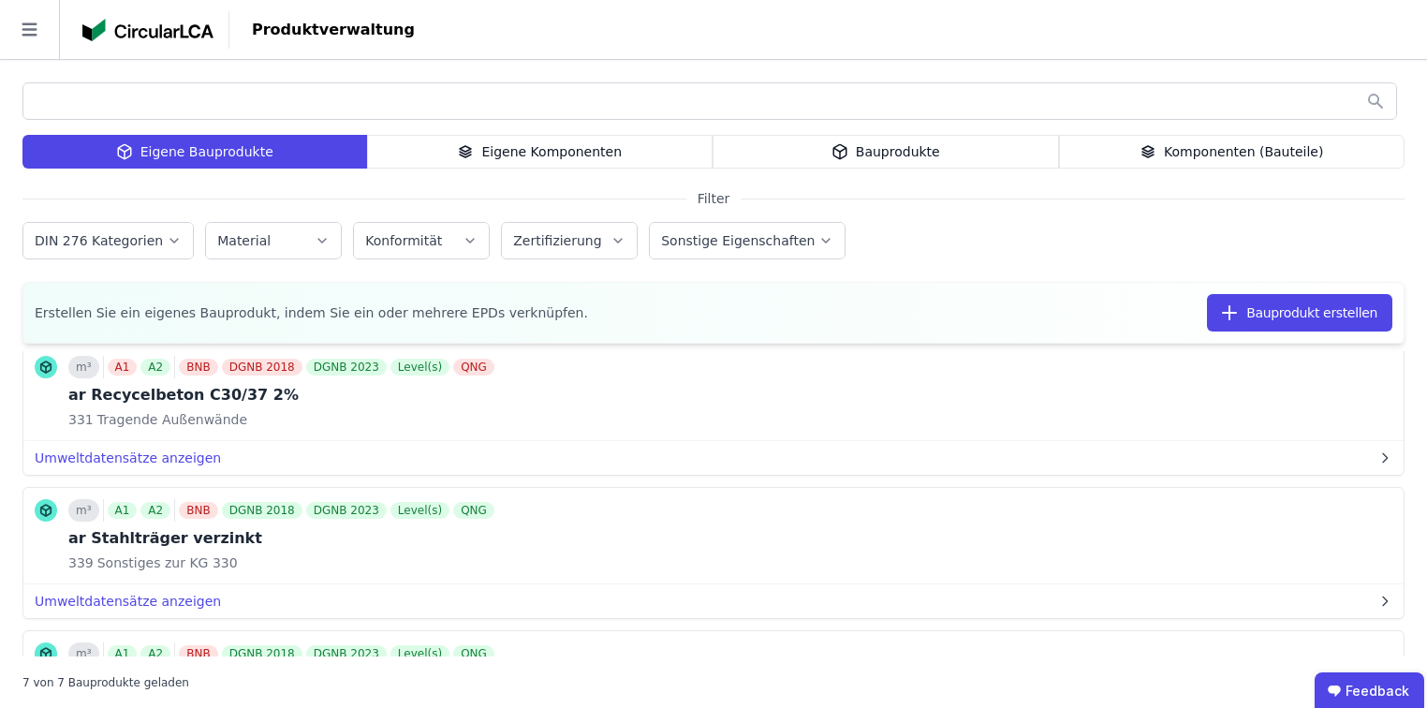
scroll to position [674, 0]
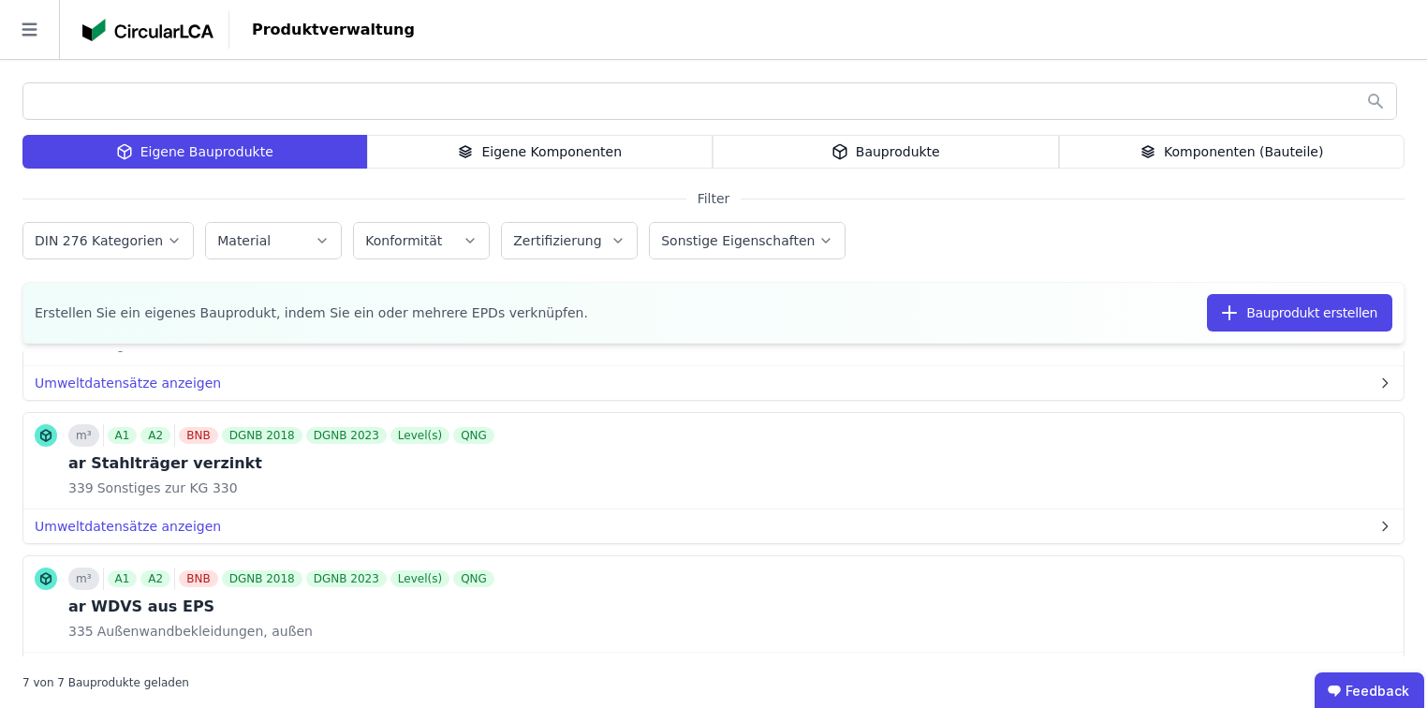
click at [951, 148] on div "Bauprodukte" at bounding box center [885, 152] width 346 height 34
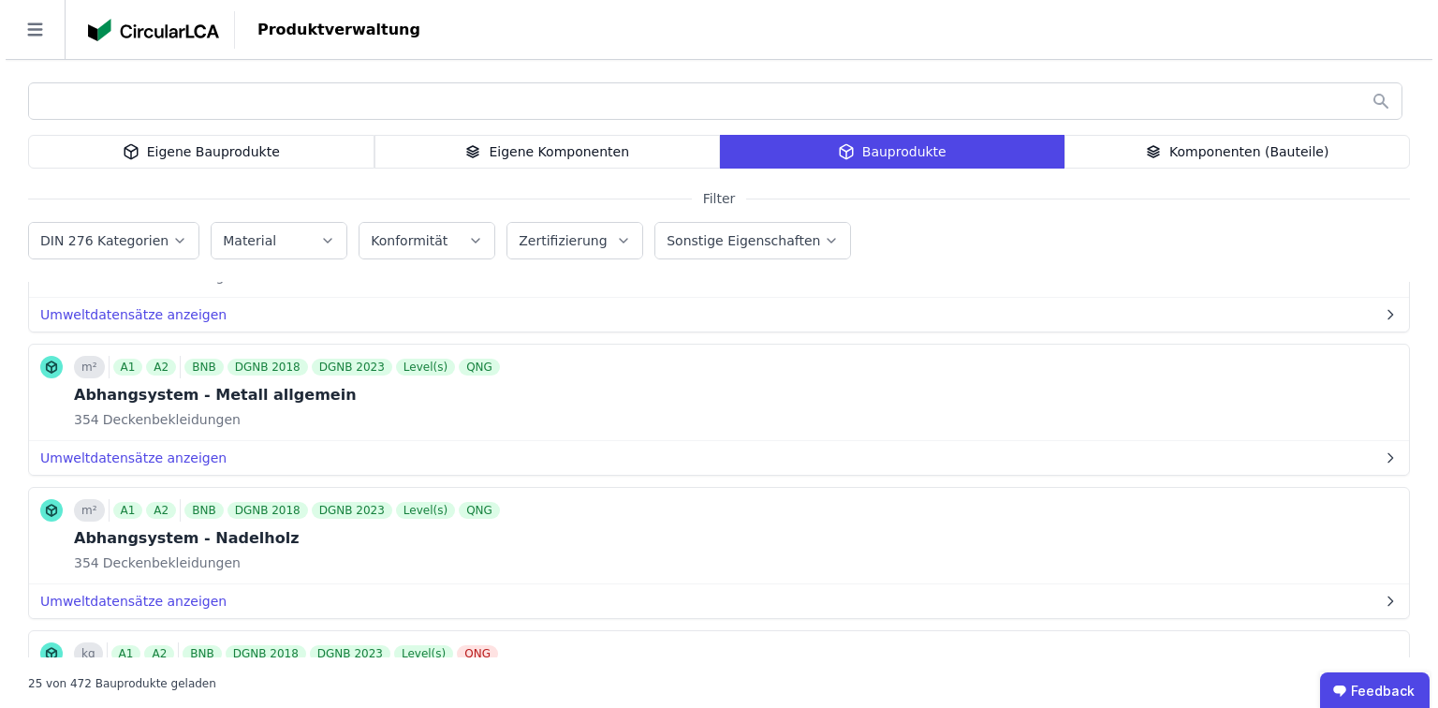
scroll to position [300, 0]
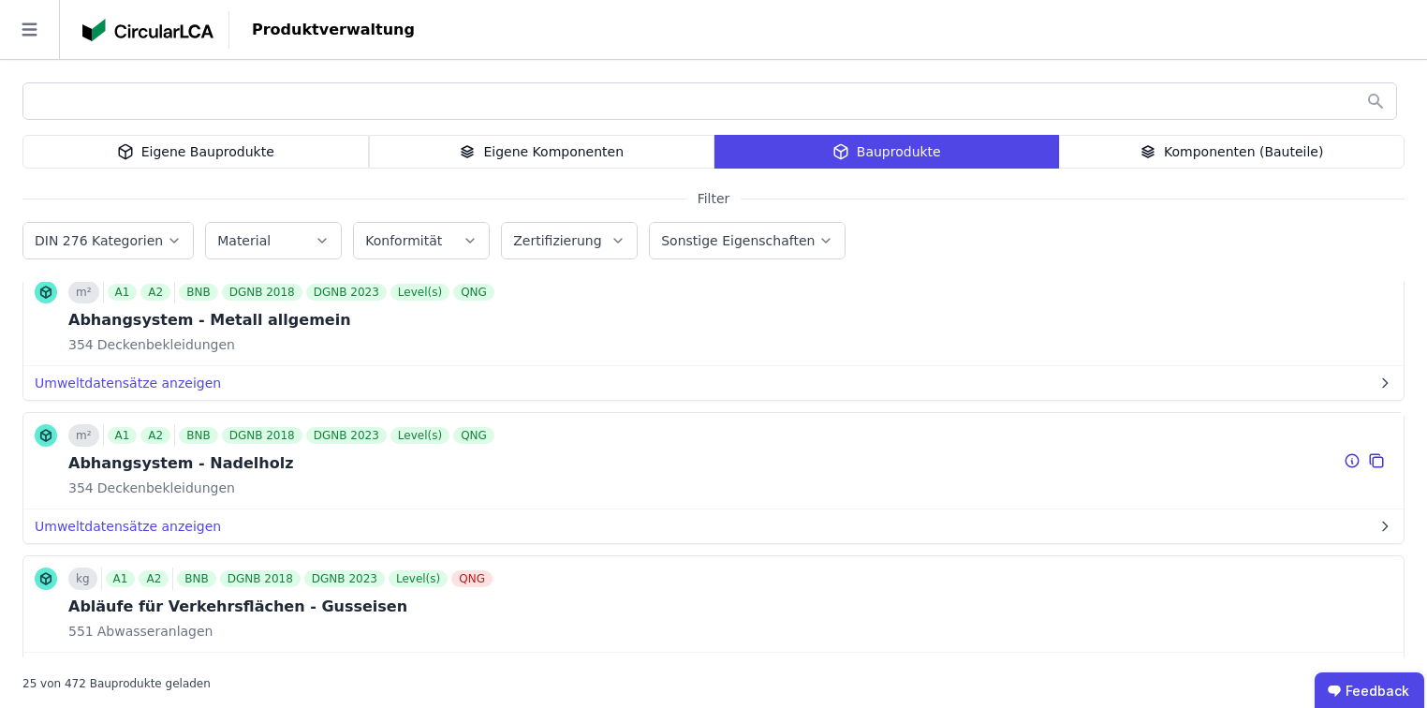
click at [1372, 457] on icon at bounding box center [1377, 462] width 10 height 10
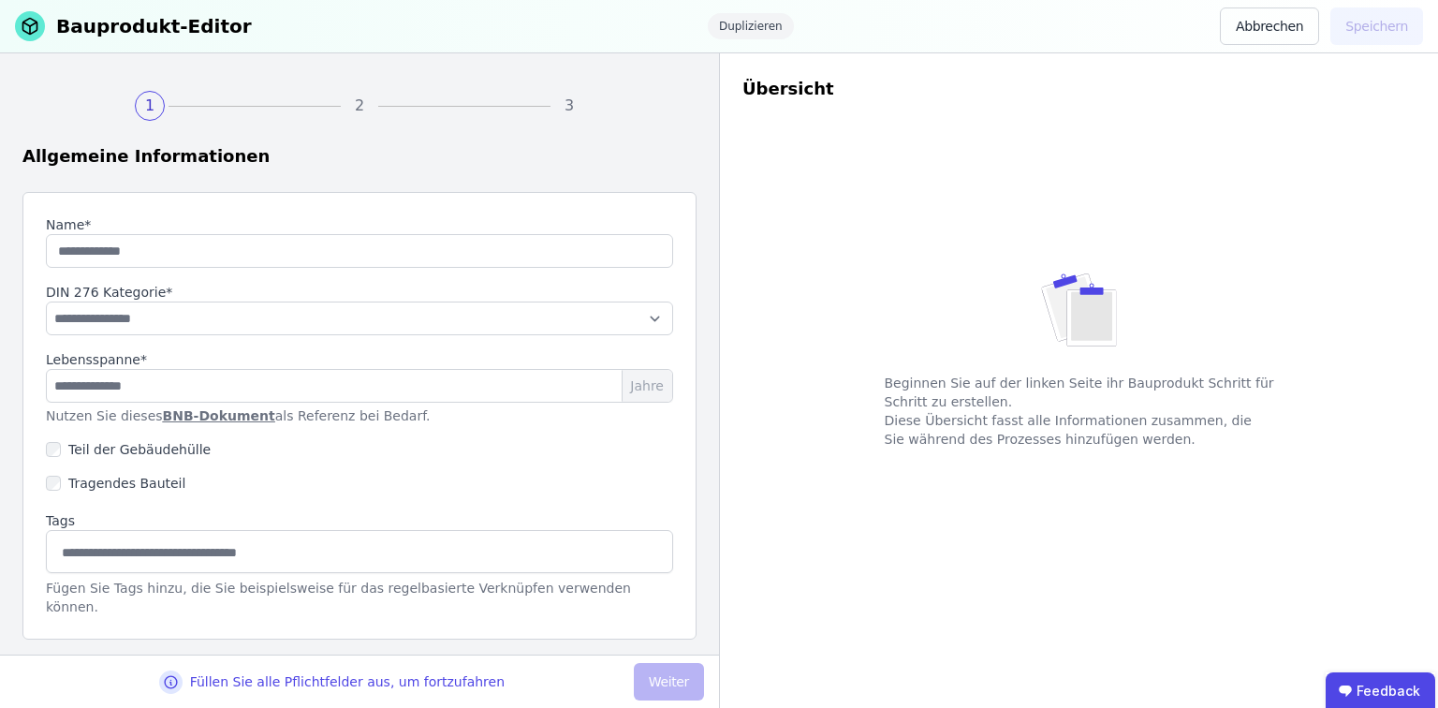
type input "**********"
select select "**********"
type input "**"
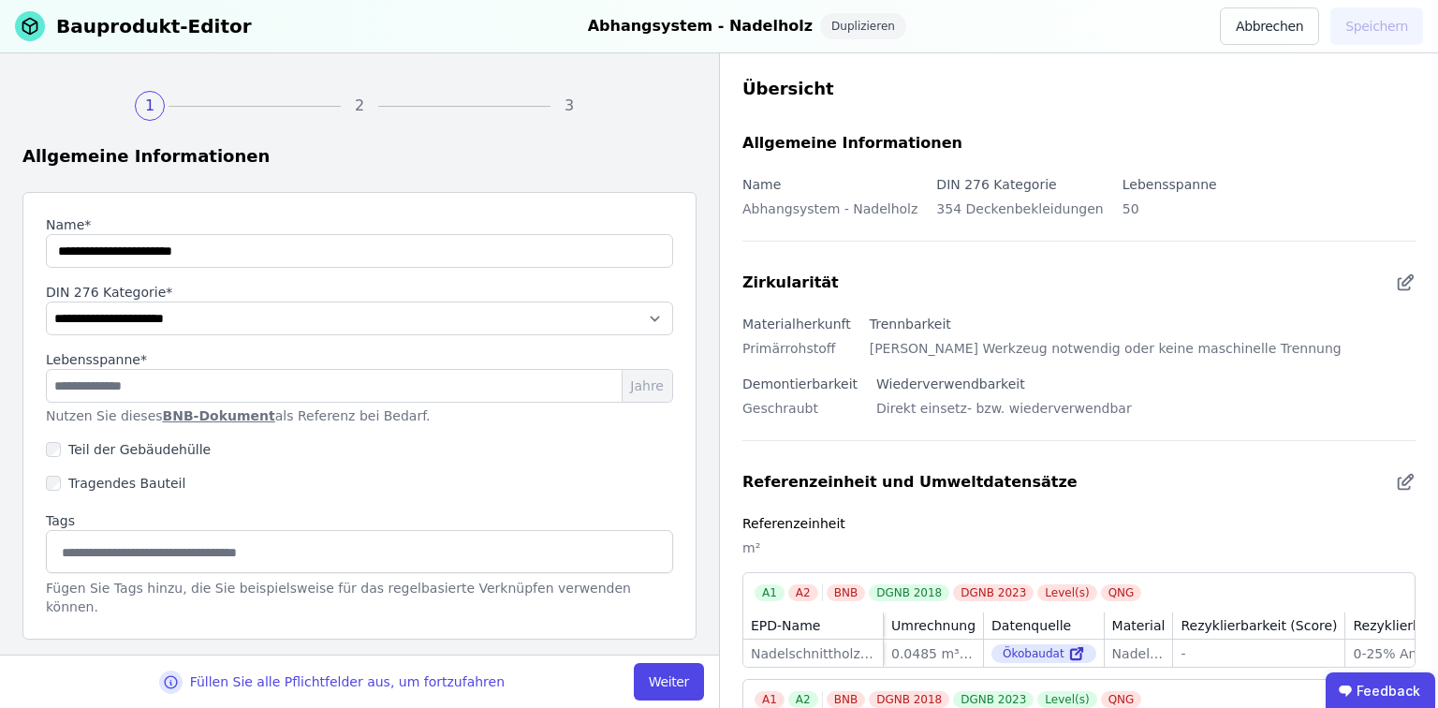
scroll to position [3, 0]
click at [685, 681] on button "Weiter" at bounding box center [669, 681] width 70 height 37
select select "**********"
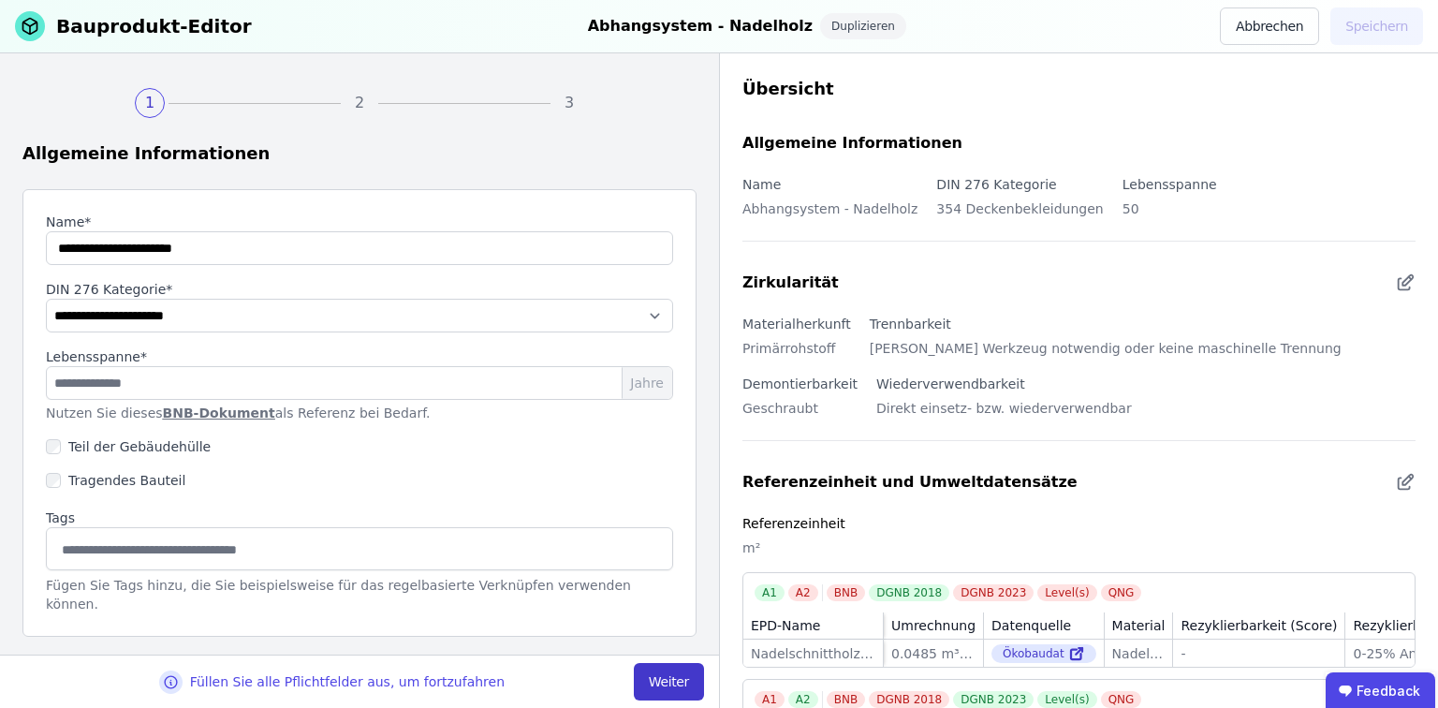
select select "**********"
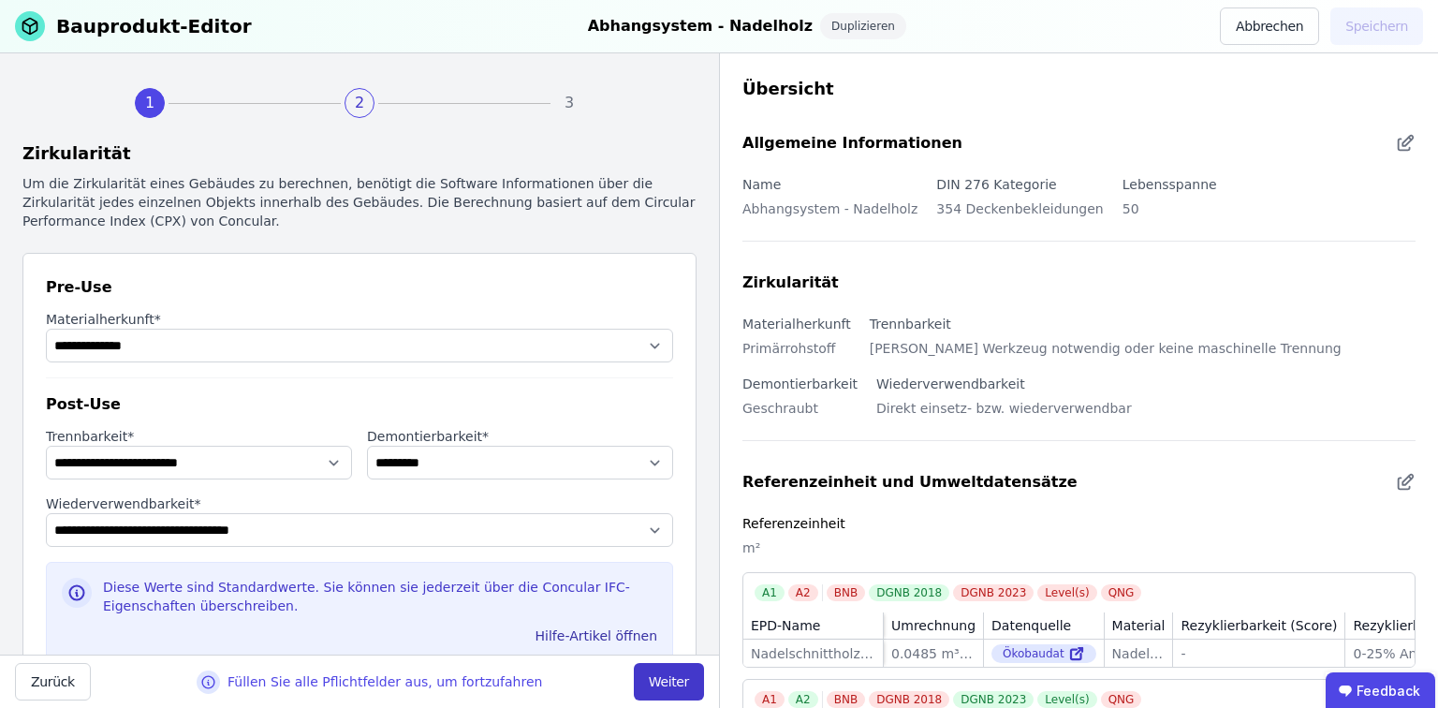
click at [685, 681] on button "Weiter" at bounding box center [669, 681] width 70 height 37
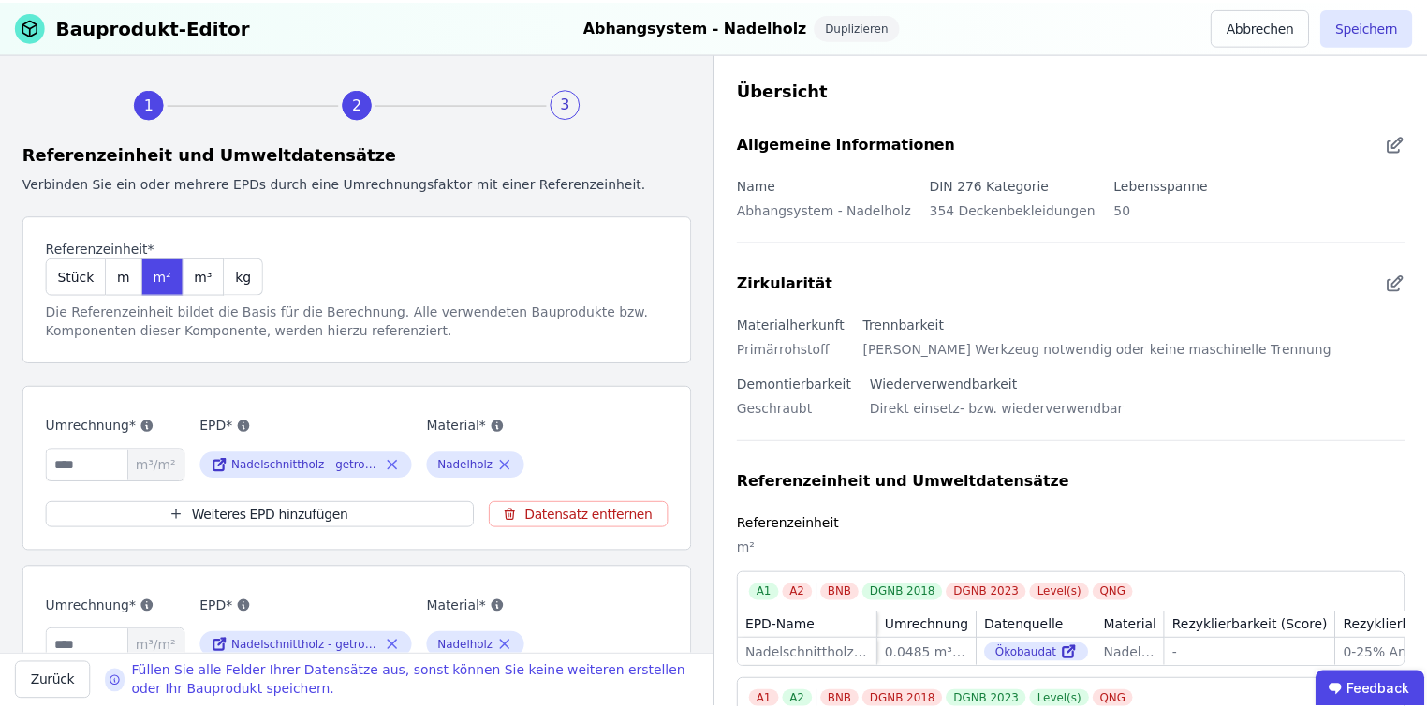
scroll to position [153, 0]
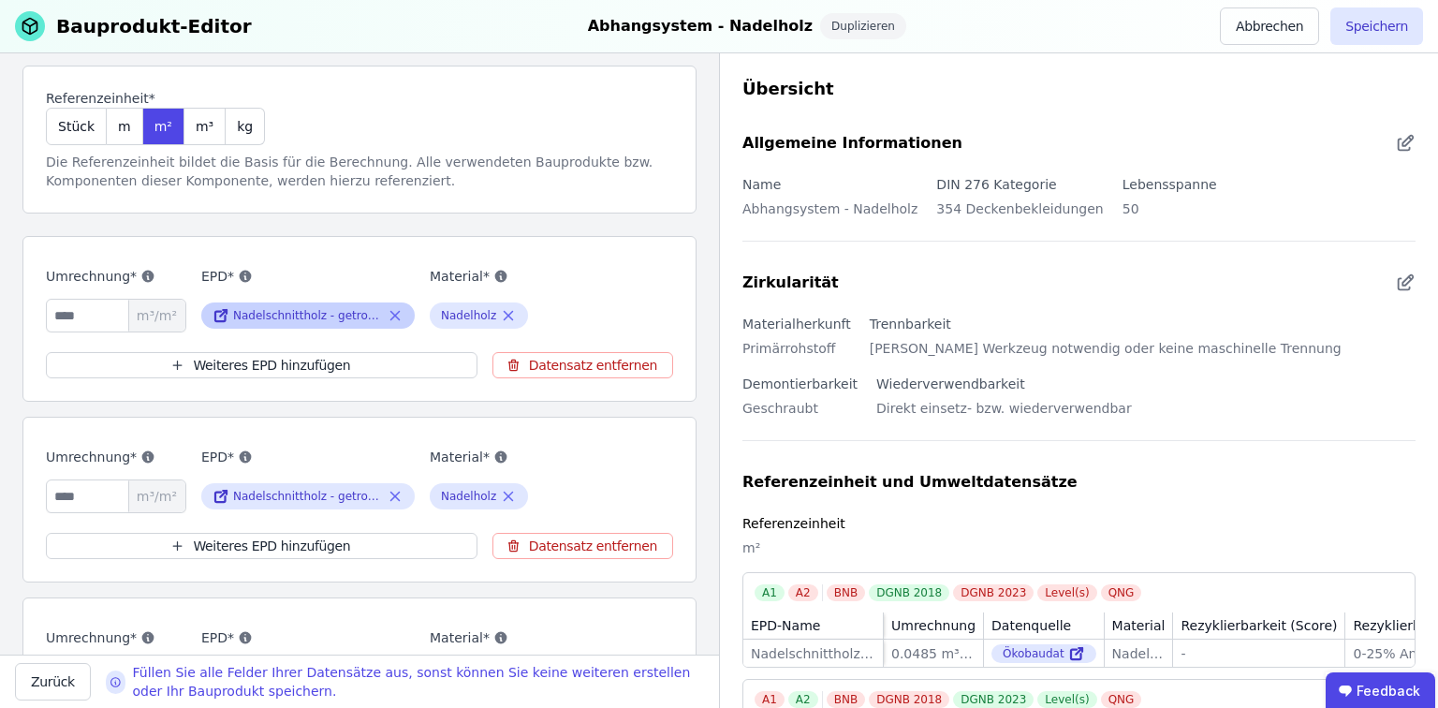
click at [339, 314] on div "Nadelschnittholz - getrocknet (Durchschnitt DE)" at bounding box center [308, 315] width 150 height 15
click at [1297, 26] on button "Abbrechen" at bounding box center [1269, 25] width 99 height 37
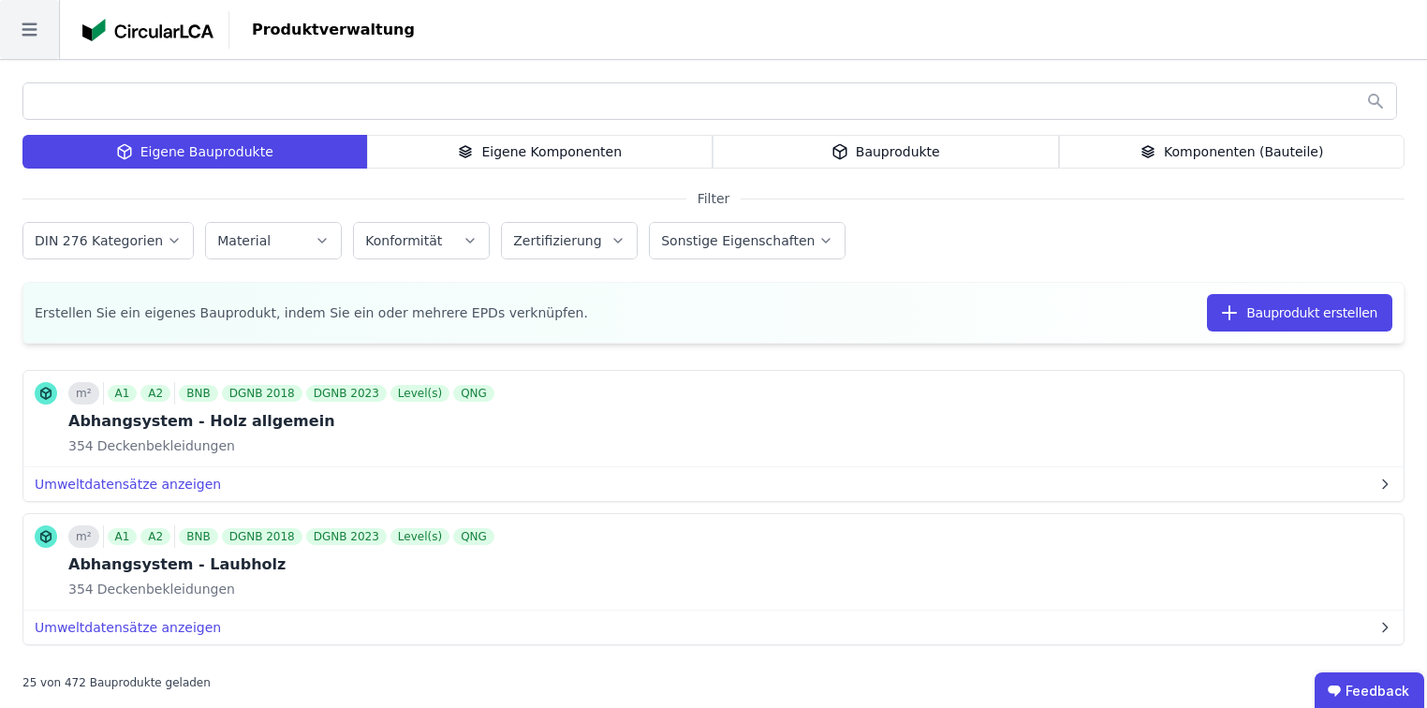
click at [19, 39] on icon at bounding box center [29, 29] width 59 height 59
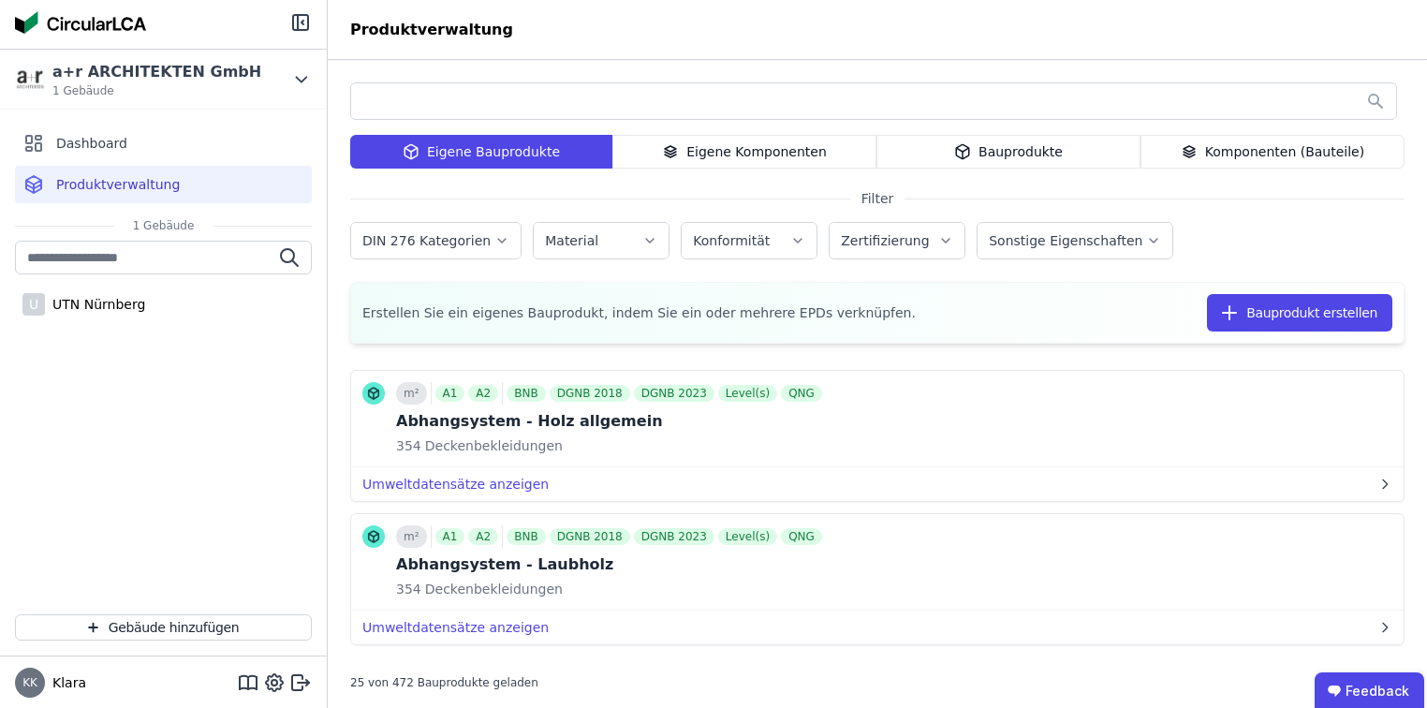
click at [79, 323] on div "U UTN Nürnberg" at bounding box center [163, 283] width 297 height 84
click at [78, 315] on div "U UTN Nürnberg" at bounding box center [163, 303] width 297 height 37
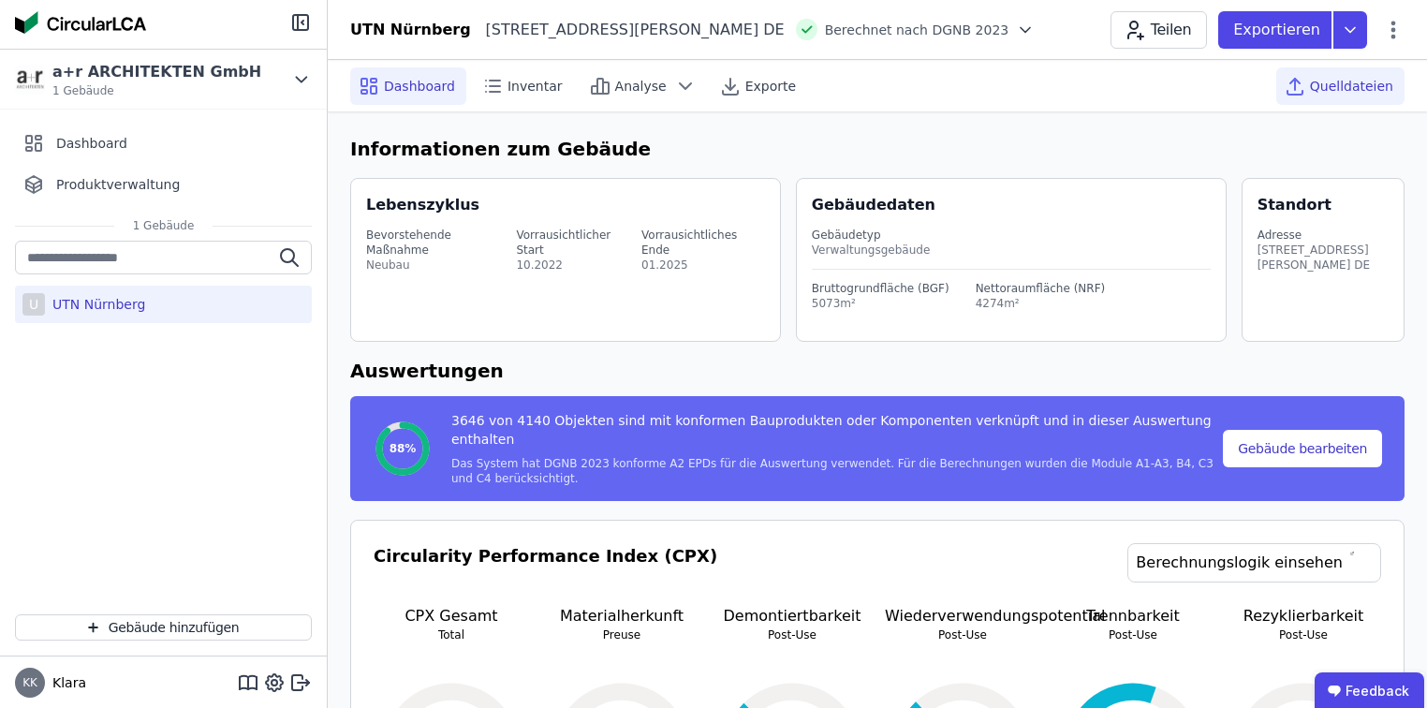
click at [1338, 89] on span "Quelldateien" at bounding box center [1351, 86] width 83 height 19
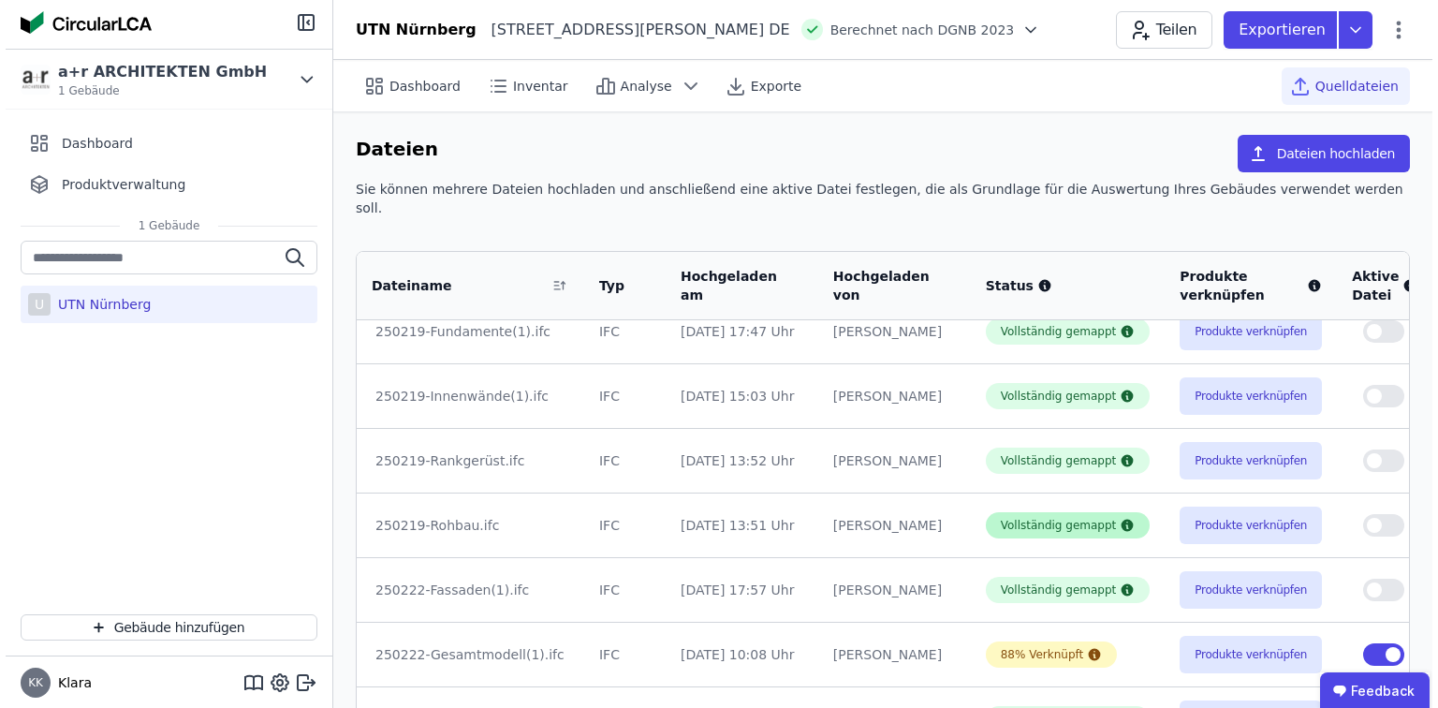
scroll to position [239, 0]
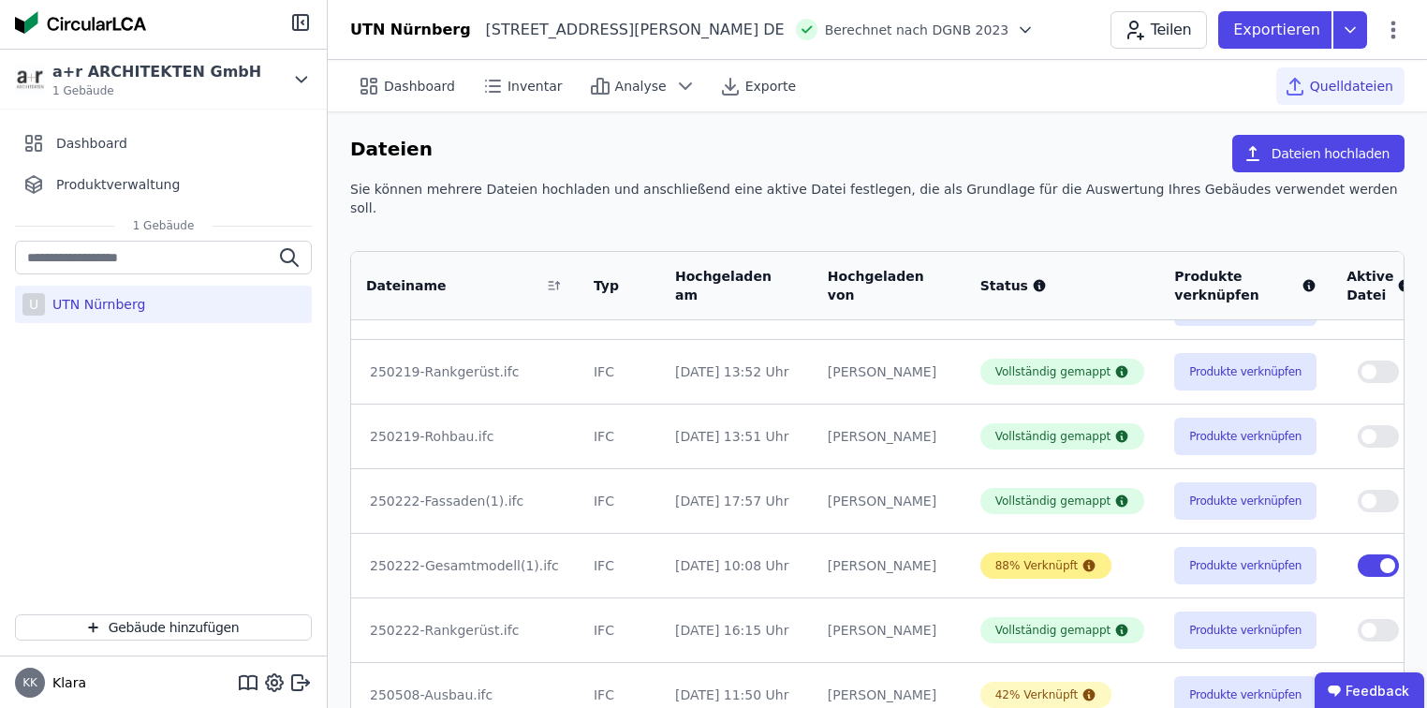
click at [995, 558] on div "88% Verknüpft" at bounding box center [1036, 565] width 83 height 15
click at [525, 88] on span "Inventar" at bounding box center [534, 86] width 55 height 19
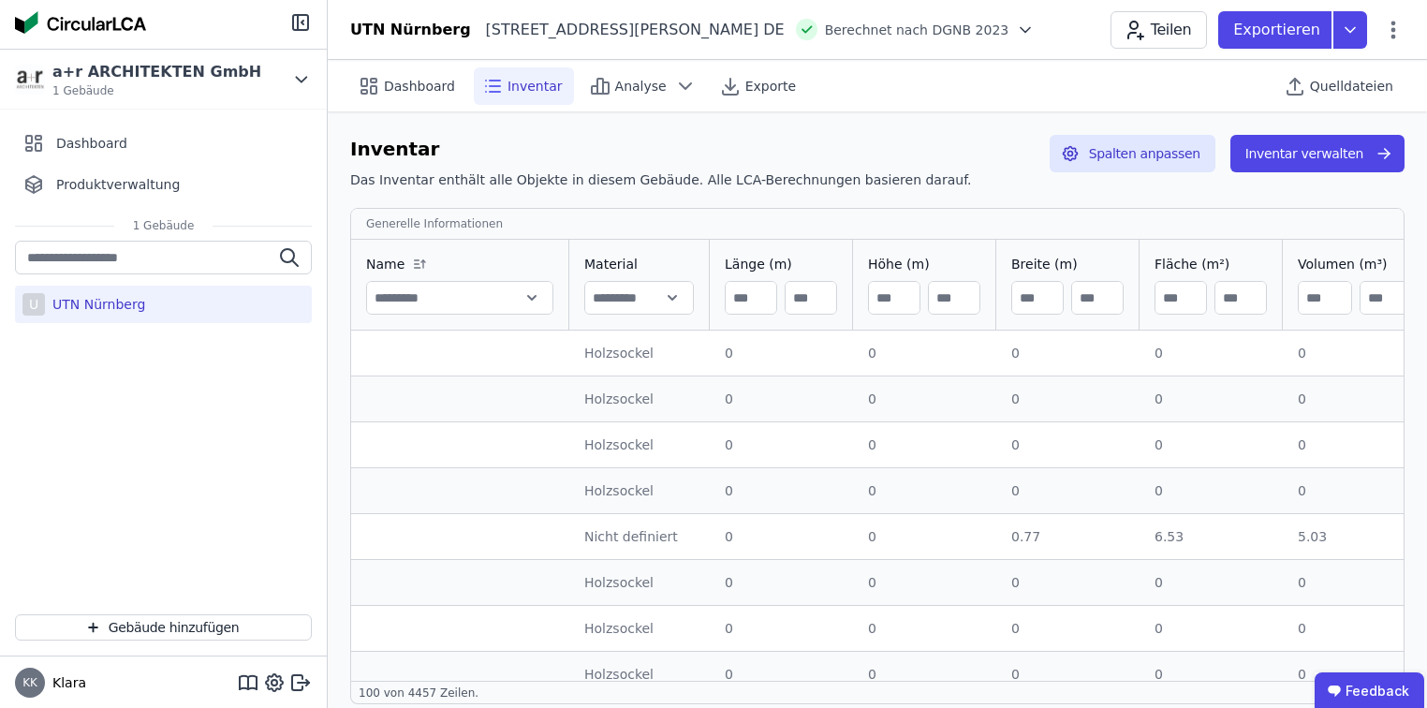
drag, startPoint x: 880, startPoint y: 704, endPoint x: 935, endPoint y: 695, distance: 55.9
click at [935, 681] on div "Inventar Das Inventar enthält alle Objekte in diesem Gebäude. Alle LCA-Berechnu…" at bounding box center [877, 419] width 1099 height 614
click at [1187, 149] on button "Spalten anpassen" at bounding box center [1132, 153] width 166 height 37
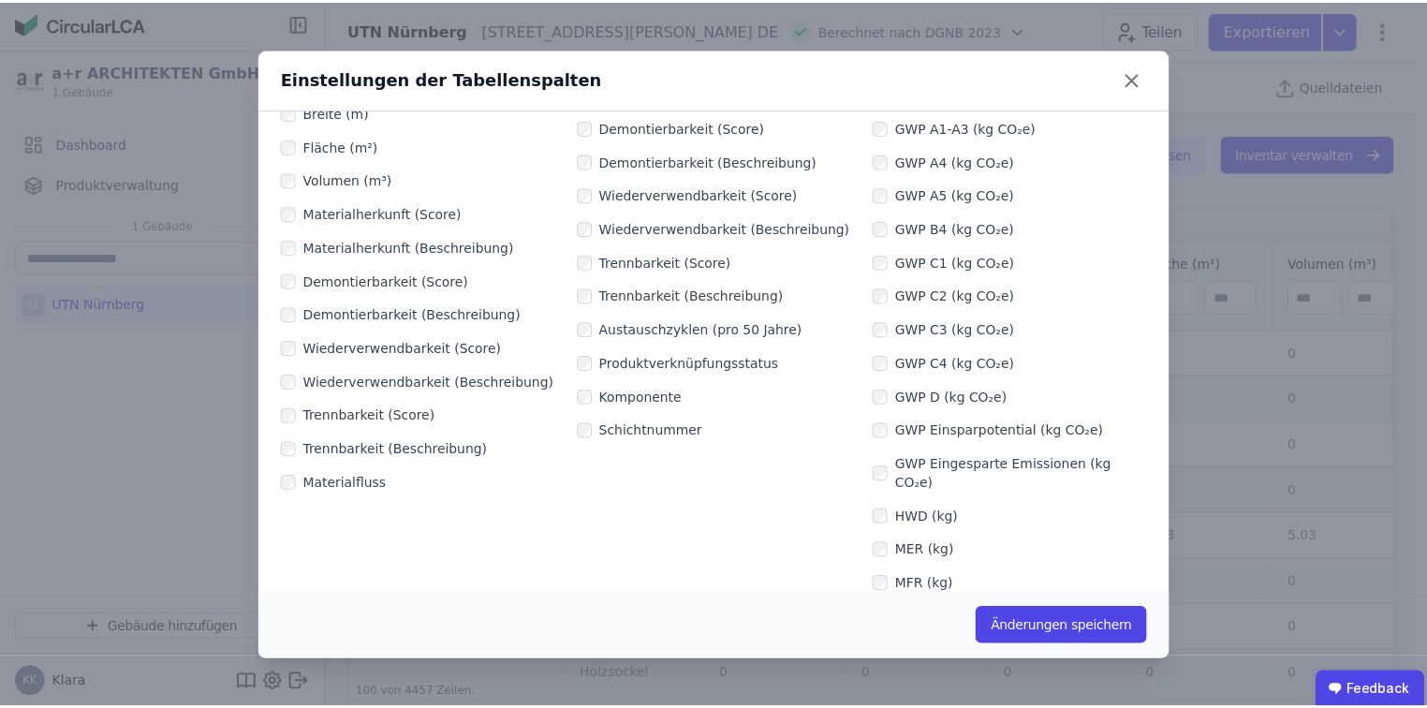
scroll to position [374, 0]
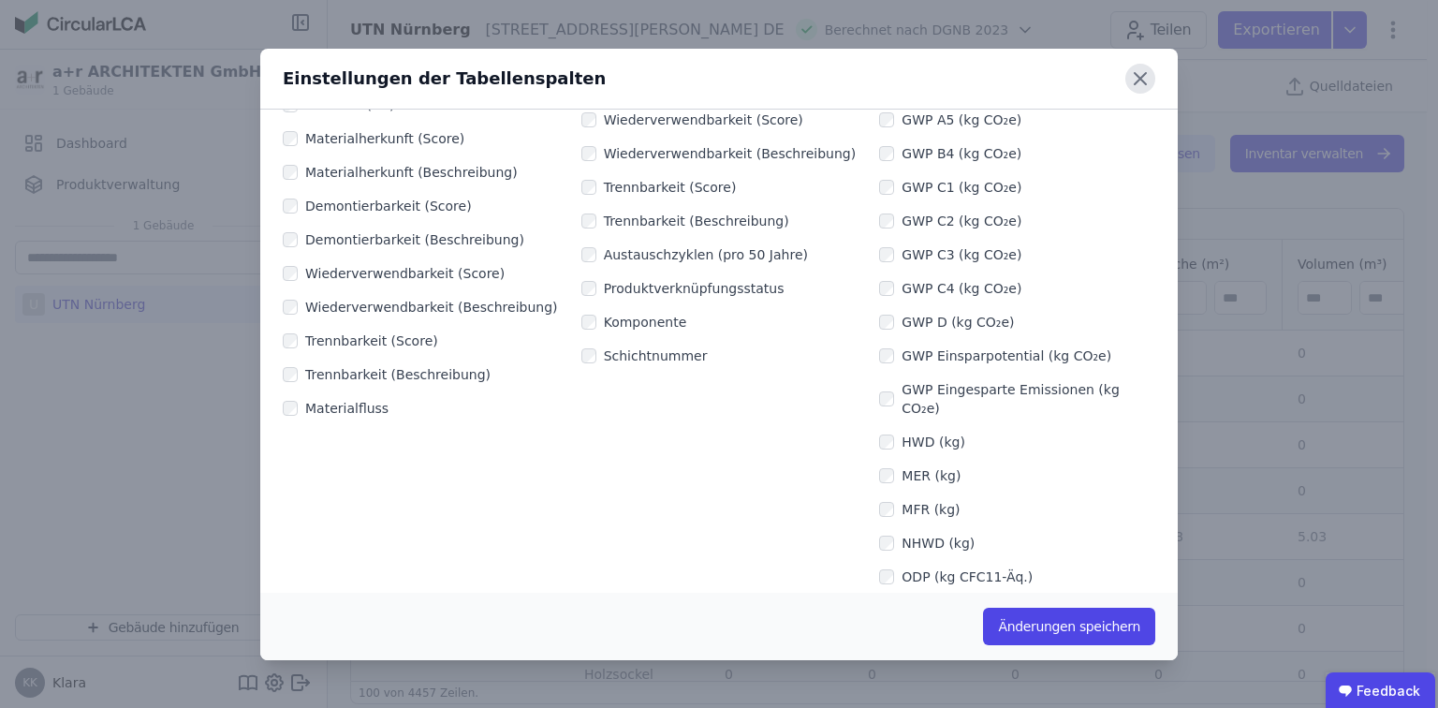
click at [1146, 86] on icon at bounding box center [1140, 79] width 30 height 30
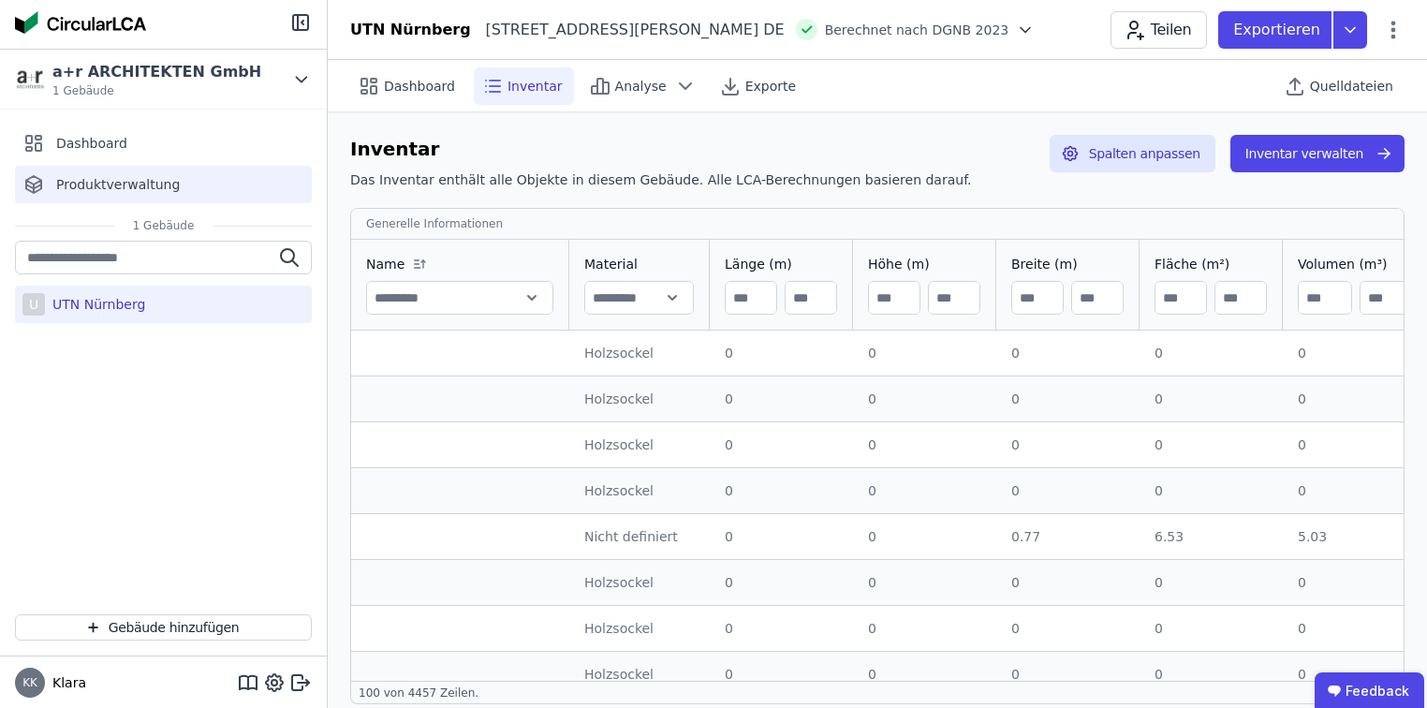
click at [63, 170] on div "Produktverwaltung" at bounding box center [163, 184] width 297 height 37
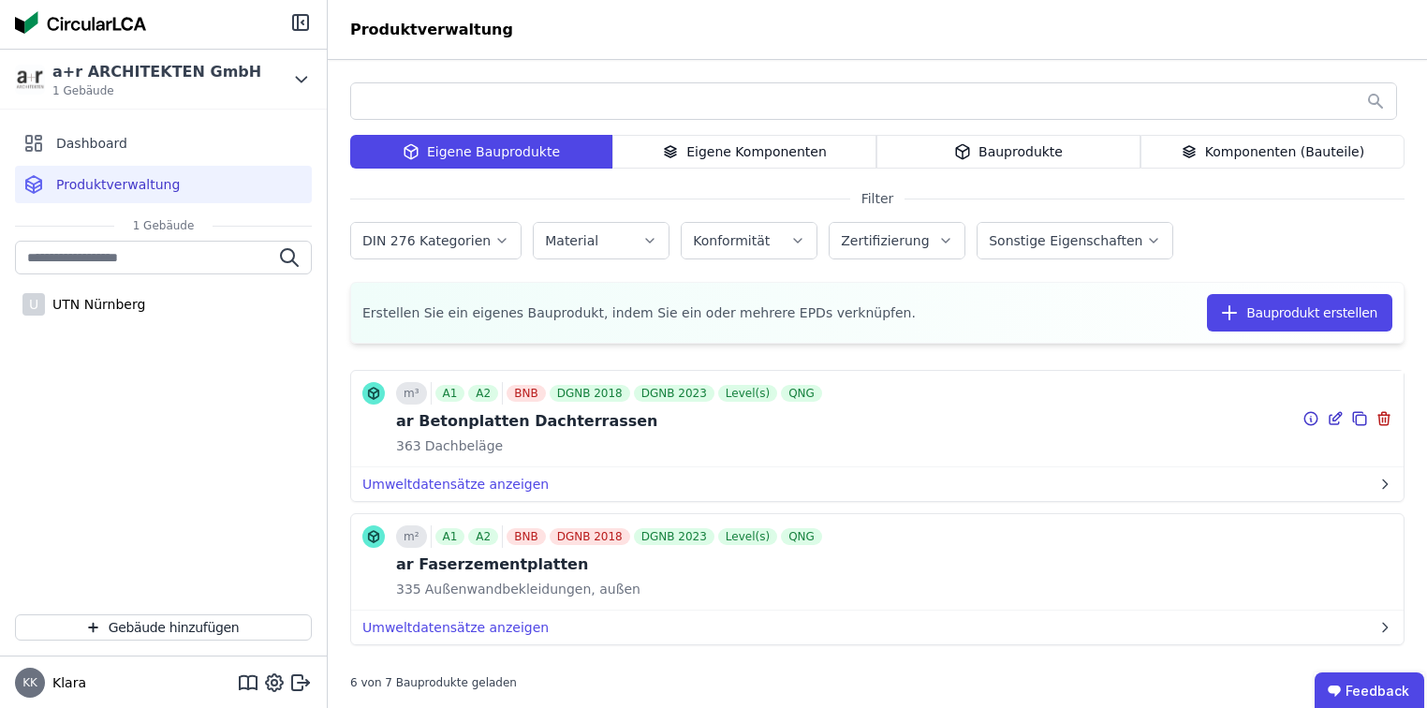
click at [1327, 423] on icon at bounding box center [1334, 418] width 17 height 22
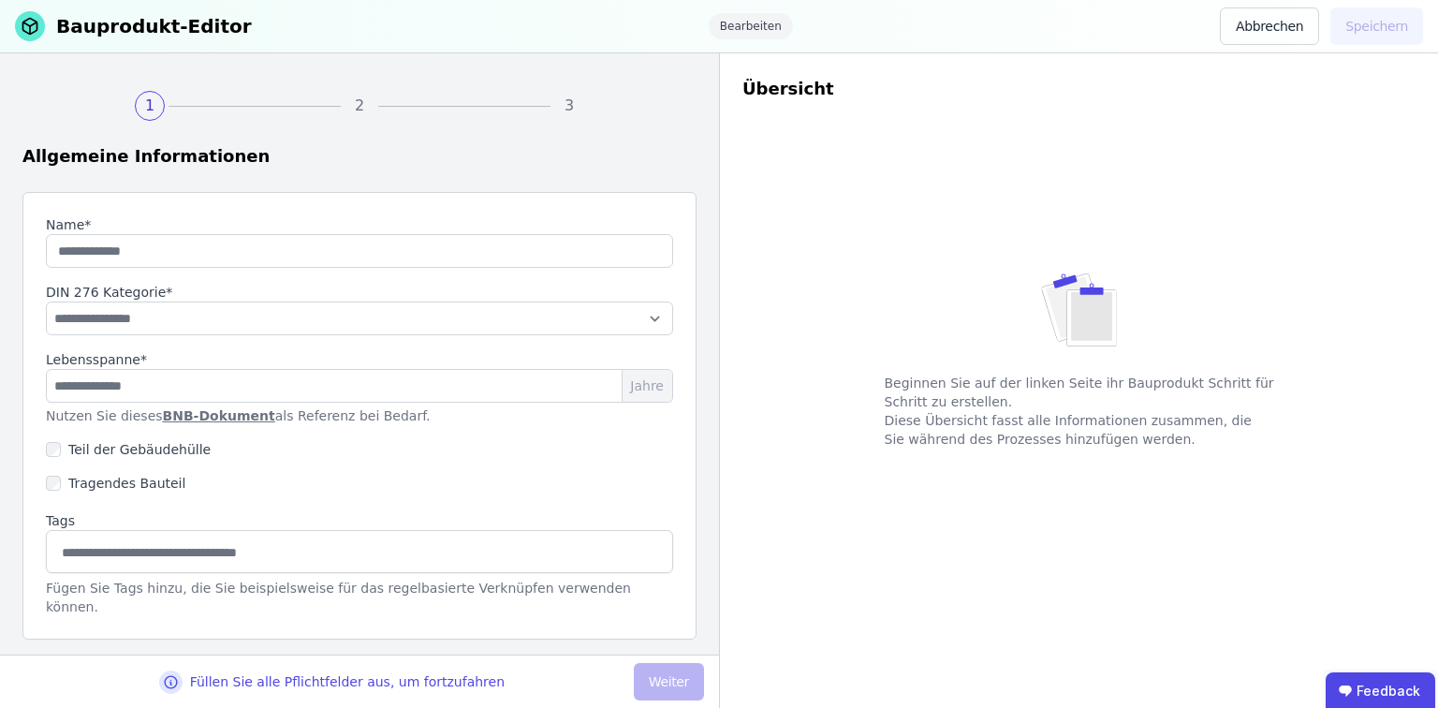
type input "**********"
select select "**********"
type input "**"
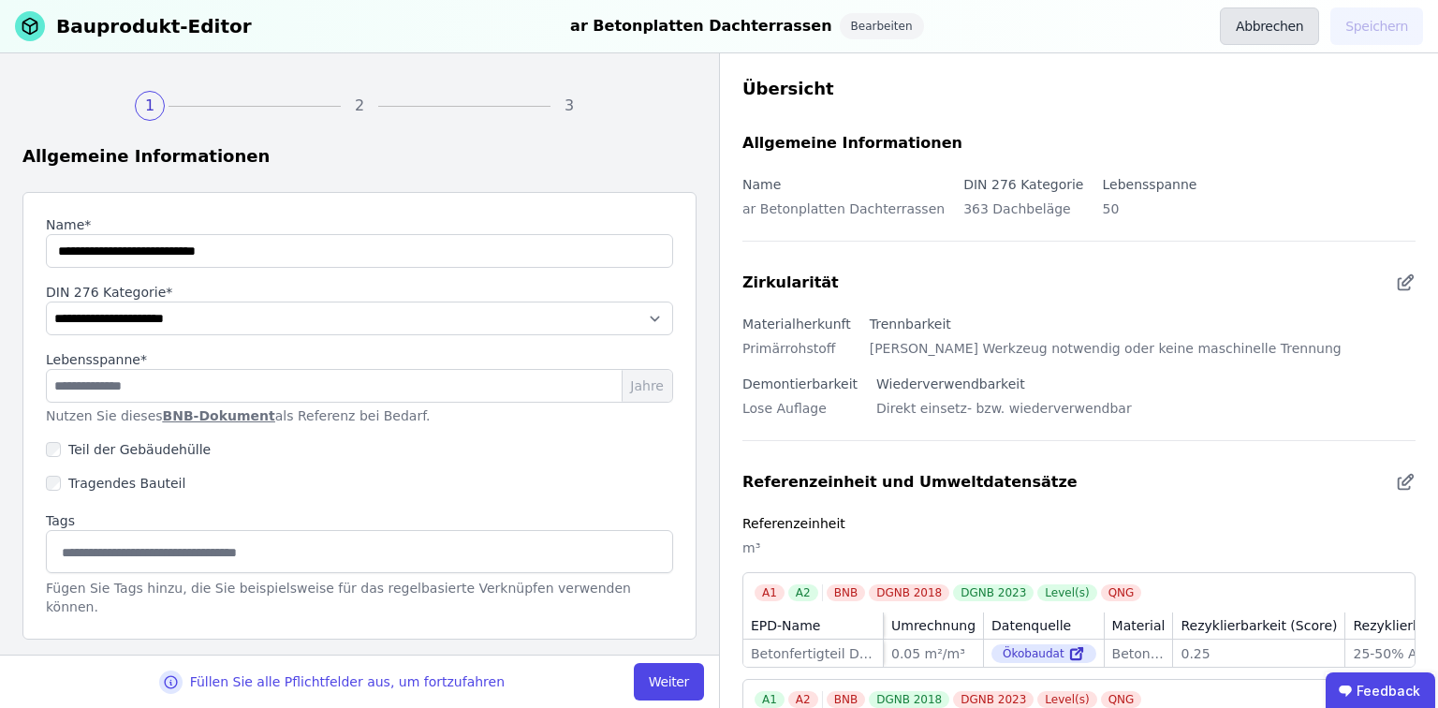
click at [1244, 34] on button "Abbrechen" at bounding box center [1269, 25] width 99 height 37
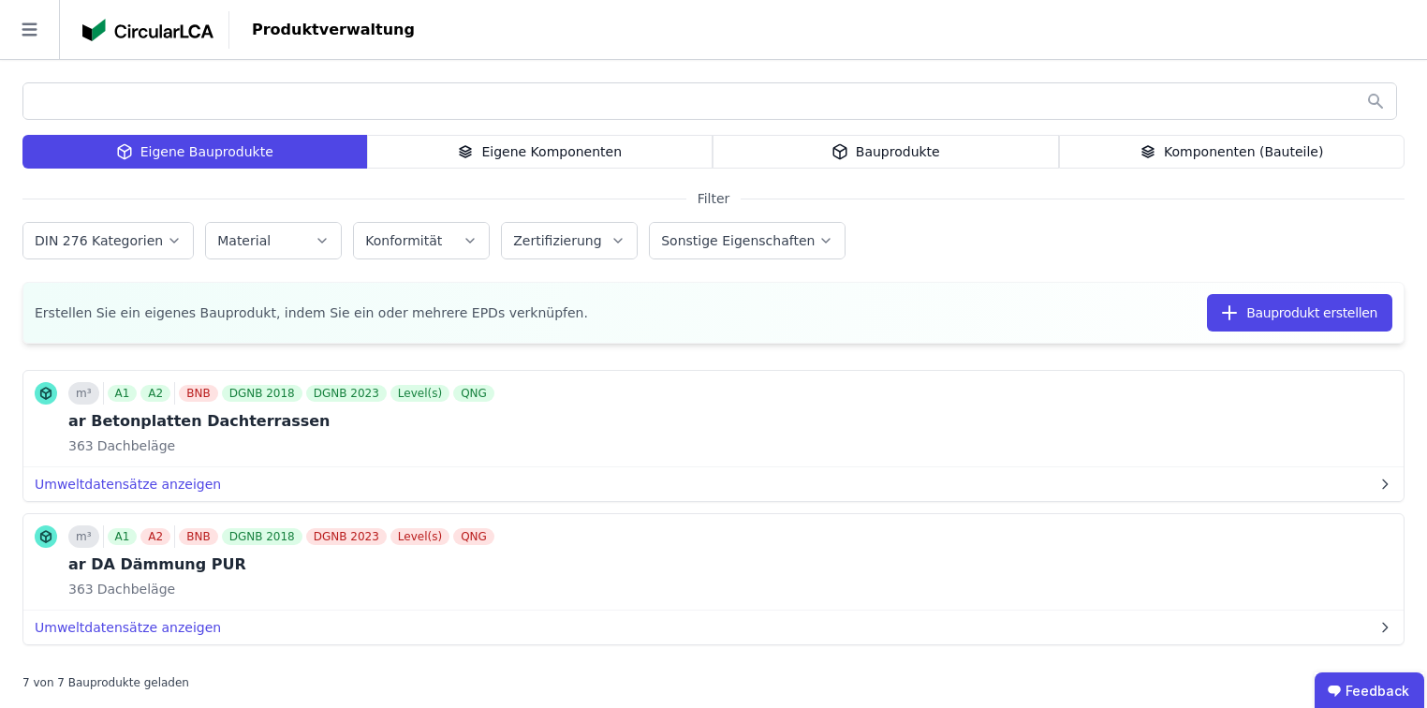
click at [524, 163] on div "Eigene Komponenten" at bounding box center [540, 152] width 346 height 34
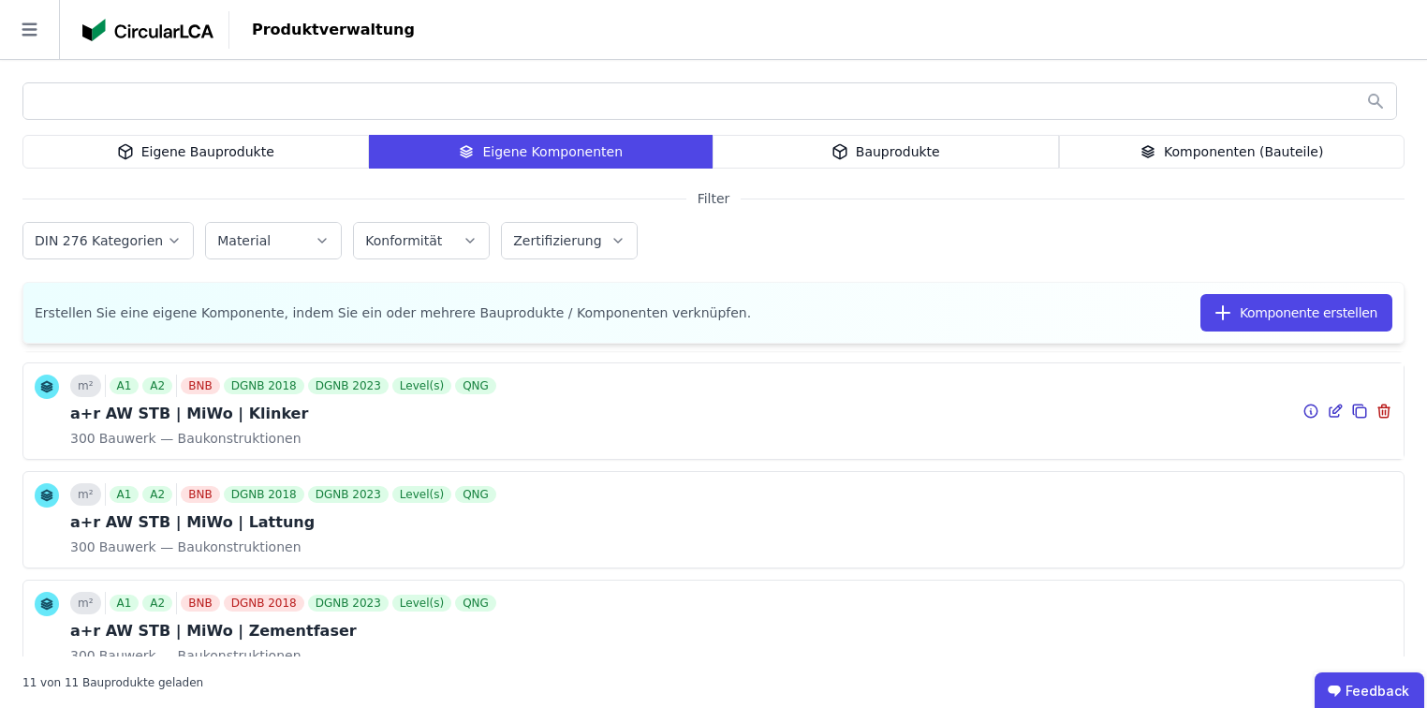
scroll to position [674, 0]
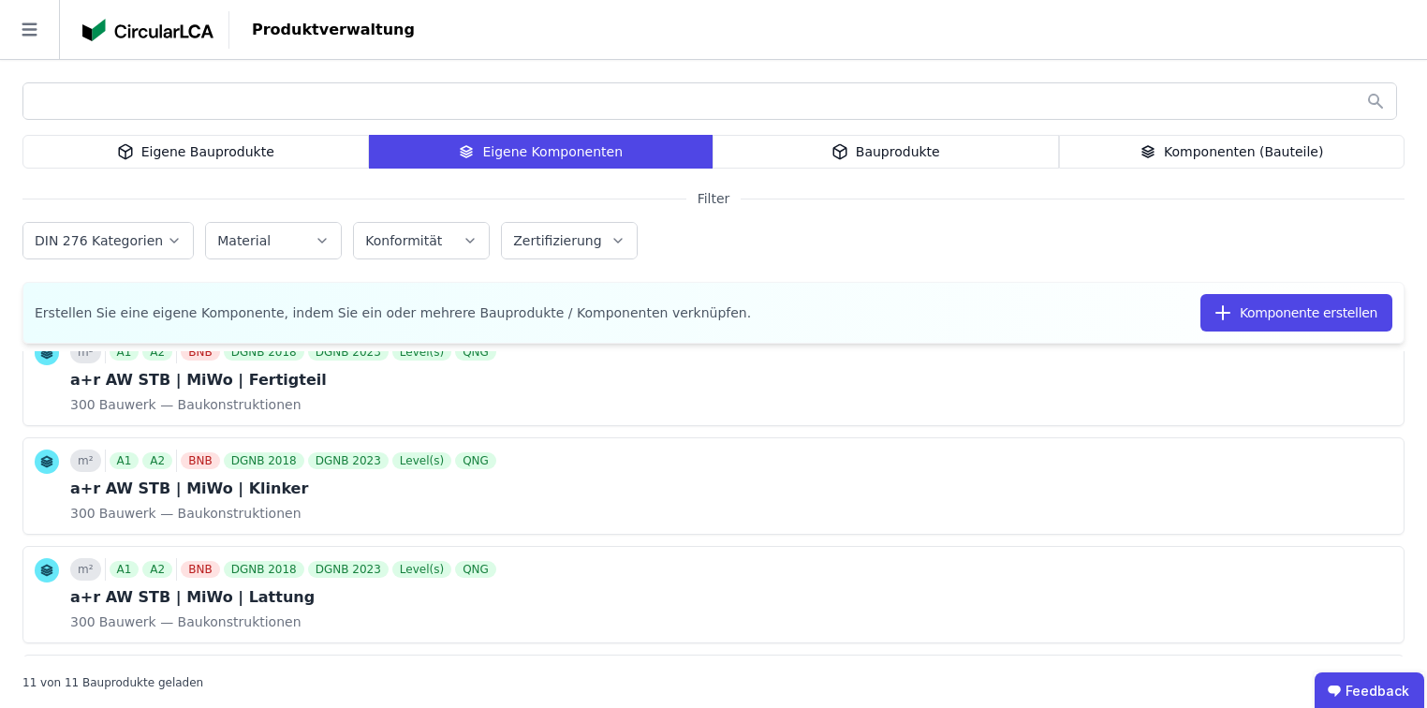
click at [282, 150] on div "Eigene Bauprodukte" at bounding box center [195, 152] width 346 height 34
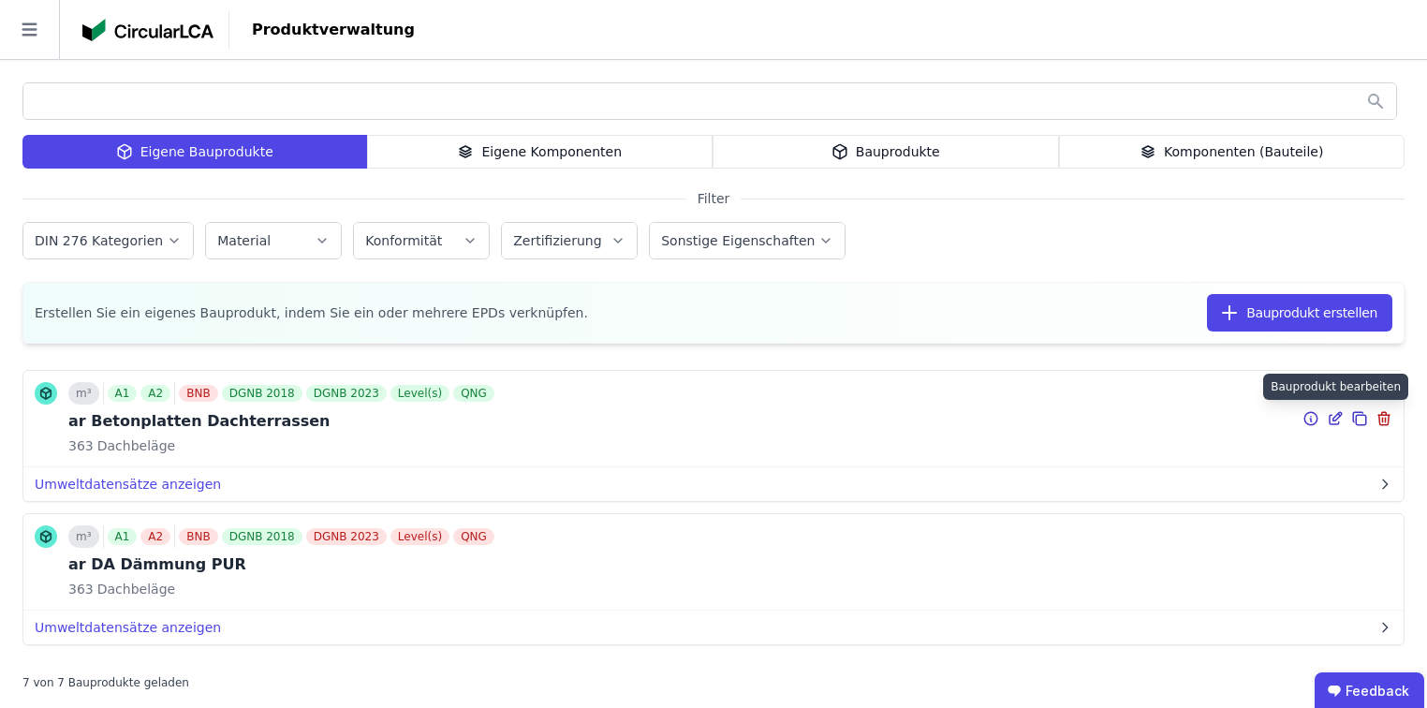
click at [1326, 421] on icon at bounding box center [1334, 418] width 17 height 22
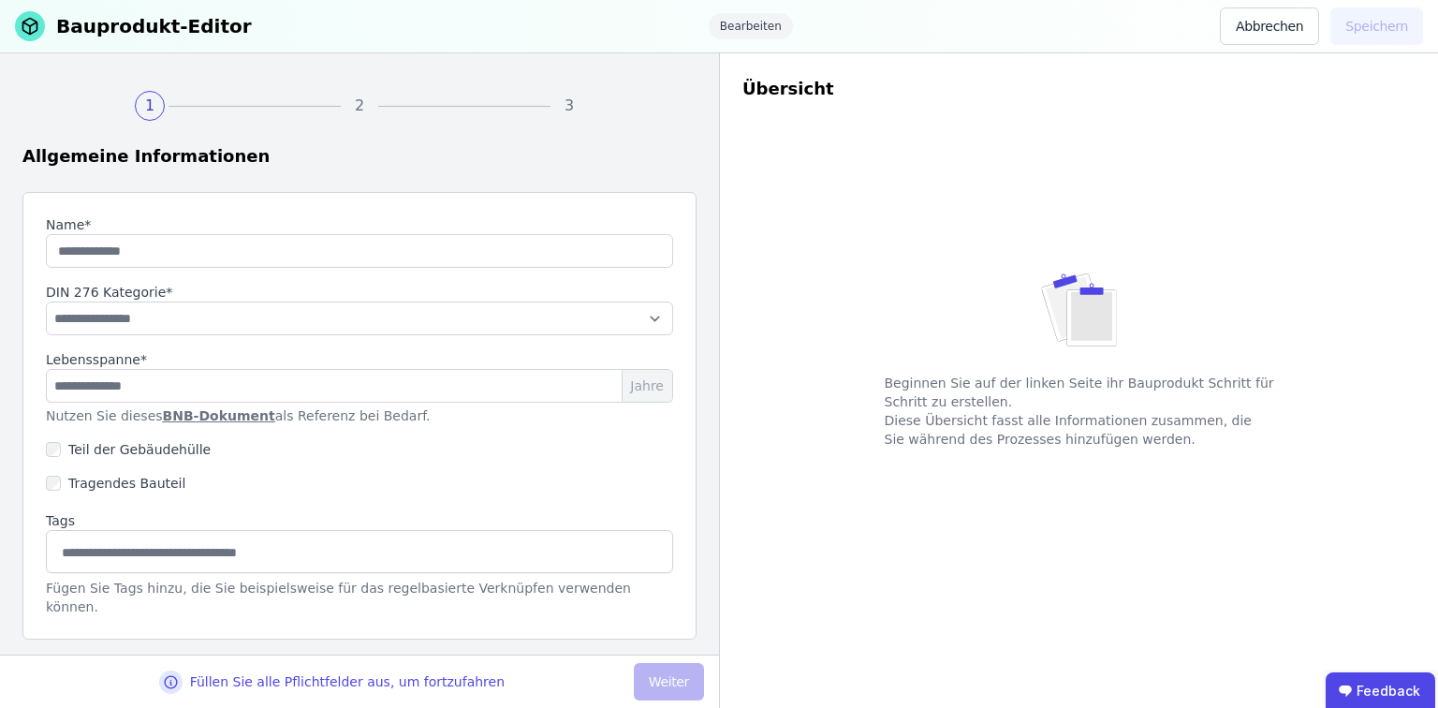
type input "**********"
select select "**********"
type input "**"
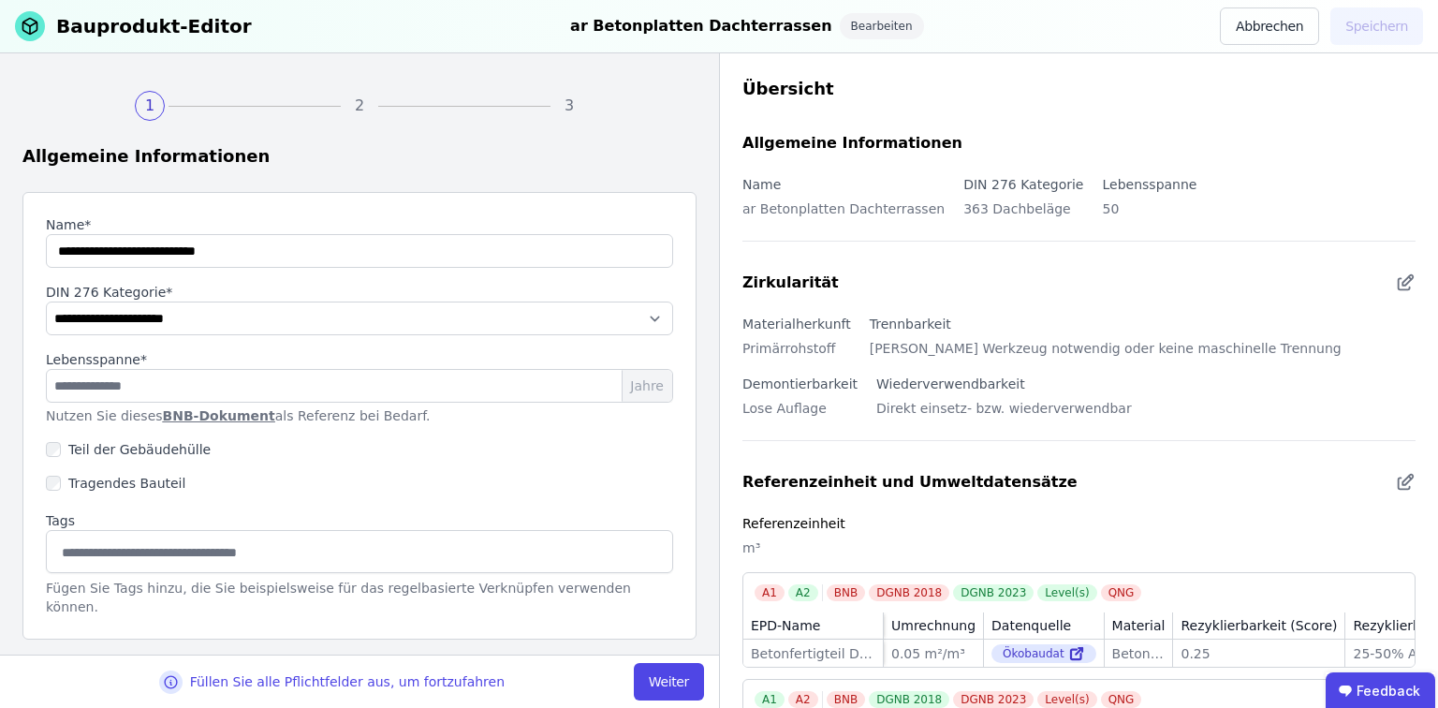
click at [200, 417] on link "BNB-Dokument" at bounding box center [219, 415] width 112 height 15
click at [1309, 21] on button "Abbrechen" at bounding box center [1269, 25] width 99 height 37
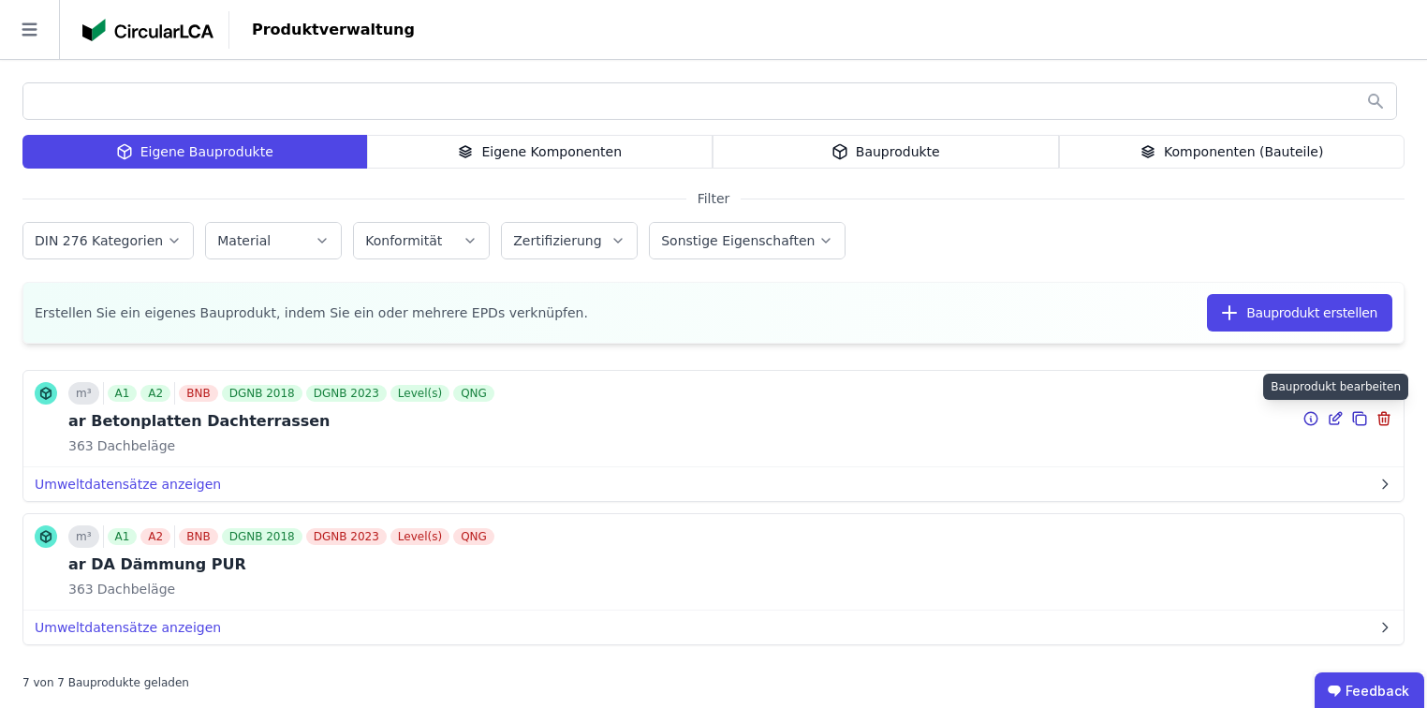
click at [1333, 419] on icon at bounding box center [1337, 416] width 8 height 8
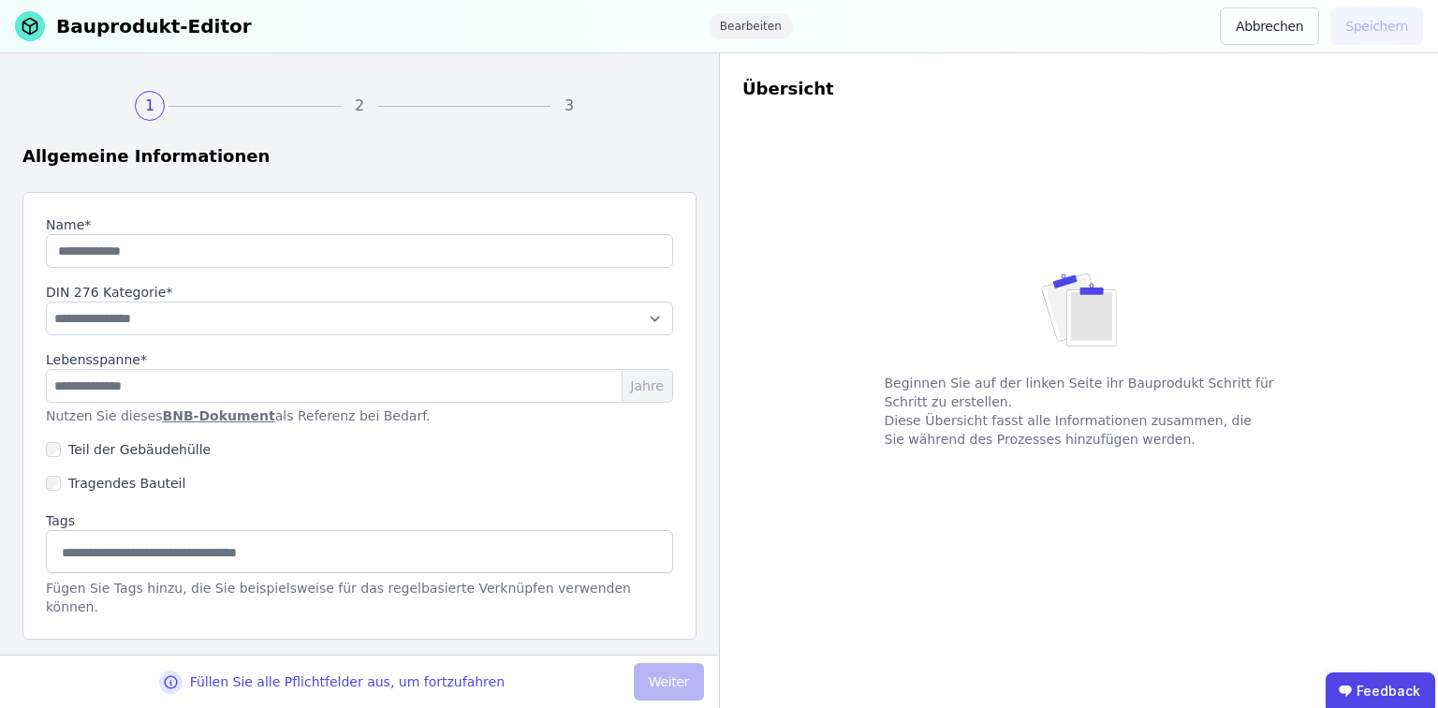
type input "**********"
select select "**********"
type input "**"
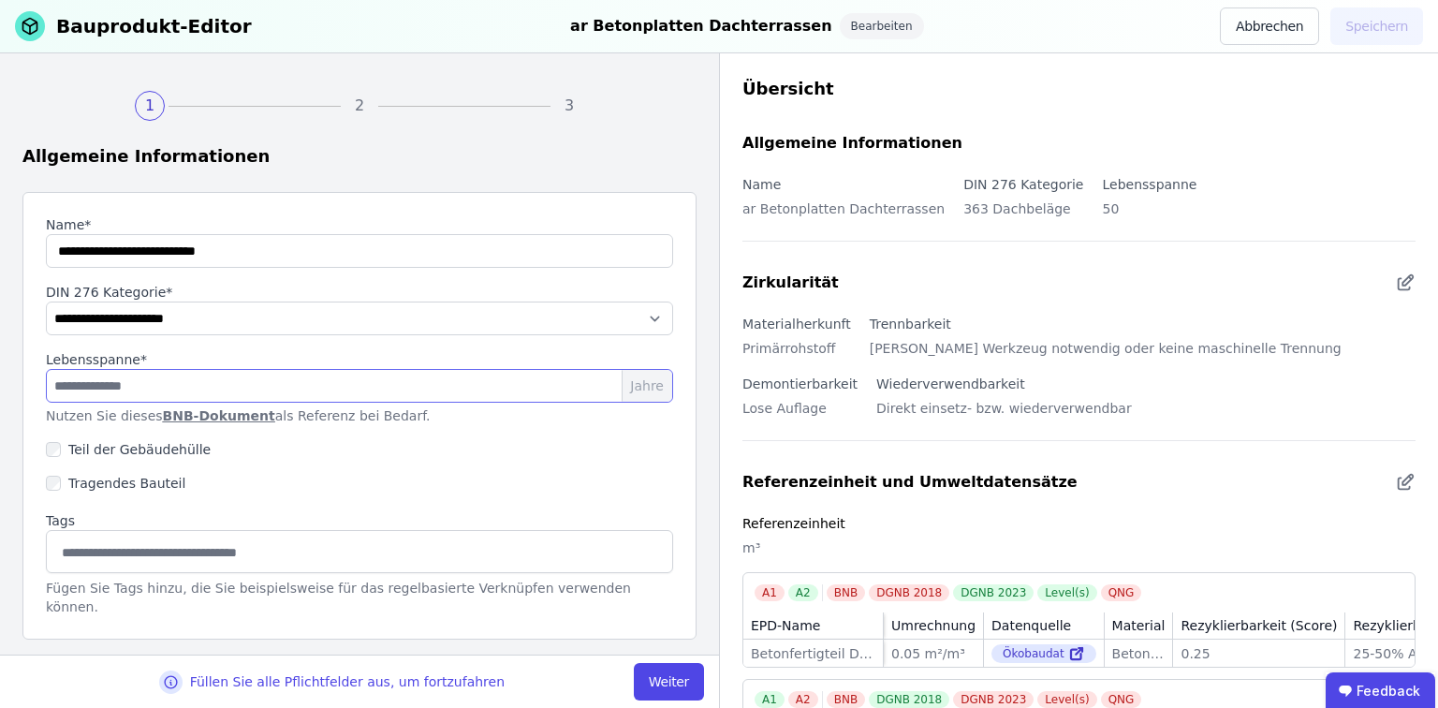
click at [54, 386] on input "**" at bounding box center [359, 386] width 627 height 34
click at [227, 417] on link "BNB-Dokument" at bounding box center [219, 415] width 112 height 15
click at [1282, 25] on button "Abbrechen" at bounding box center [1269, 25] width 99 height 37
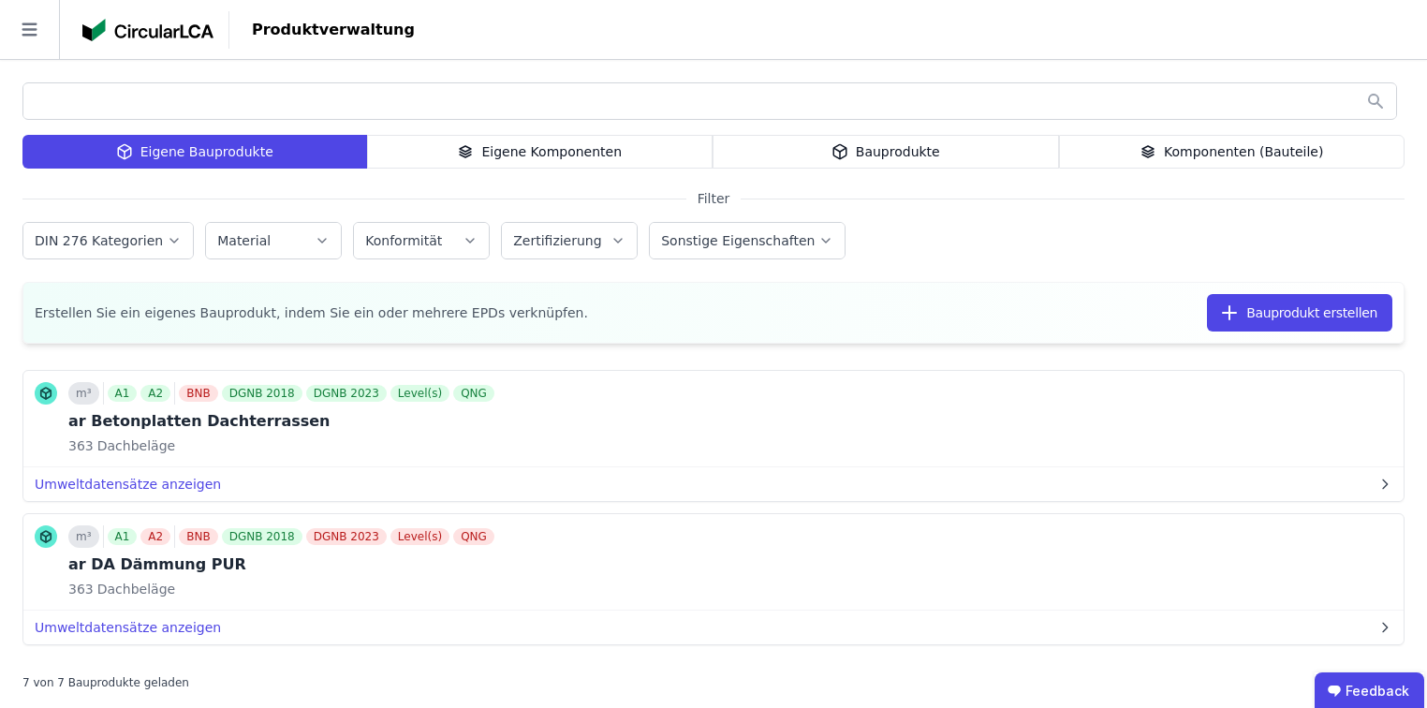
click at [31, 31] on icon at bounding box center [29, 29] width 59 height 59
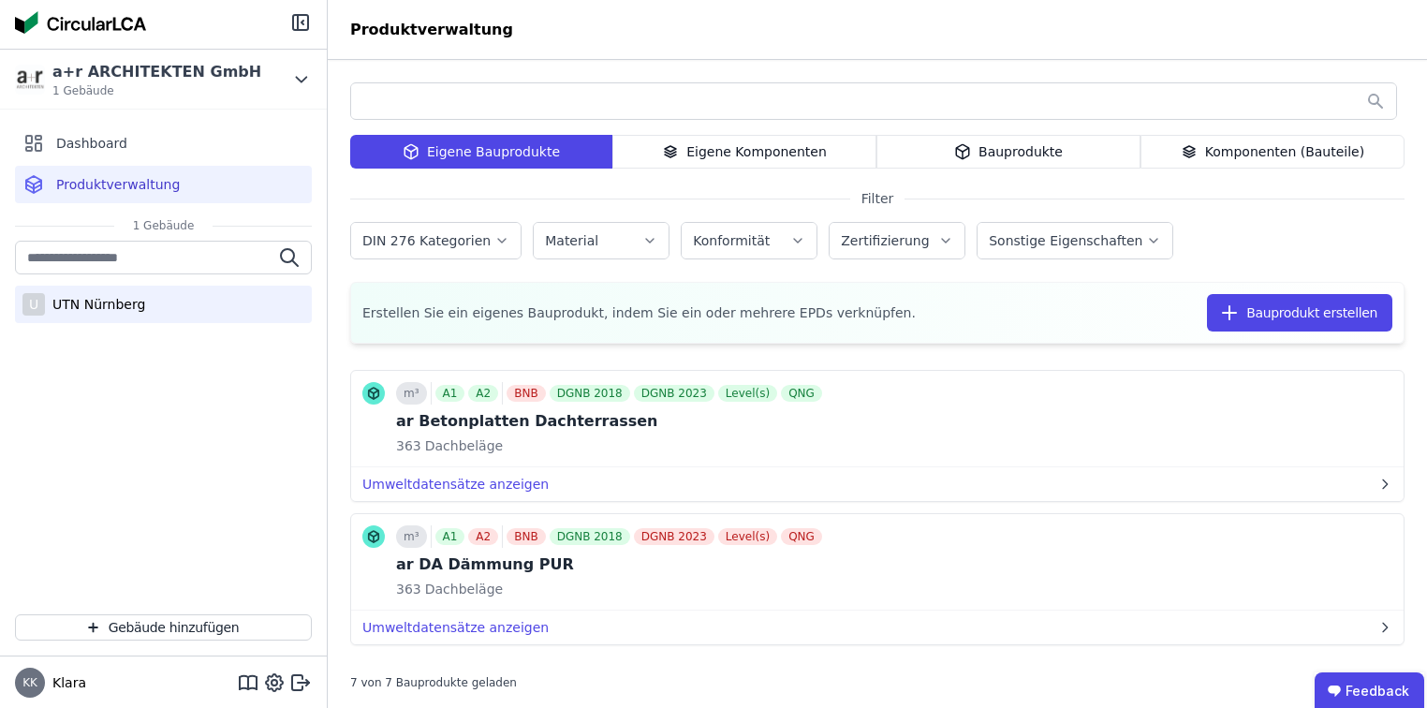
click at [91, 312] on div "UTN Nürnberg" at bounding box center [95, 304] width 100 height 19
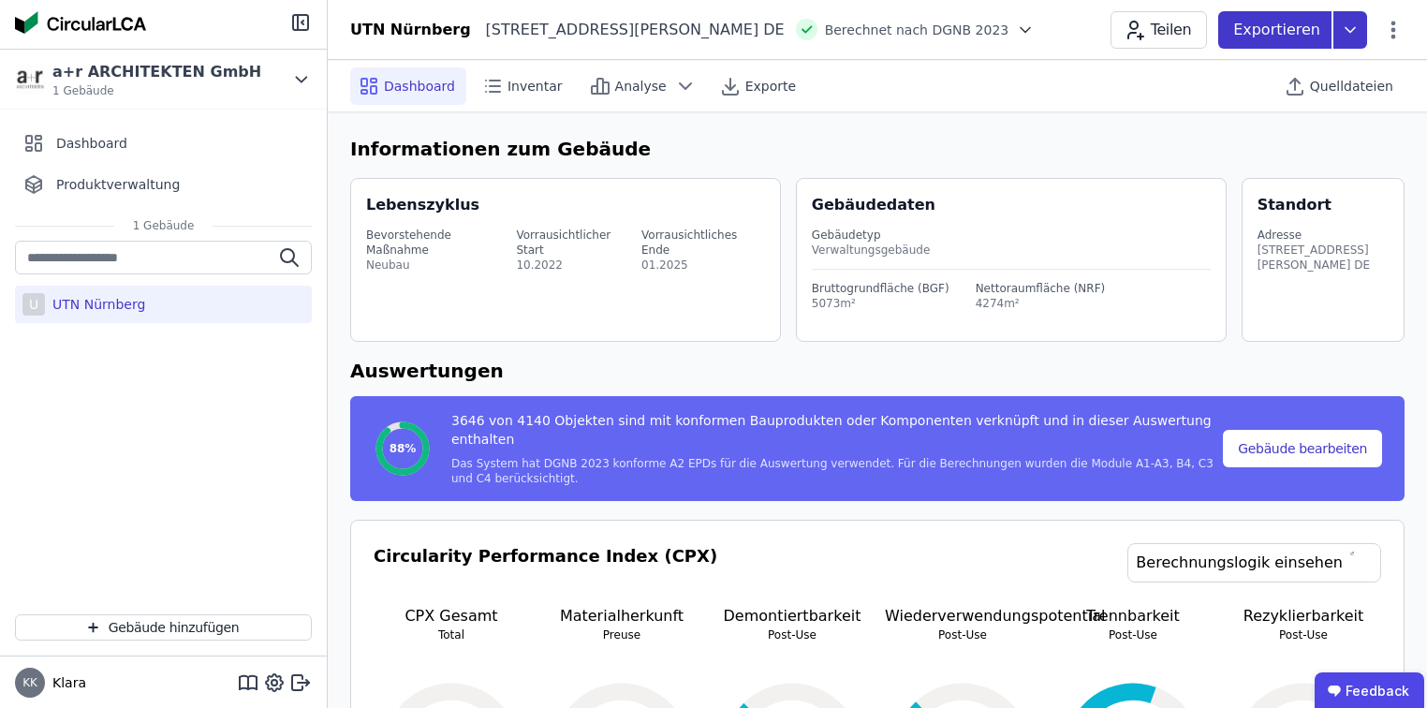
click at [1281, 22] on p "Exportieren" at bounding box center [1278, 30] width 91 height 22
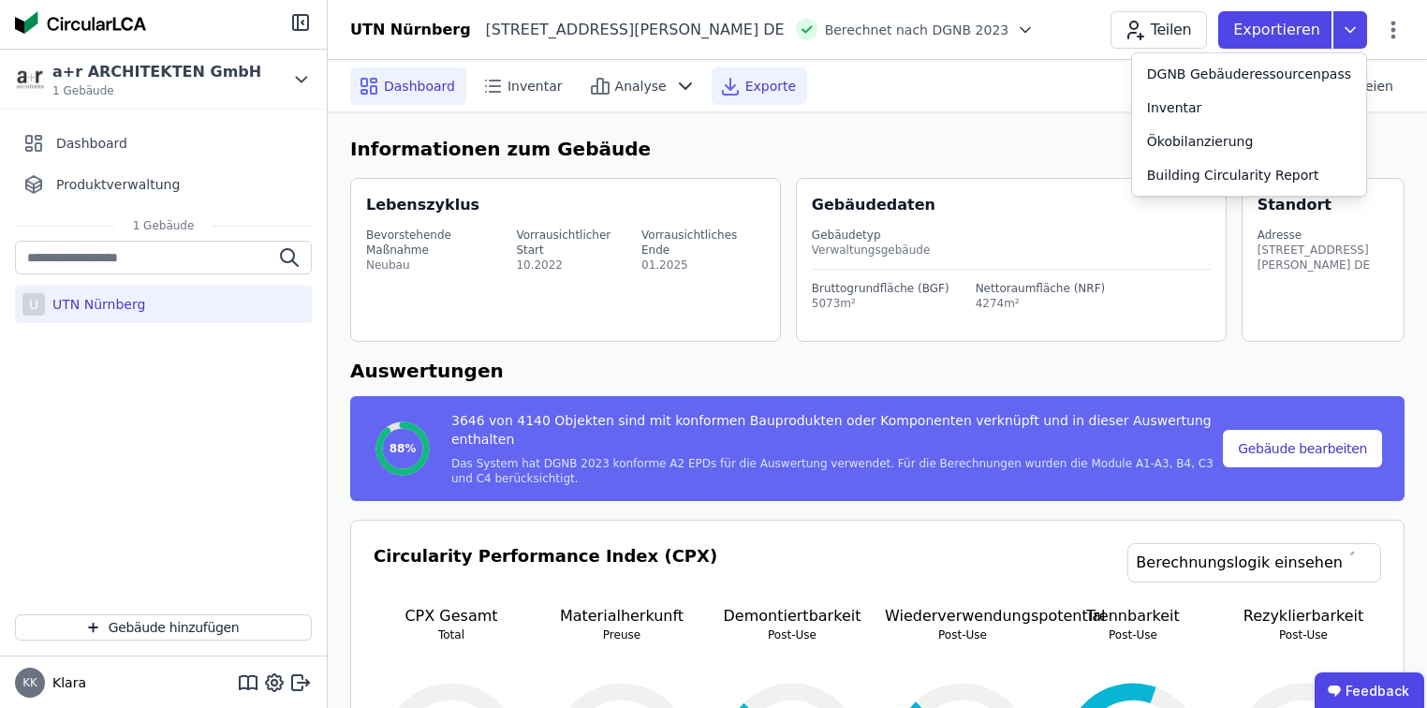
click at [723, 80] on icon at bounding box center [730, 86] width 22 height 22
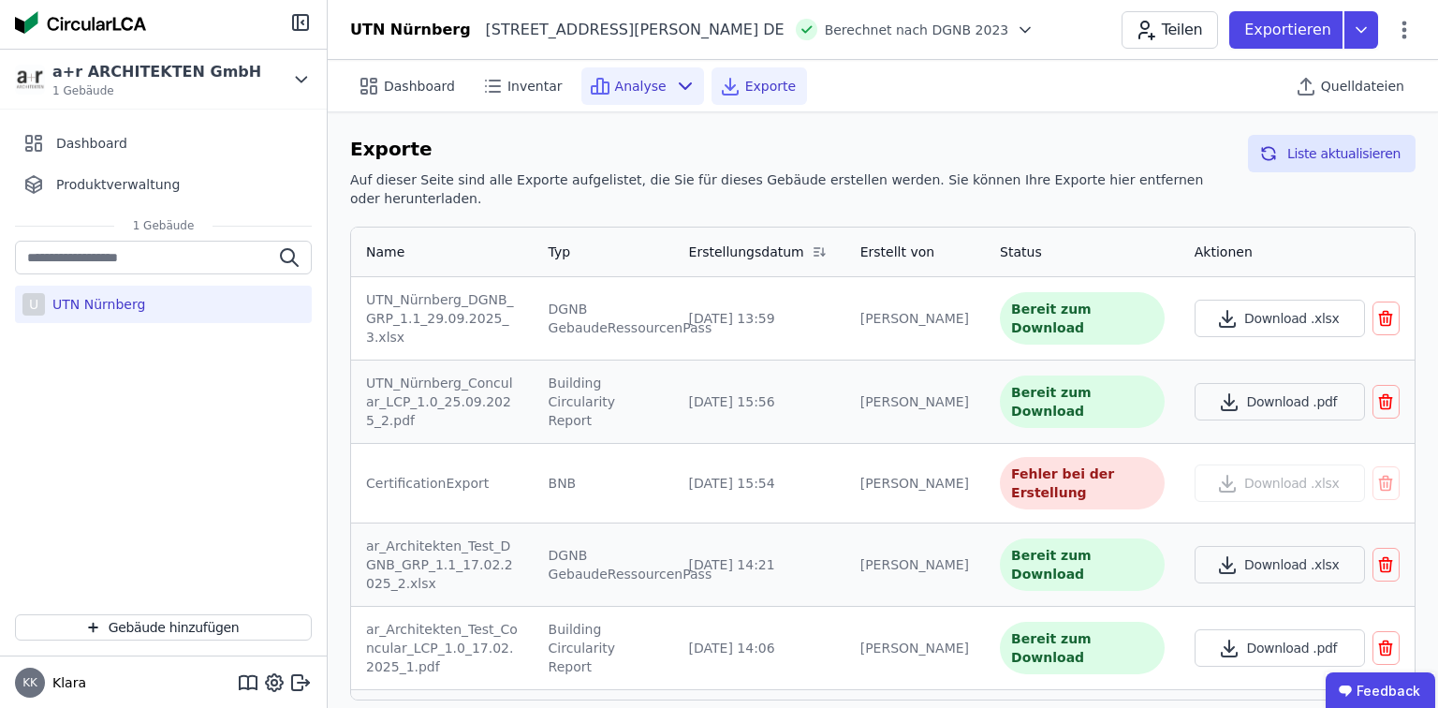
click at [594, 76] on icon at bounding box center [600, 86] width 22 height 22
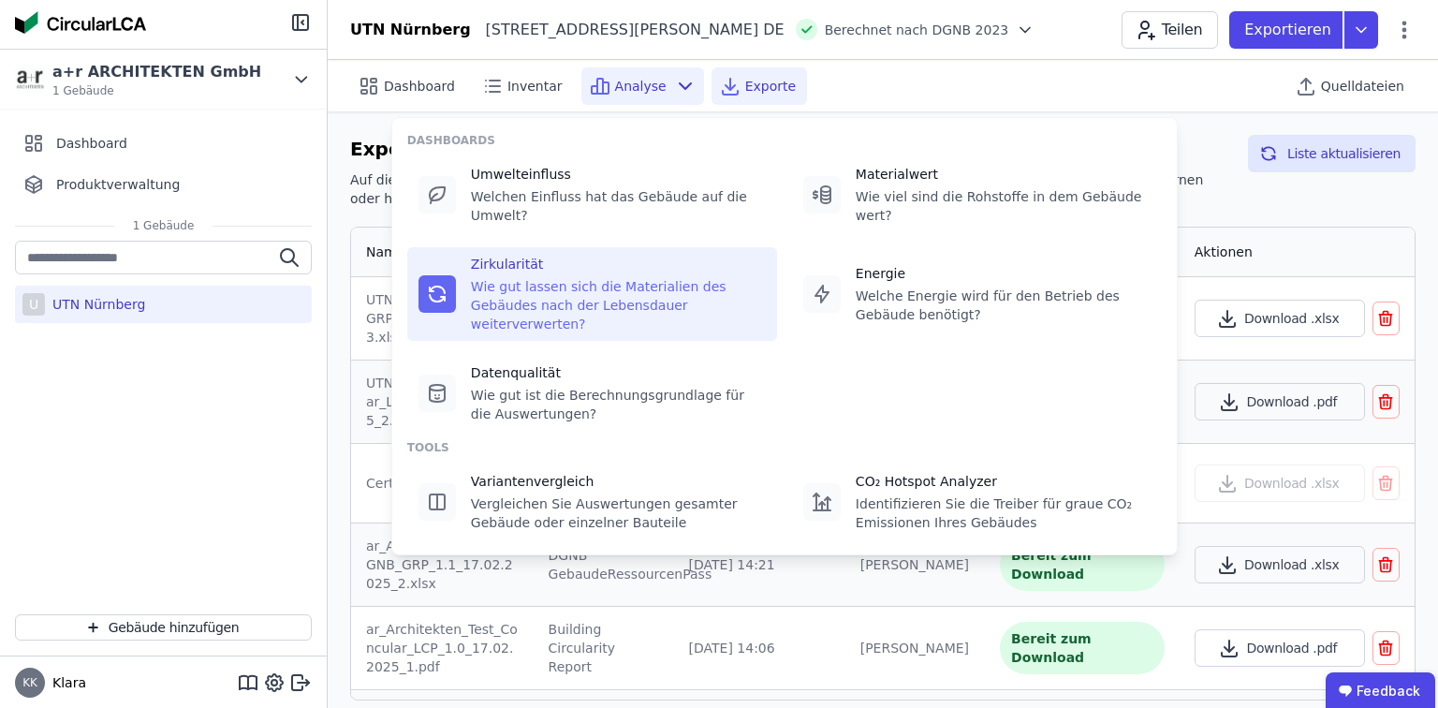
click at [532, 277] on div "Wie gut lassen sich die Materialien des Gebäudes nach der Lebensdauer weiterver…" at bounding box center [618, 305] width 295 height 56
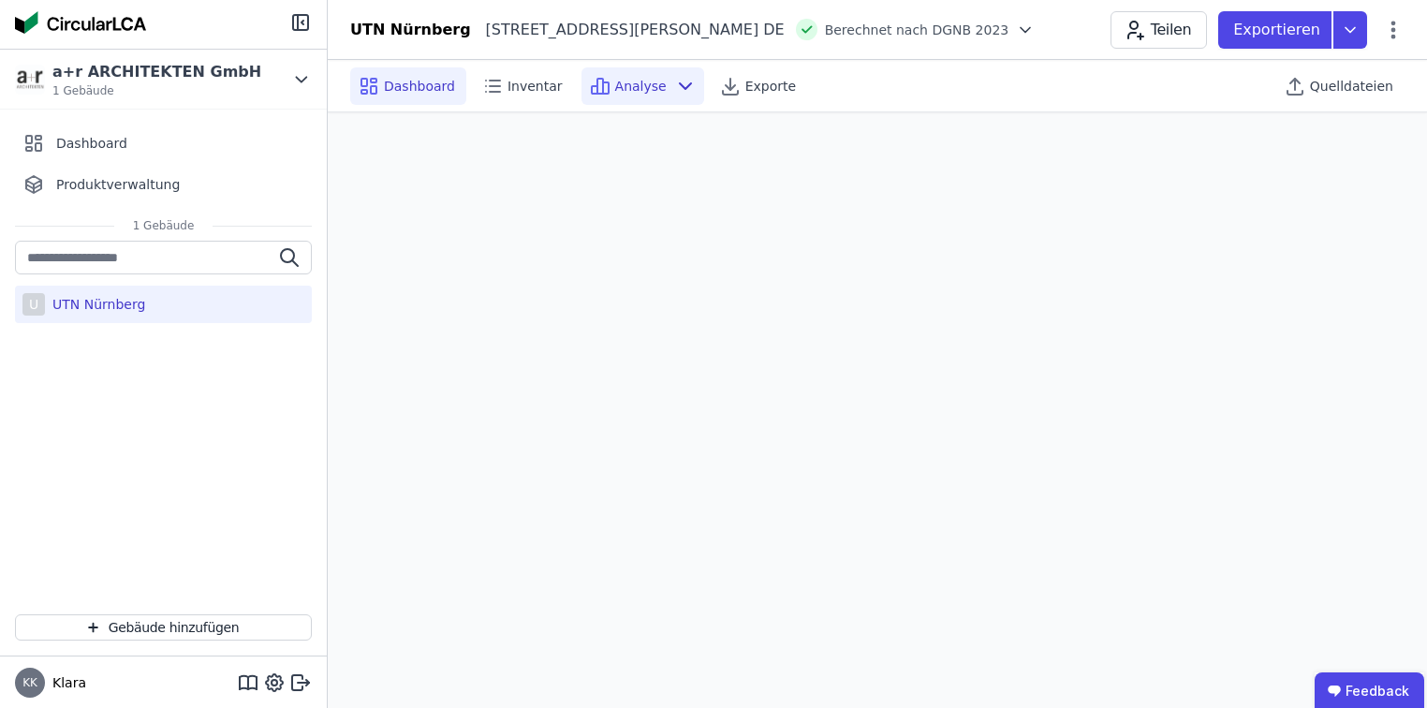
click at [402, 86] on span "Dashboard" at bounding box center [419, 86] width 71 height 19
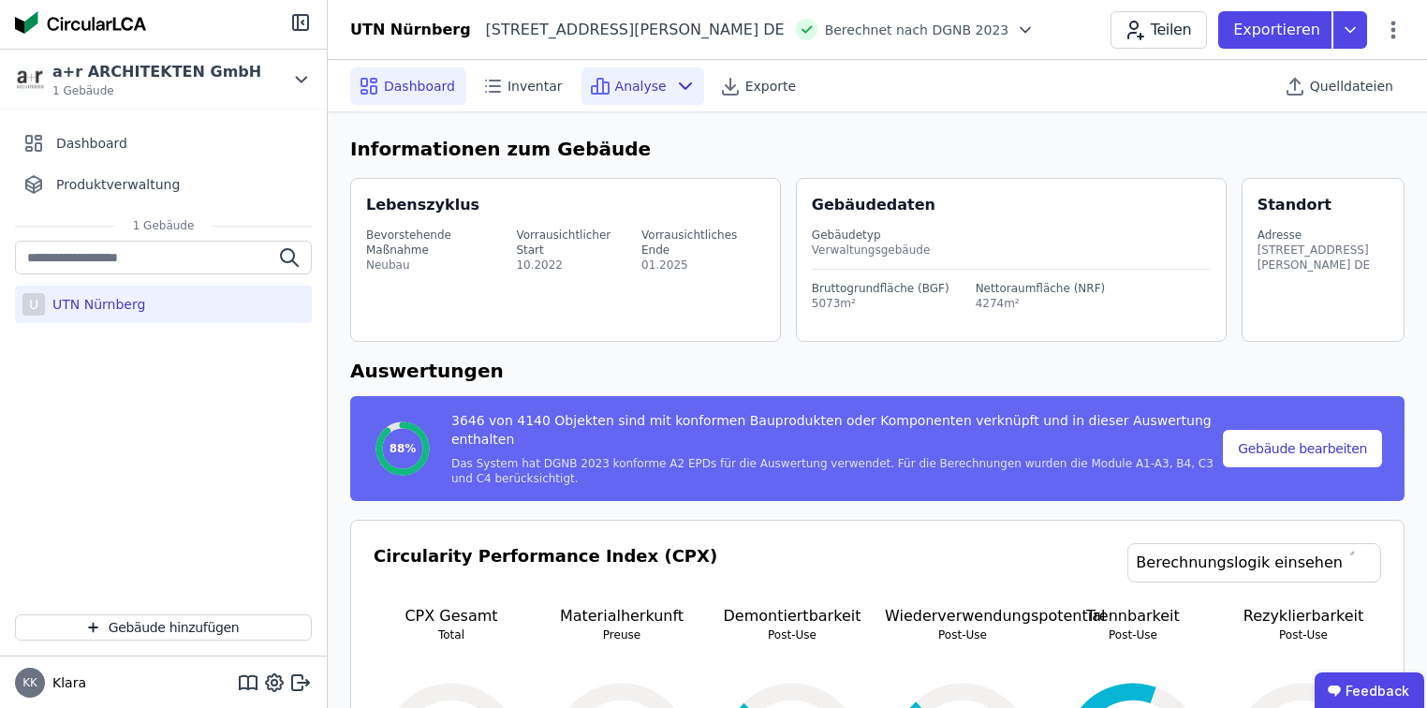
click at [615, 78] on span "Analyse" at bounding box center [640, 86] width 51 height 19
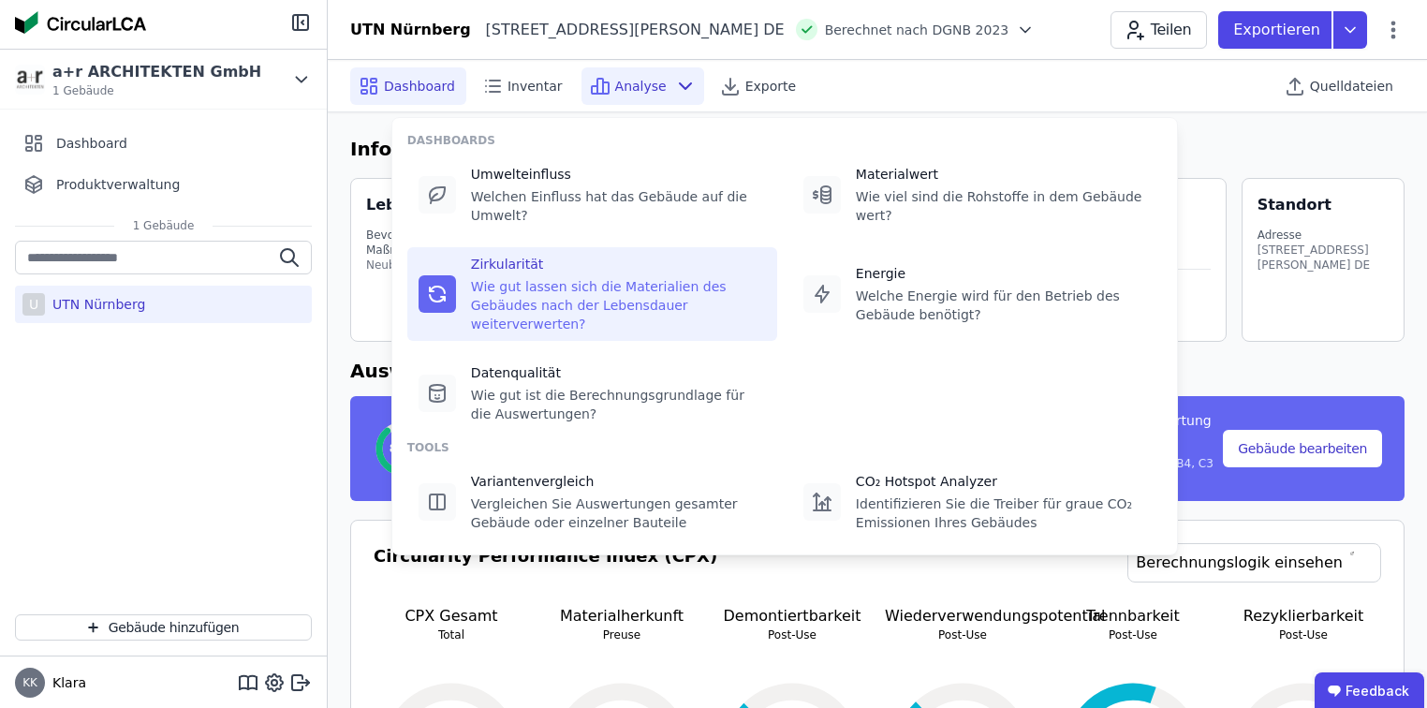
click at [607, 247] on div "Zirkularität Wie gut lassen sich die Materialien des Gebäudes nach der Lebensda…" at bounding box center [592, 294] width 370 height 94
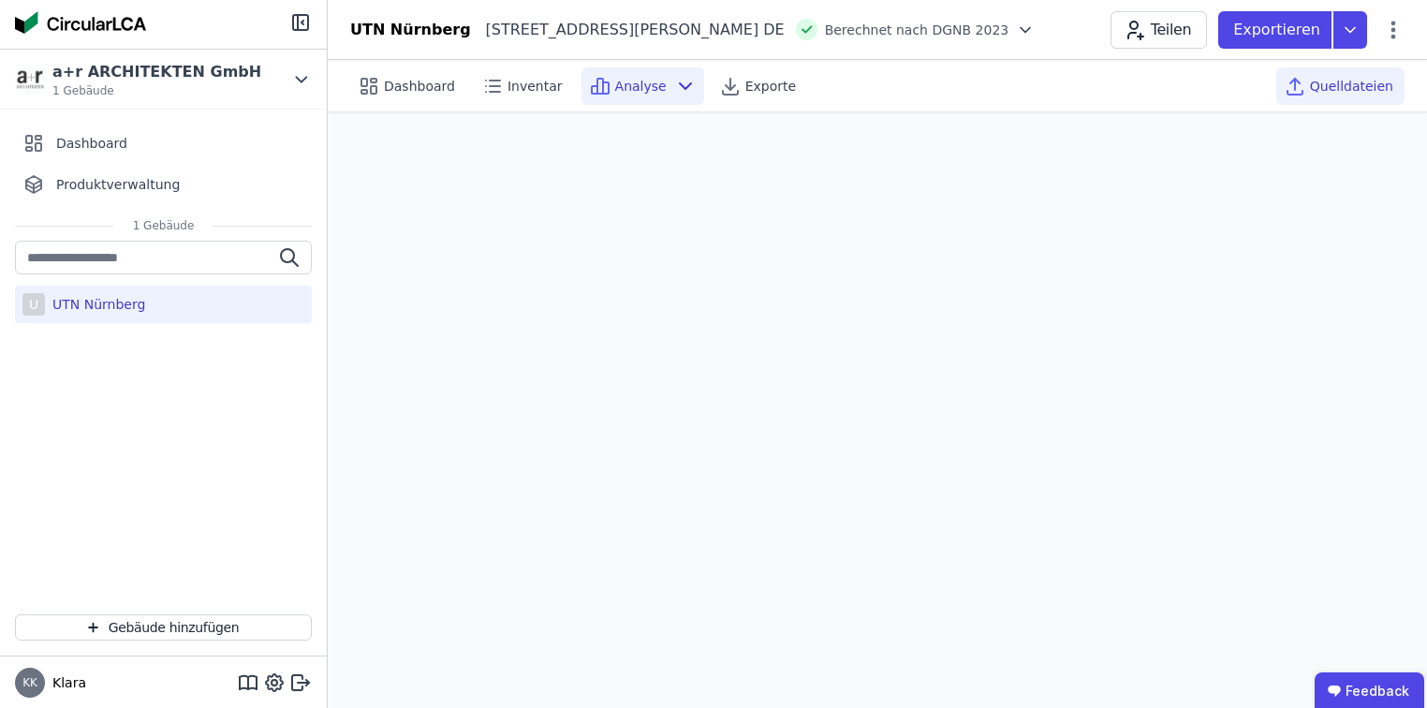
click at [1336, 92] on span "Quelldateien" at bounding box center [1351, 86] width 83 height 19
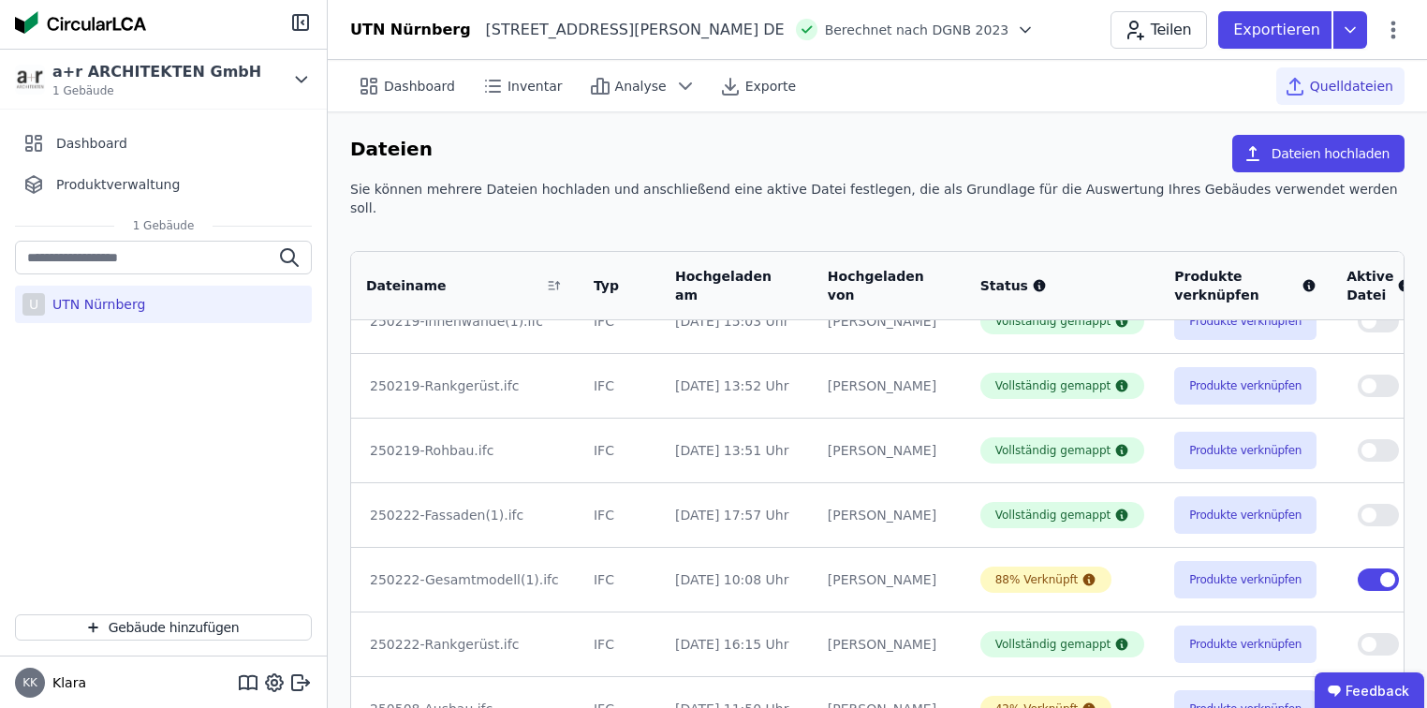
scroll to position [239, 0]
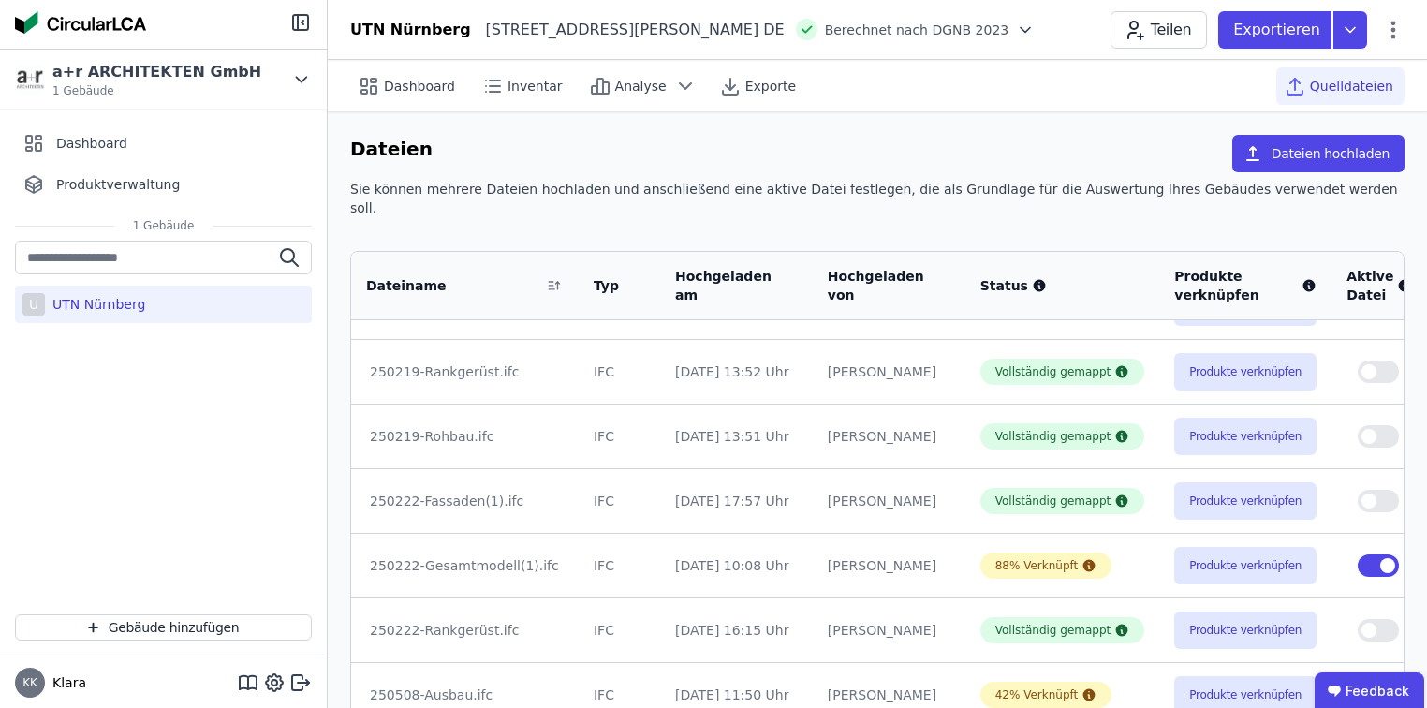
click at [1380, 558] on span "button" at bounding box center [1387, 565] width 15 height 15
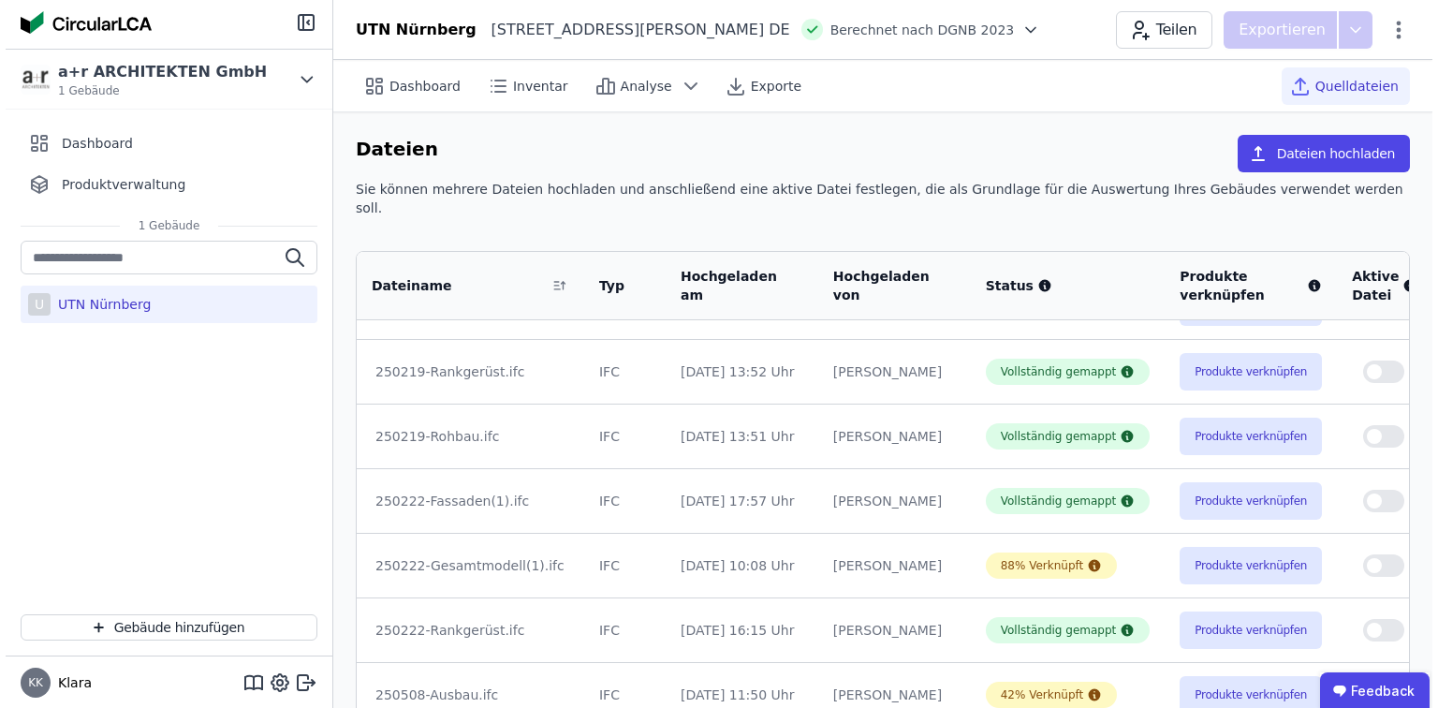
scroll to position [0, 0]
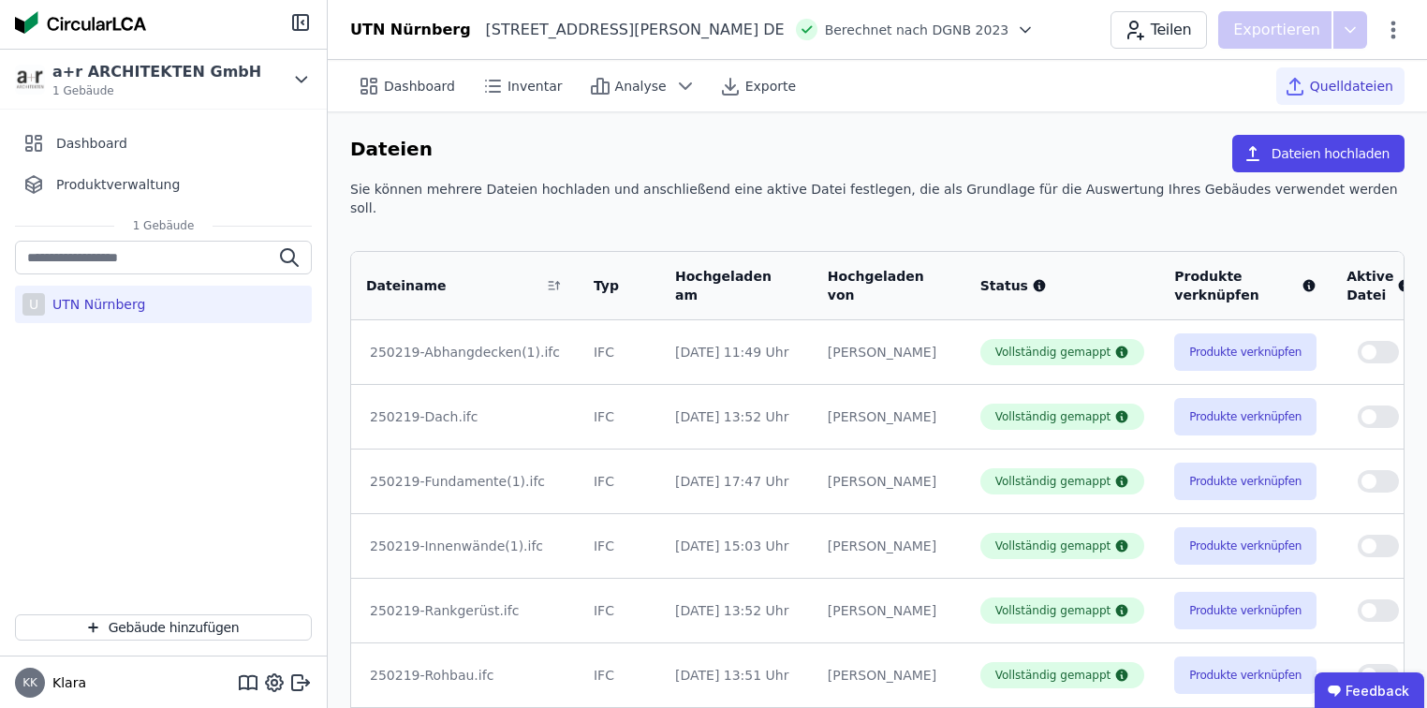
click at [1357, 599] on button "button" at bounding box center [1377, 610] width 41 height 22
click at [1380, 603] on span "button" at bounding box center [1387, 610] width 15 height 15
click at [1331, 651] on td at bounding box center [1378, 674] width 95 height 65
click at [1361, 667] on span "button" at bounding box center [1368, 674] width 15 height 15
click at [592, 88] on icon at bounding box center [600, 86] width 22 height 22
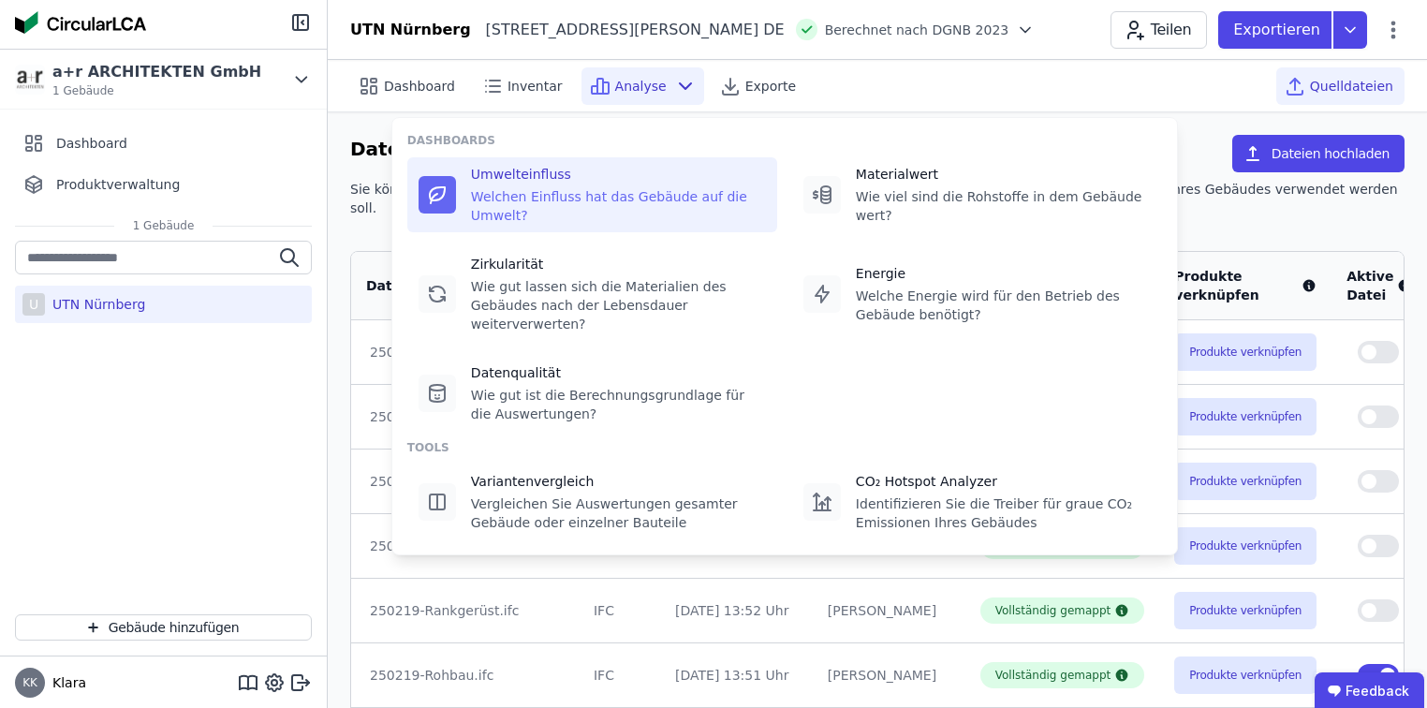
click at [552, 200] on div "Welchen Einfluss hat das Gebäude auf die Umwelt?" at bounding box center [618, 205] width 295 height 37
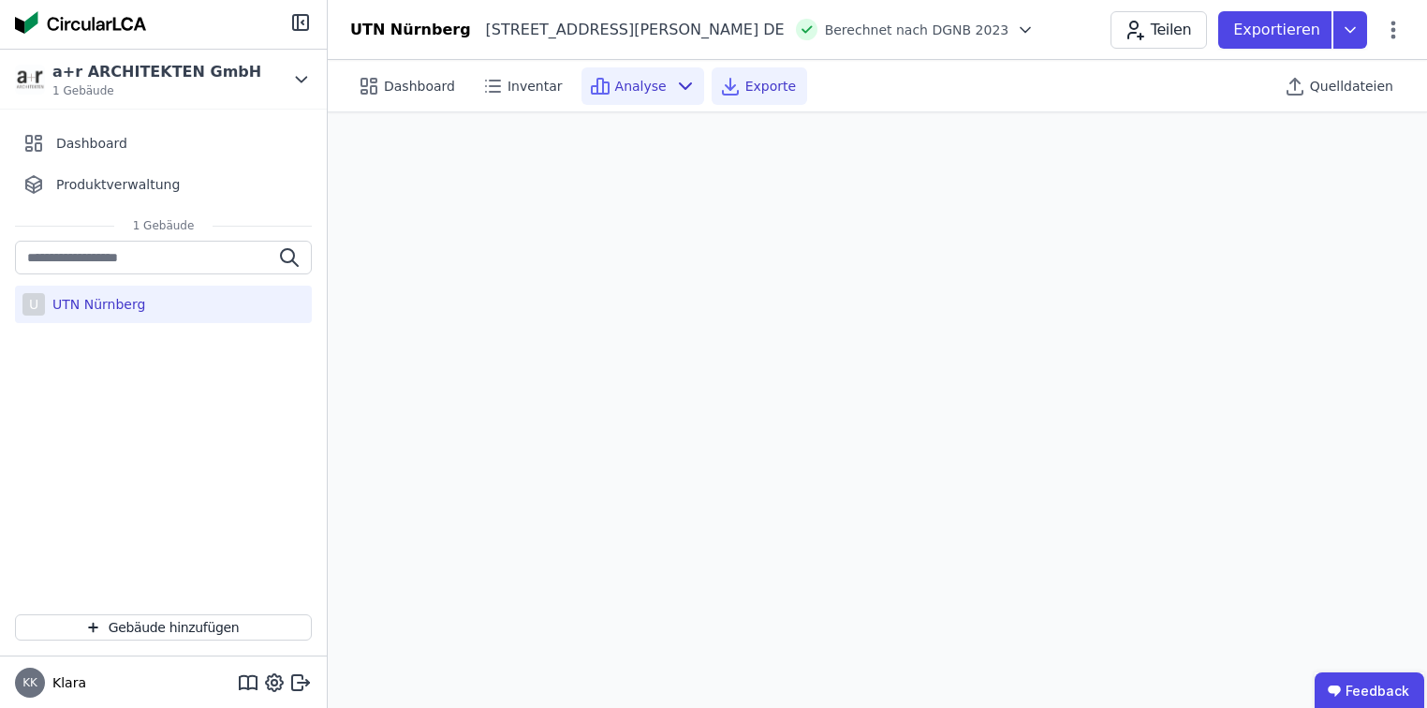
click at [745, 88] on span "Exporte" at bounding box center [770, 86] width 51 height 19
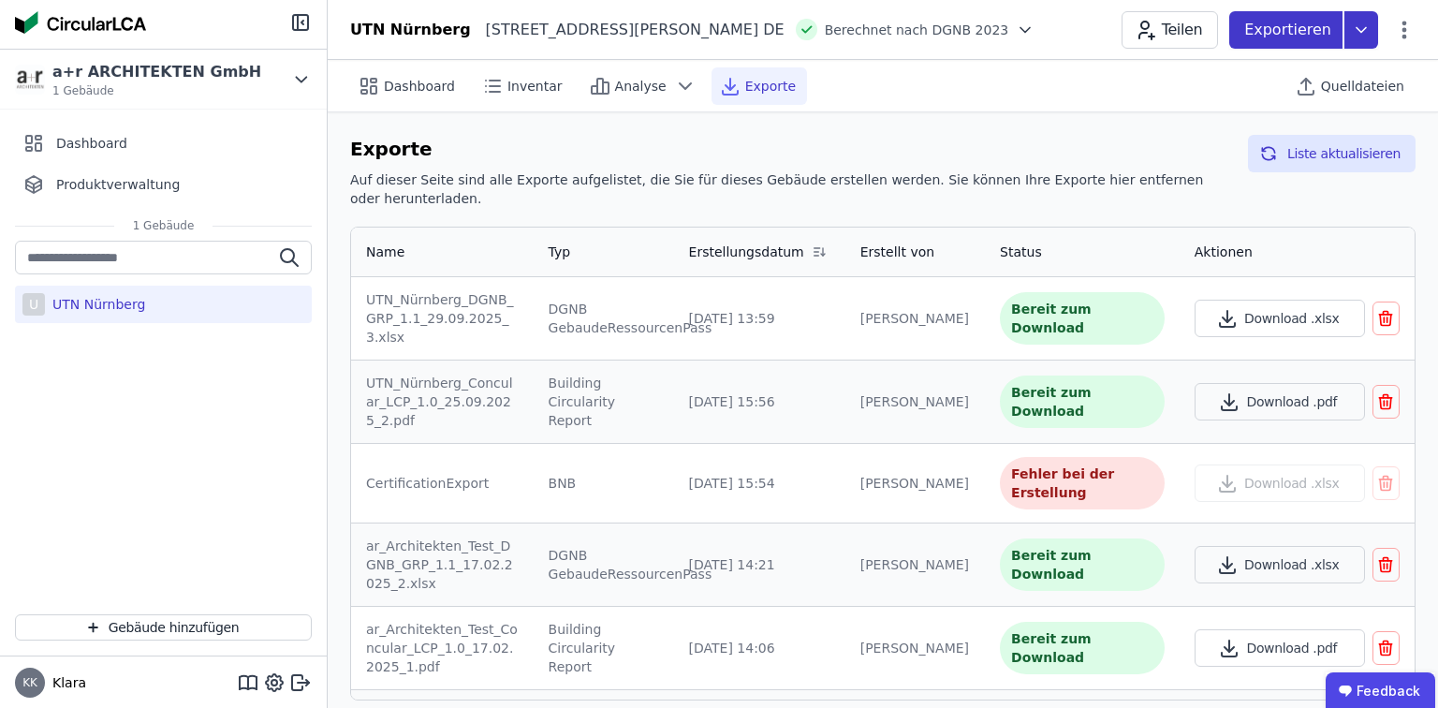
click at [1363, 41] on icon at bounding box center [1361, 29] width 34 height 37
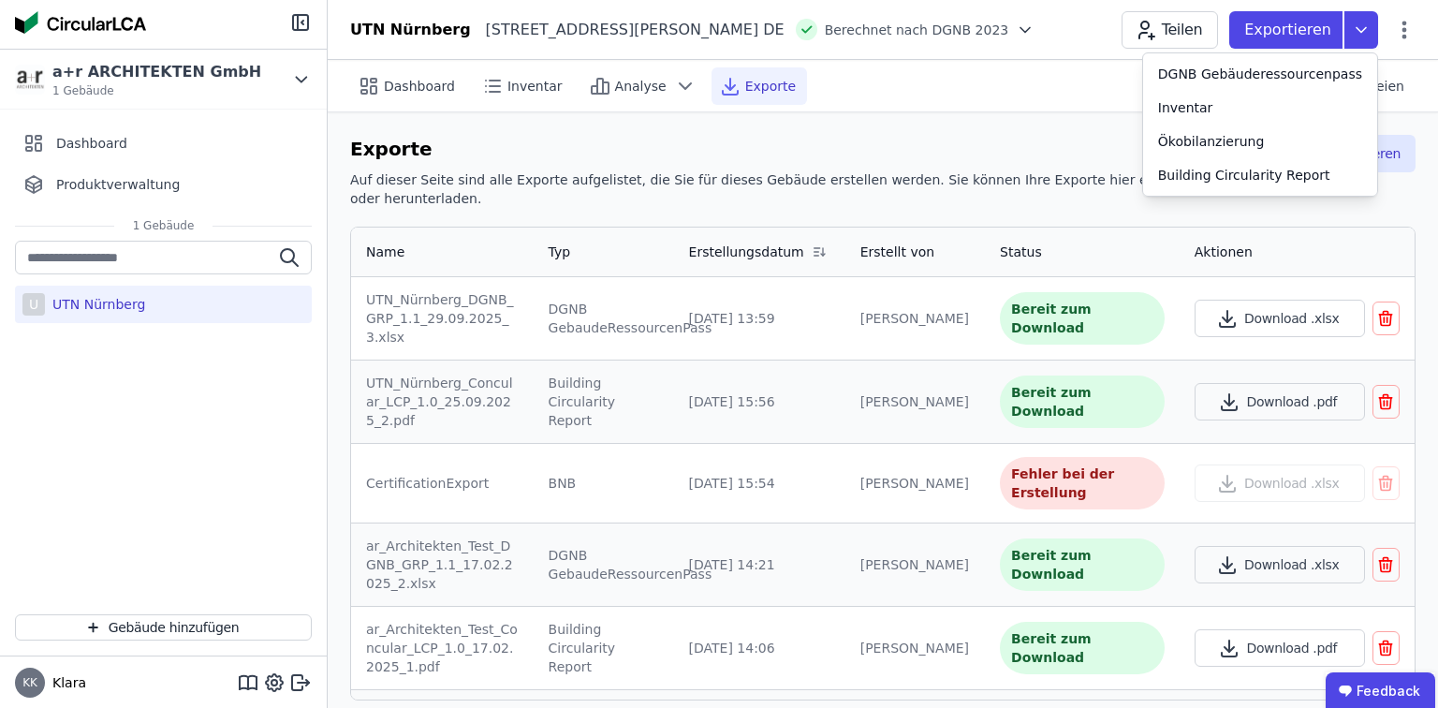
click at [1050, 375] on div "Bereit zum Download" at bounding box center [1082, 401] width 165 height 52
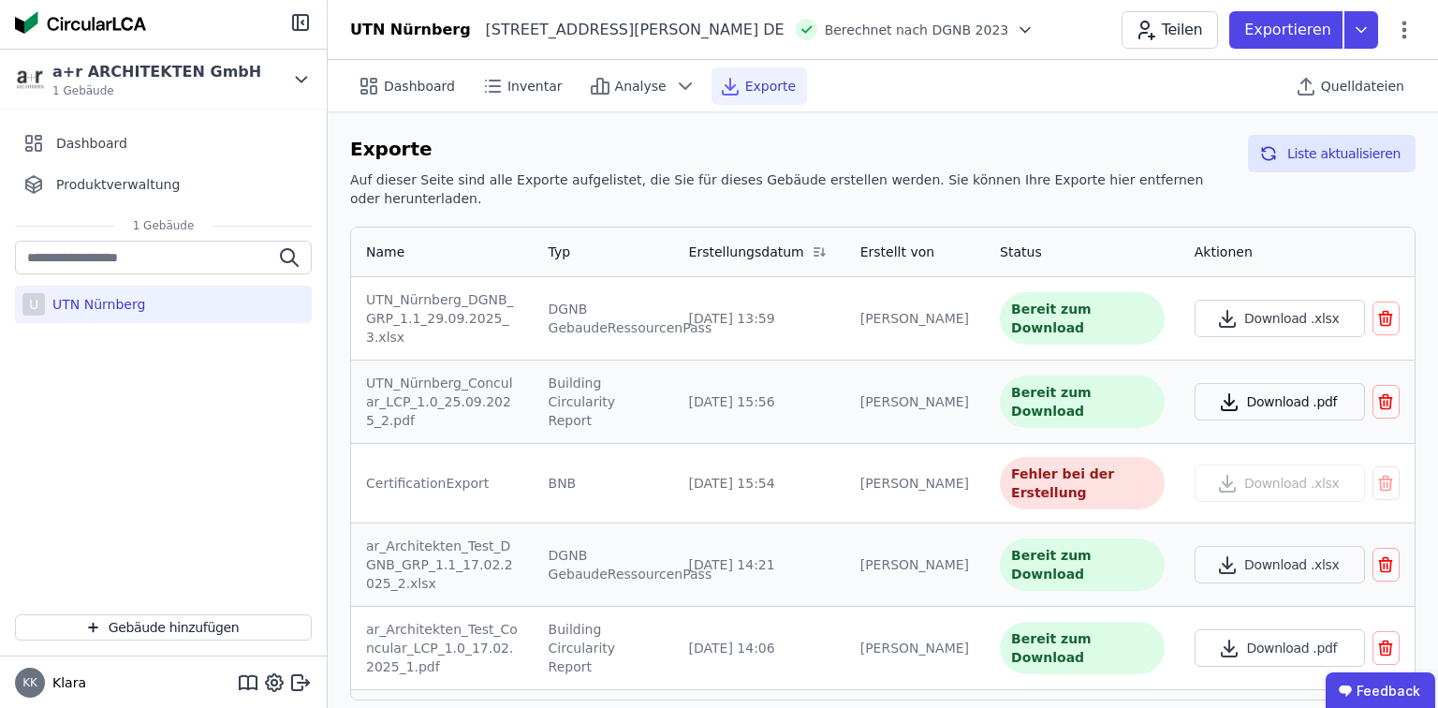
click at [1242, 383] on button "Download .pdf" at bounding box center [1279, 401] width 170 height 37
click at [1237, 546] on button "Download .xlsx" at bounding box center [1279, 564] width 170 height 37
click at [1356, 86] on span "Quelldateien" at bounding box center [1362, 86] width 83 height 19
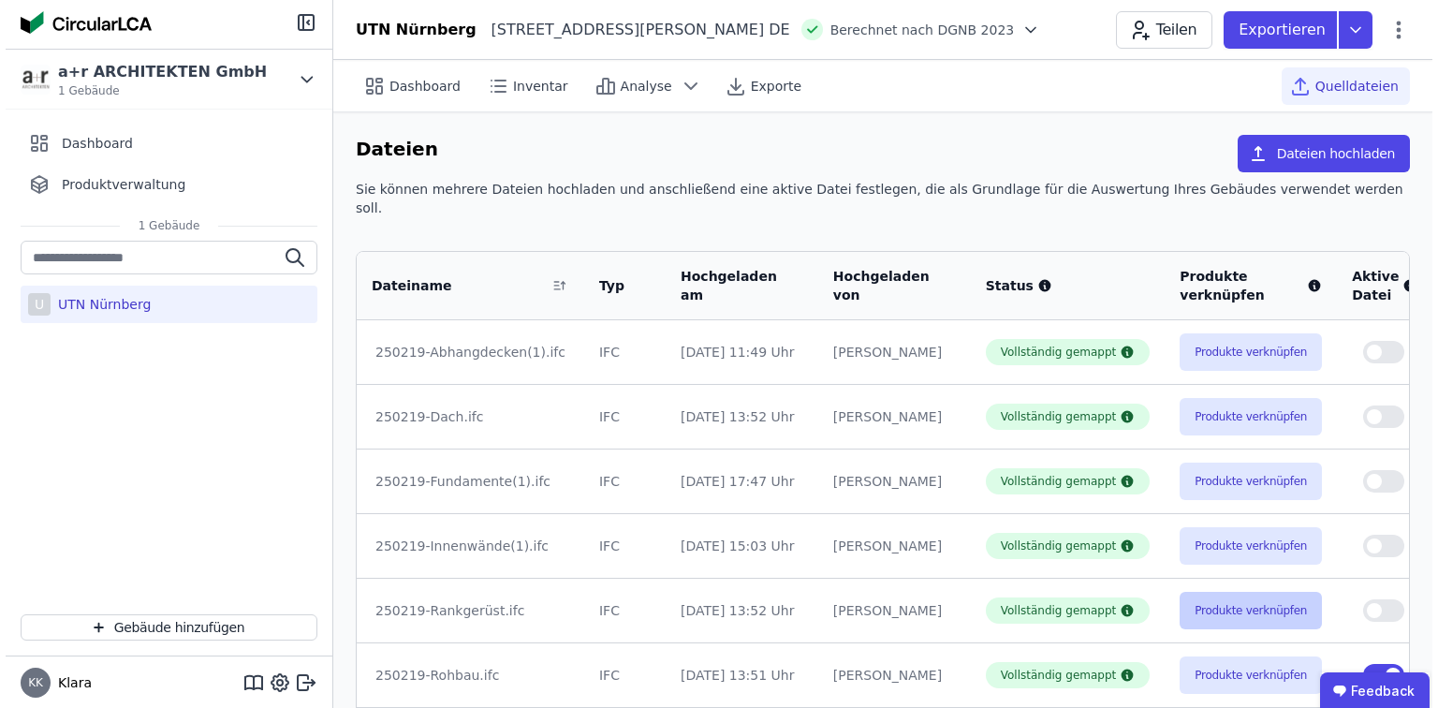
scroll to position [239, 0]
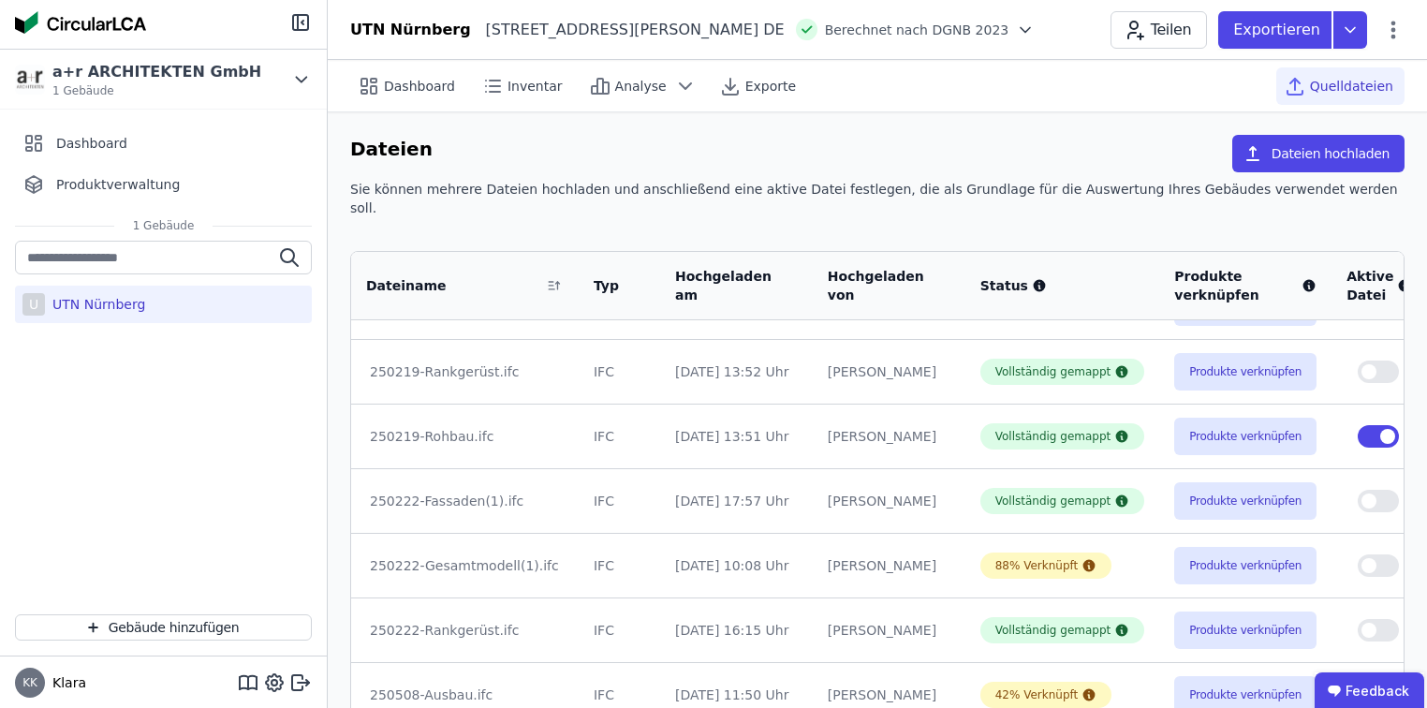
click at [1357, 554] on button "button" at bounding box center [1377, 565] width 41 height 22
click at [1380, 429] on span "button" at bounding box center [1387, 436] width 15 height 15
click at [638, 90] on span "Analyse" at bounding box center [640, 86] width 51 height 19
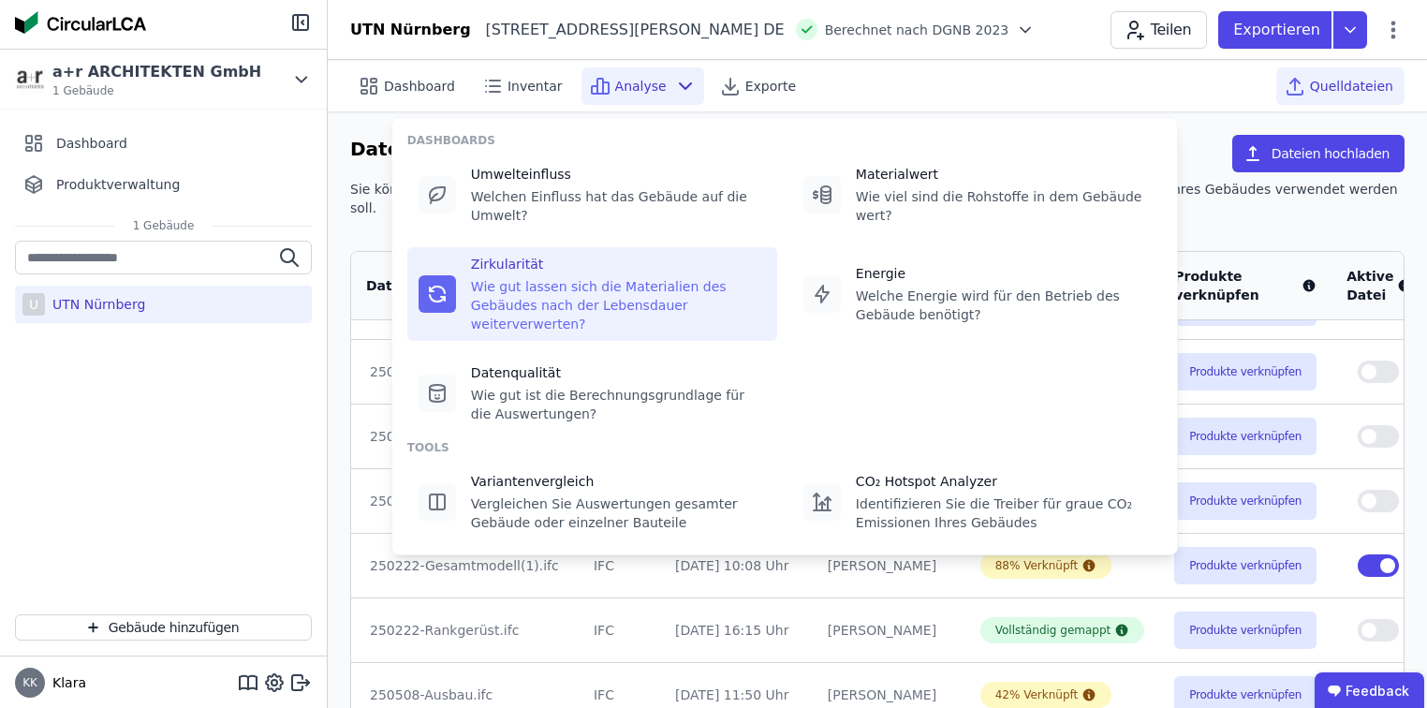
click at [575, 277] on div "Wie gut lassen sich die Materialien des Gebäudes nach der Lebensdauer weiterver…" at bounding box center [618, 305] width 295 height 56
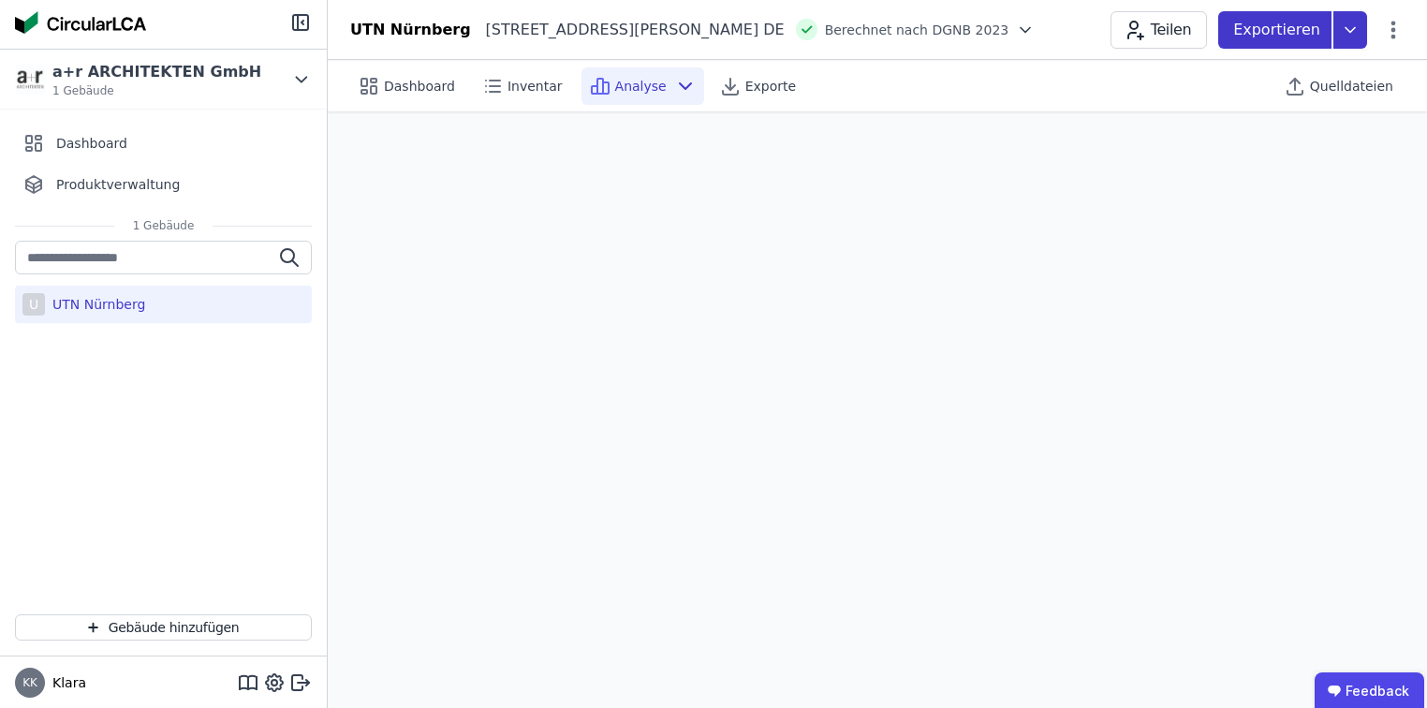
click at [1362, 37] on icon at bounding box center [1350, 29] width 34 height 37
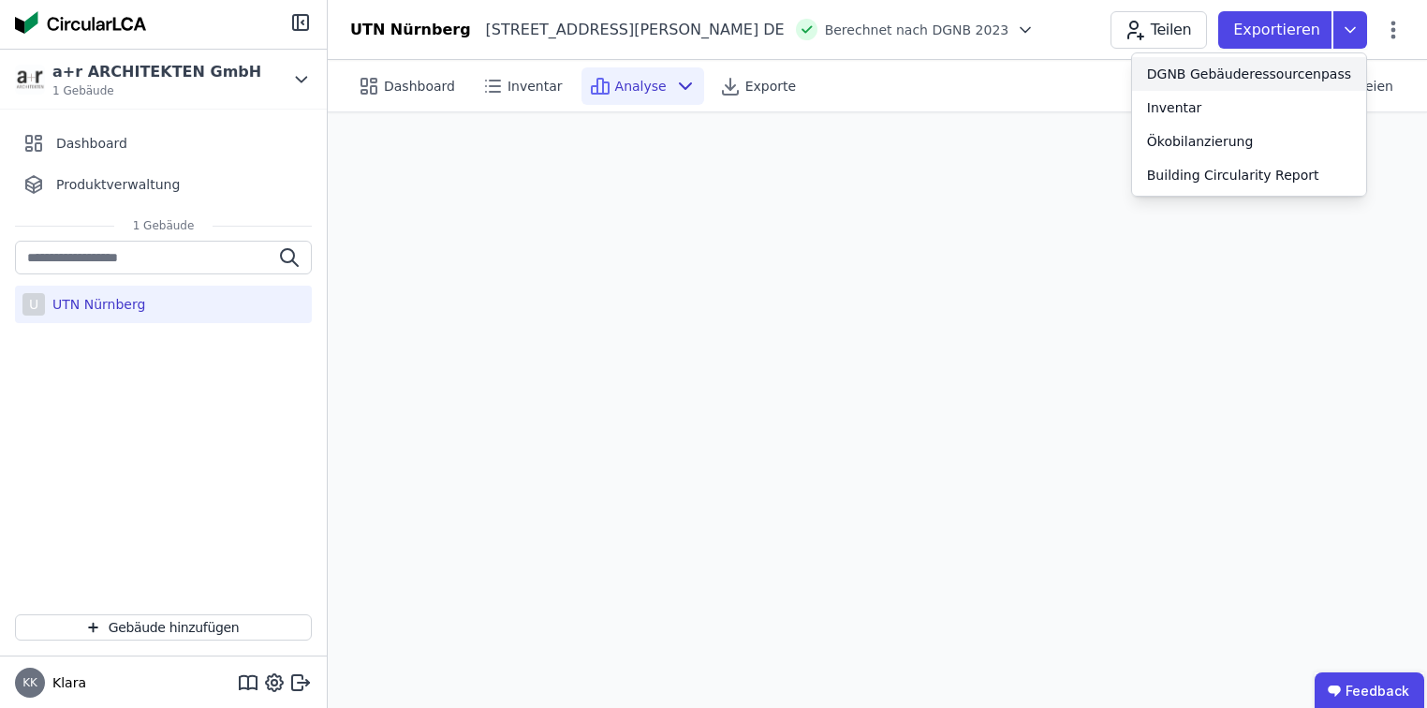
click at [1285, 80] on div "DGNB Gebäuderessourcenpass" at bounding box center [1249, 74] width 204 height 19
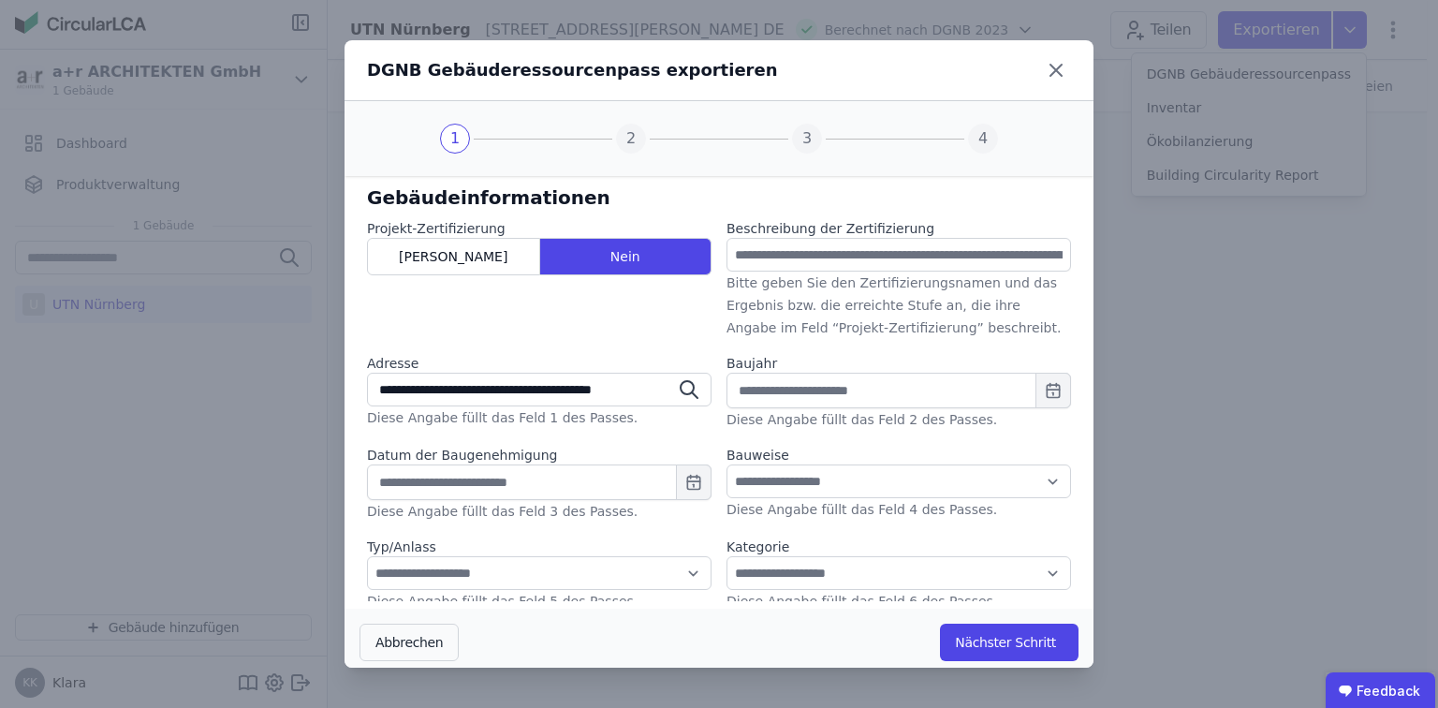
type input "***"
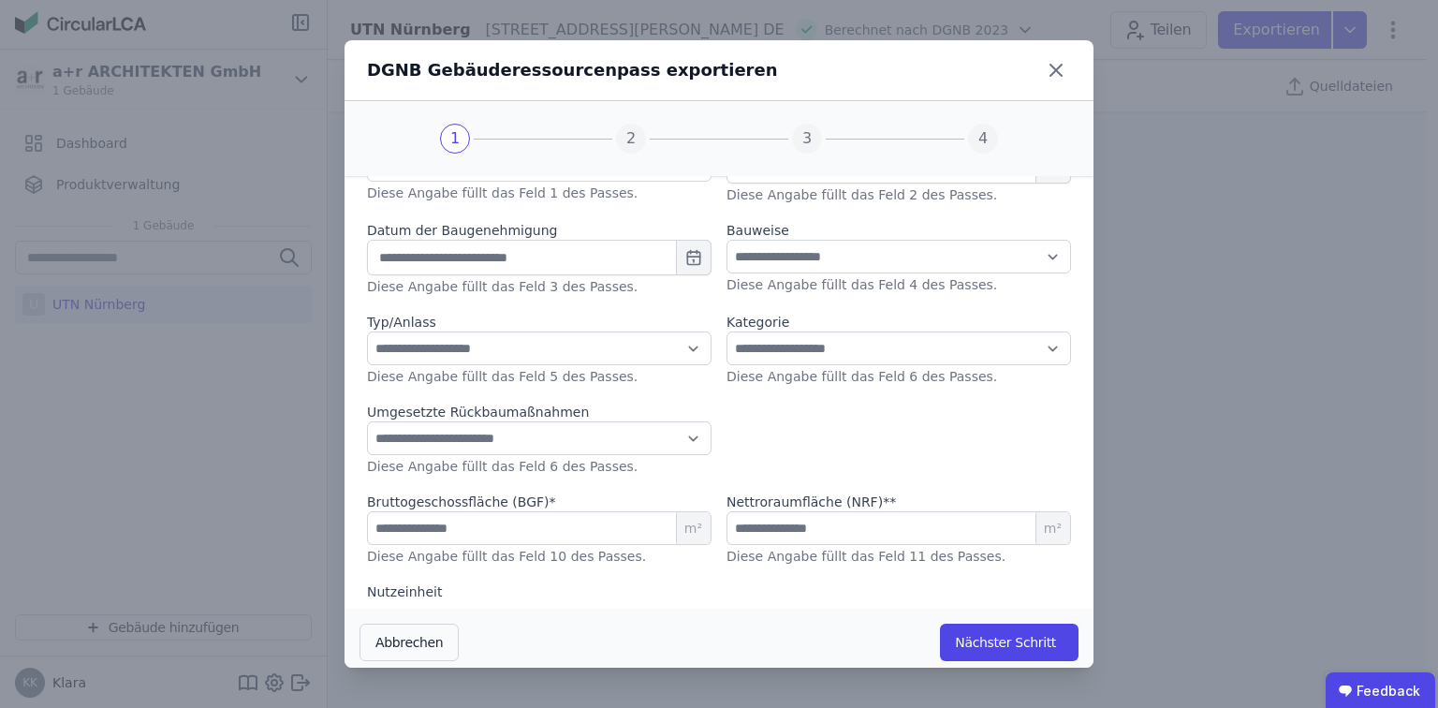
scroll to position [279, 0]
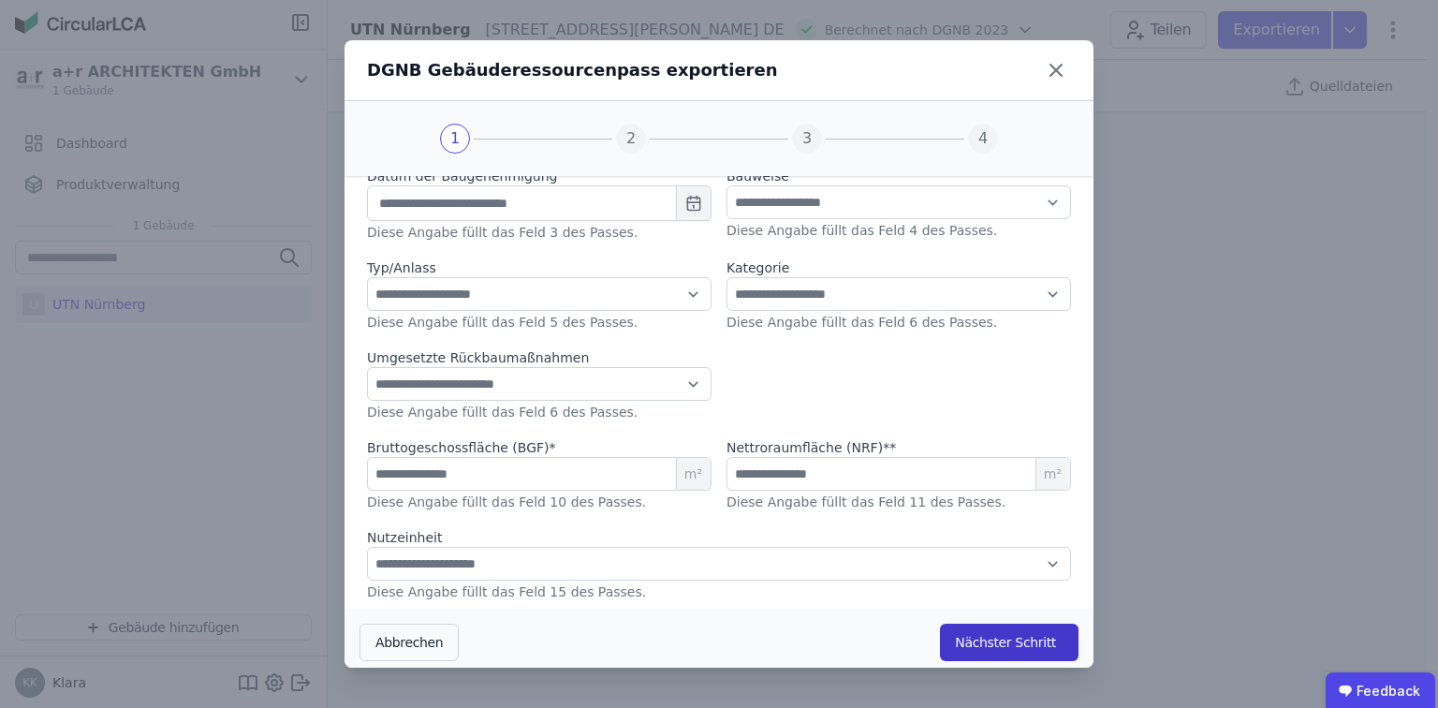
click at [1002, 640] on button "Nächster Schritt" at bounding box center [1009, 641] width 139 height 37
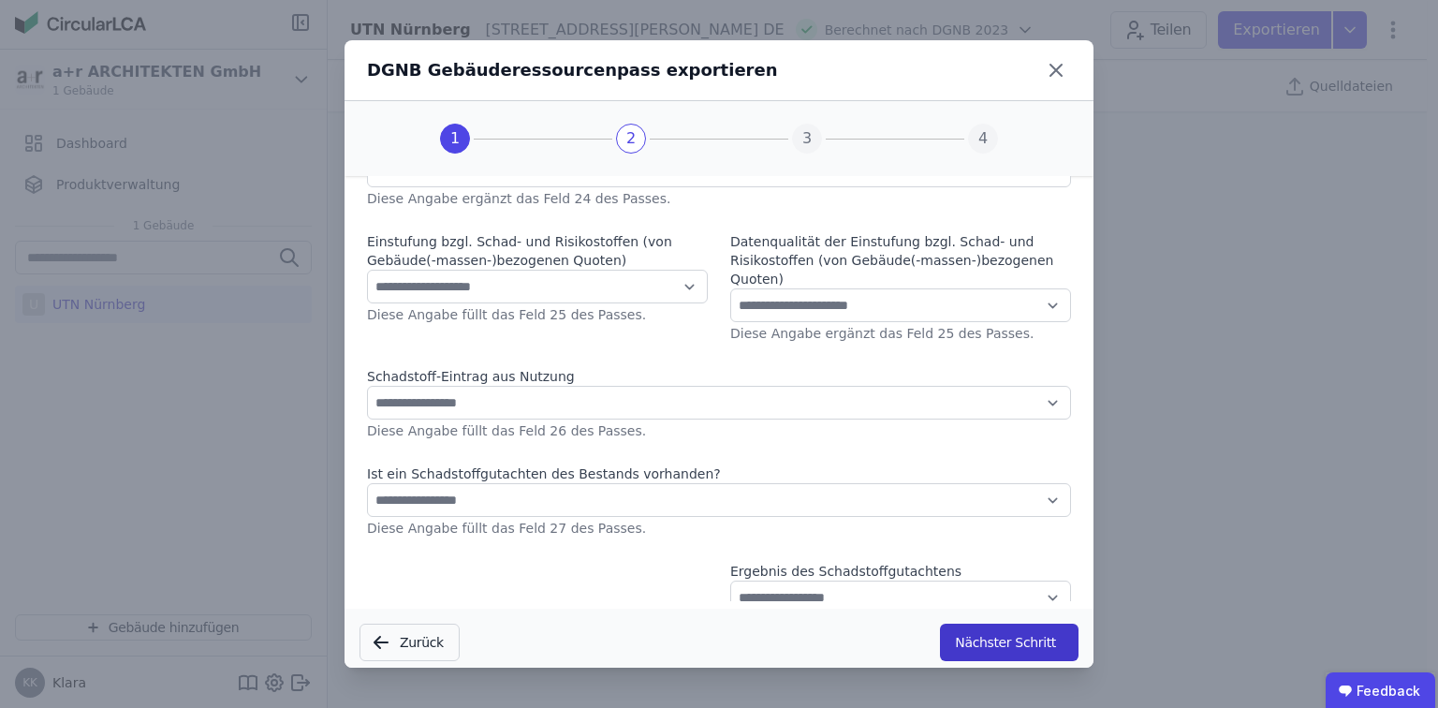
click at [1002, 640] on button "Nächster Schritt" at bounding box center [1009, 641] width 139 height 37
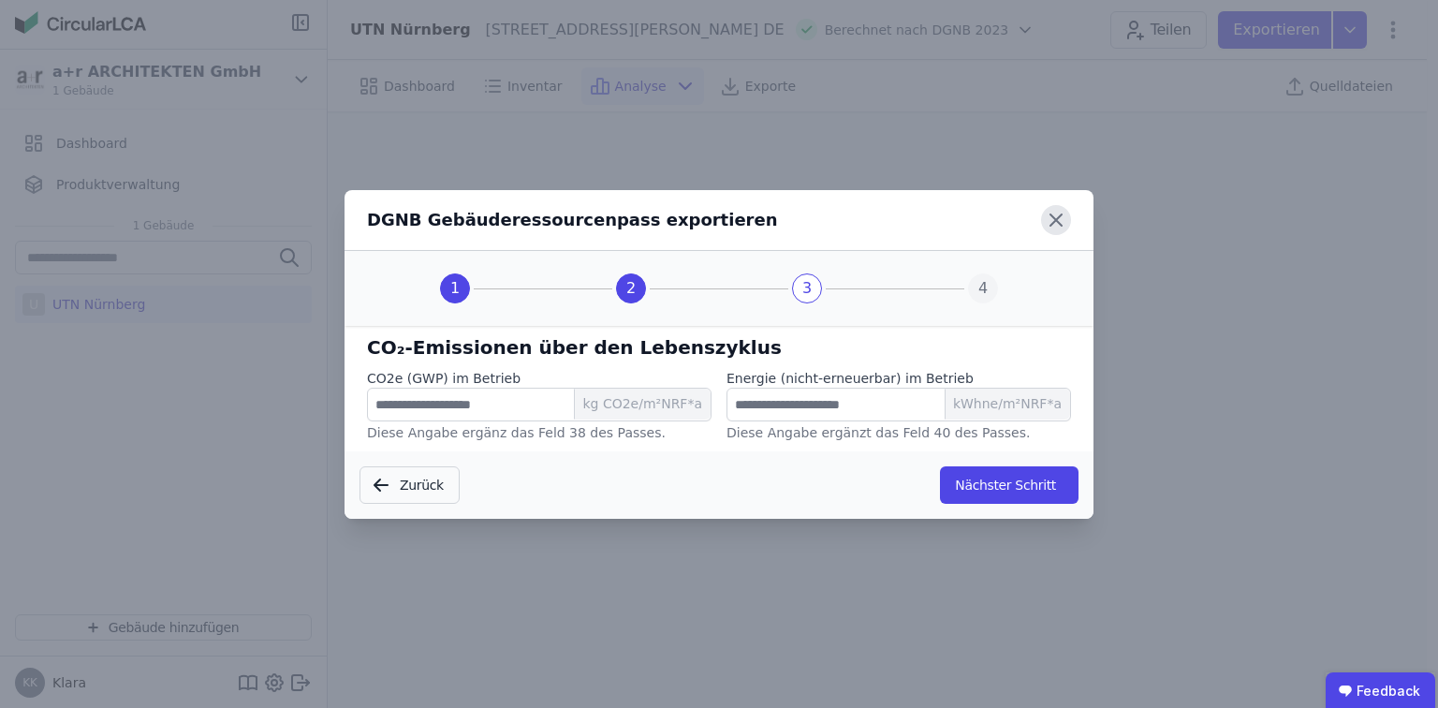
click at [1058, 223] on icon at bounding box center [1055, 219] width 11 height 11
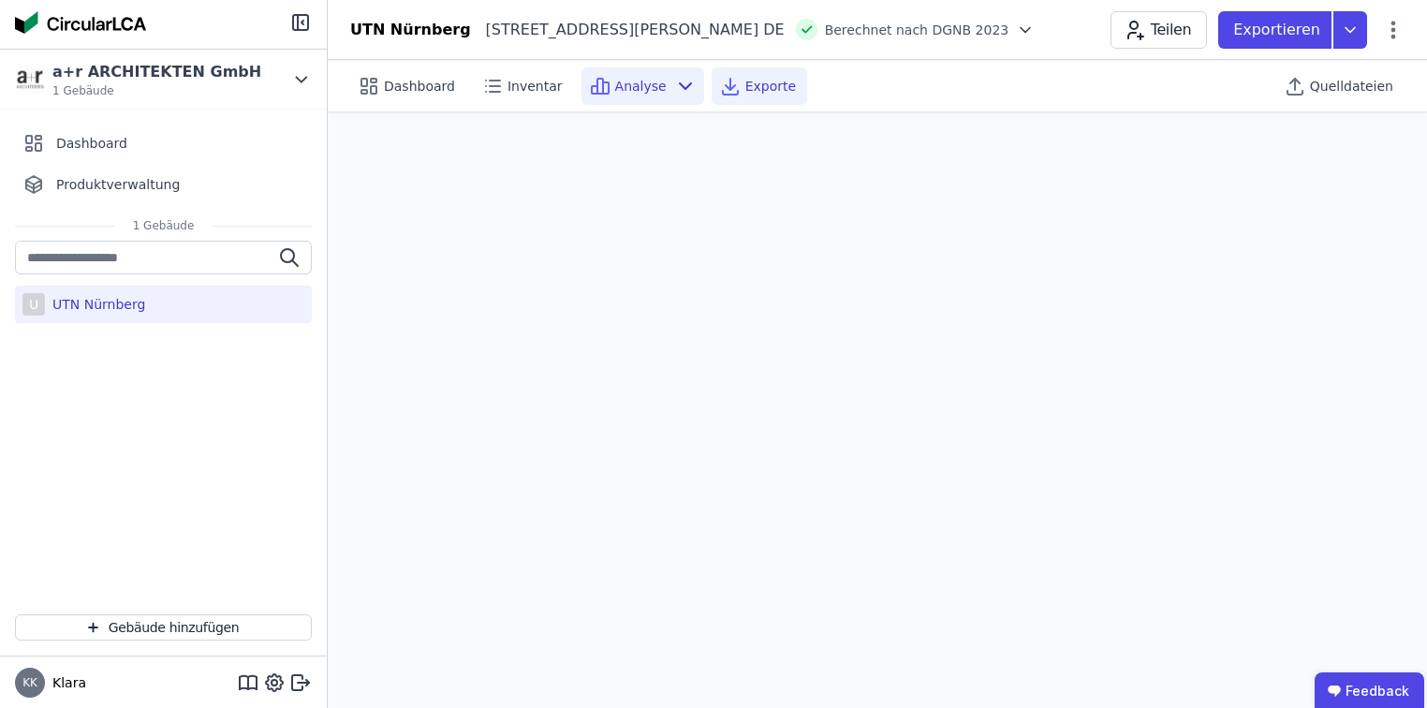
click at [767, 82] on span "Exporte" at bounding box center [770, 86] width 51 height 19
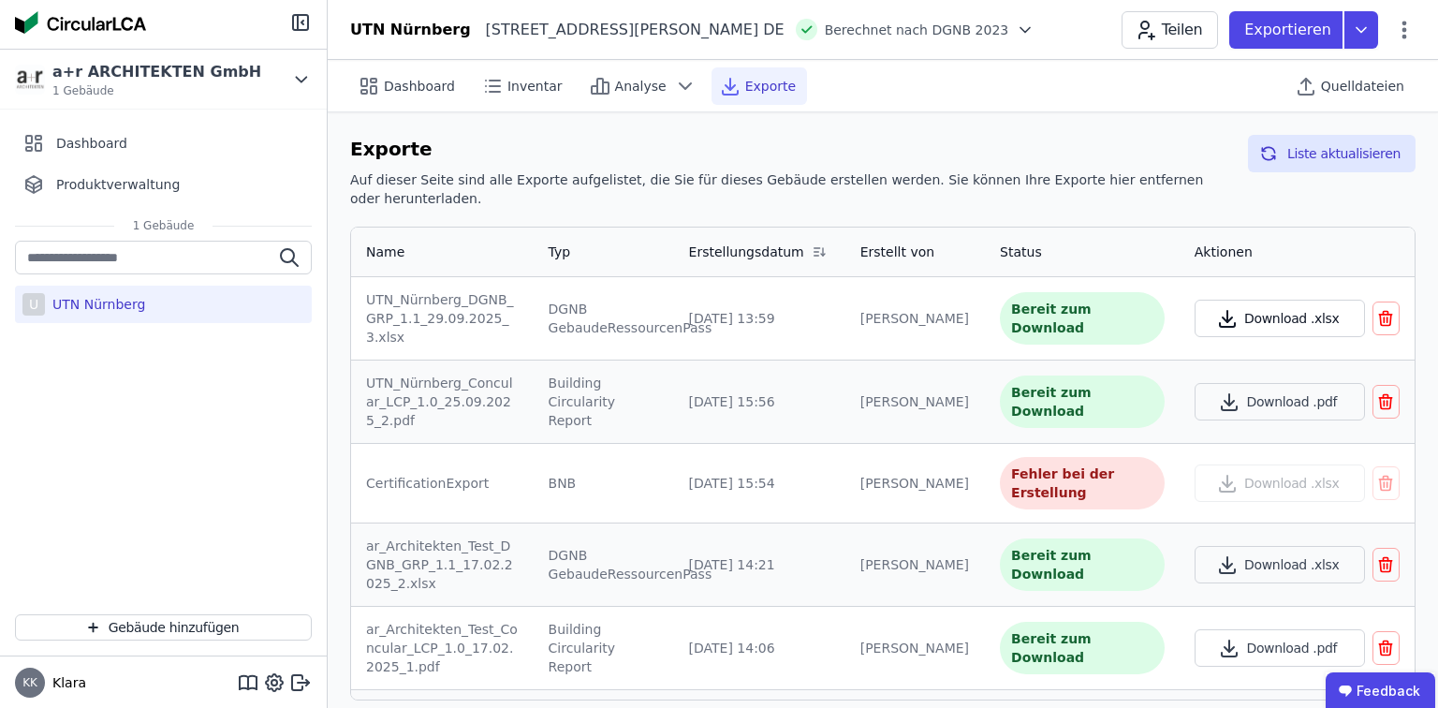
click at [1230, 307] on icon "button" at bounding box center [1227, 318] width 22 height 22
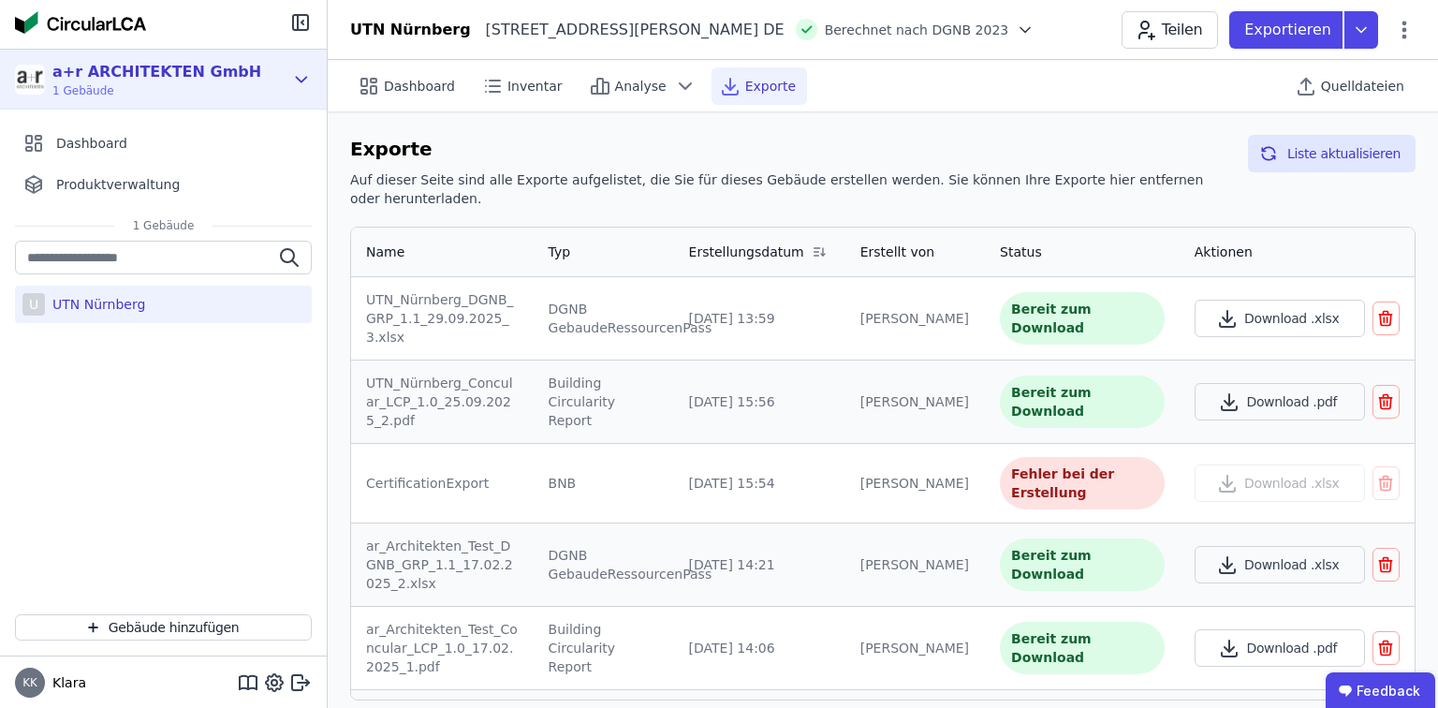
click at [55, 80] on div "a+r ARCHITEKTEN GmbH" at bounding box center [156, 72] width 209 height 22
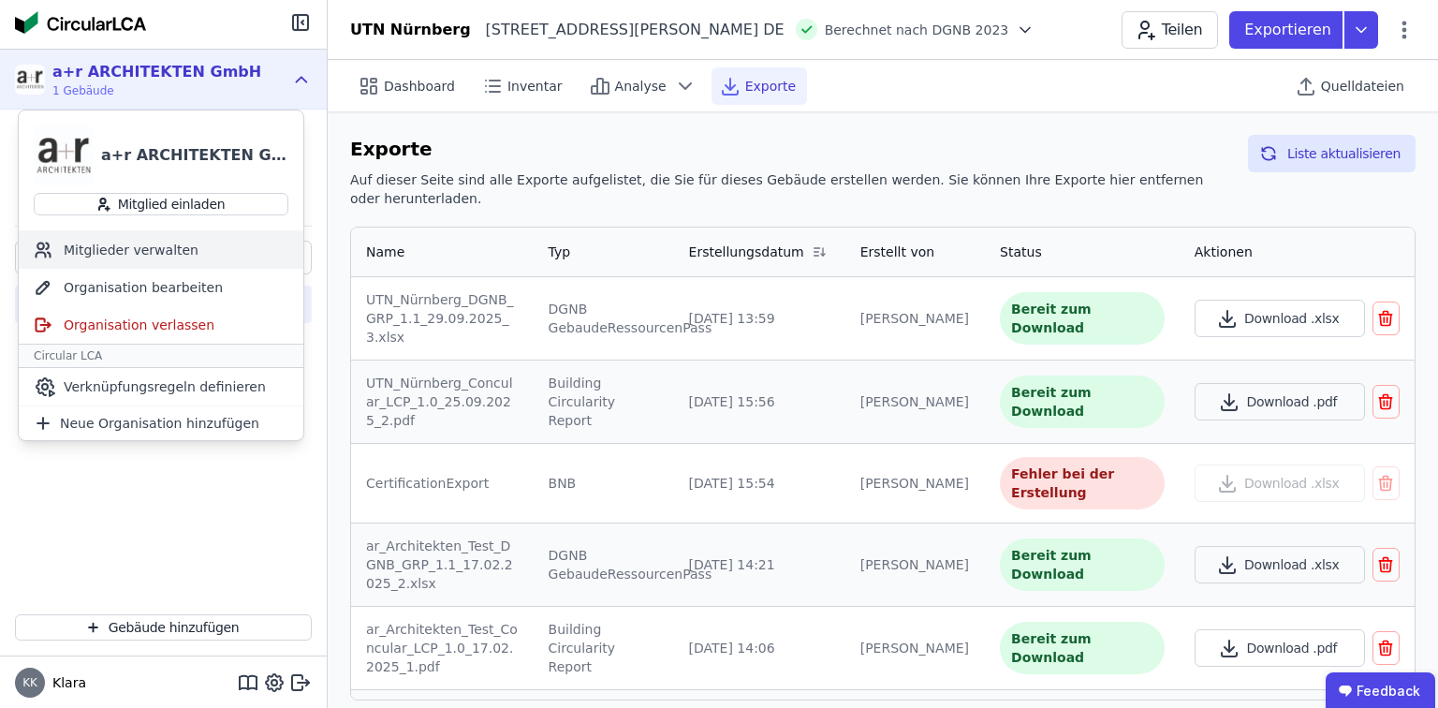
click at [118, 259] on div "Mitglieder verwalten" at bounding box center [161, 249] width 285 height 37
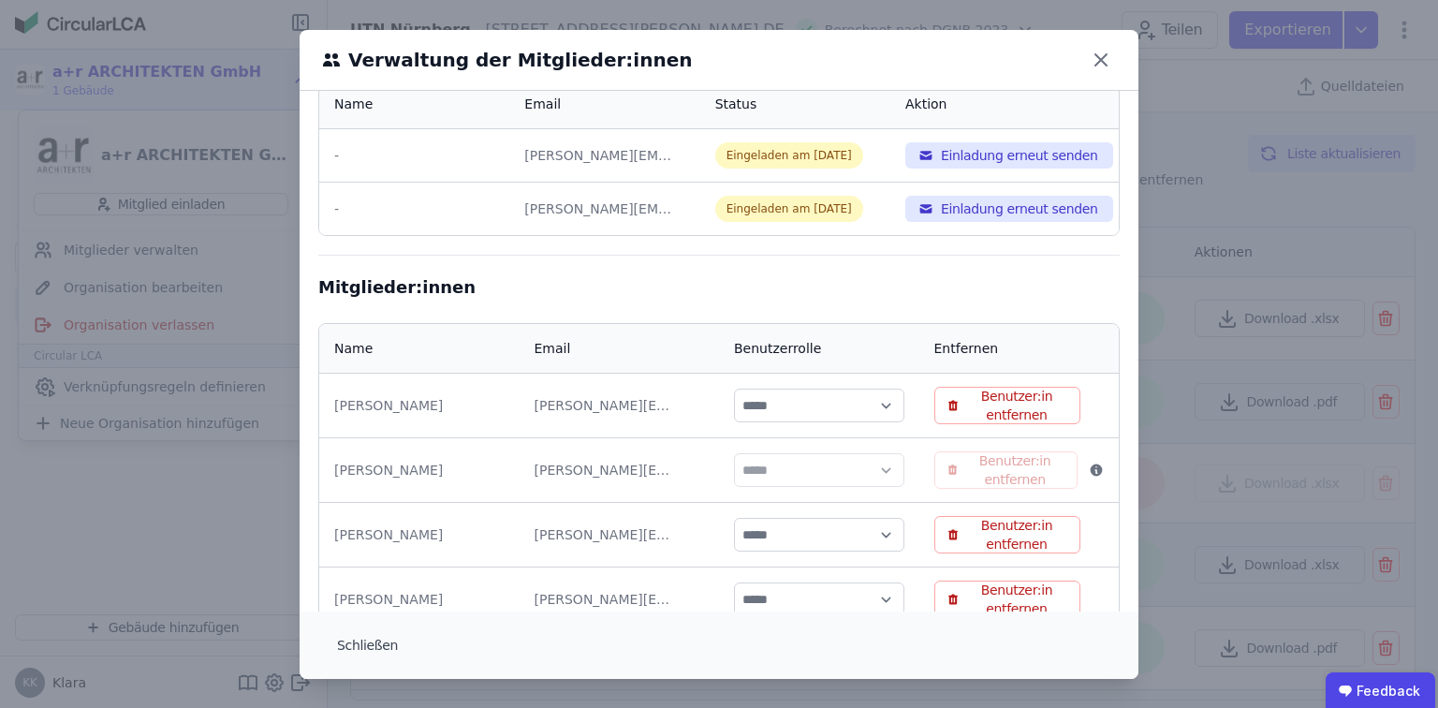
scroll to position [356, 0]
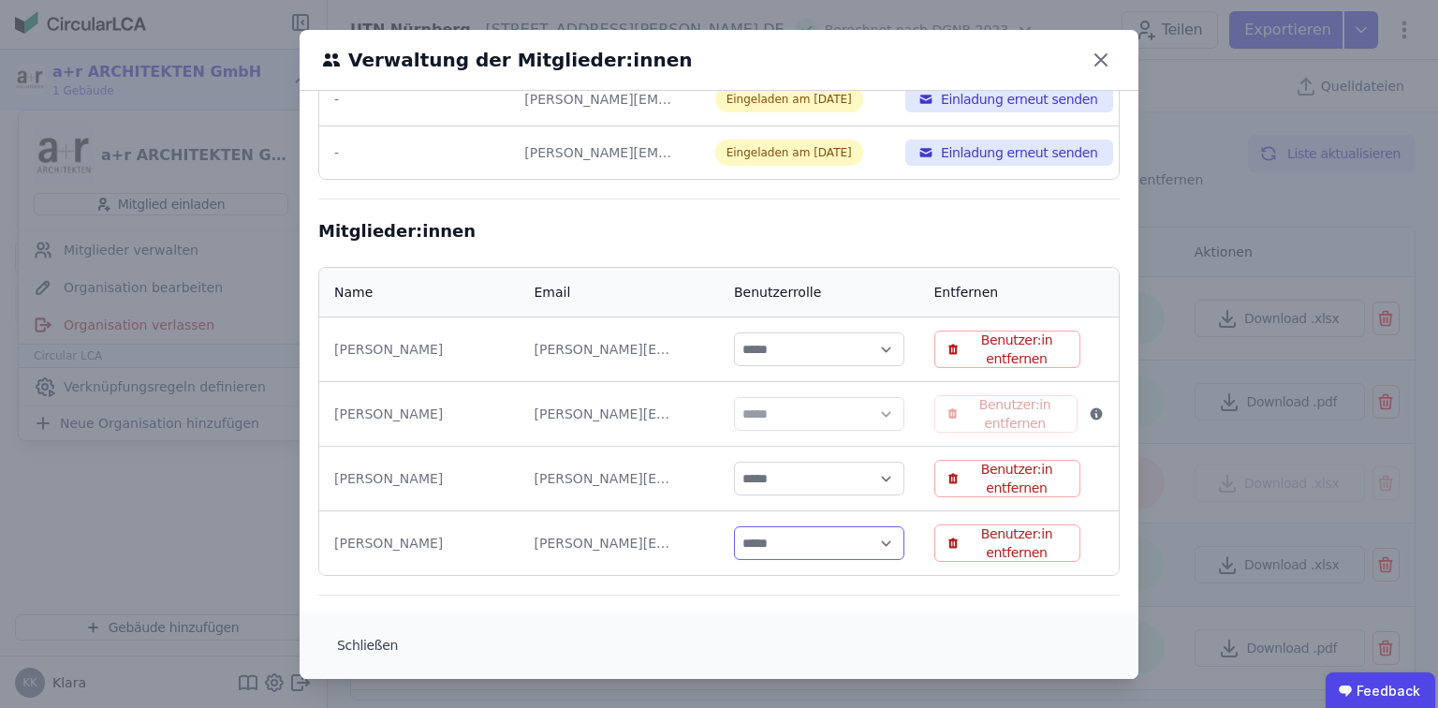
click at [769, 543] on select "***** ****" at bounding box center [819, 543] width 170 height 34
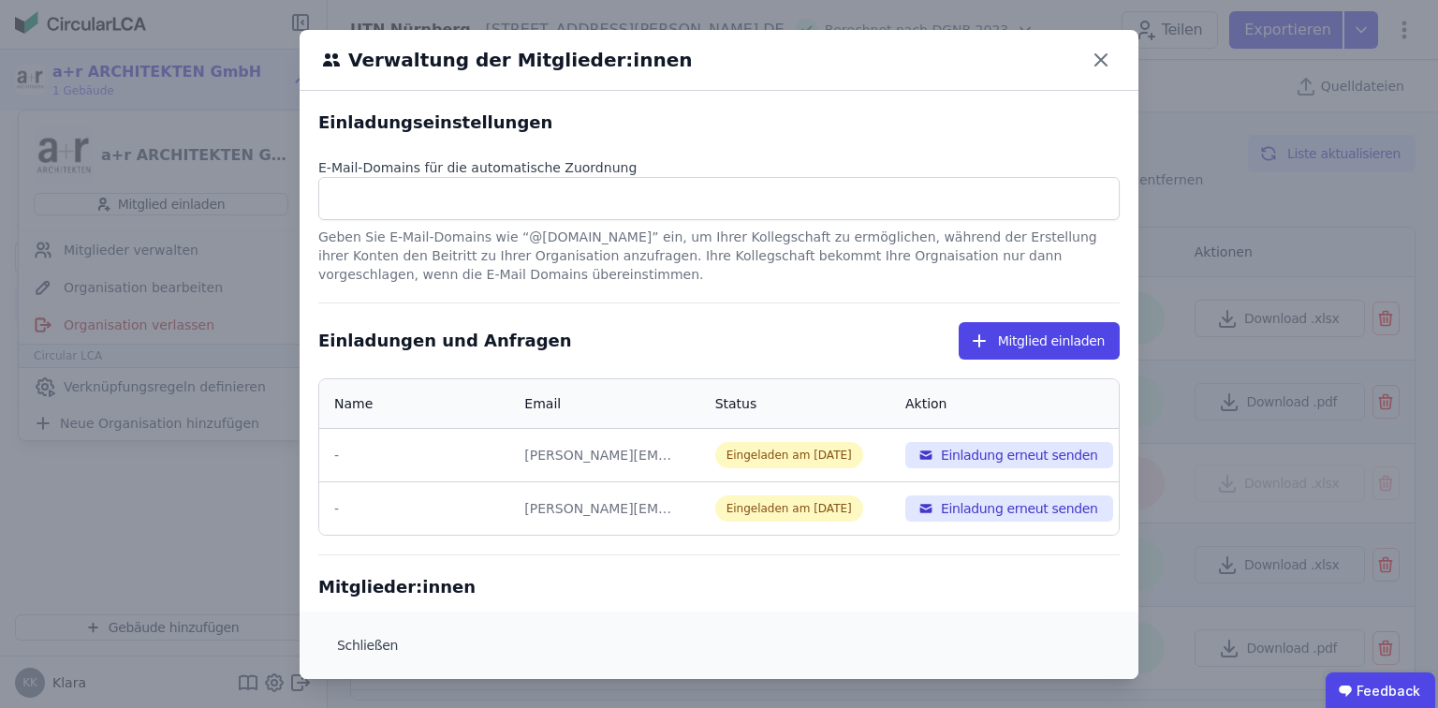
scroll to position [75, 0]
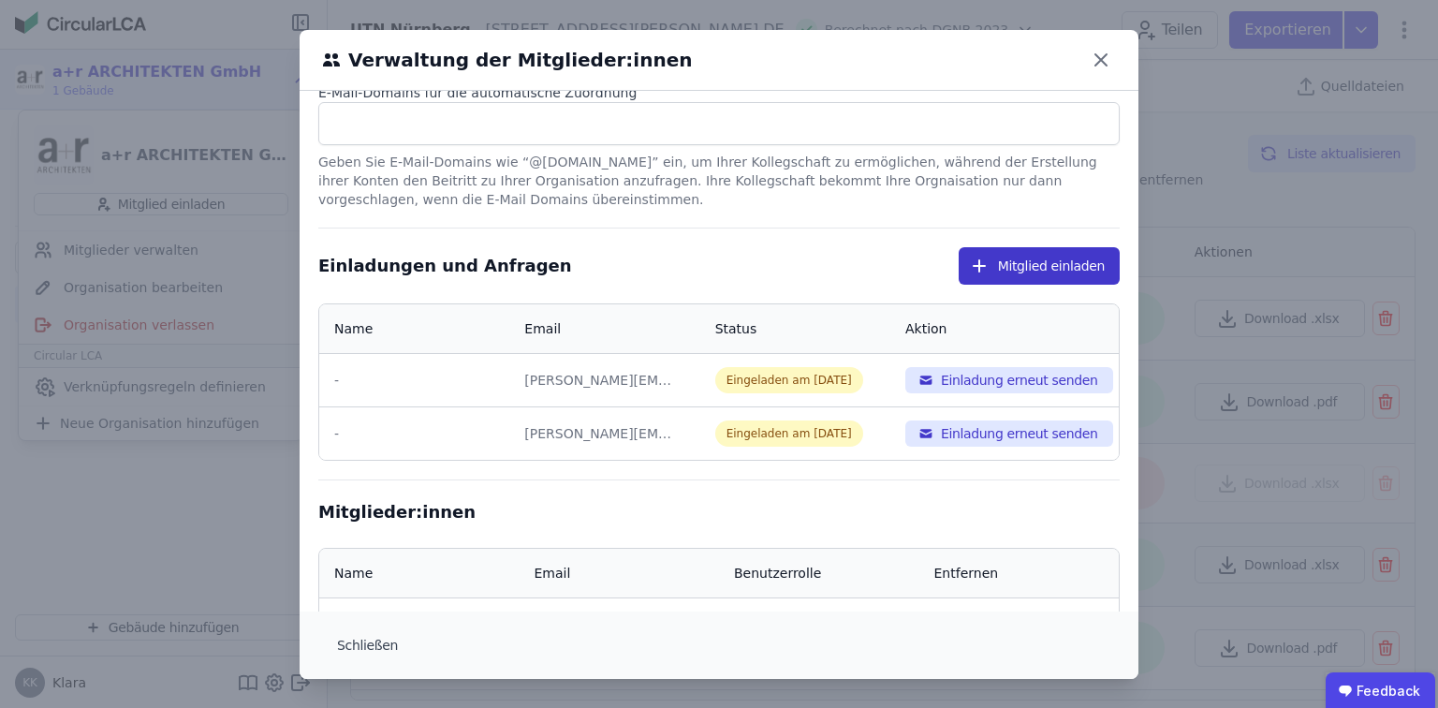
click at [1080, 264] on button "Mitglied einladen" at bounding box center [1039, 265] width 161 height 37
select select "*"
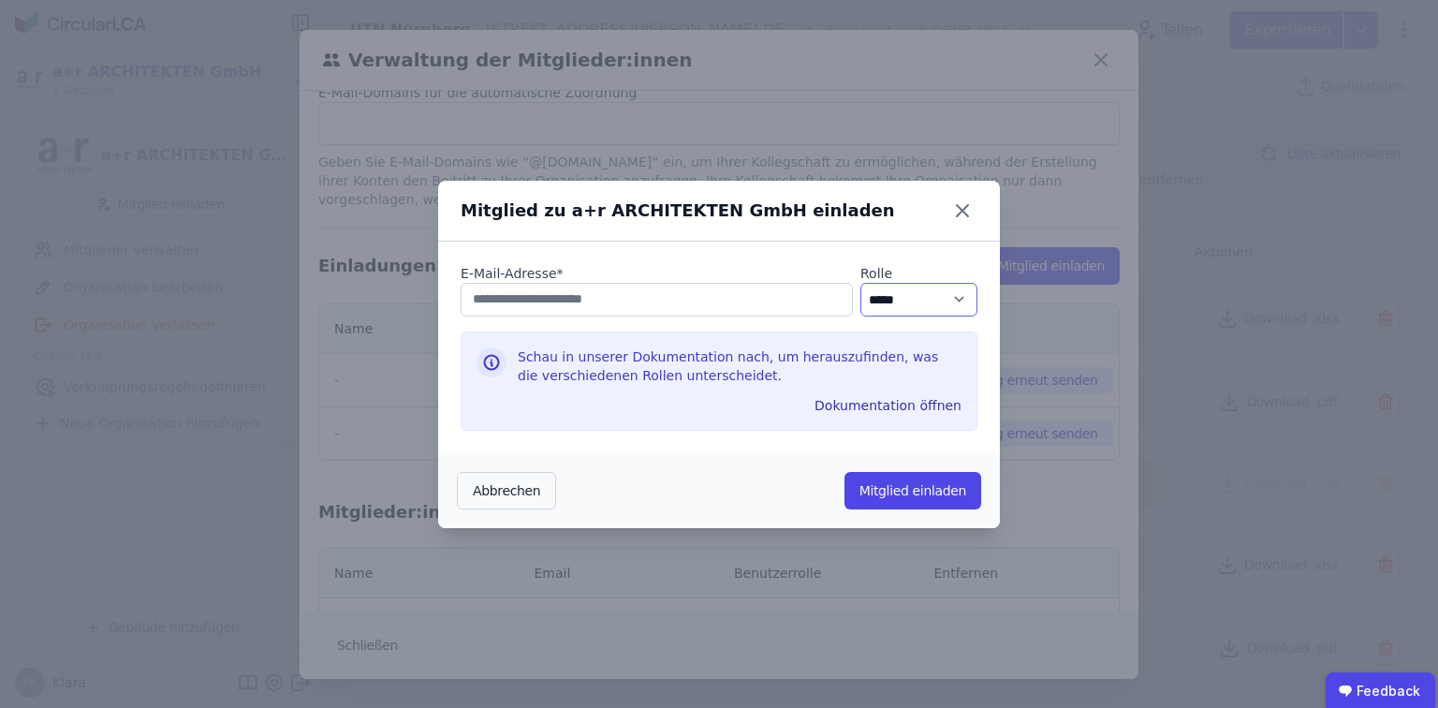
click at [906, 289] on select "********* ***** ****" at bounding box center [918, 300] width 117 height 34
click at [863, 408] on button "Dokumentation öffnen" at bounding box center [888, 405] width 162 height 30
click at [944, 300] on select "********* ***** ****" at bounding box center [918, 300] width 117 height 34
click at [958, 210] on icon at bounding box center [962, 211] width 30 height 30
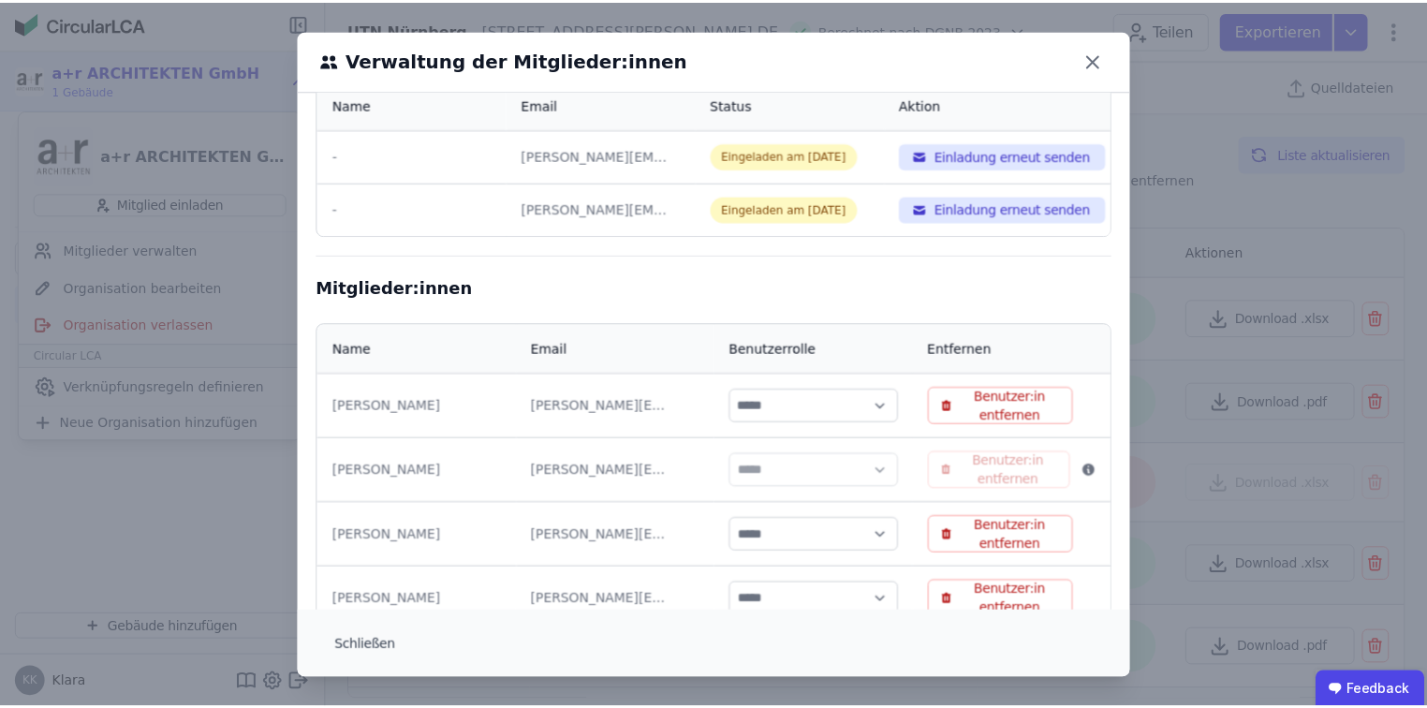
scroll to position [356, 0]
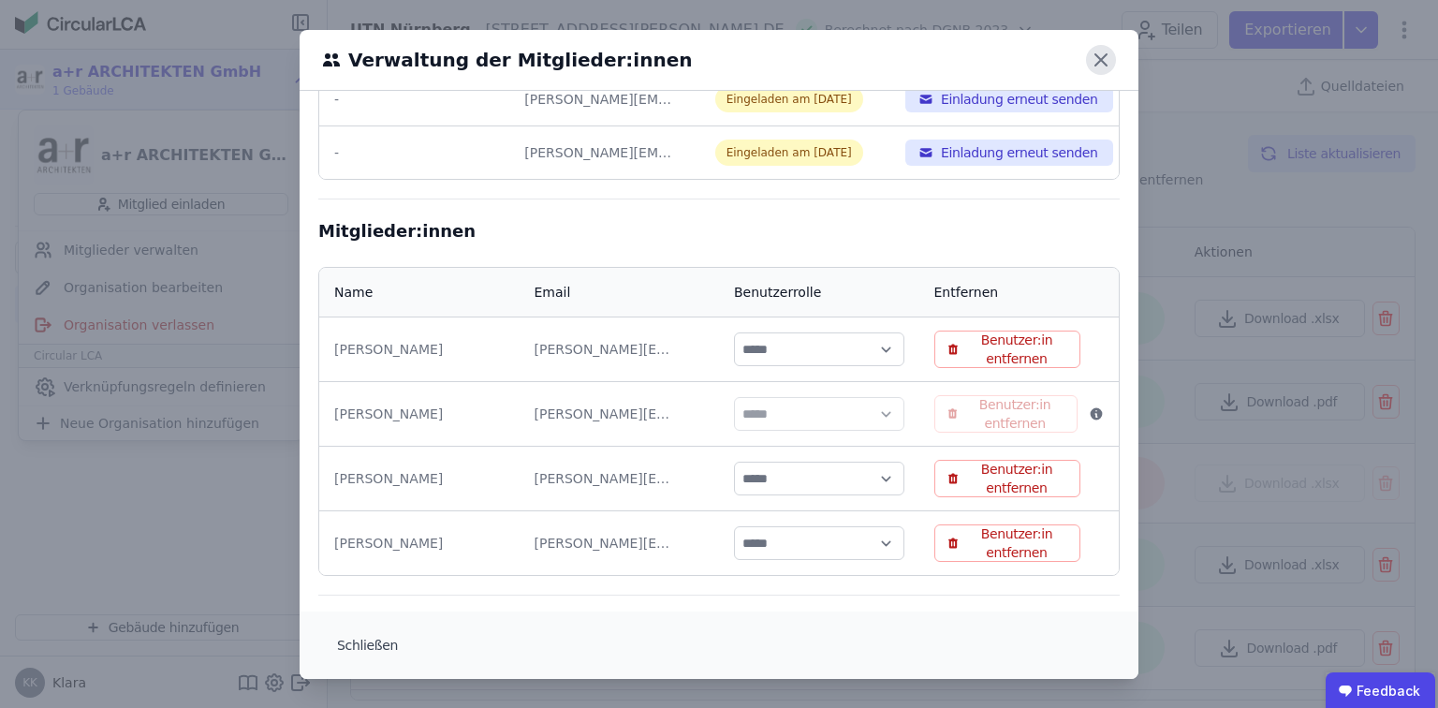
click at [1095, 59] on icon at bounding box center [1100, 59] width 11 height 11
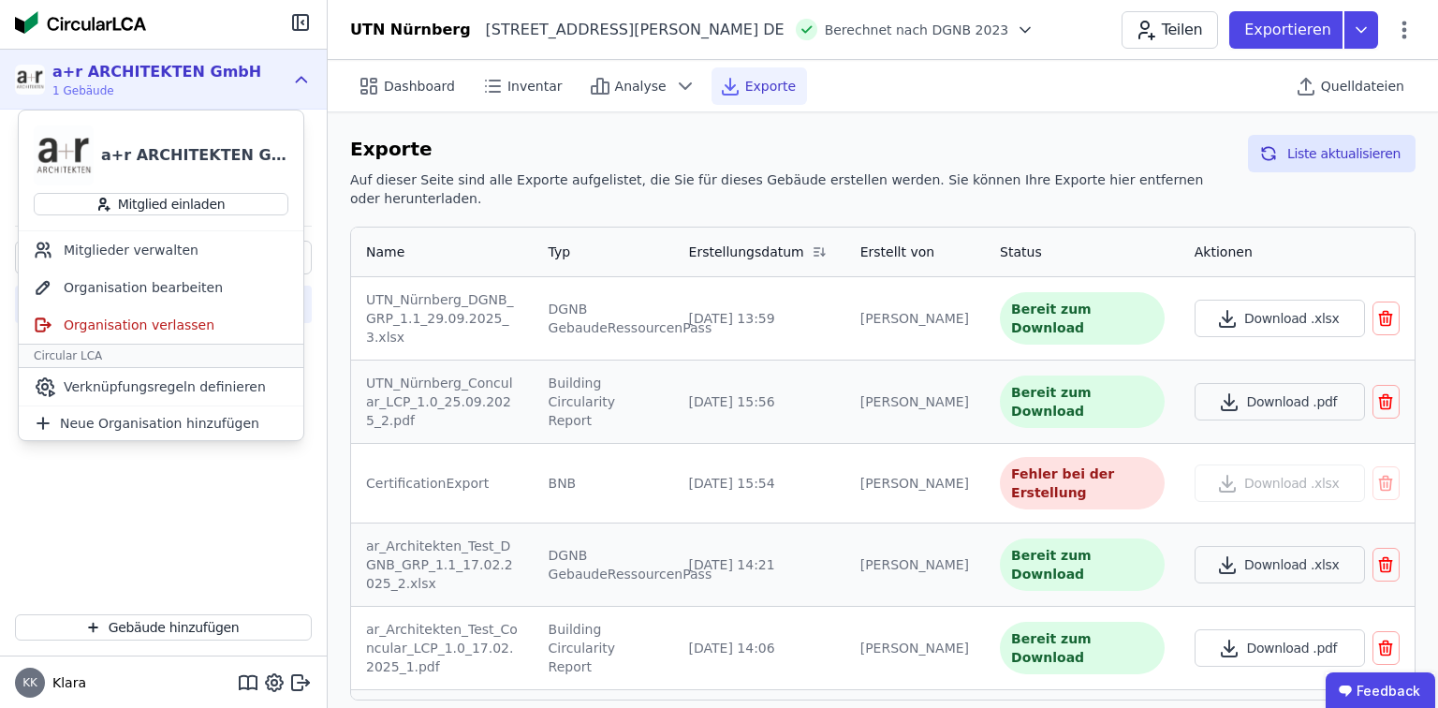
click at [297, 80] on icon at bounding box center [302, 79] width 10 height 5
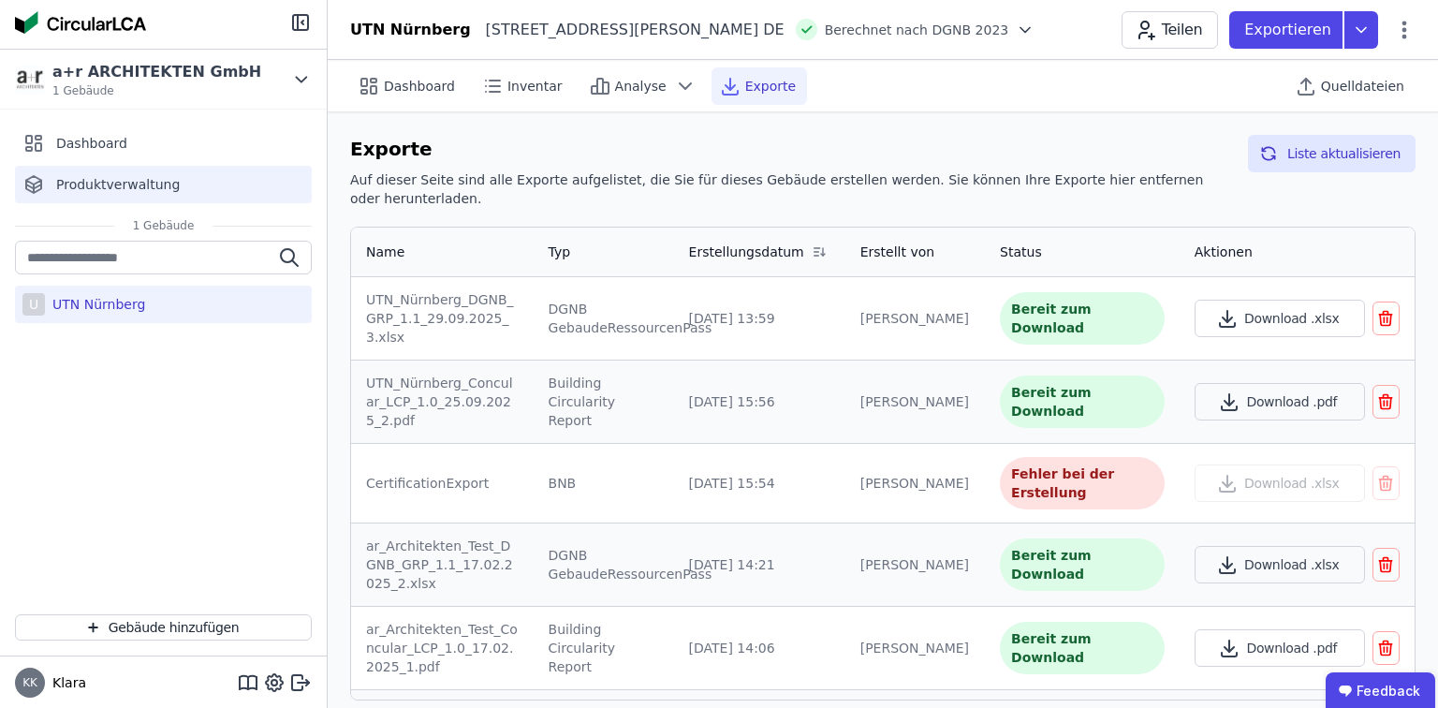
click at [122, 189] on span "Produktverwaltung" at bounding box center [118, 184] width 124 height 19
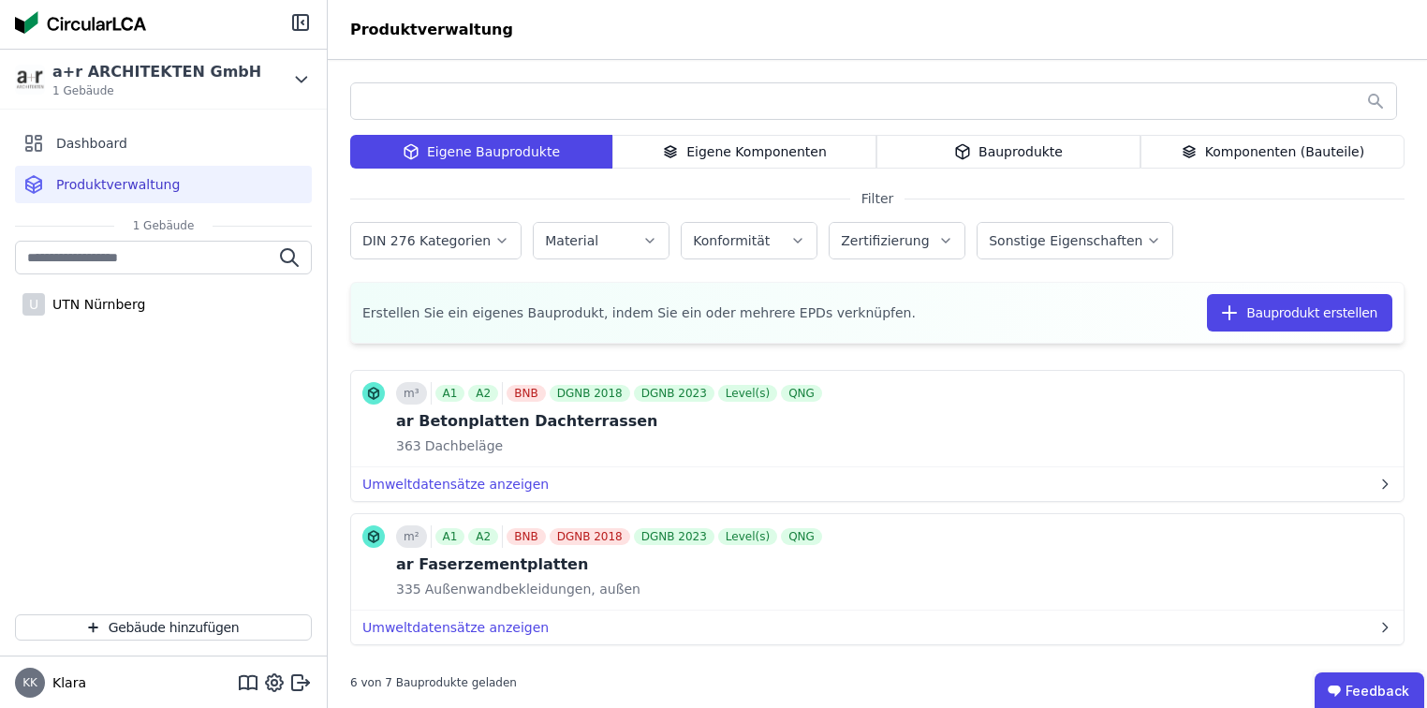
click at [807, 151] on div "Eigene Komponenten" at bounding box center [744, 152] width 264 height 34
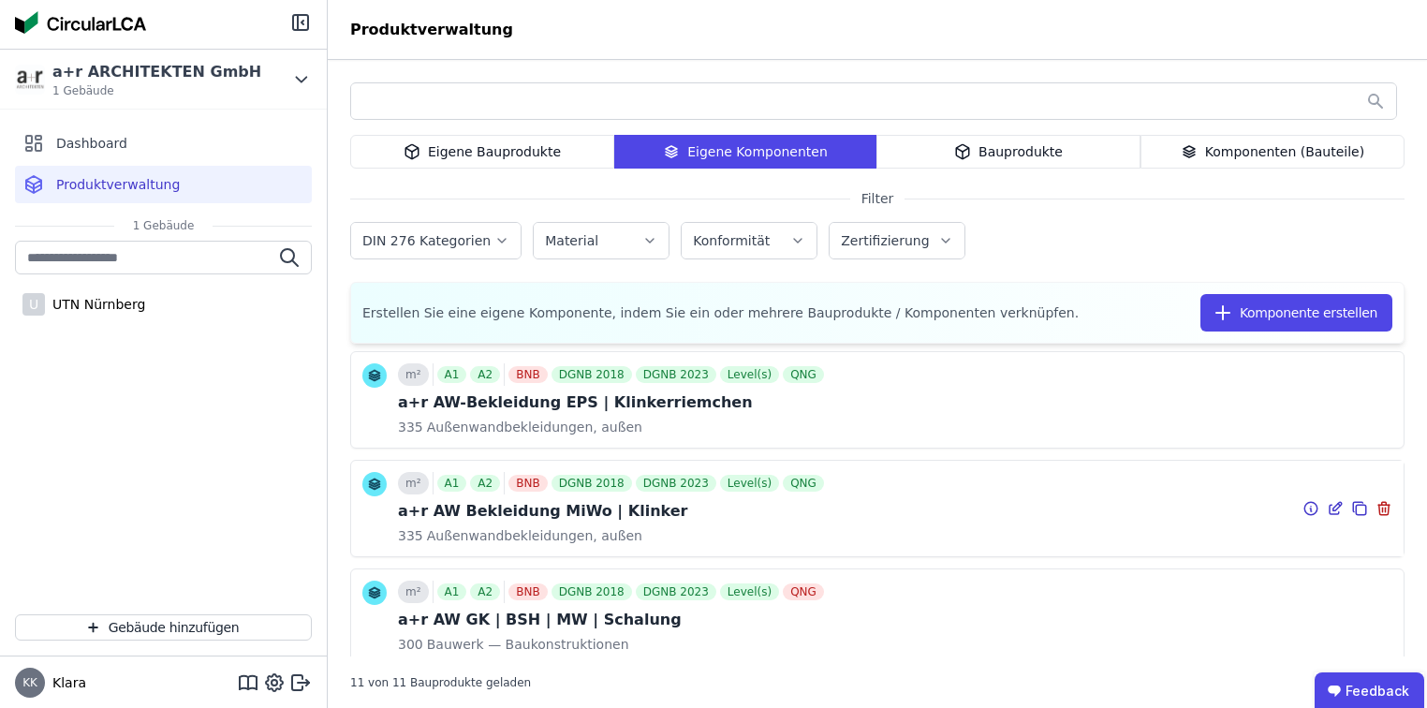
click at [1326, 510] on icon at bounding box center [1334, 508] width 17 height 22
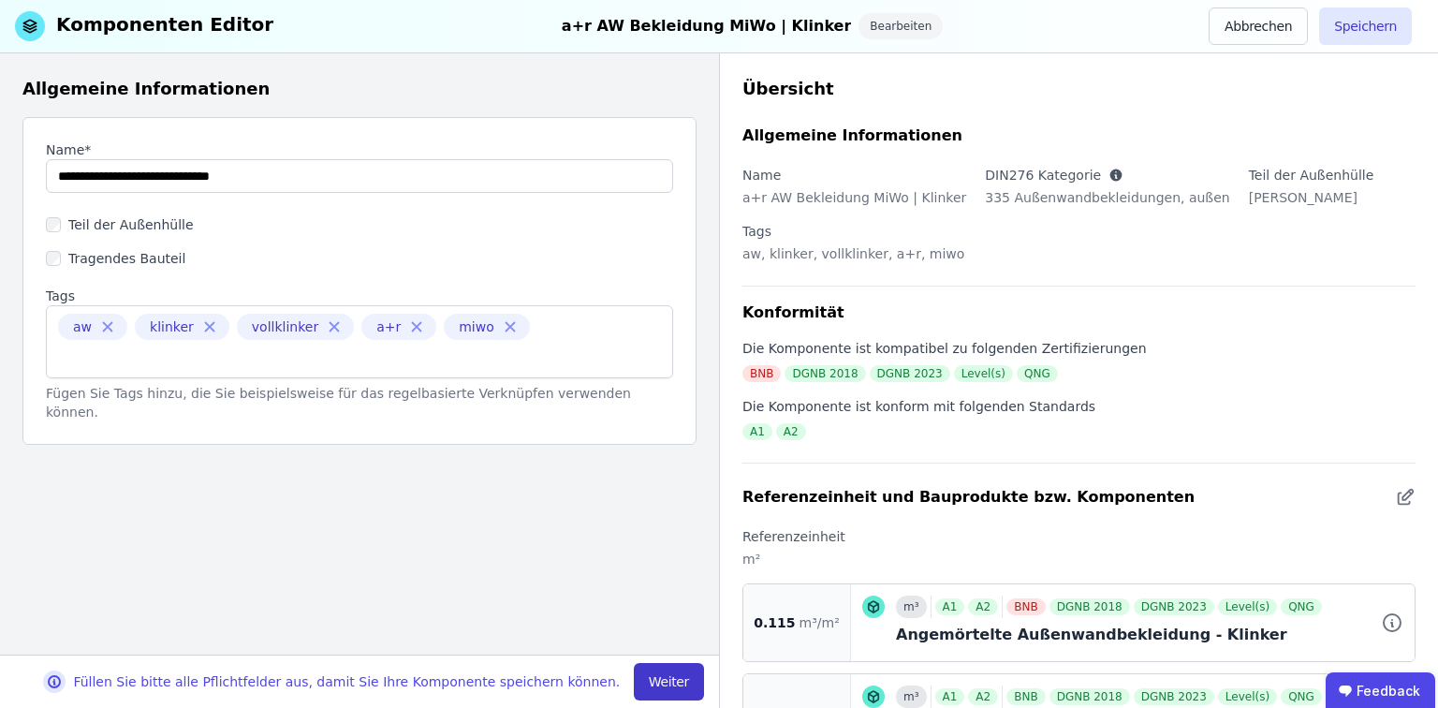
click at [680, 673] on button "Weiter" at bounding box center [669, 681] width 70 height 37
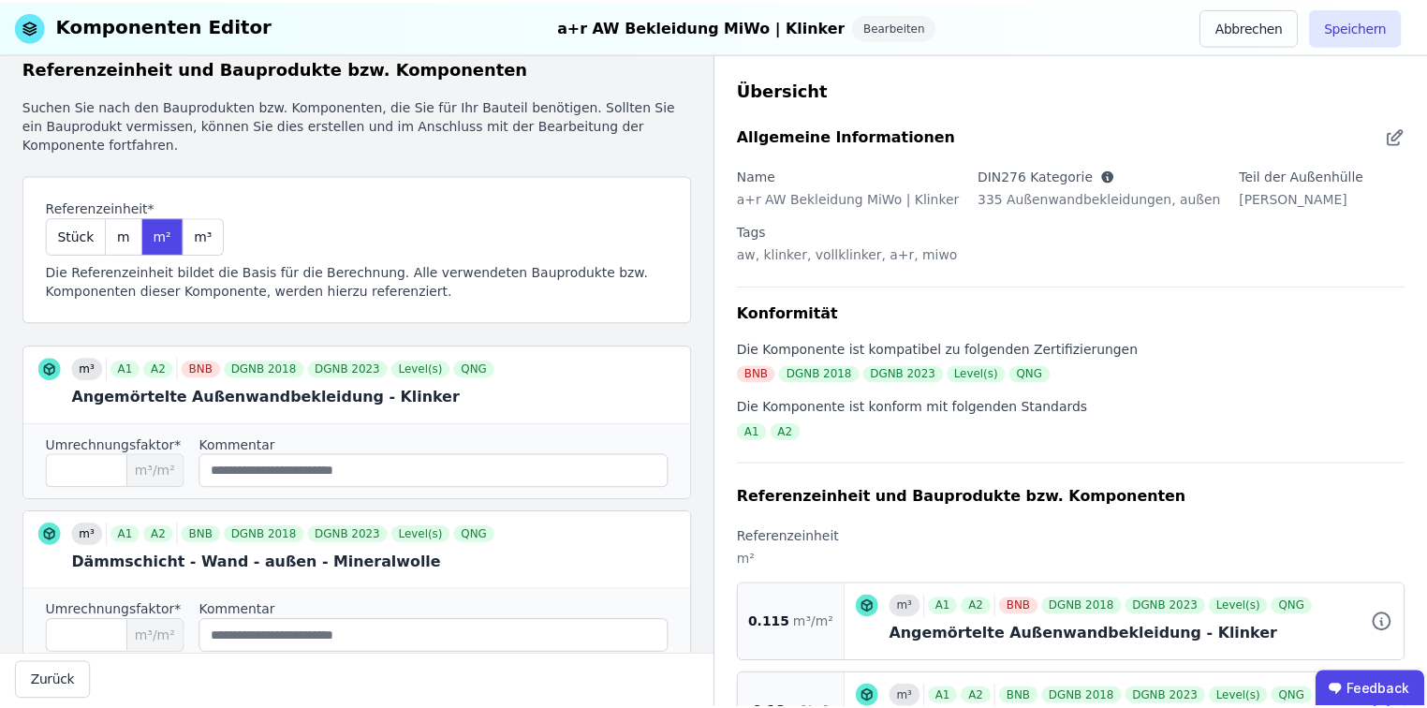
scroll to position [98, 0]
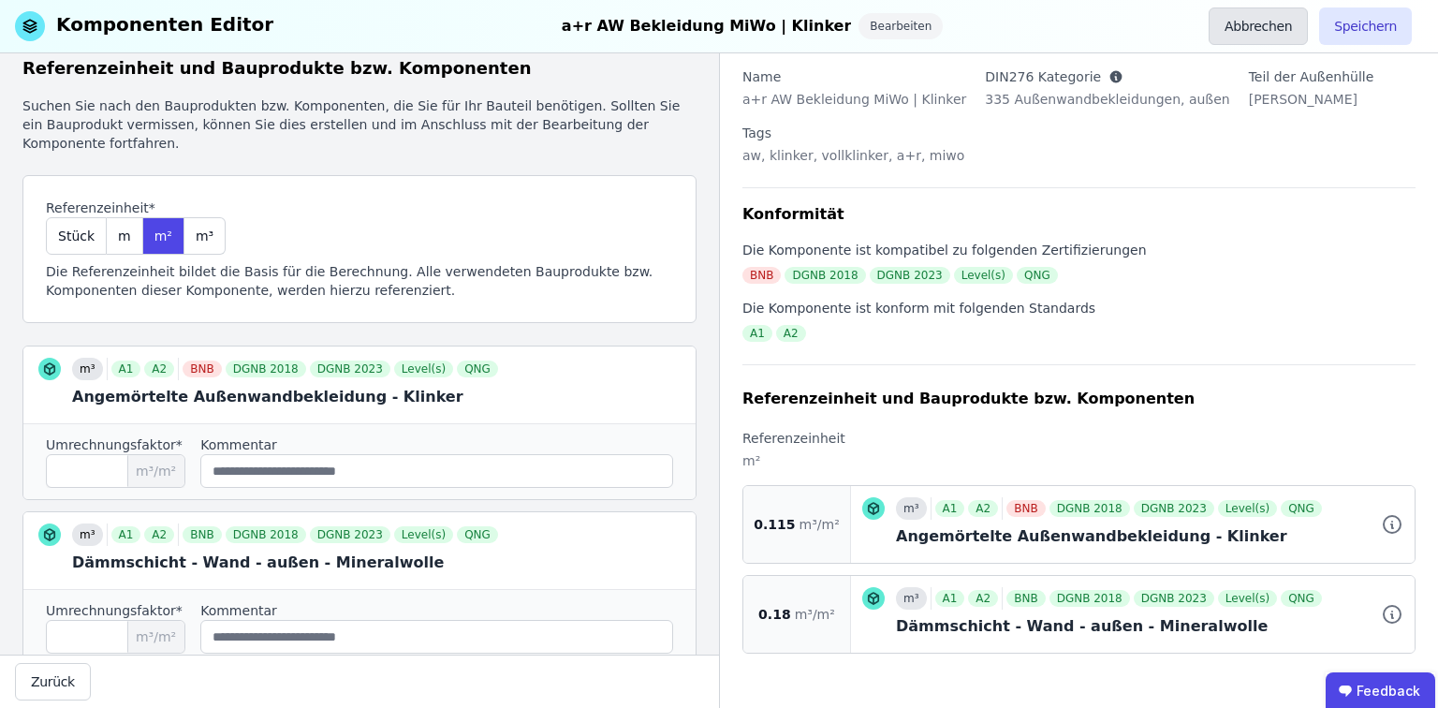
click at [1252, 42] on button "Abbrechen" at bounding box center [1257, 25] width 99 height 37
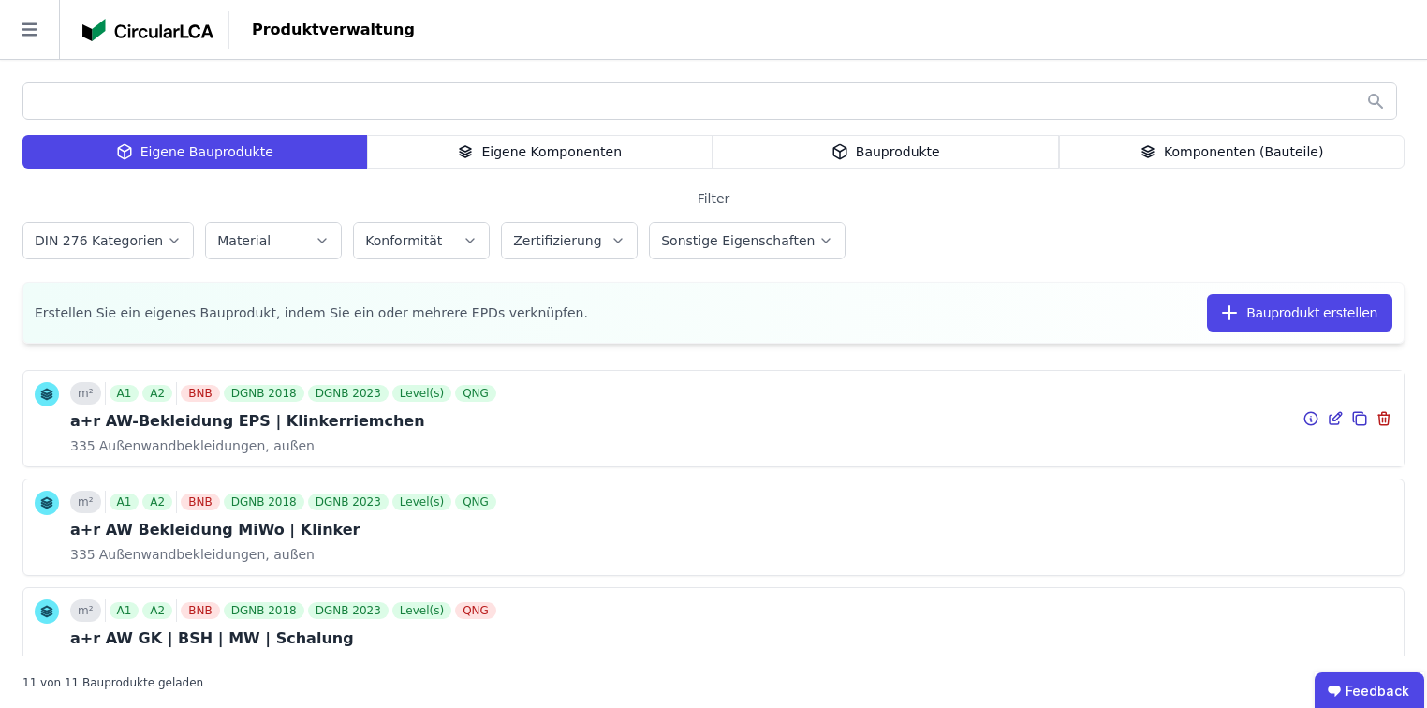
click at [1355, 422] on icon at bounding box center [1360, 420] width 10 height 10
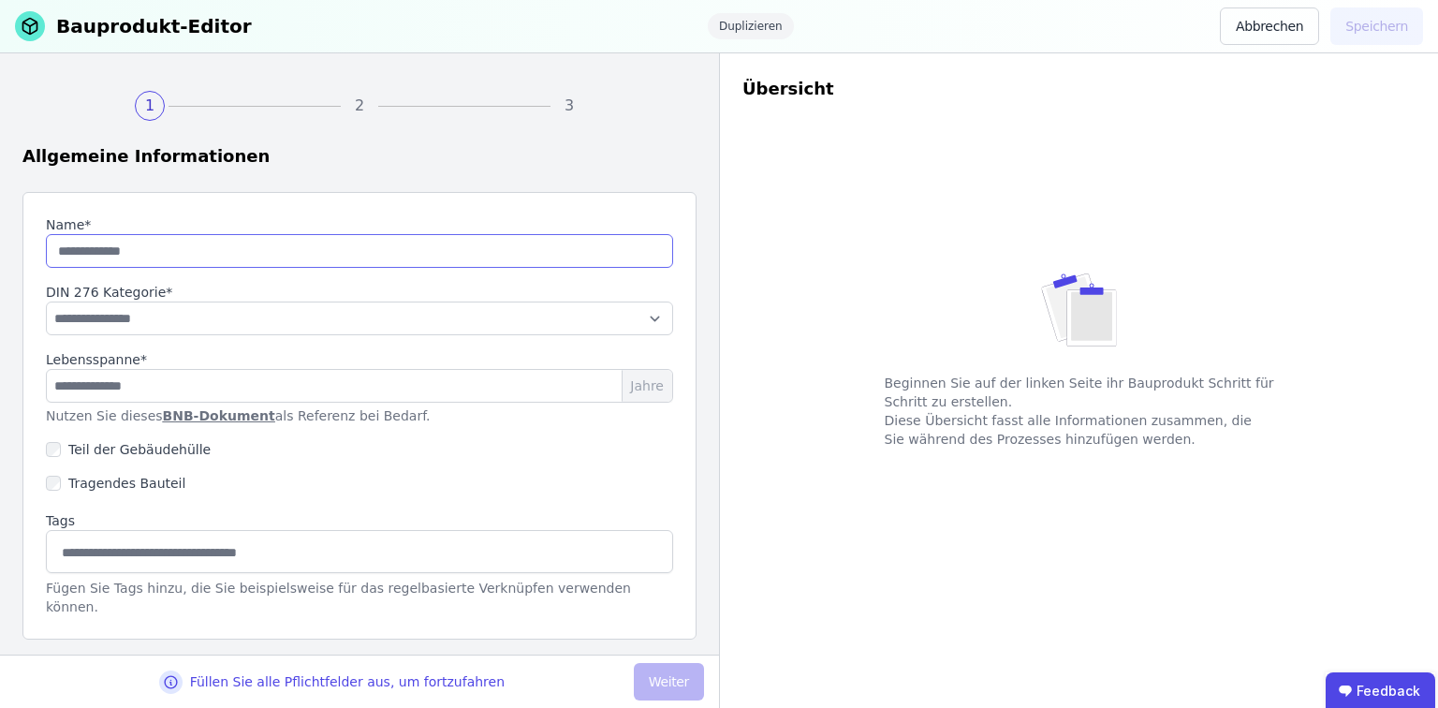
click at [144, 246] on input "string" at bounding box center [359, 251] width 627 height 34
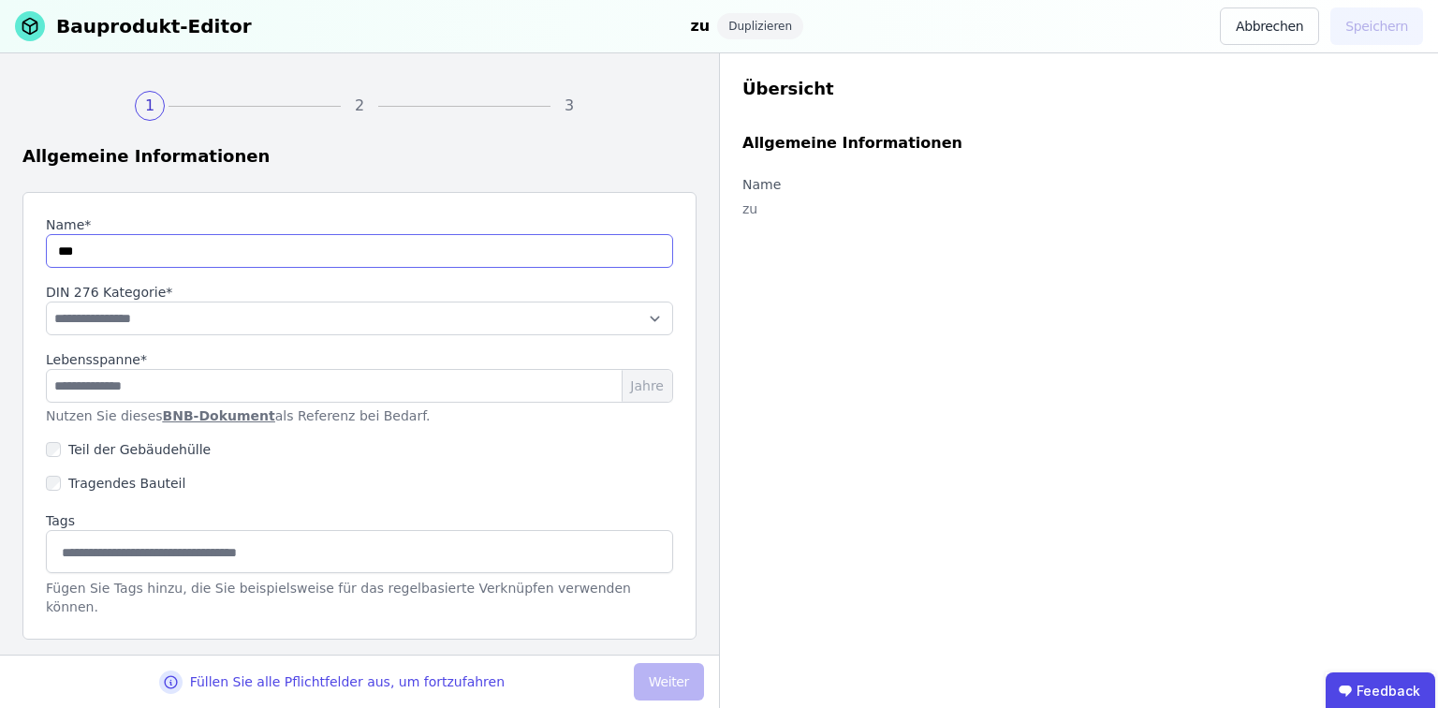
type input "****"
click at [1237, 28] on button "Abbrechen" at bounding box center [1269, 25] width 99 height 37
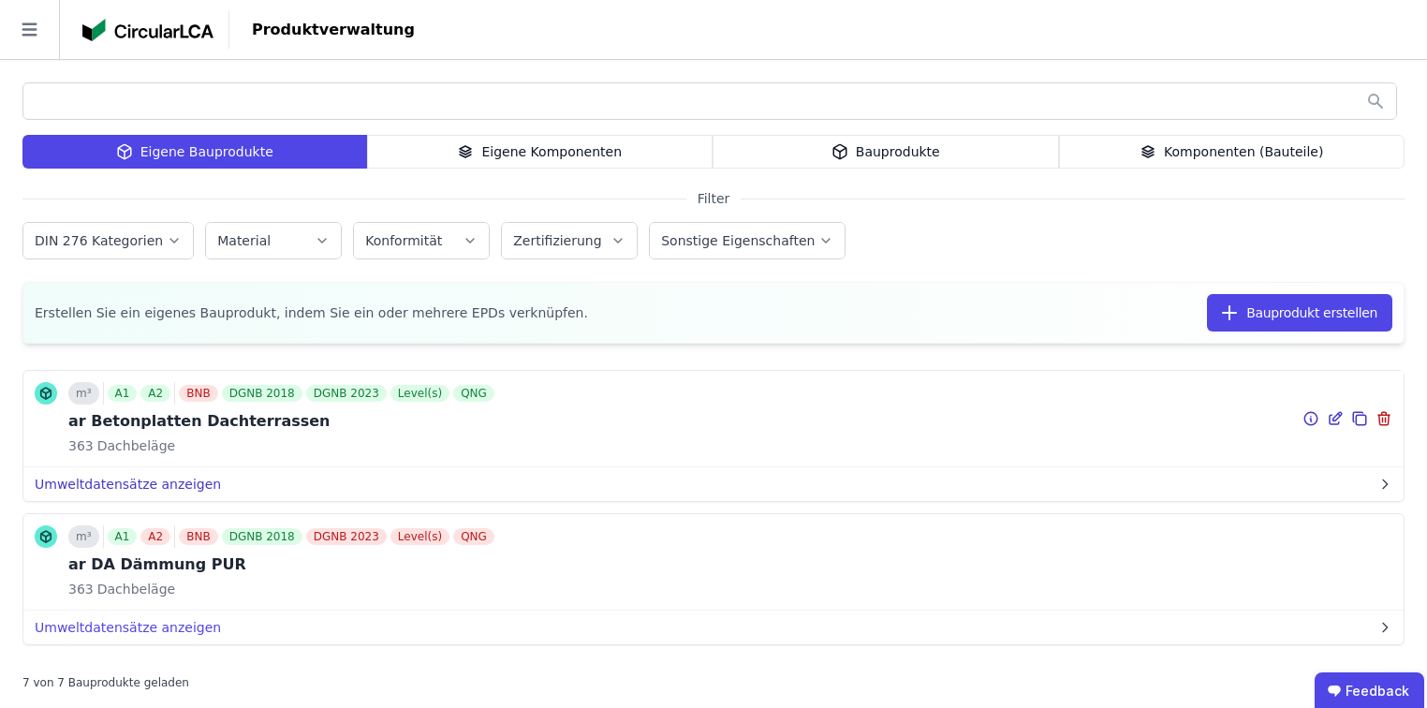
click at [139, 484] on button "Umweltdatensätze anzeigen" at bounding box center [713, 484] width 1380 height 34
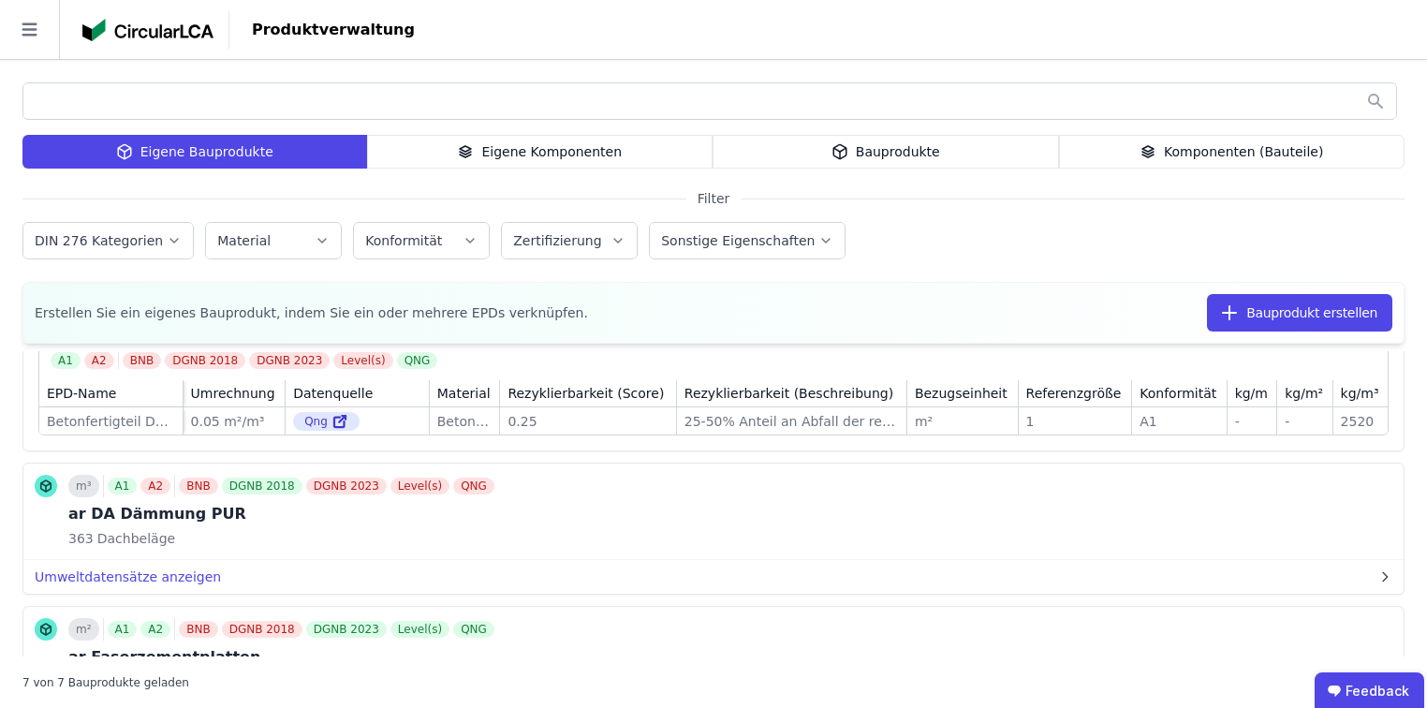
scroll to position [225, 0]
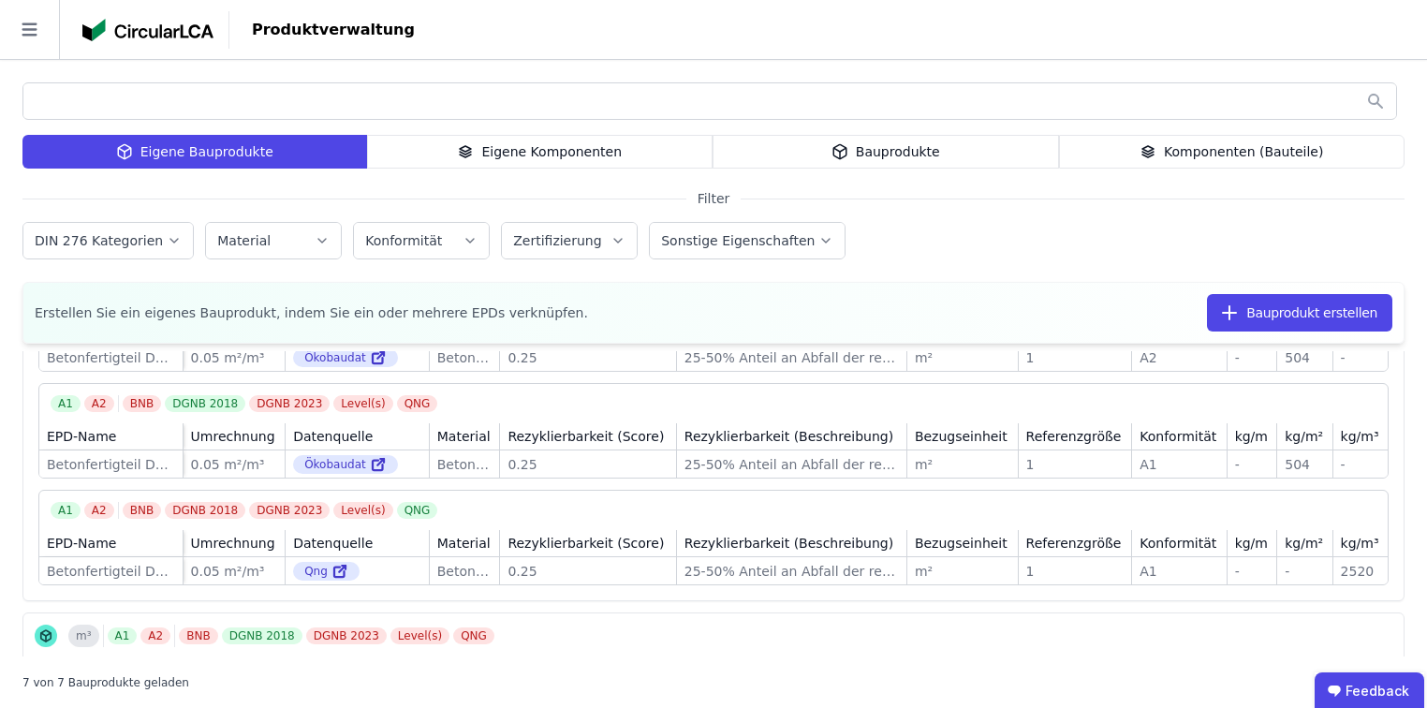
click at [410, 141] on div "Eigene Komponenten" at bounding box center [540, 152] width 346 height 34
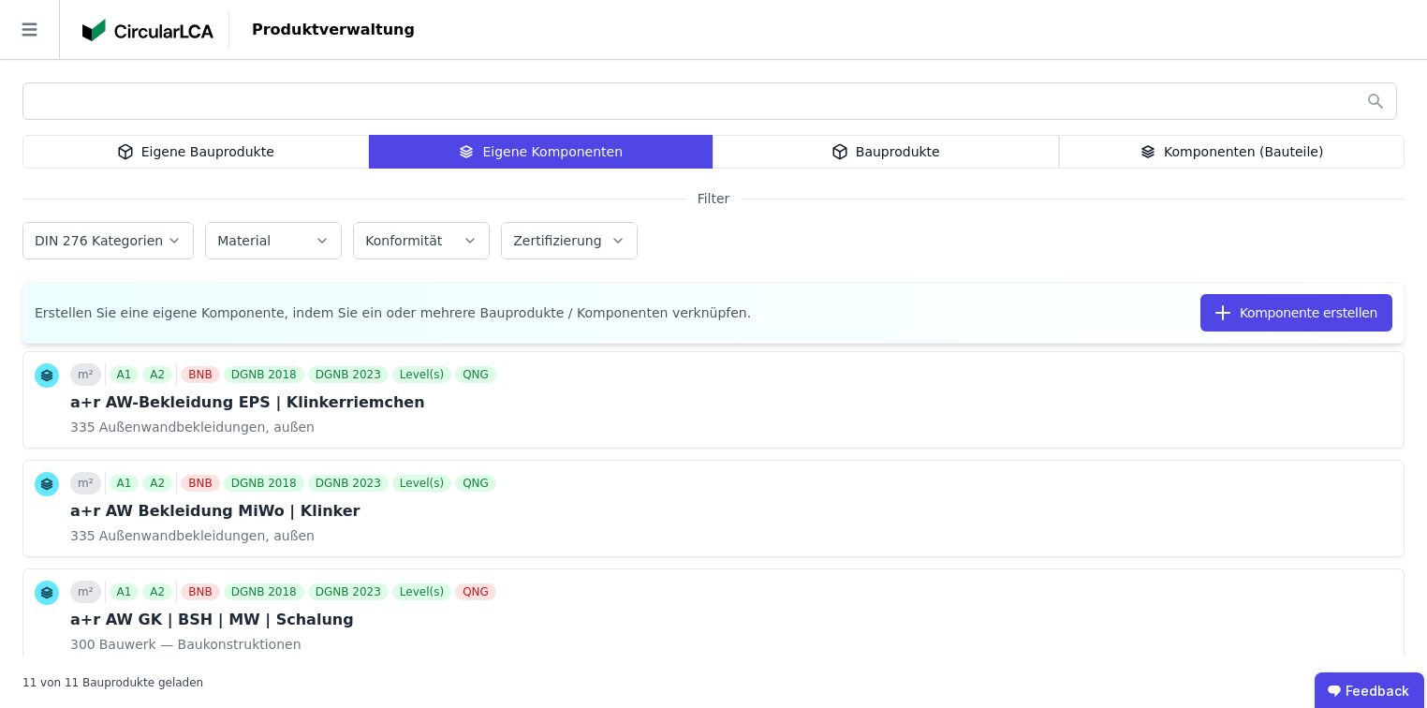
click at [196, 148] on div "Eigene Bauprodukte" at bounding box center [195, 152] width 346 height 34
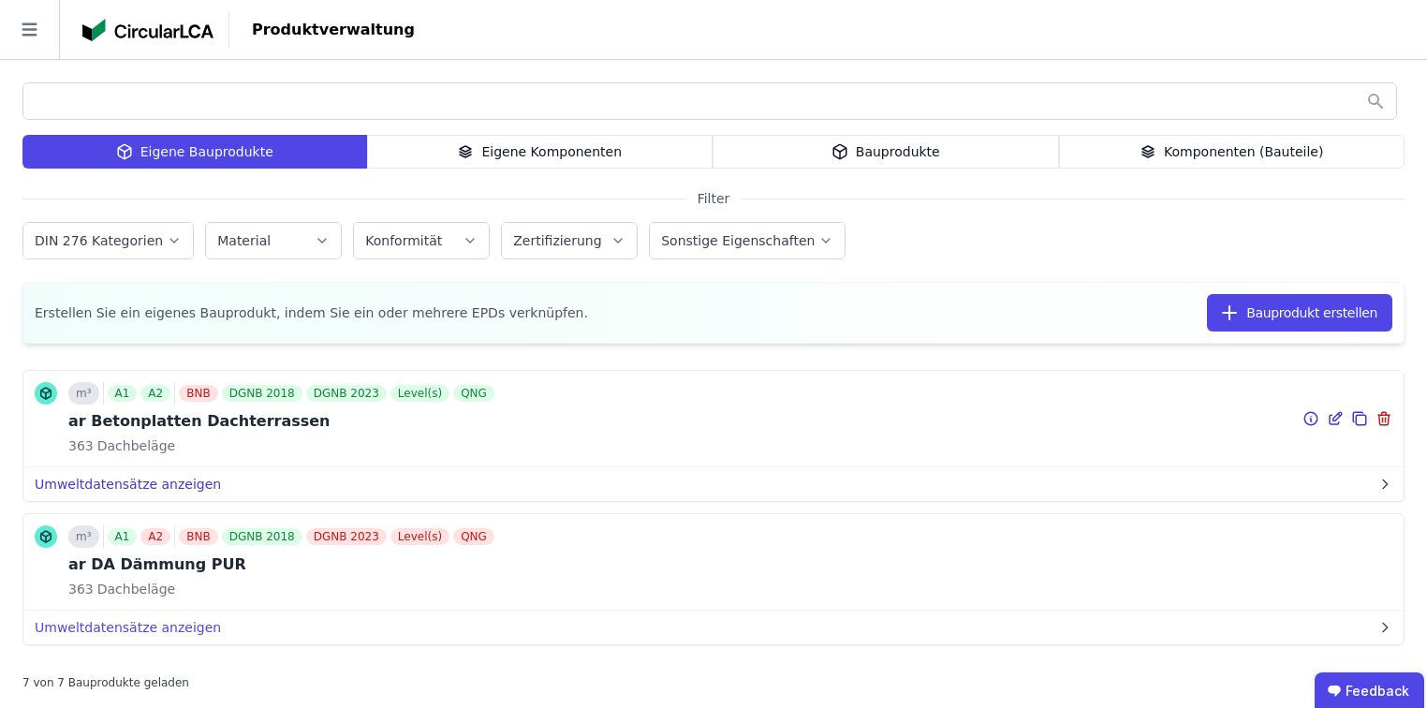
click at [110, 489] on button "Umweltdatensätze anzeigen" at bounding box center [713, 484] width 1380 height 34
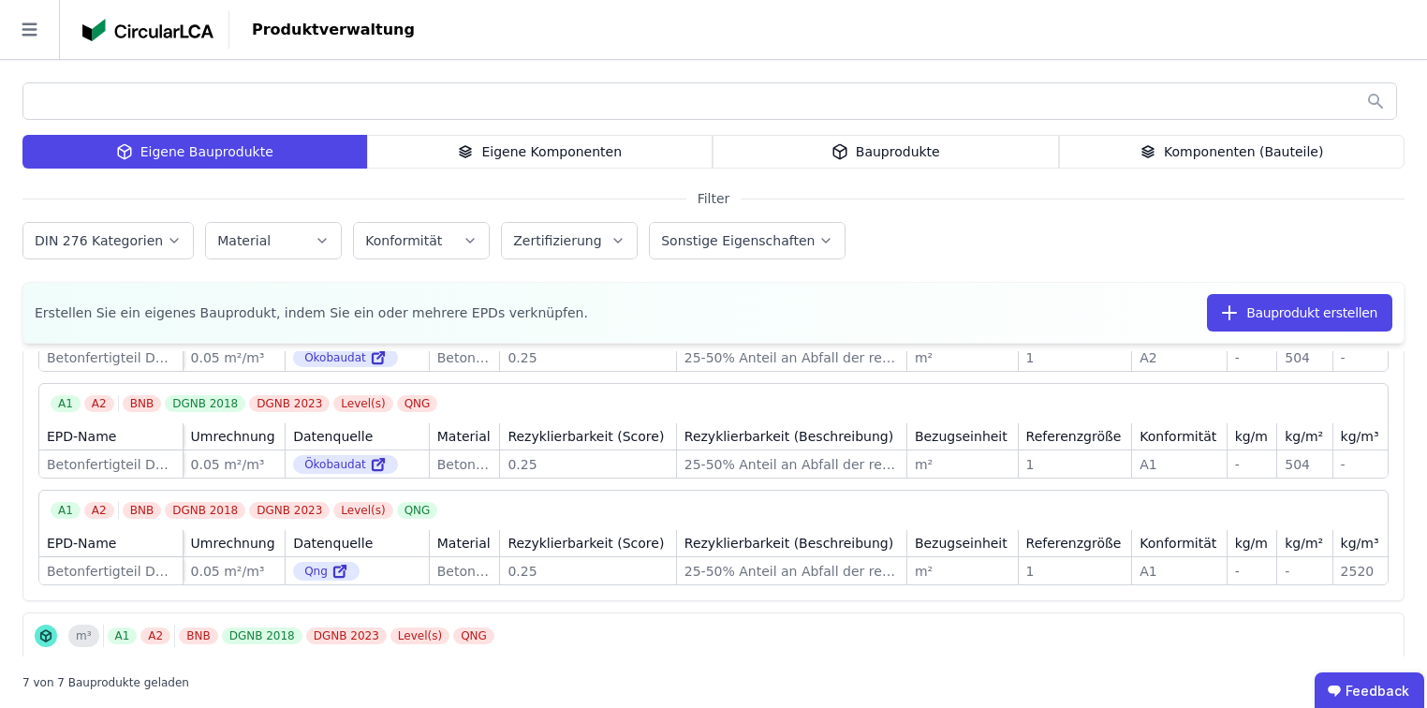
scroll to position [150, 0]
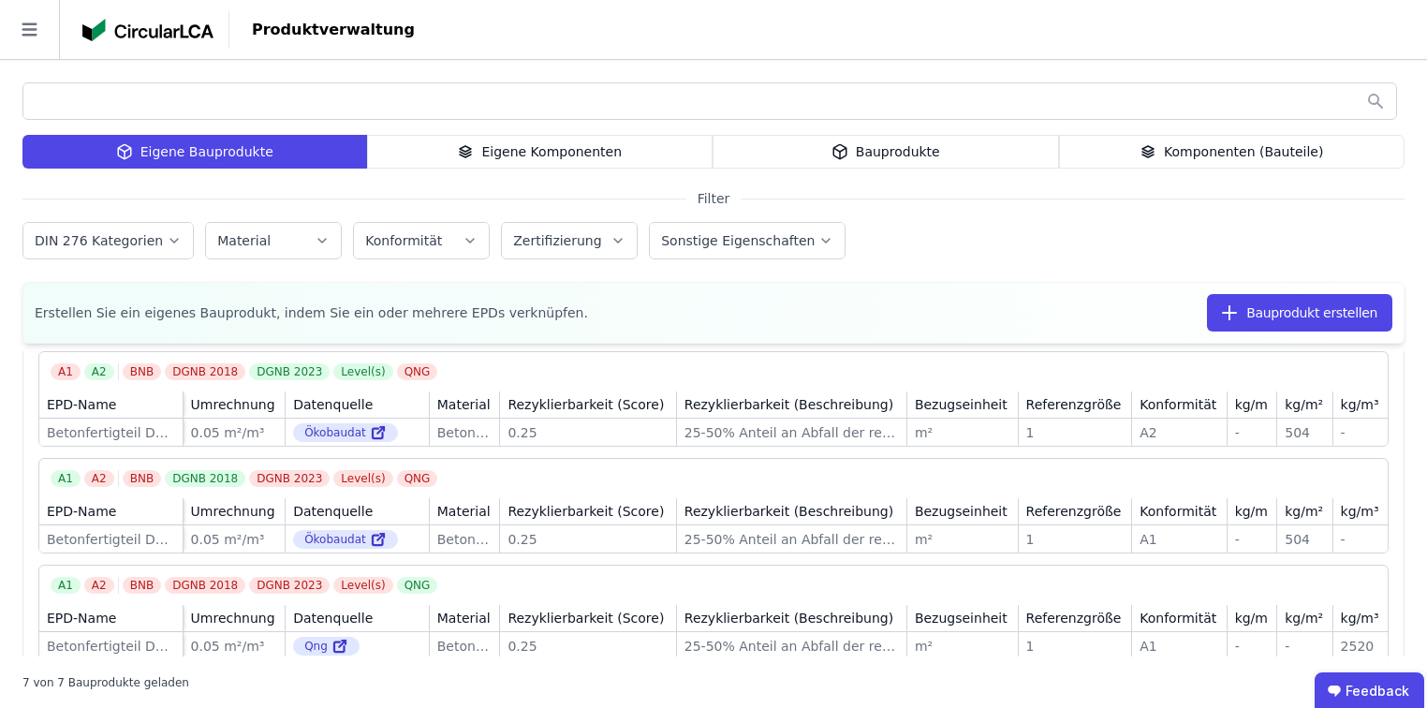
click at [894, 160] on div "Bauprodukte" at bounding box center [885, 152] width 346 height 34
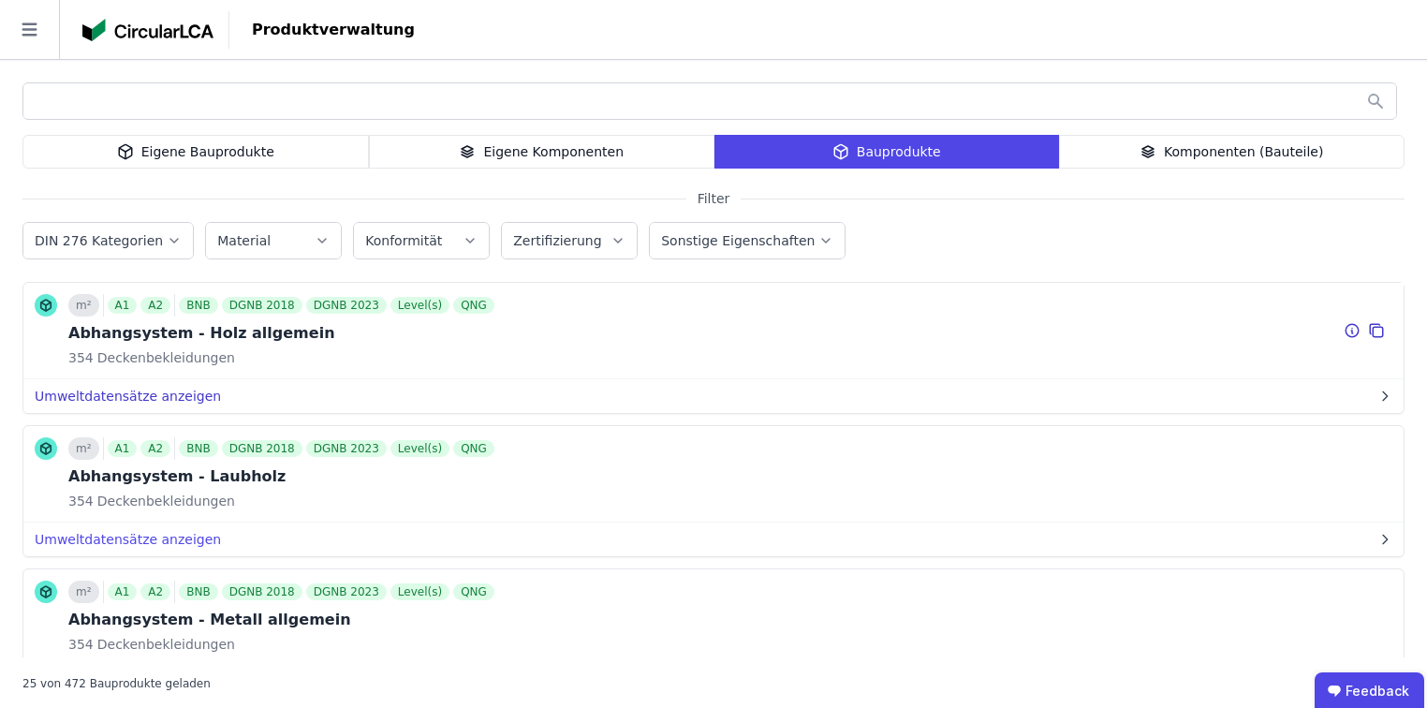
click at [139, 391] on button "Umweltdatensätze anzeigen" at bounding box center [713, 396] width 1380 height 34
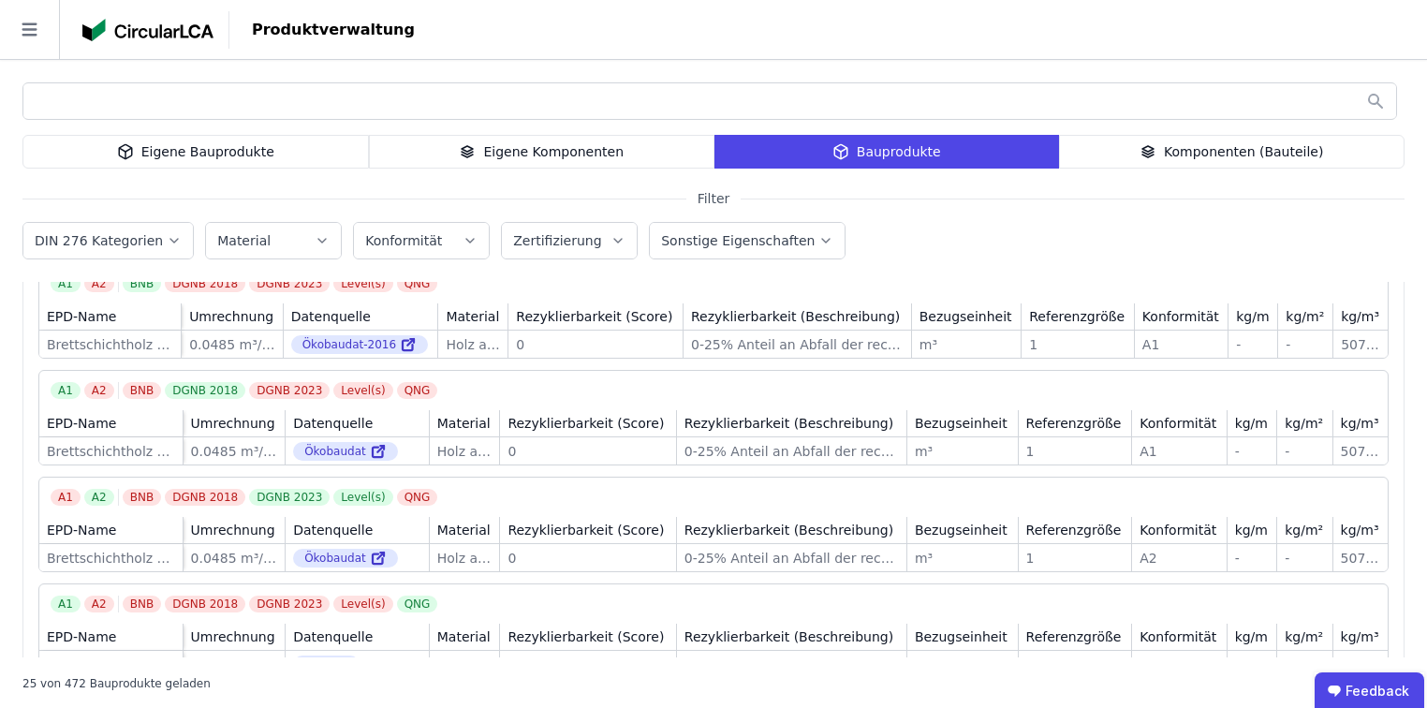
scroll to position [75, 0]
